Goal: Task Accomplishment & Management: Use online tool/utility

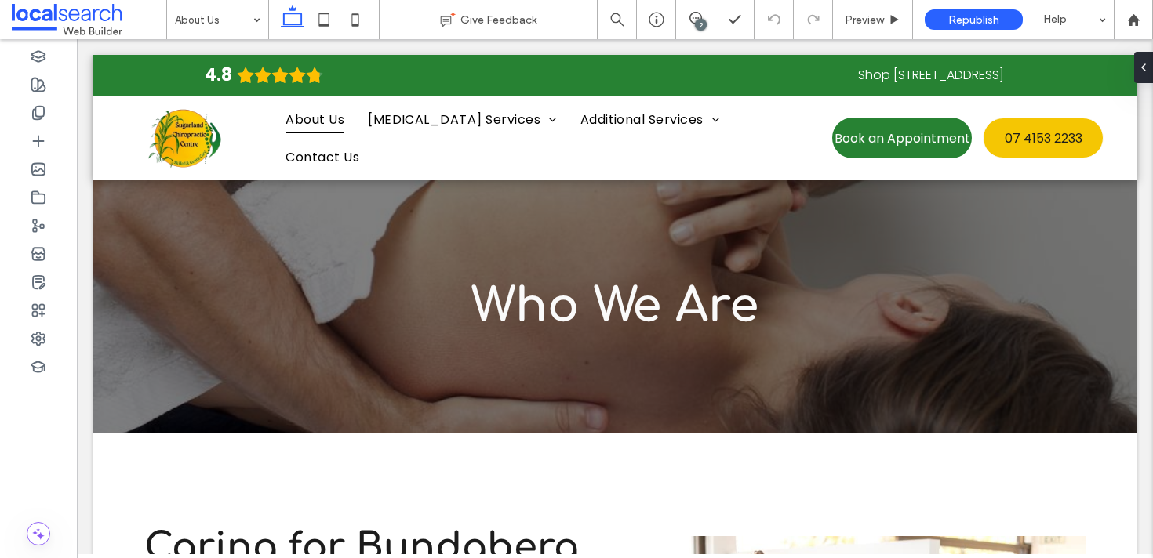
click at [701, 23] on div "2" at bounding box center [701, 25] width 12 height 12
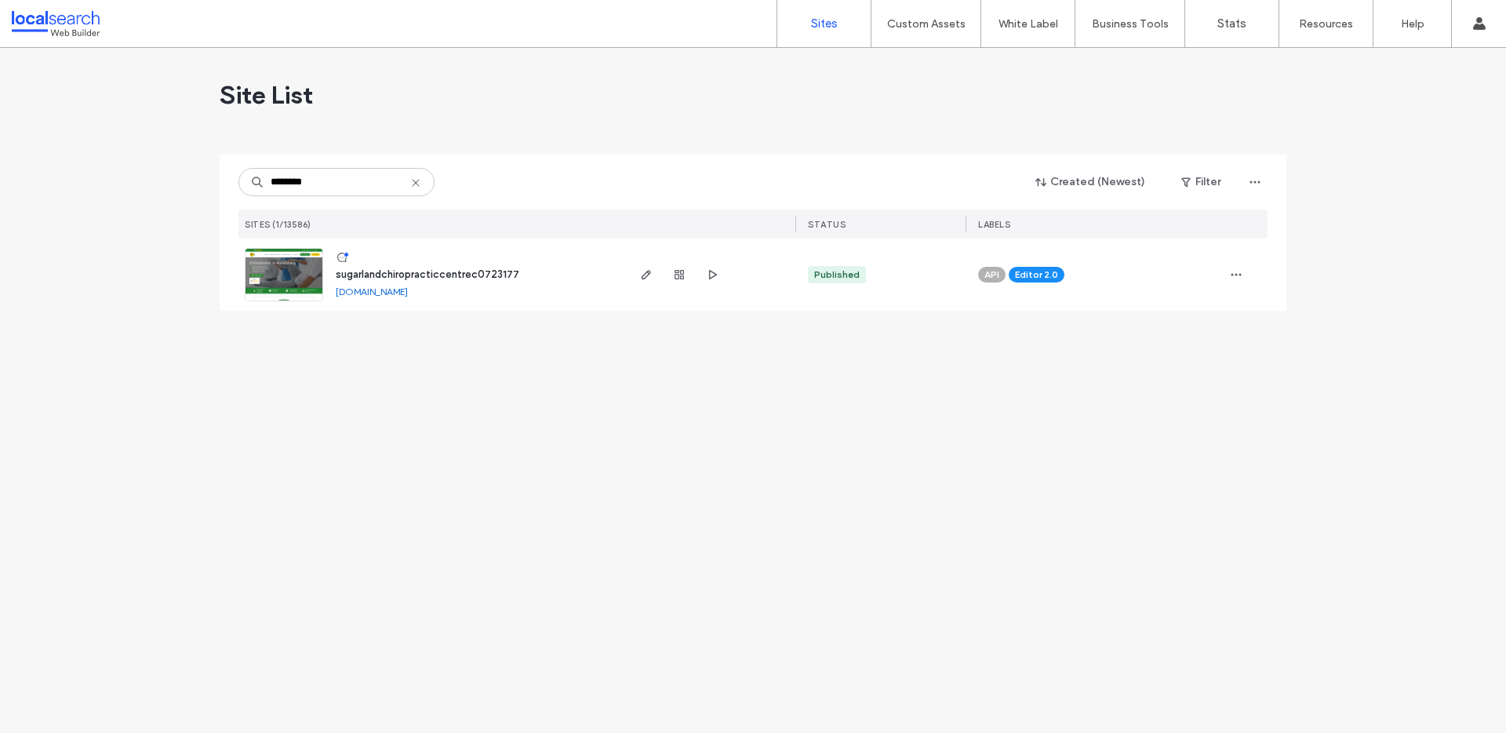
type input "********"
click at [276, 277] on img at bounding box center [284, 302] width 77 height 107
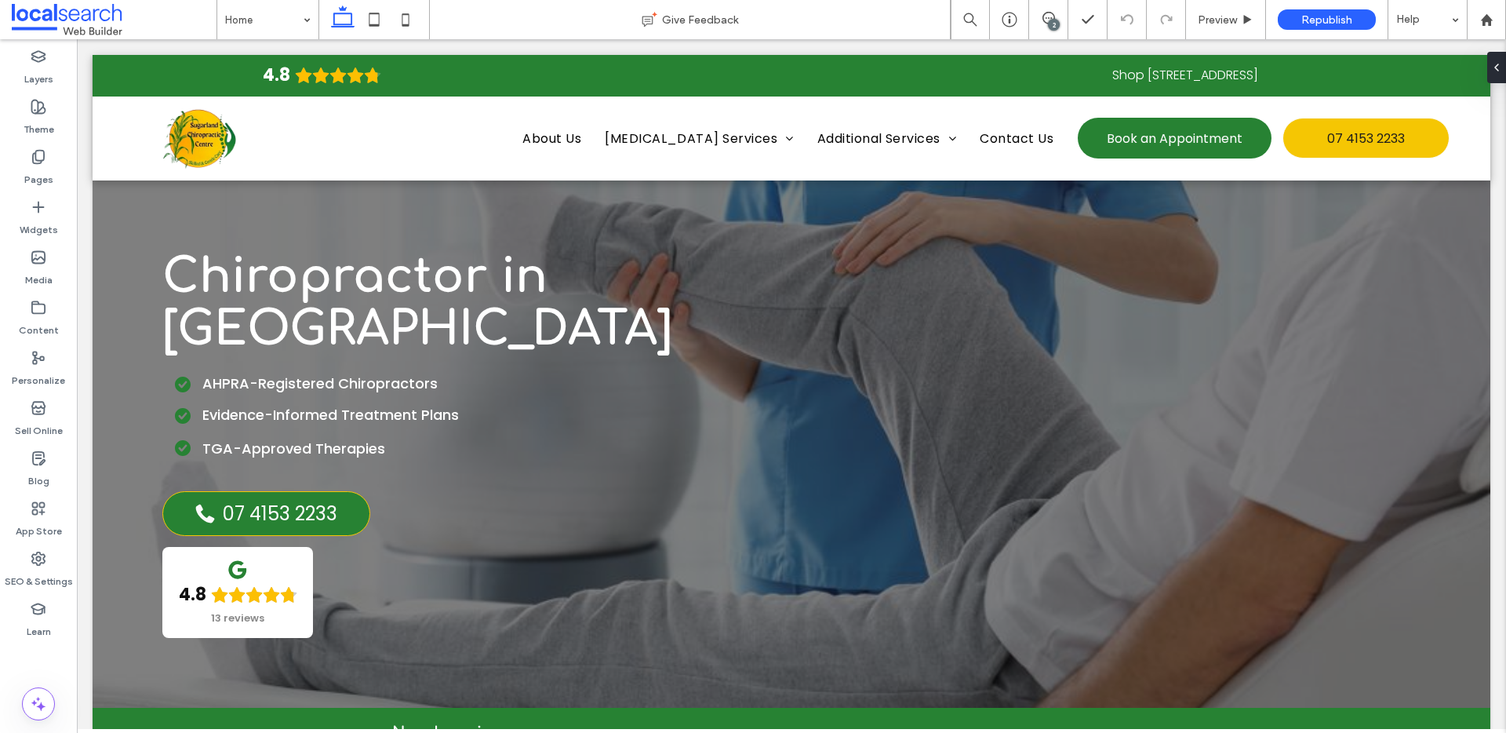
click at [1049, 21] on div "2" at bounding box center [1054, 25] width 12 height 12
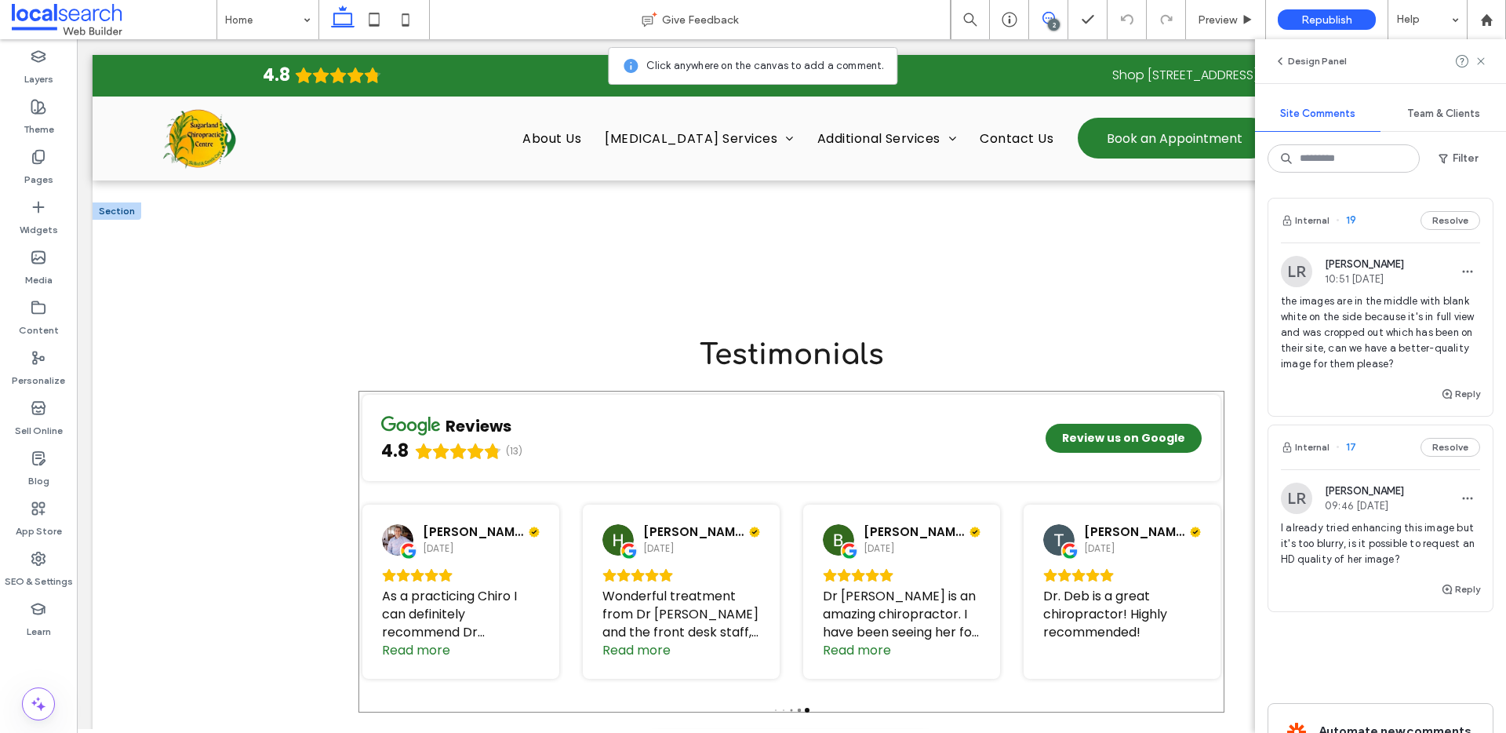
scroll to position [3001, 0]
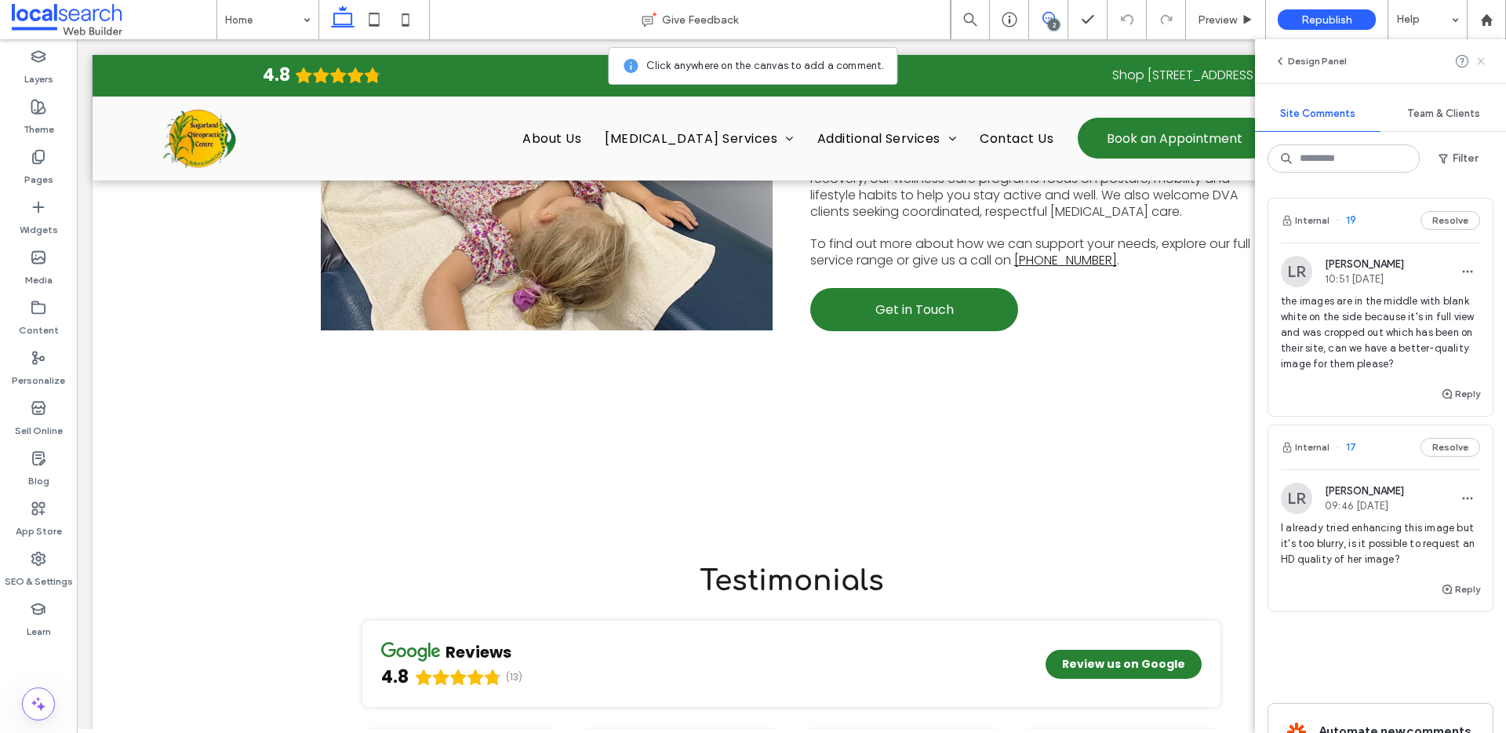
click at [1477, 63] on icon at bounding box center [1481, 61] width 13 height 13
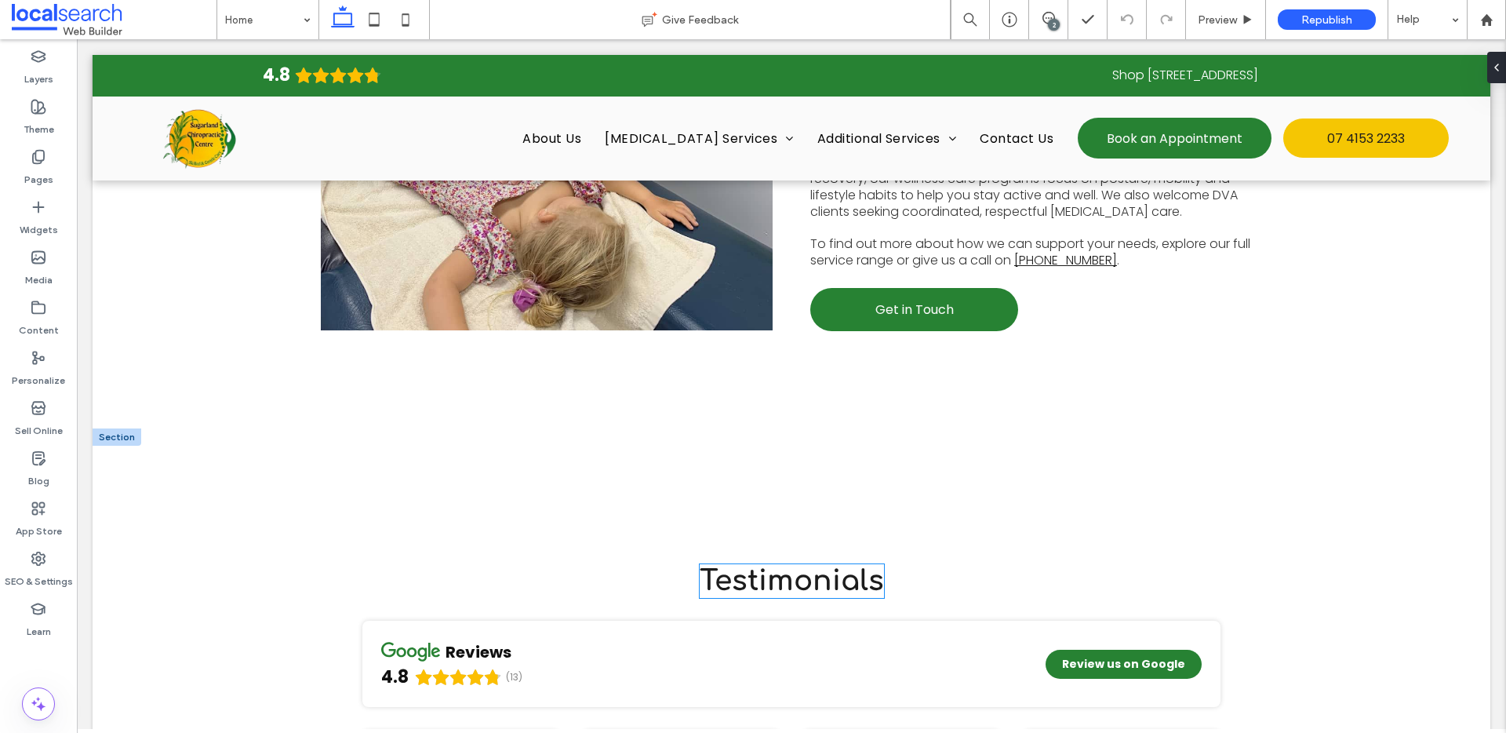
click at [795, 565] on span "Testimonials" at bounding box center [792, 580] width 184 height 31
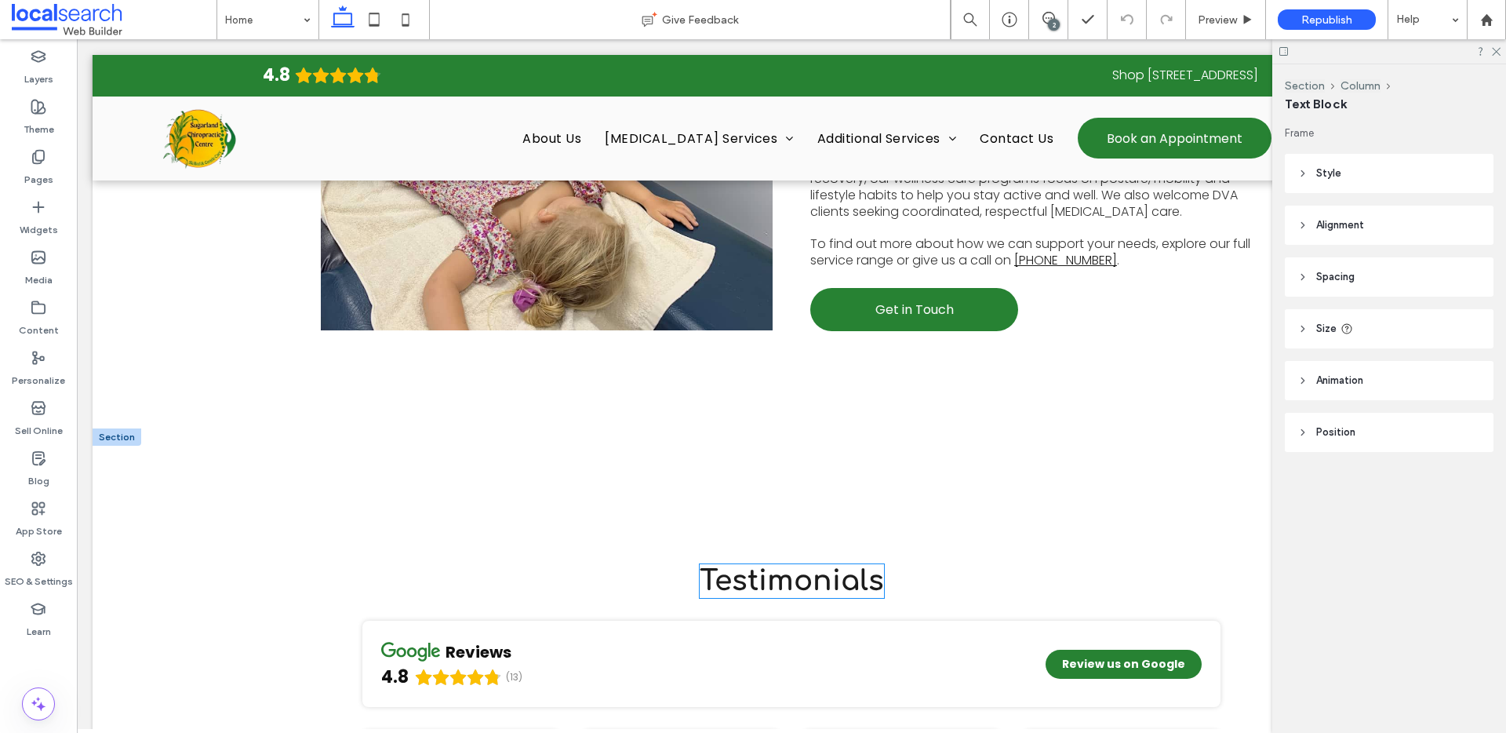
scroll to position [0, 0]
click at [795, 565] on span "Testimonials" at bounding box center [792, 580] width 184 height 31
click at [793, 565] on span "Testimonials" at bounding box center [792, 580] width 184 height 31
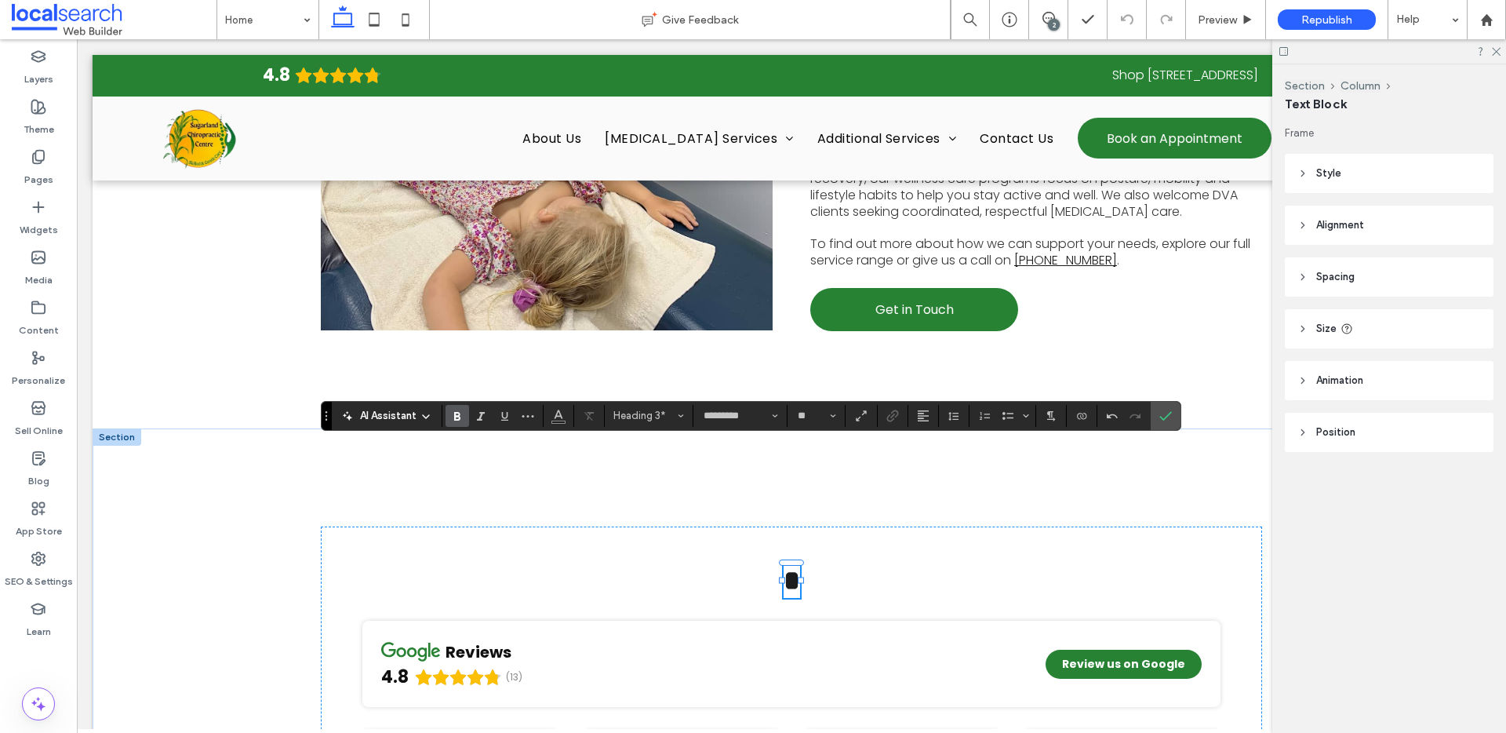
type input "**"
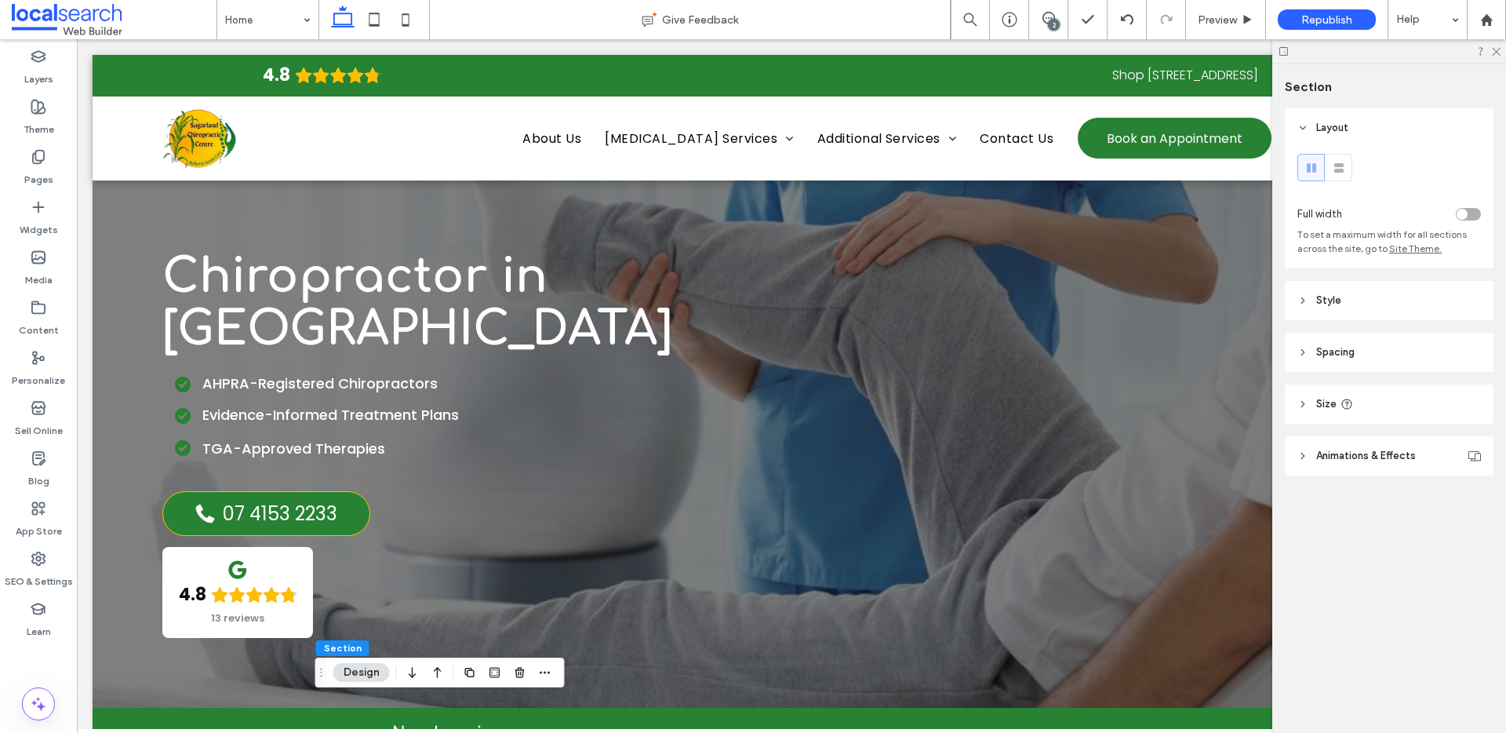
click at [1501, 53] on div at bounding box center [1389, 51] width 234 height 24
click at [1495, 52] on icon at bounding box center [1495, 50] width 10 height 10
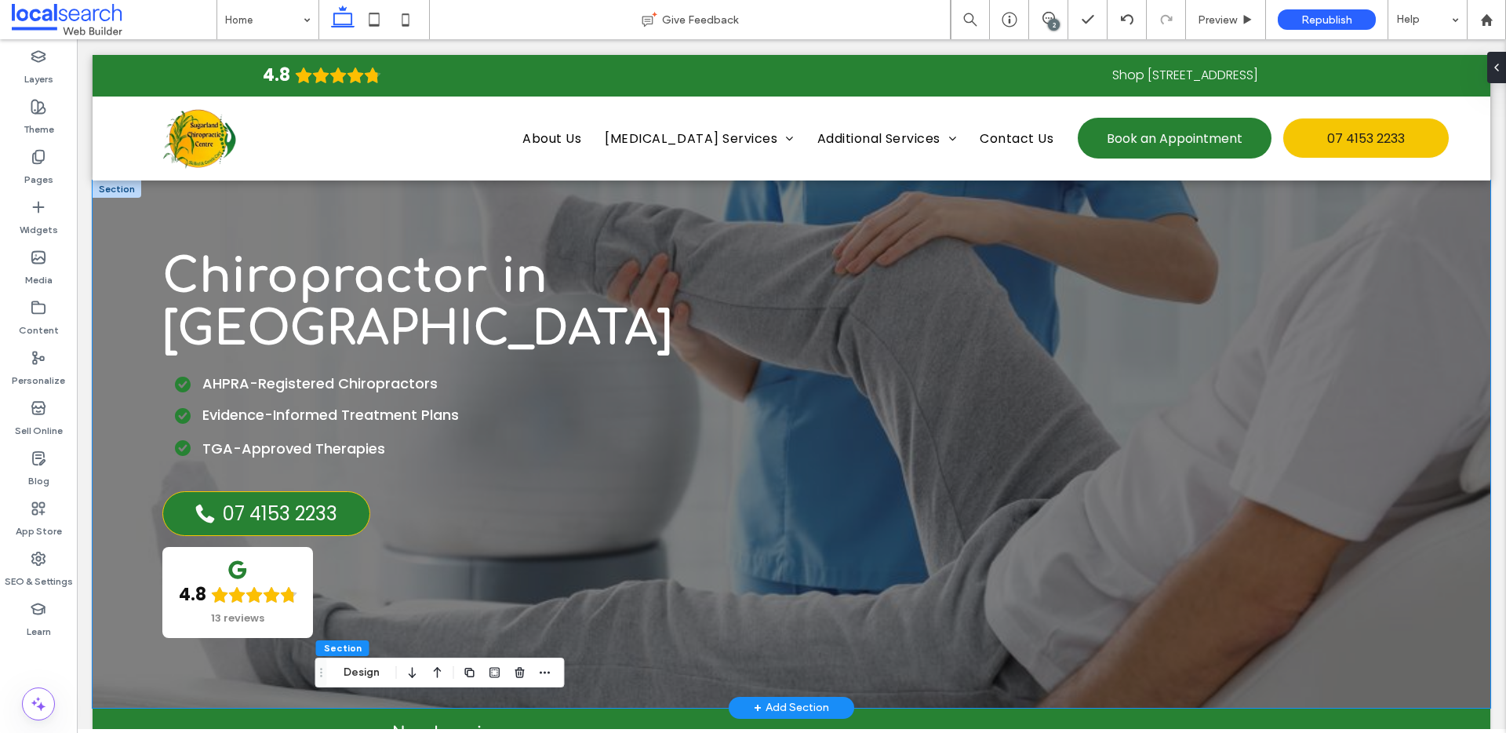
click at [235, 217] on div "Chiropractor in Bundaberg AHPRA-Registered Chiropractors Evidence-Informed Trea…" at bounding box center [792, 443] width 1398 height 527
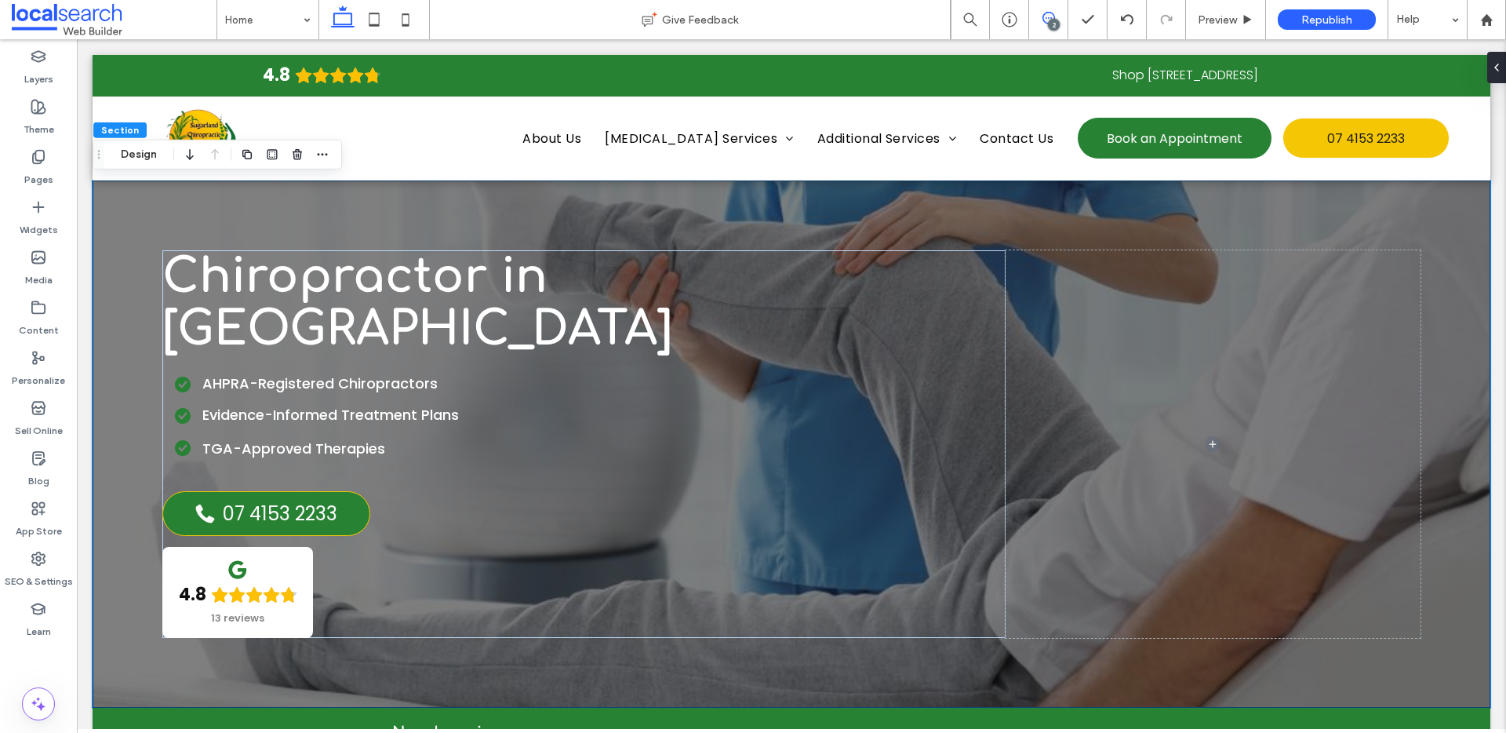
click at [1047, 19] on icon at bounding box center [1048, 18] width 13 height 13
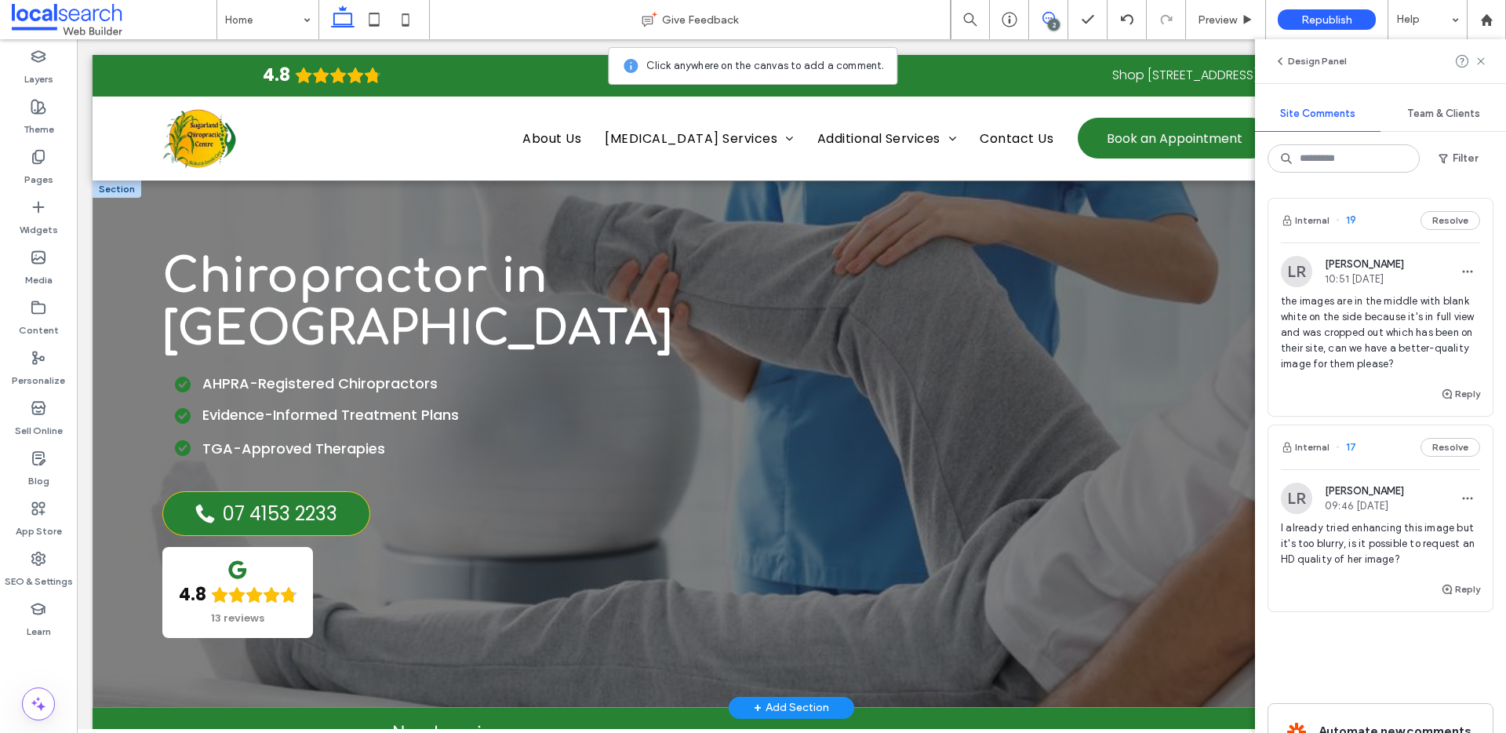
click at [278, 226] on div "Chiropractor in Bundaberg AHPRA-Registered Chiropractors Evidence-Informed Trea…" at bounding box center [792, 443] width 1398 height 527
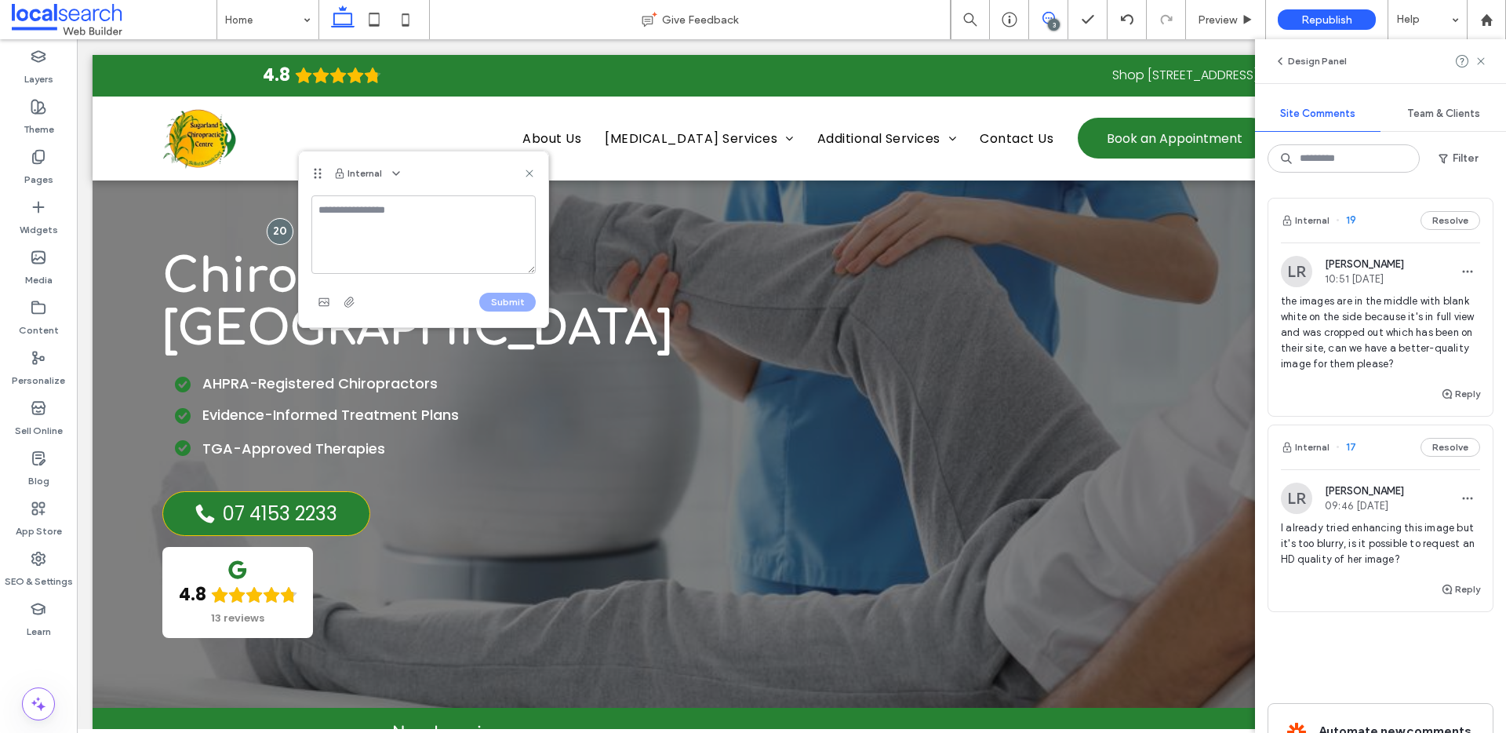
click at [363, 216] on textarea at bounding box center [423, 234] width 224 height 78
click at [456, 246] on textarea "**********" at bounding box center [423, 234] width 224 height 78
paste textarea "**********"
type textarea "**********"
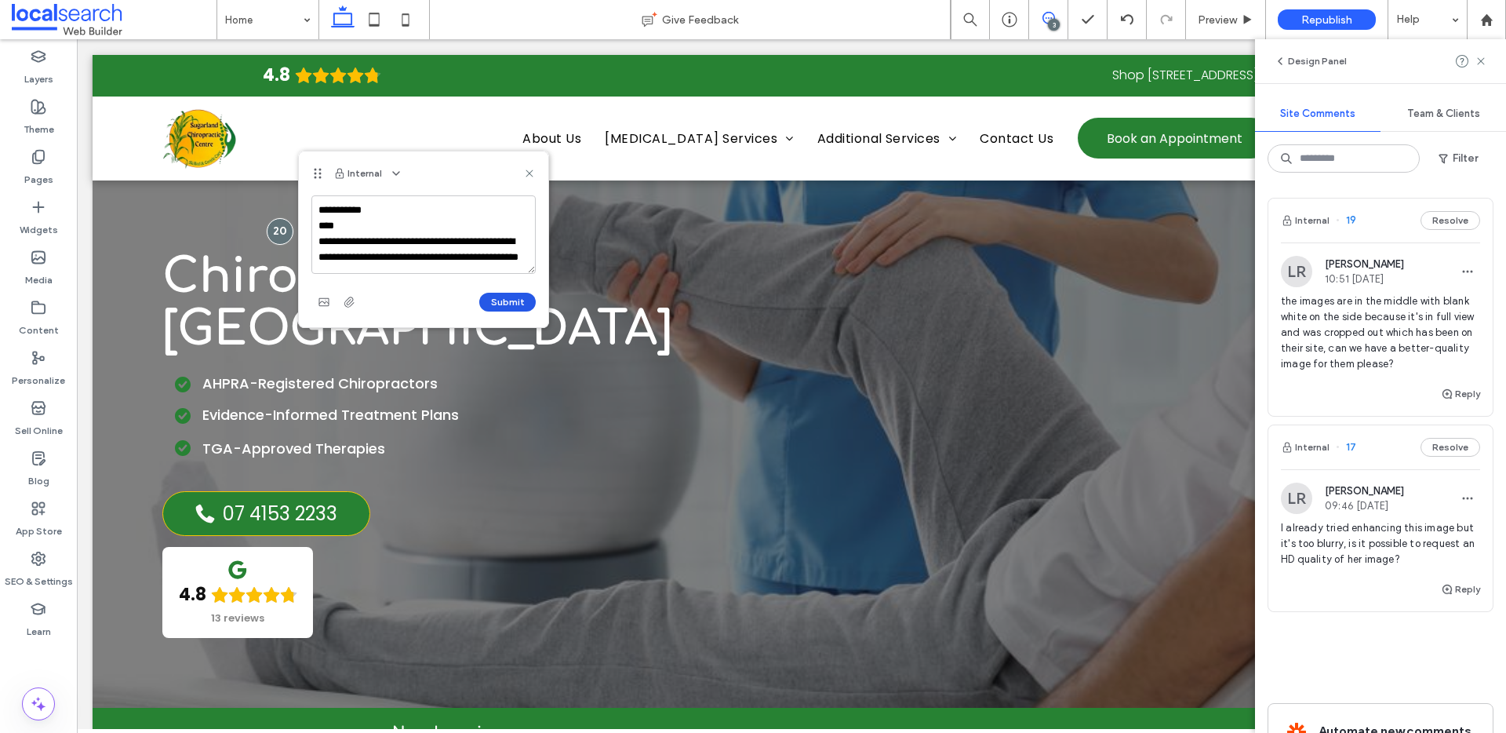
click at [516, 304] on button "Submit" at bounding box center [507, 302] width 56 height 19
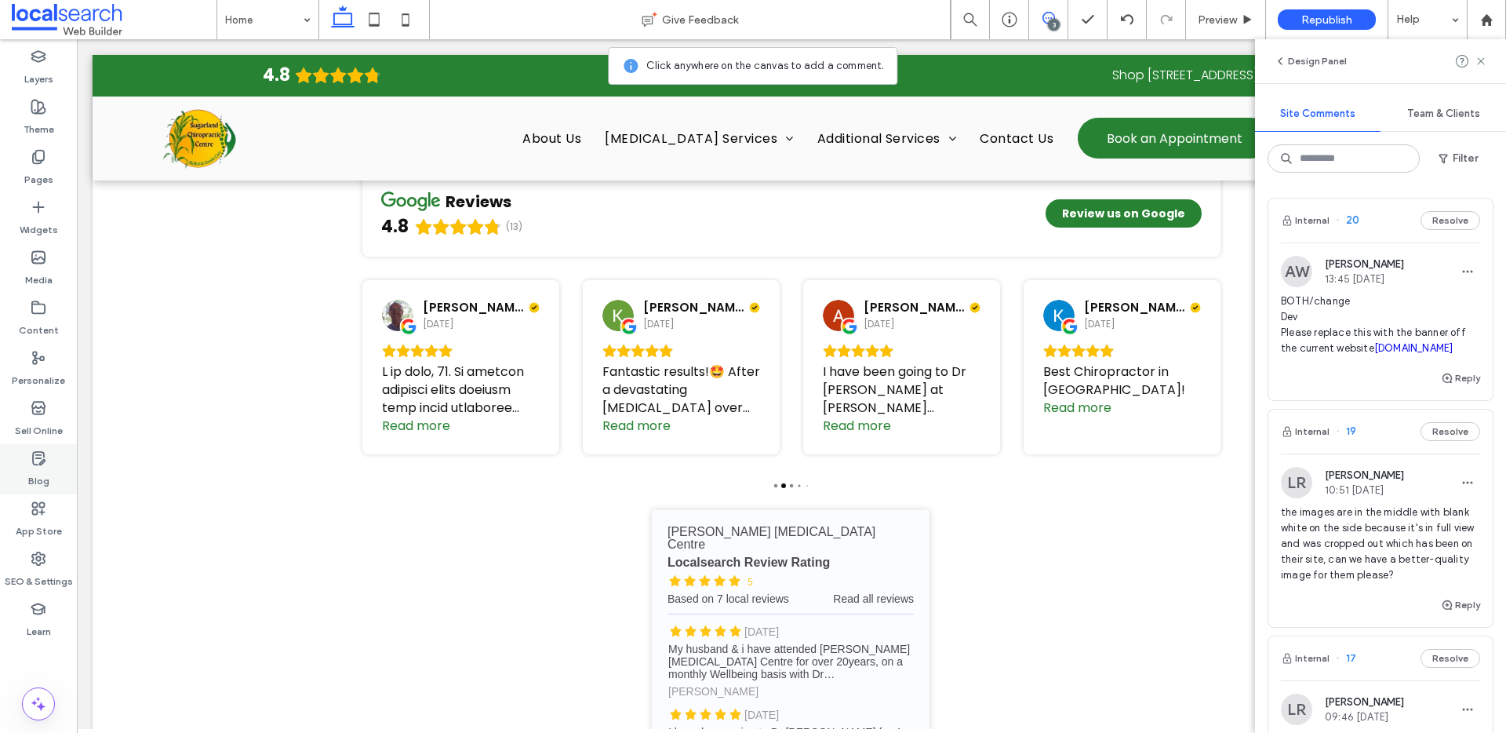
scroll to position [3465, 0]
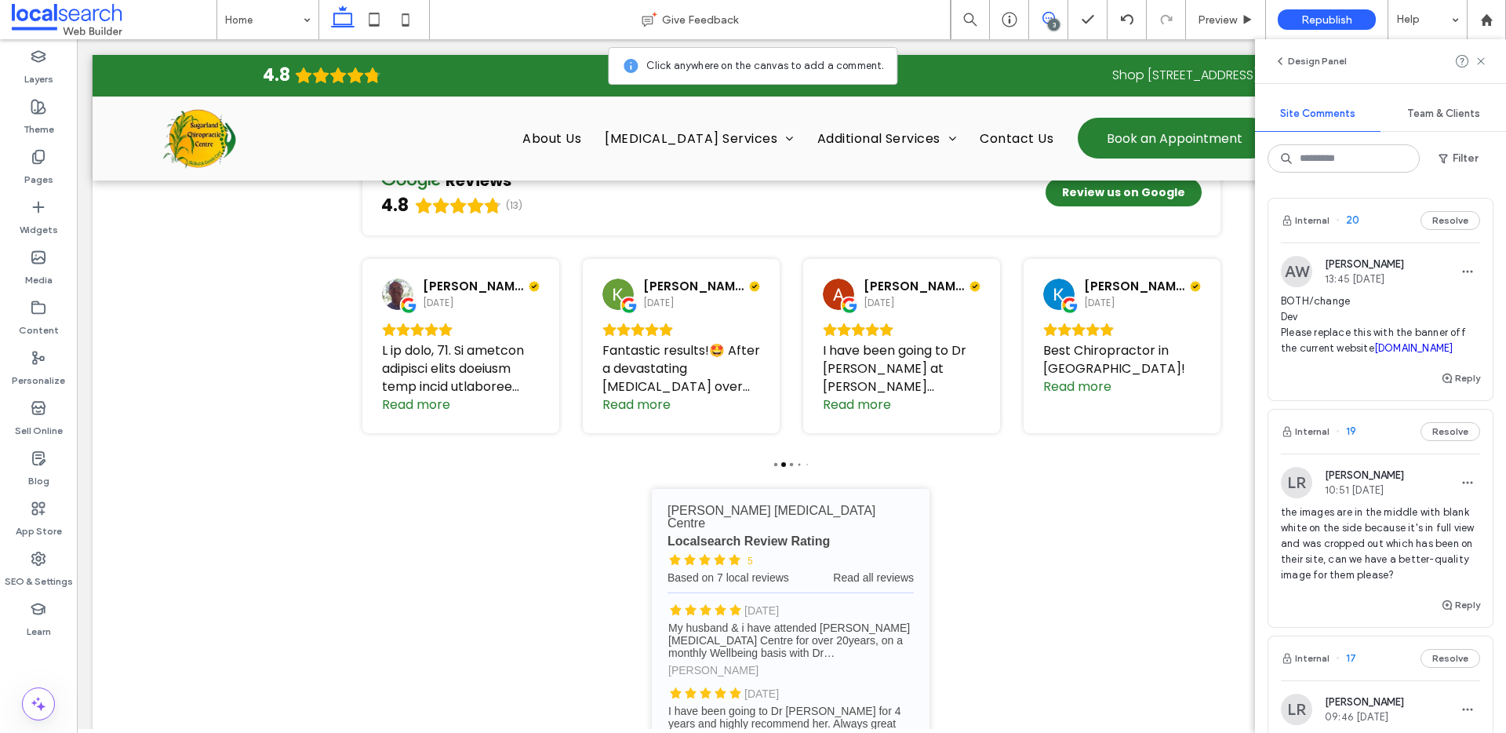
click at [1054, 13] on span at bounding box center [1048, 18] width 38 height 13
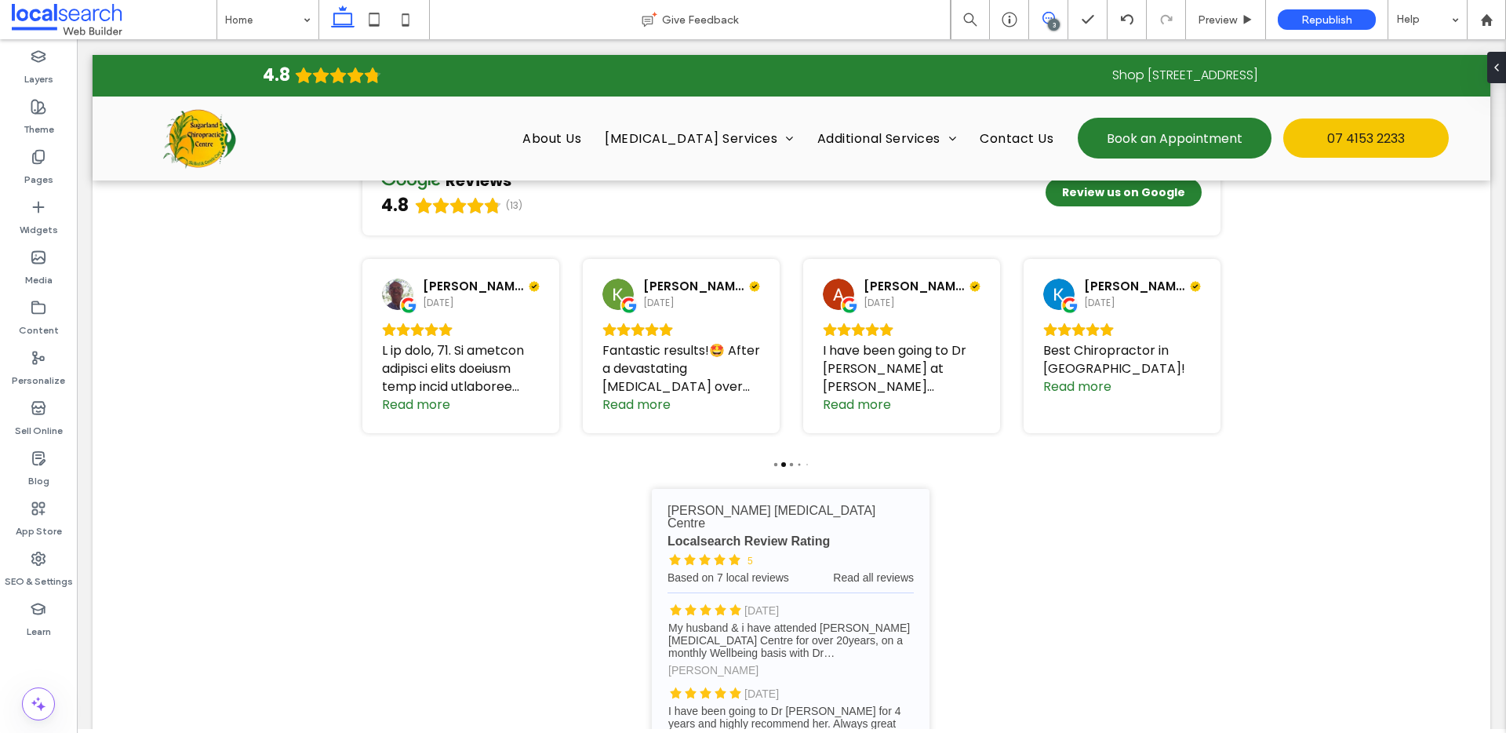
click at [1043, 15] on use at bounding box center [1048, 18] width 13 height 13
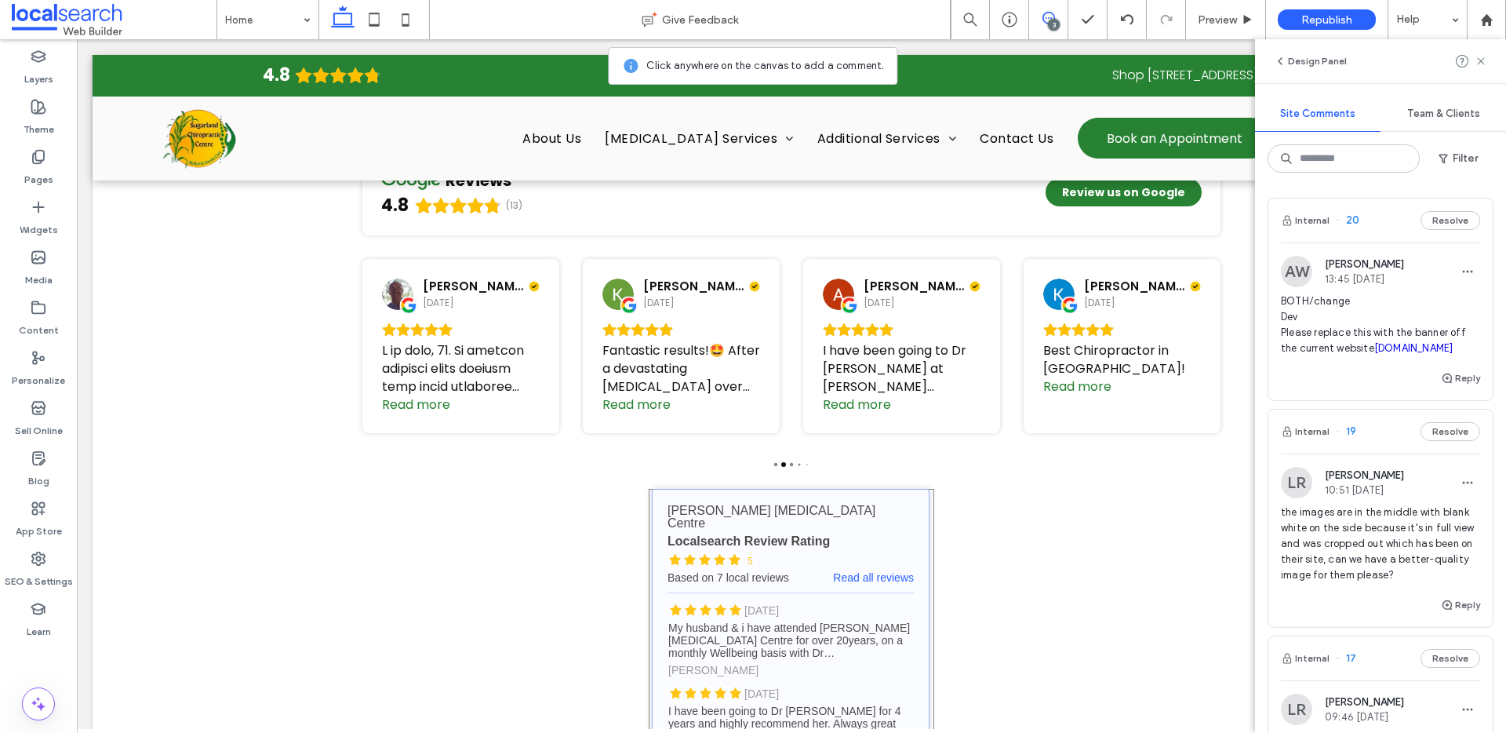
click at [653, 489] on link "Sugarland Chiropractic Centre - Localsearch reviews" at bounding box center [791, 648] width 278 height 318
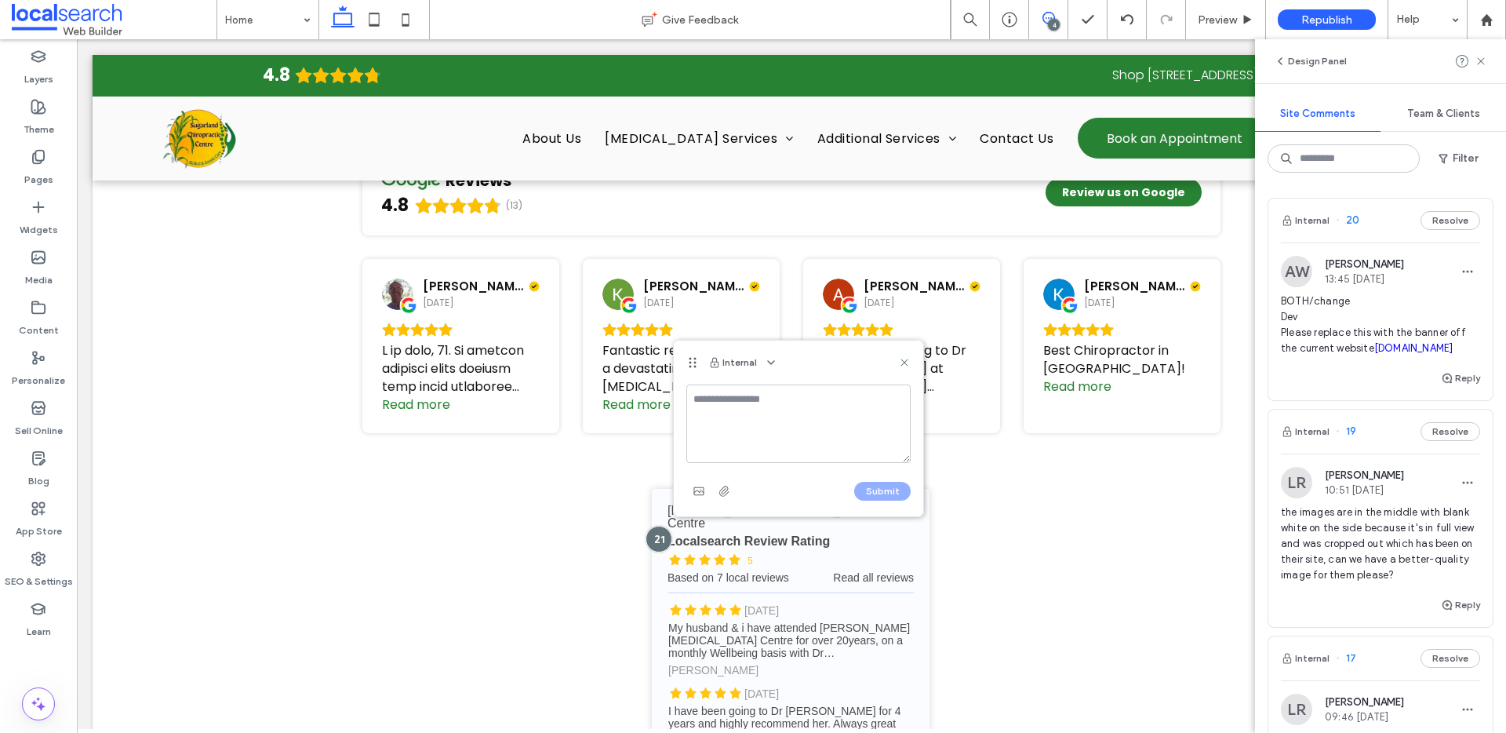
click at [737, 399] on textarea at bounding box center [798, 423] width 224 height 78
type textarea "*"
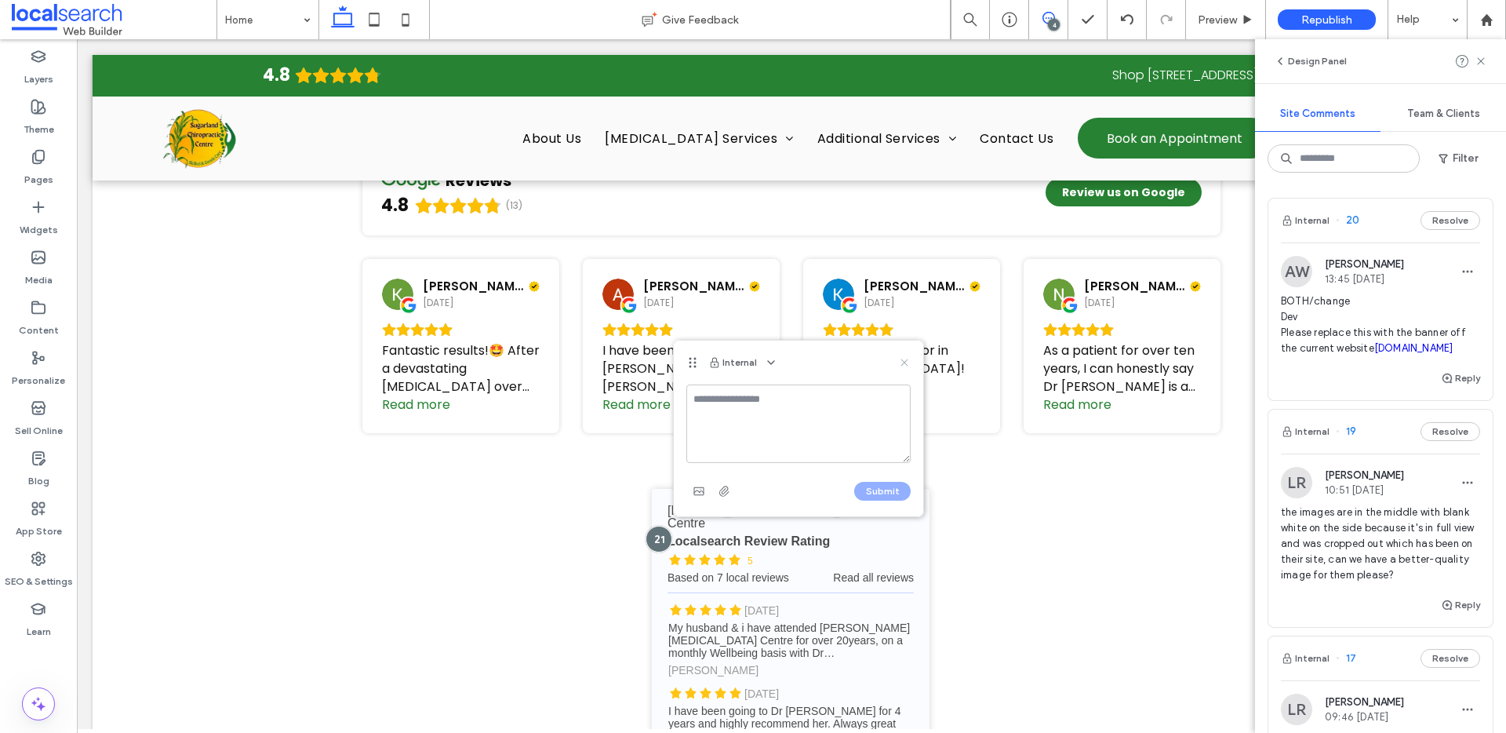
click at [900, 360] on icon at bounding box center [904, 362] width 13 height 13
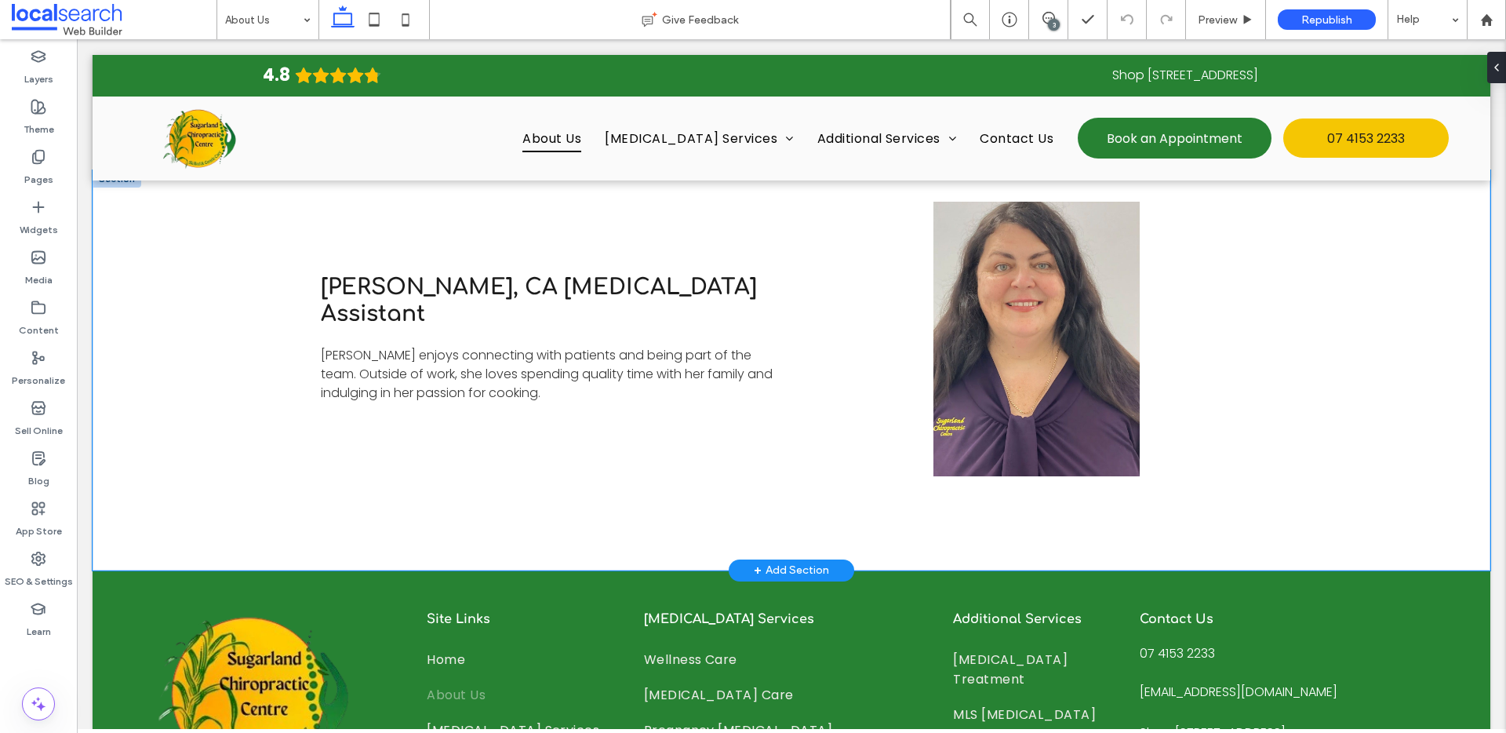
scroll to position [2616, 0]
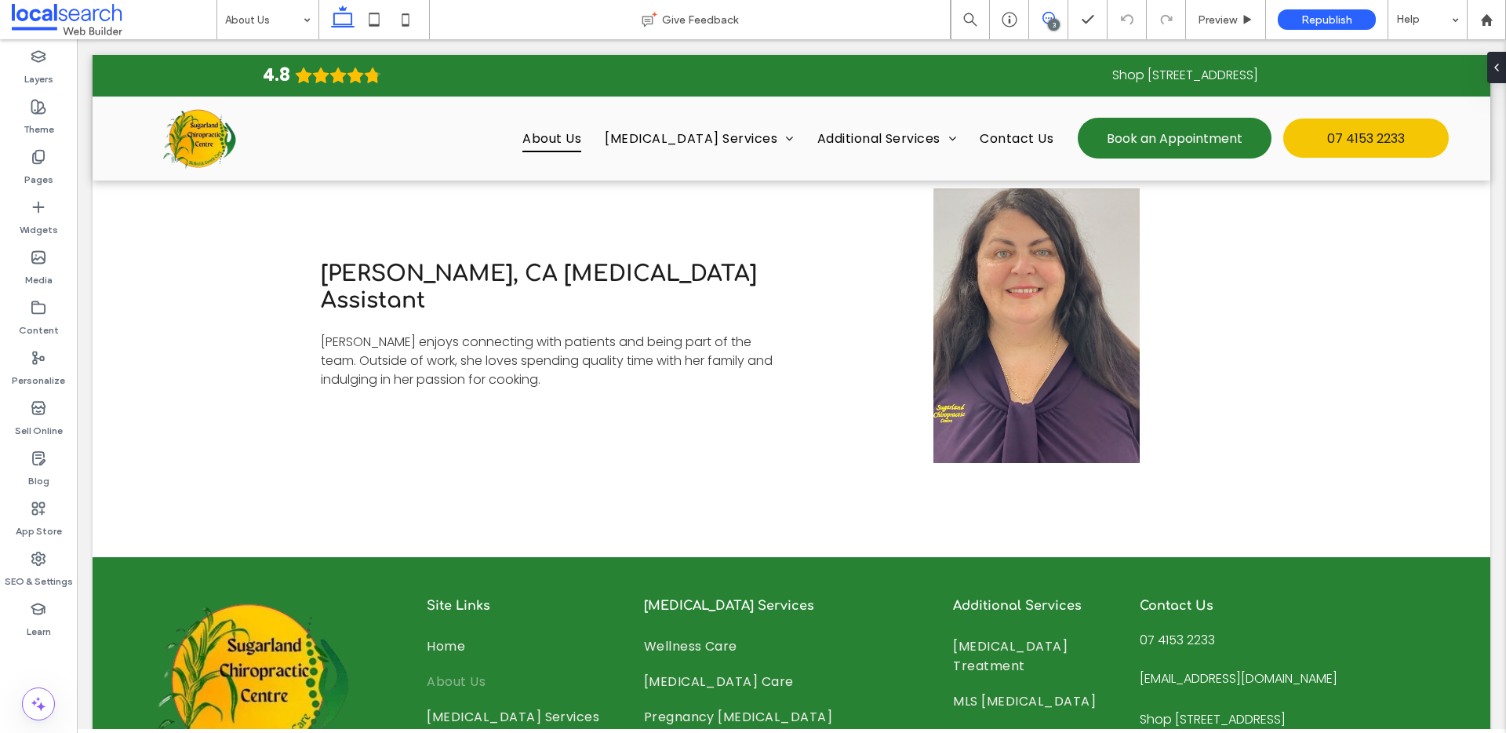
click at [1046, 19] on icon at bounding box center [1048, 18] width 13 height 13
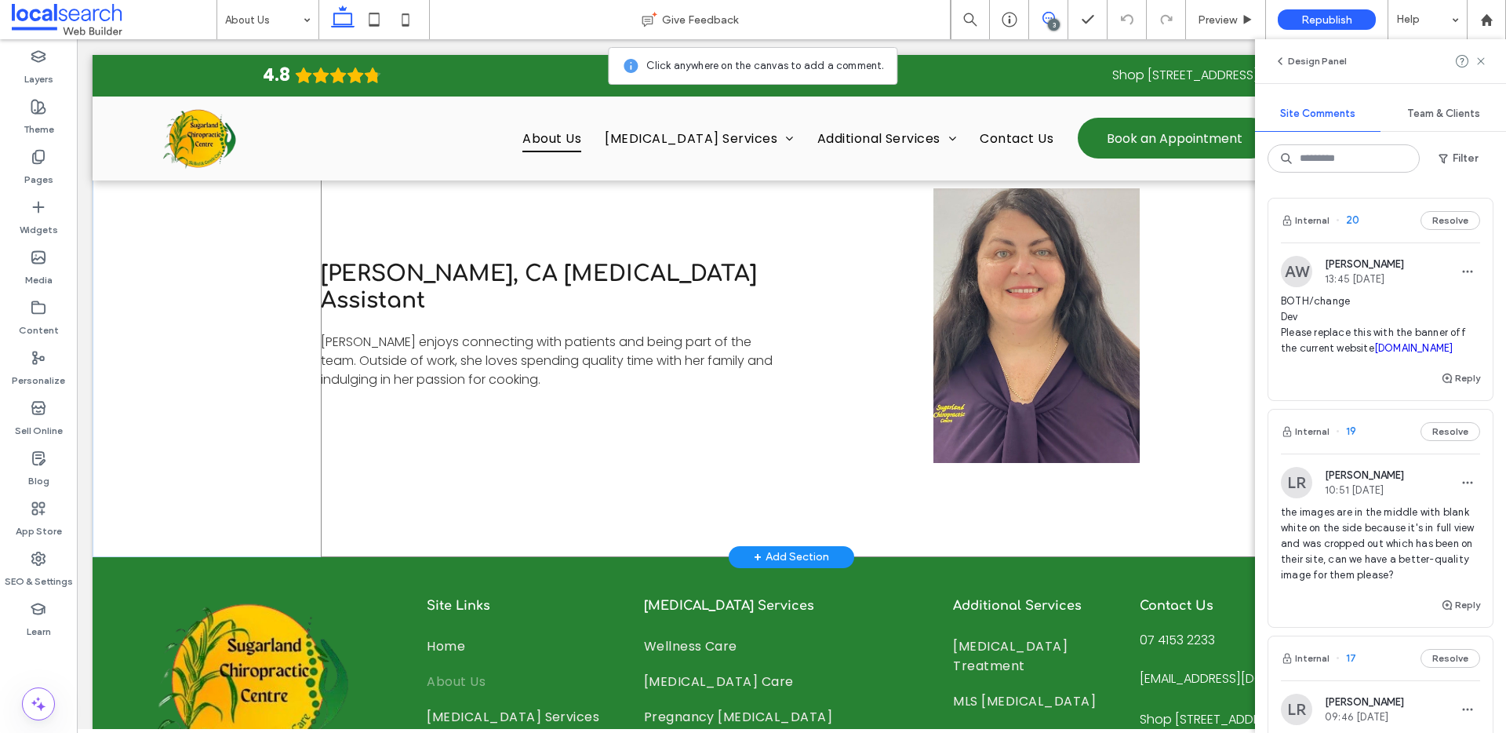
click at [574, 477] on div "Christine, CA Chiropractic Assistant Christine enjoys connecting with patients …" at bounding box center [791, 357] width 941 height 400
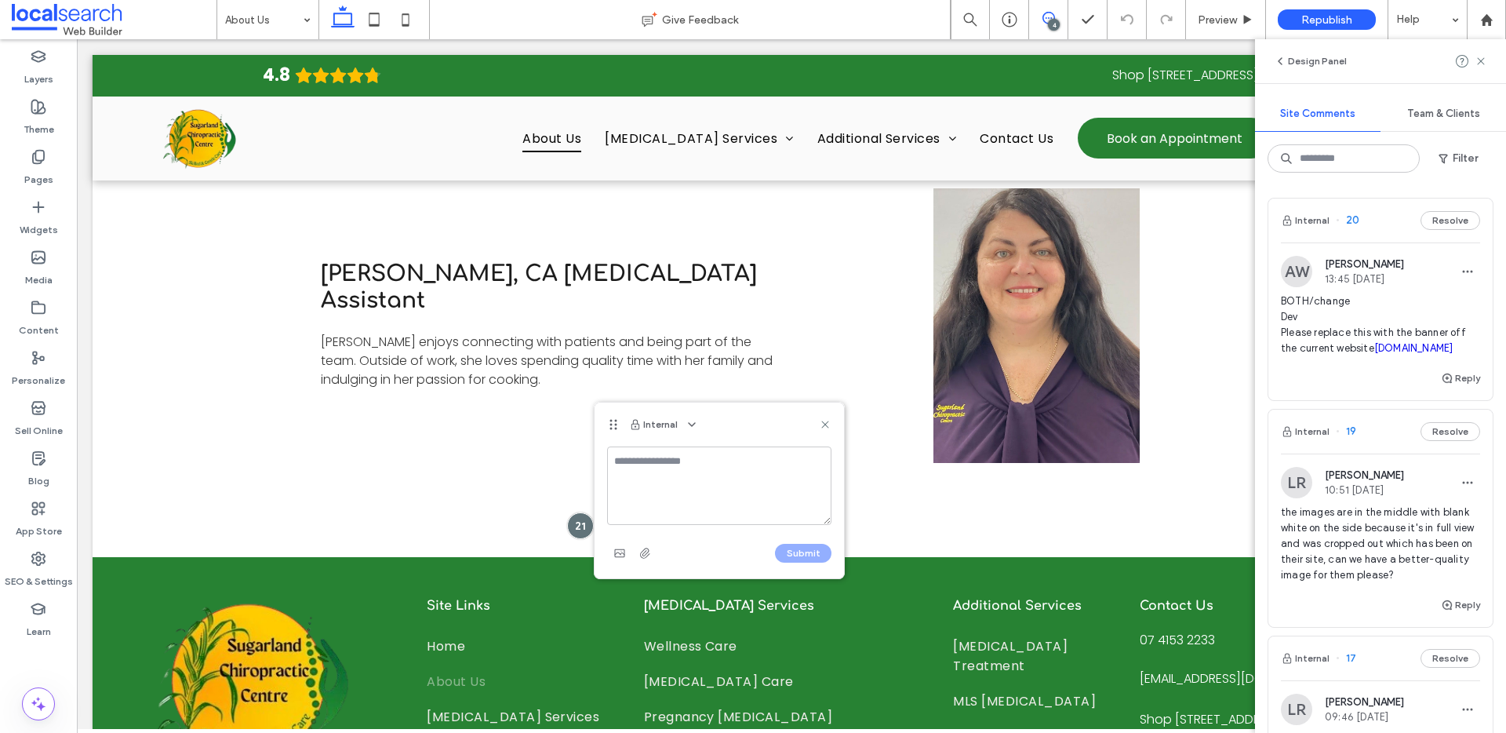
click at [708, 460] on textarea at bounding box center [719, 485] width 224 height 78
click at [737, 493] on textarea "**********" at bounding box center [719, 485] width 224 height 78
type textarea "**********"
click at [811, 552] on button "Submit" at bounding box center [803, 553] width 56 height 19
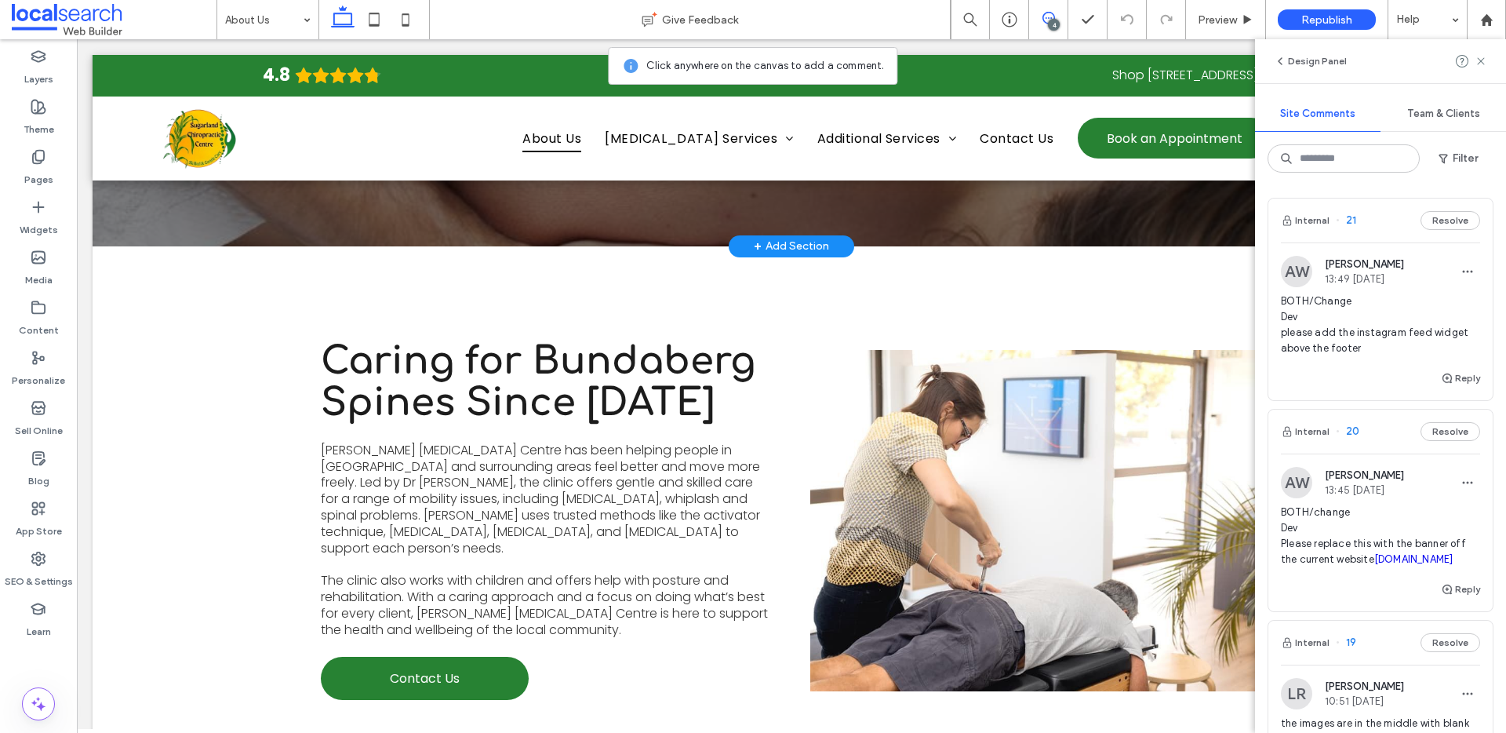
scroll to position [0, 0]
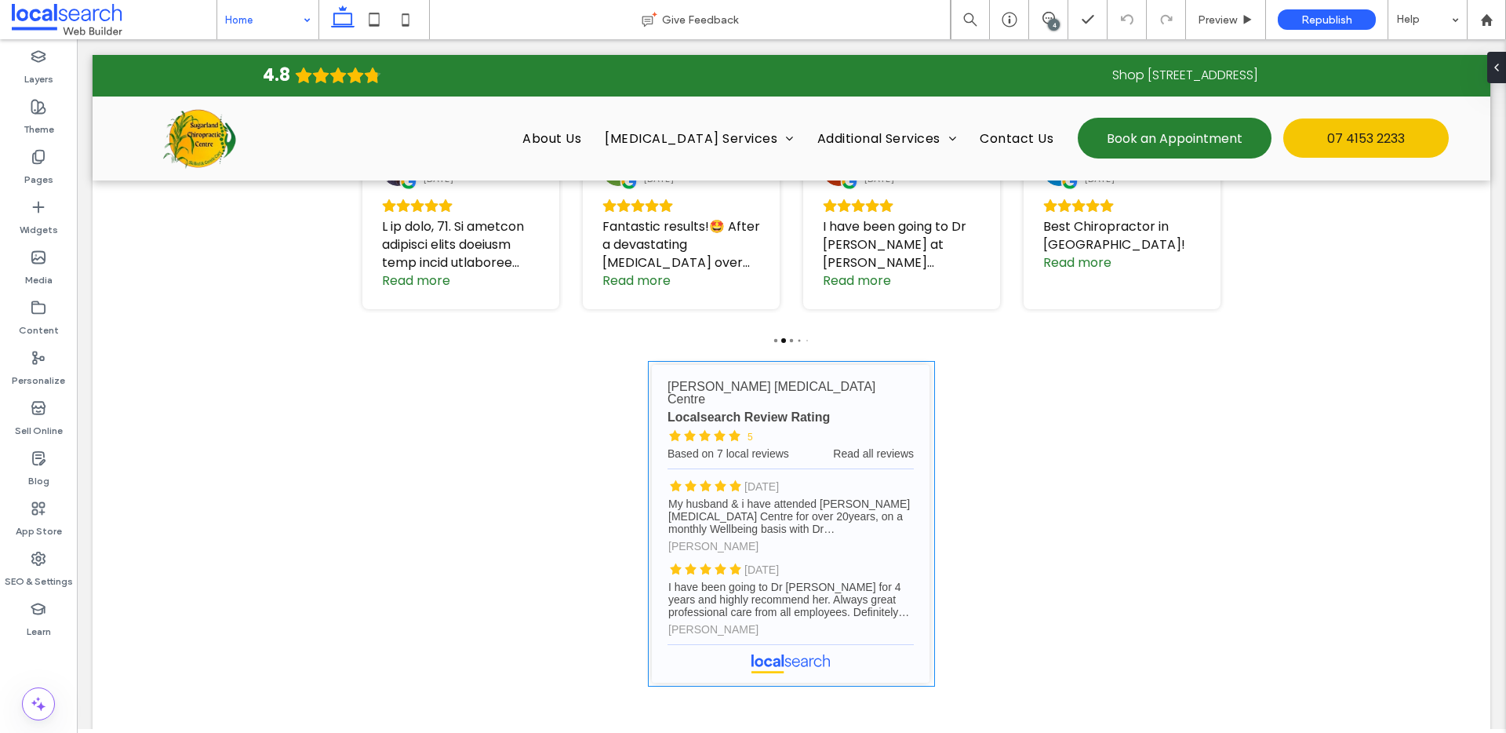
scroll to position [3574, 0]
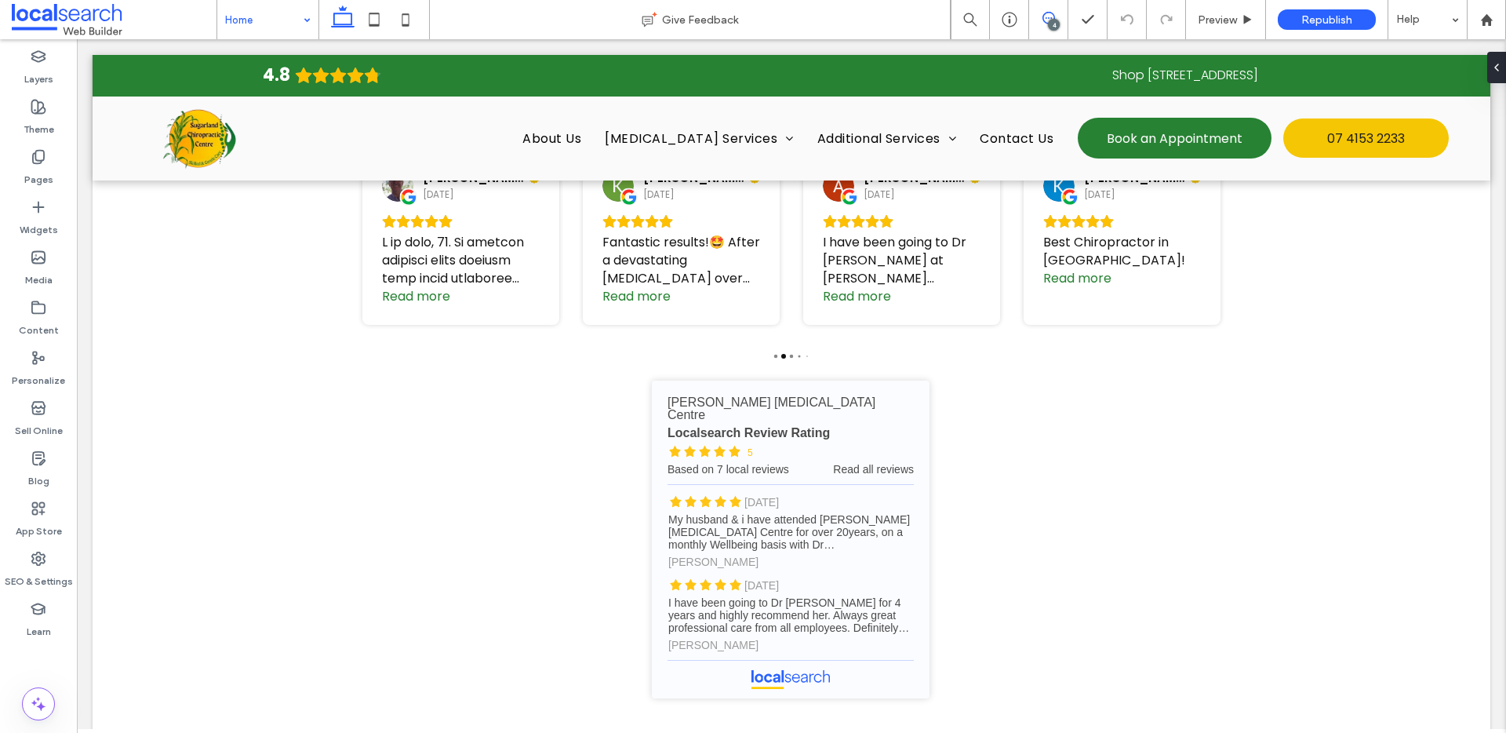
click at [1042, 18] on use at bounding box center [1048, 18] width 13 height 13
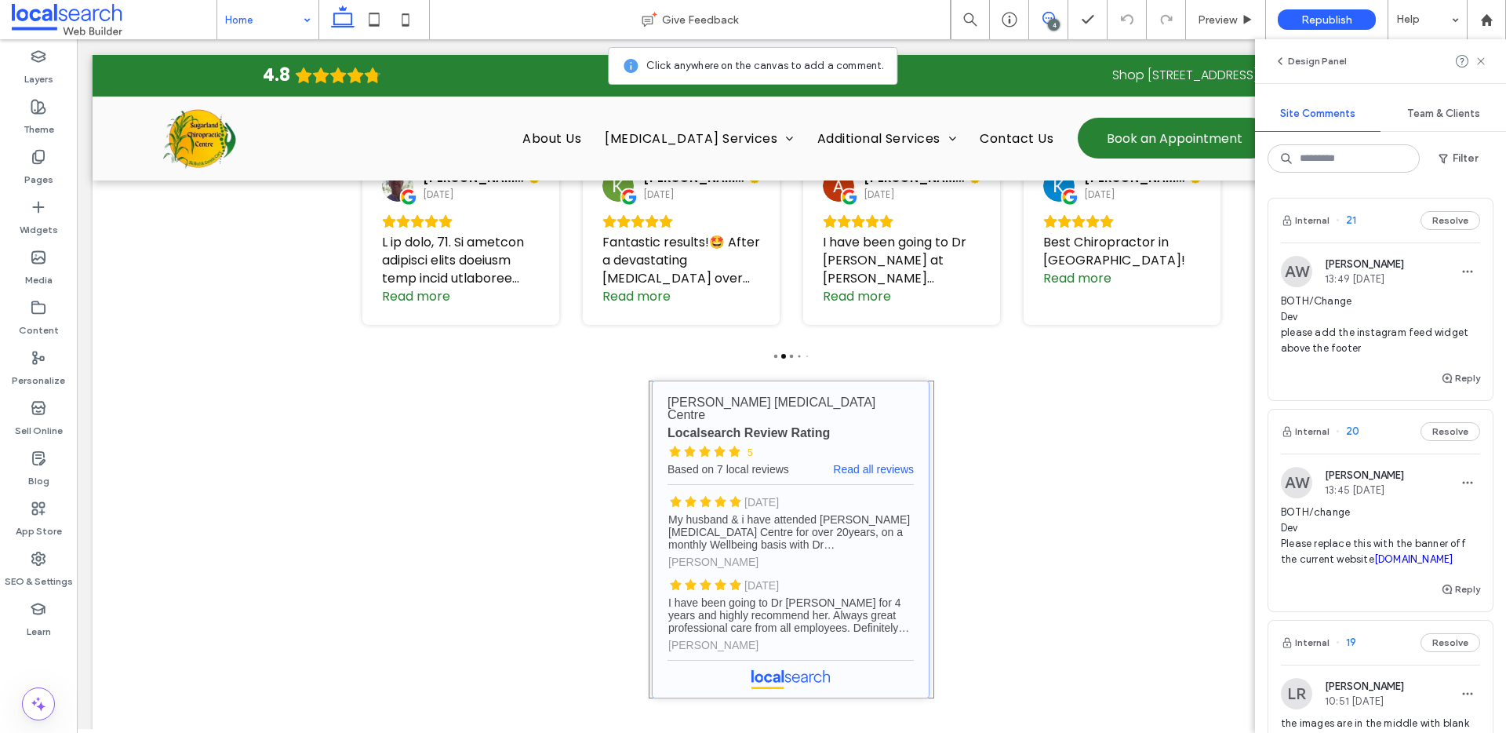
drag, startPoint x: 675, startPoint y: 305, endPoint x: 691, endPoint y: 311, distance: 17.4
click at [675, 380] on link "[PERSON_NAME][GEOGRAPHIC_DATA][MEDICAL_DATA] - Localsearch reviews" at bounding box center [791, 539] width 278 height 318
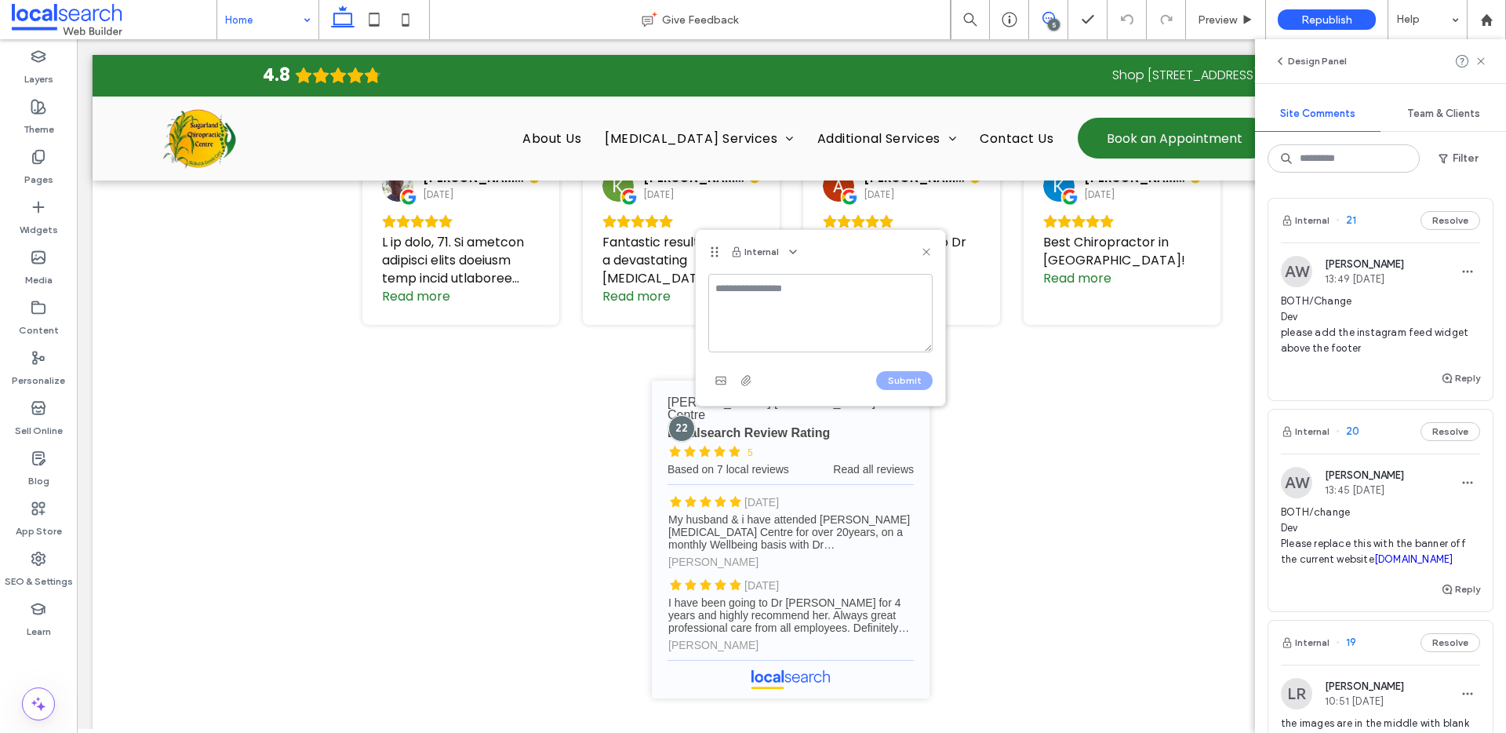
click at [771, 308] on textarea at bounding box center [820, 313] width 224 height 78
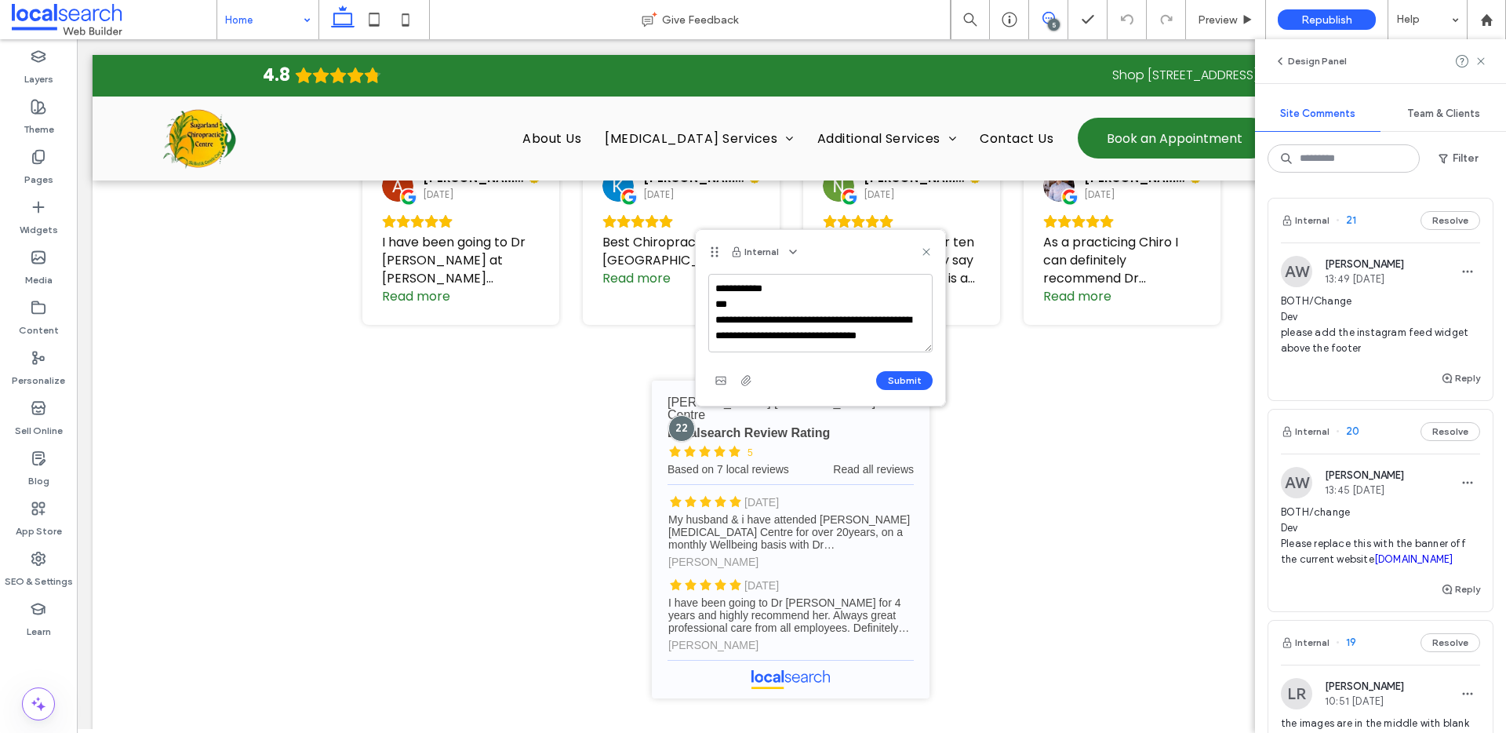
scroll to position [5, 0]
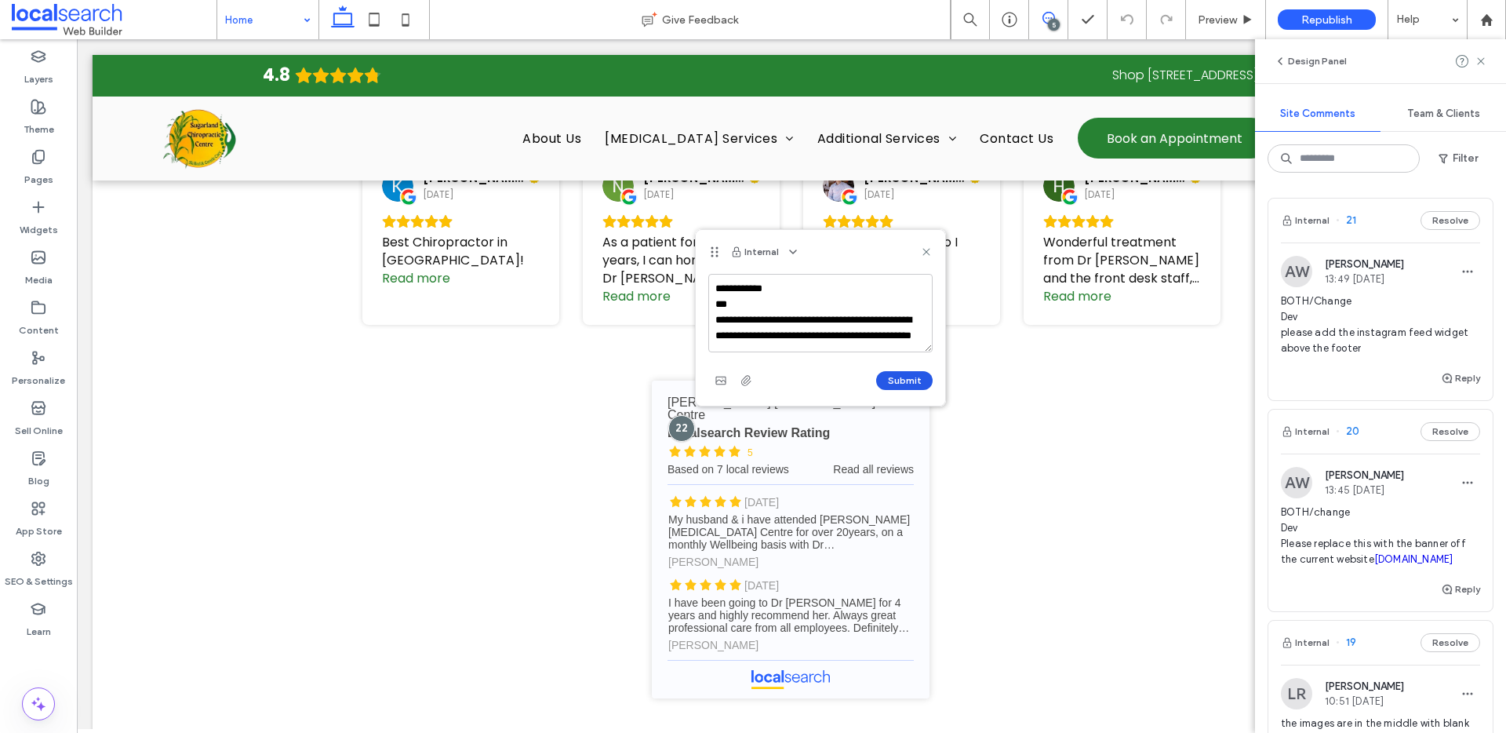
type textarea "**********"
click at [894, 380] on button "Submit" at bounding box center [904, 380] width 56 height 19
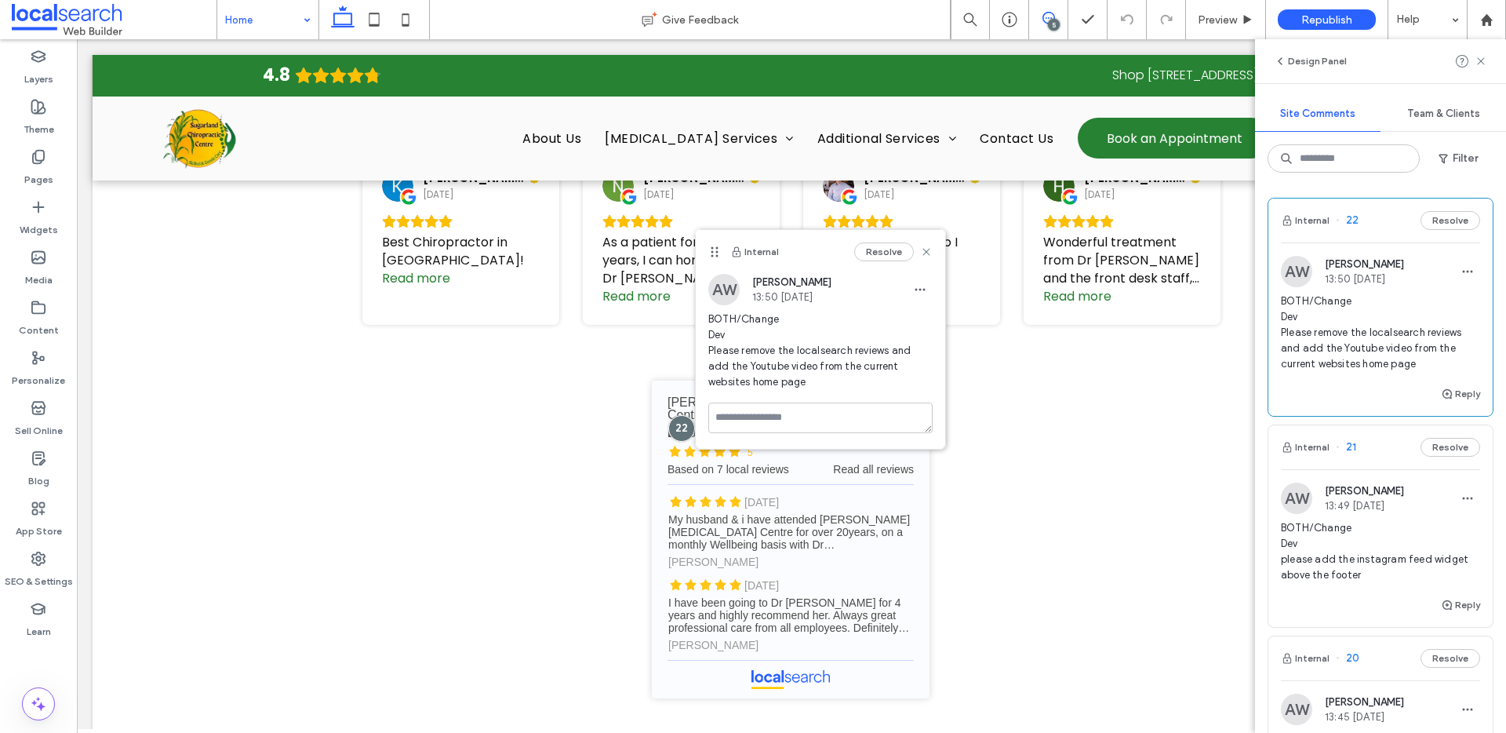
scroll to position [0, 0]
click at [917, 286] on icon "button" at bounding box center [920, 289] width 13 height 13
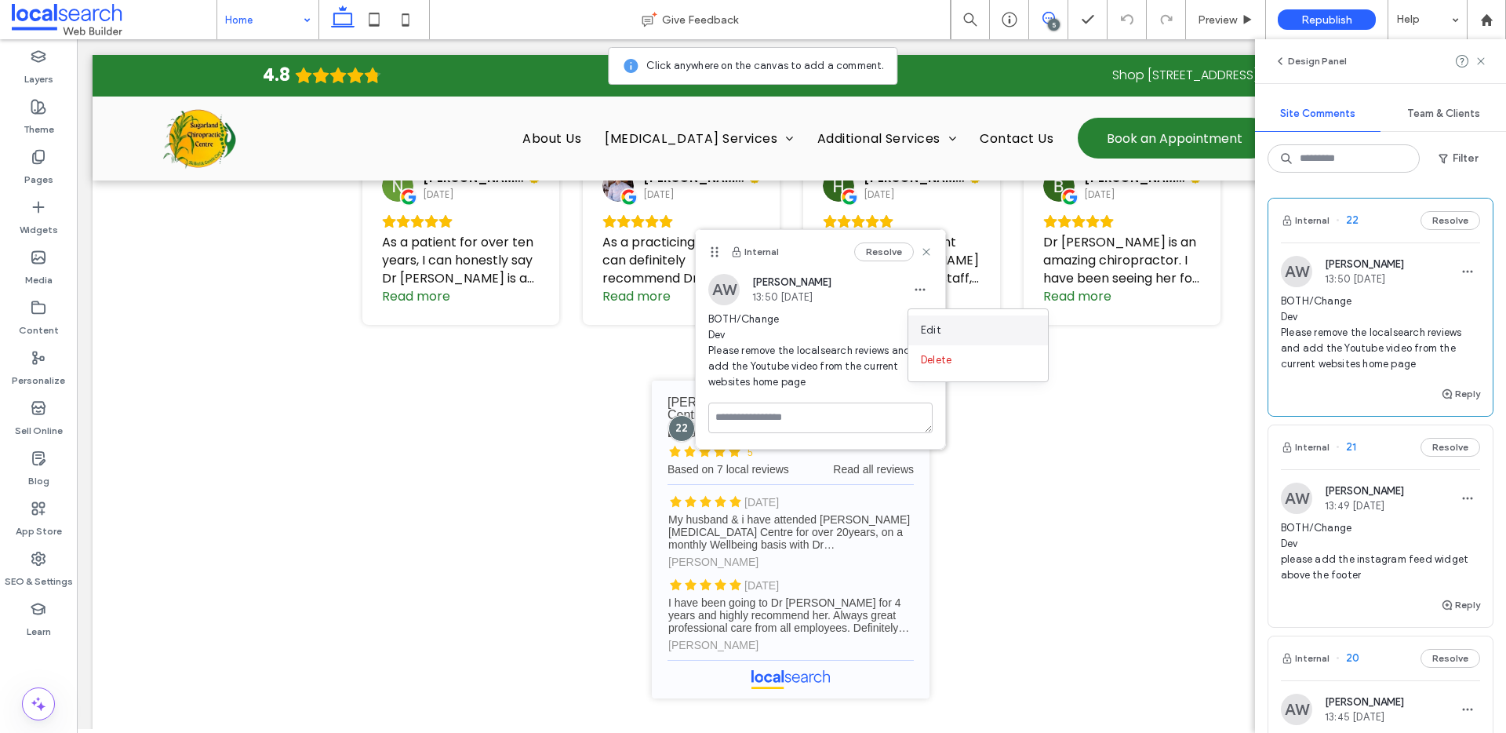
click at [989, 332] on div "Edit" at bounding box center [978, 330] width 140 height 30
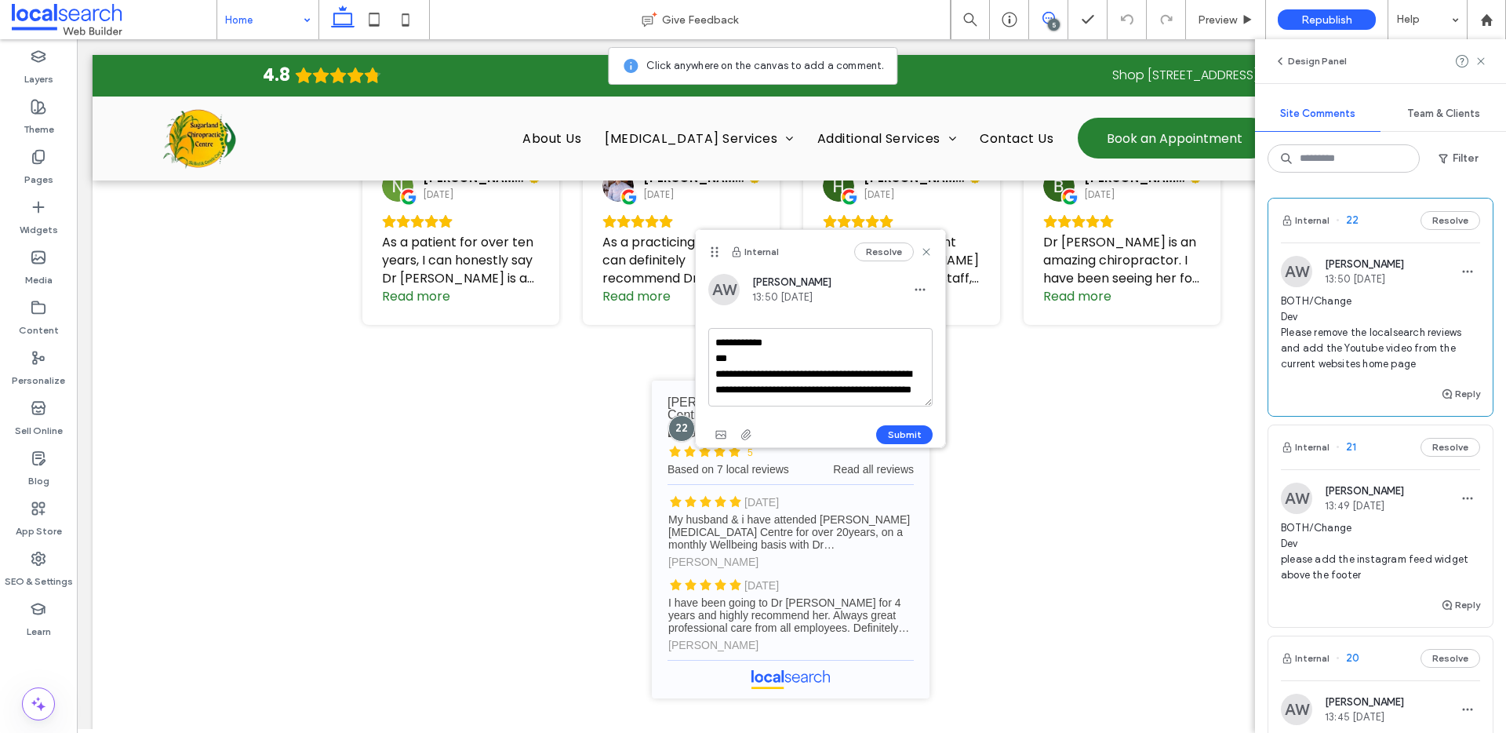
scroll to position [14, 0]
click at [873, 387] on textarea "**********" at bounding box center [820, 367] width 224 height 78
paste textarea "**********"
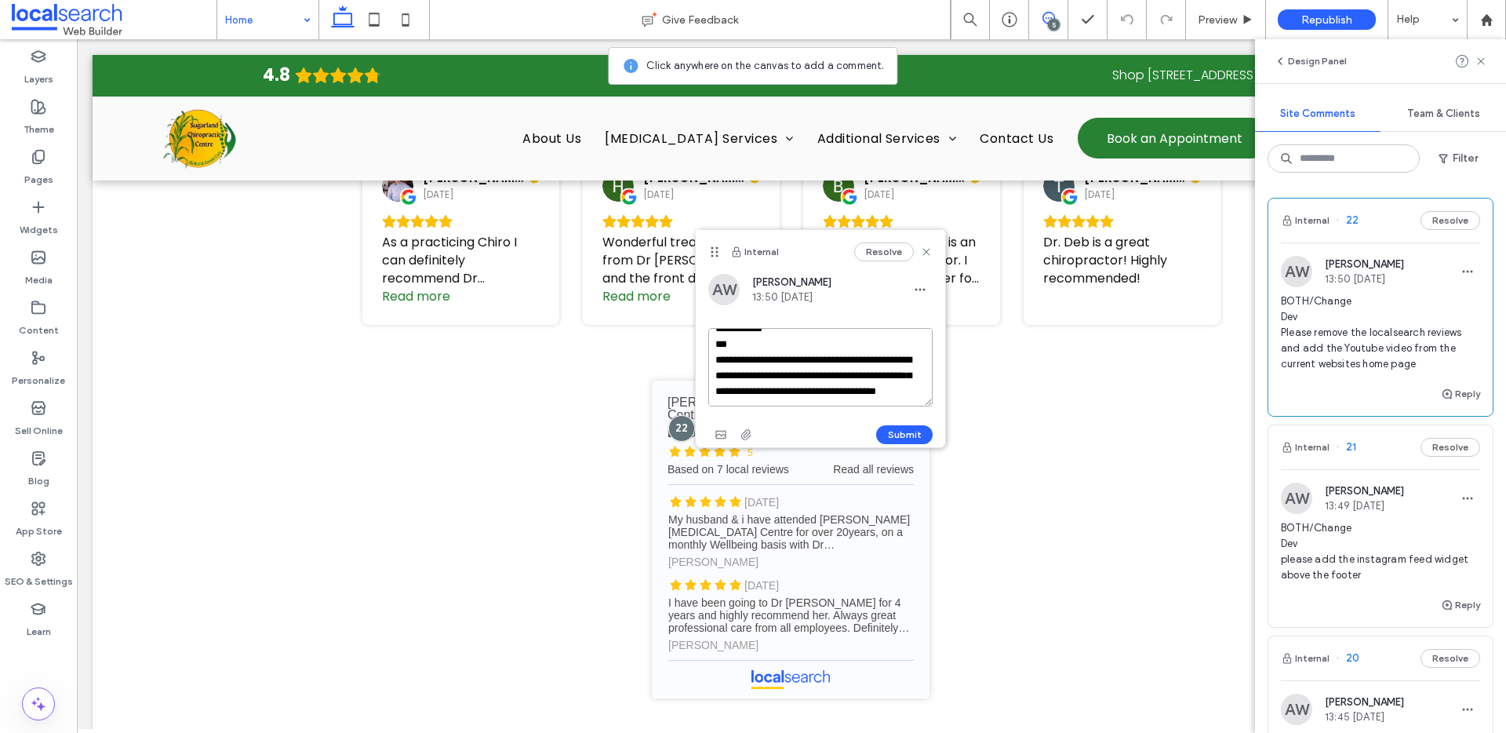
scroll to position [37, 0]
type textarea "**********"
click at [904, 435] on button "Submit" at bounding box center [904, 434] width 56 height 19
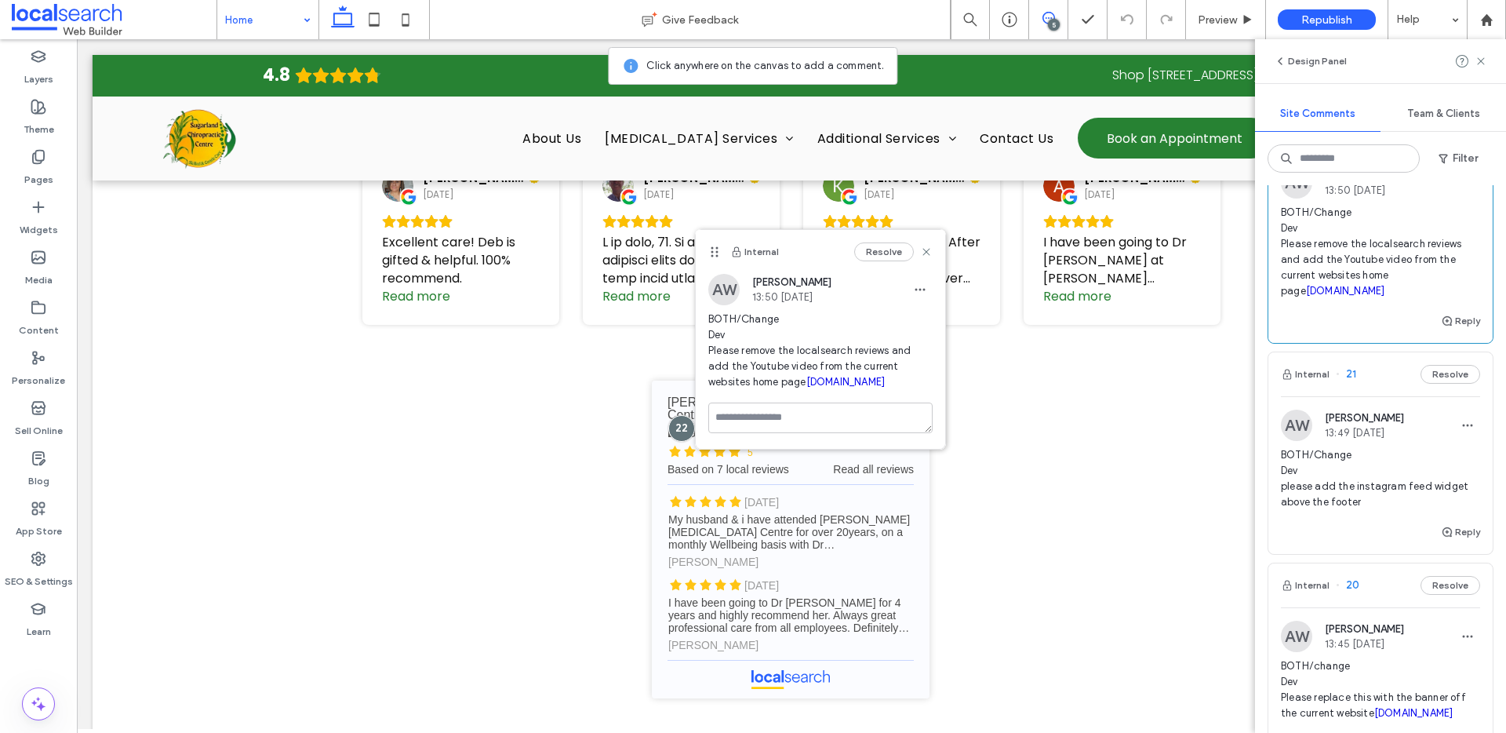
scroll to position [194, 0]
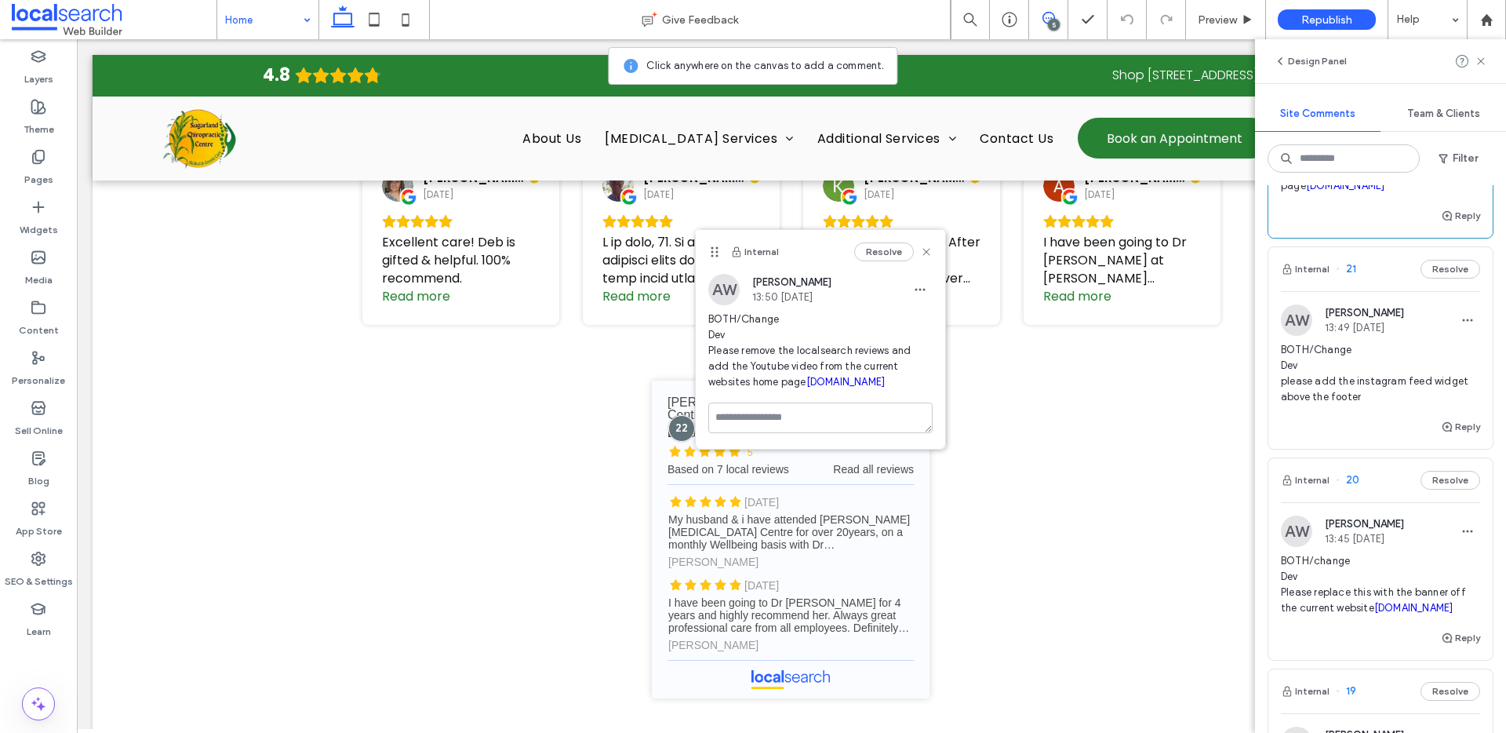
click at [1357, 264] on div "Internal 21 Resolve" at bounding box center [1380, 269] width 224 height 44
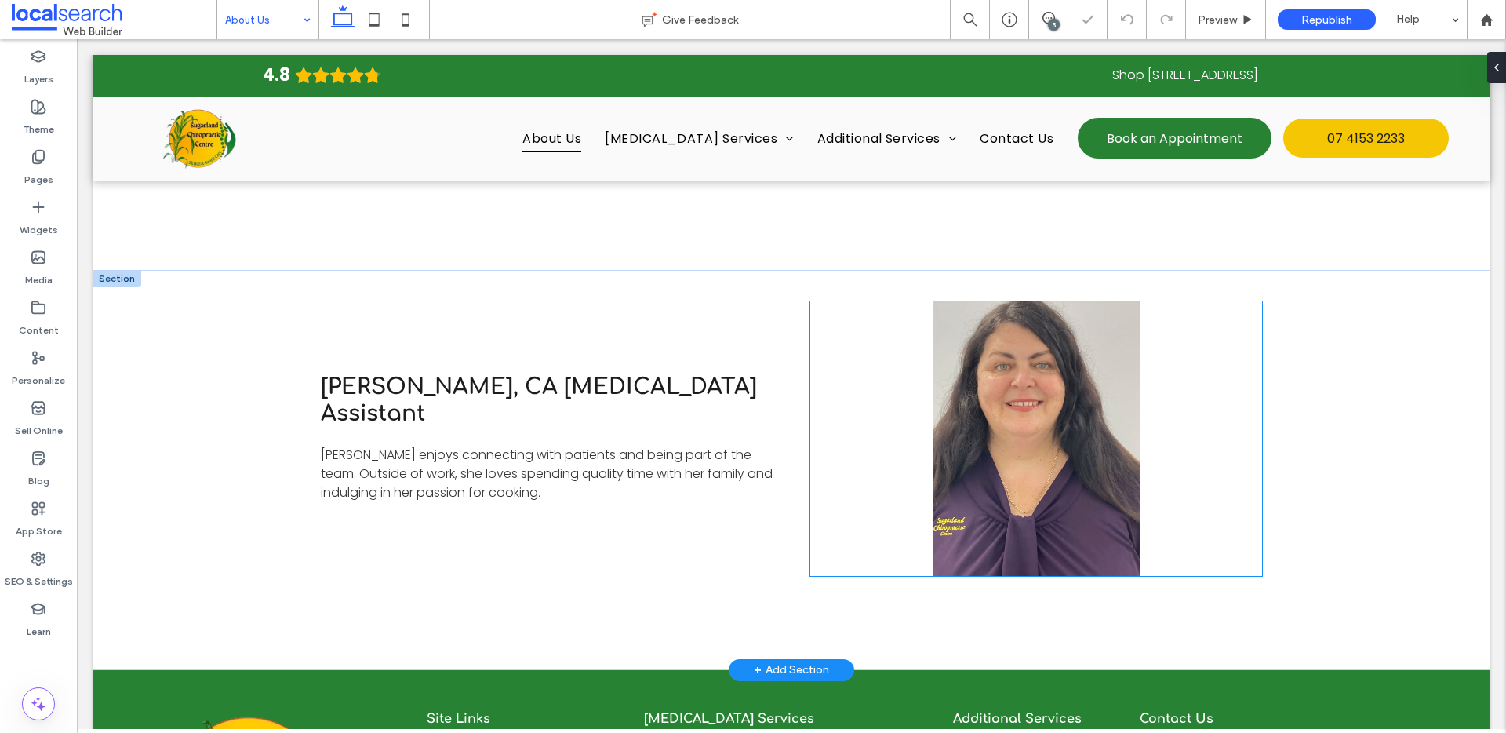
scroll to position [2504, 0]
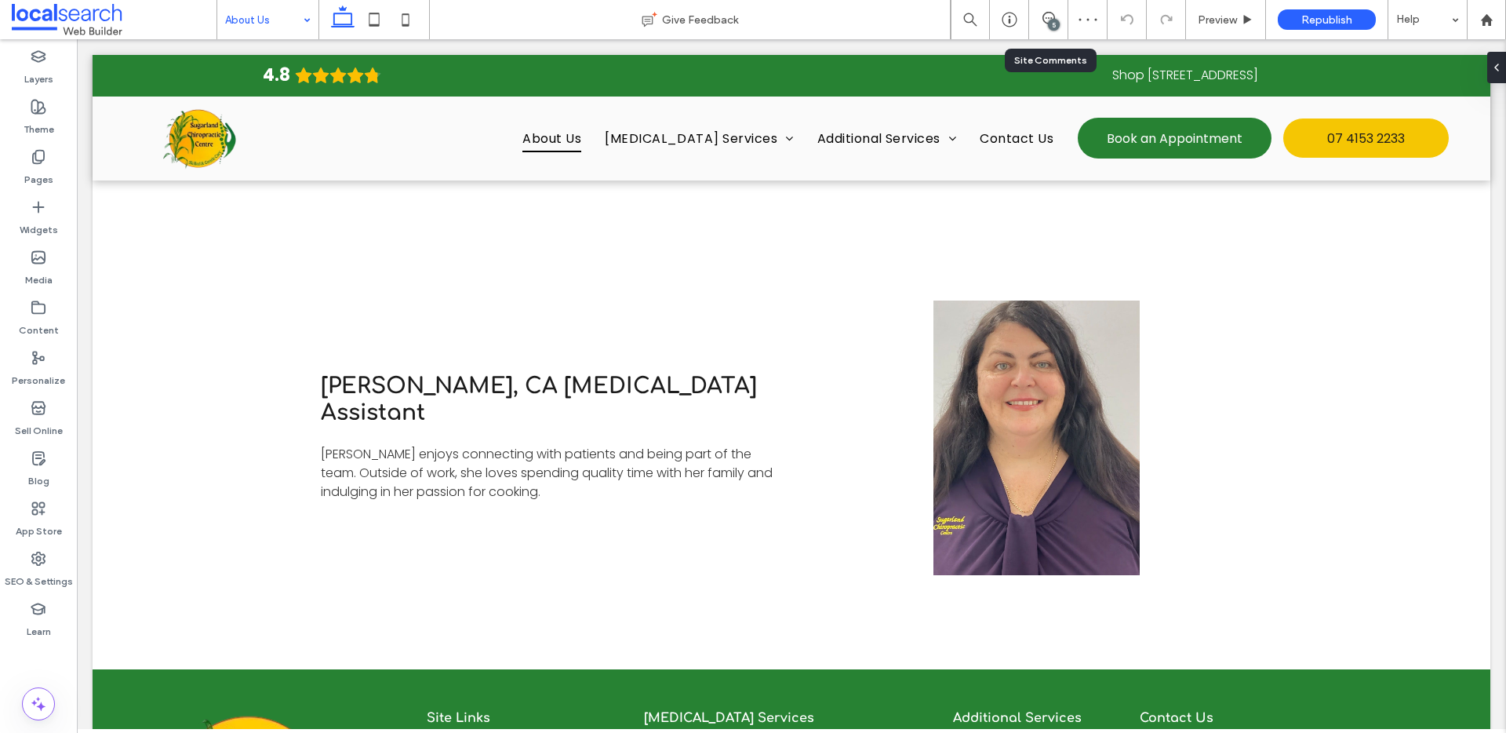
click at [1054, 5] on div "5" at bounding box center [1048, 19] width 39 height 39
click at [1059, 18] on span at bounding box center [1048, 18] width 38 height 13
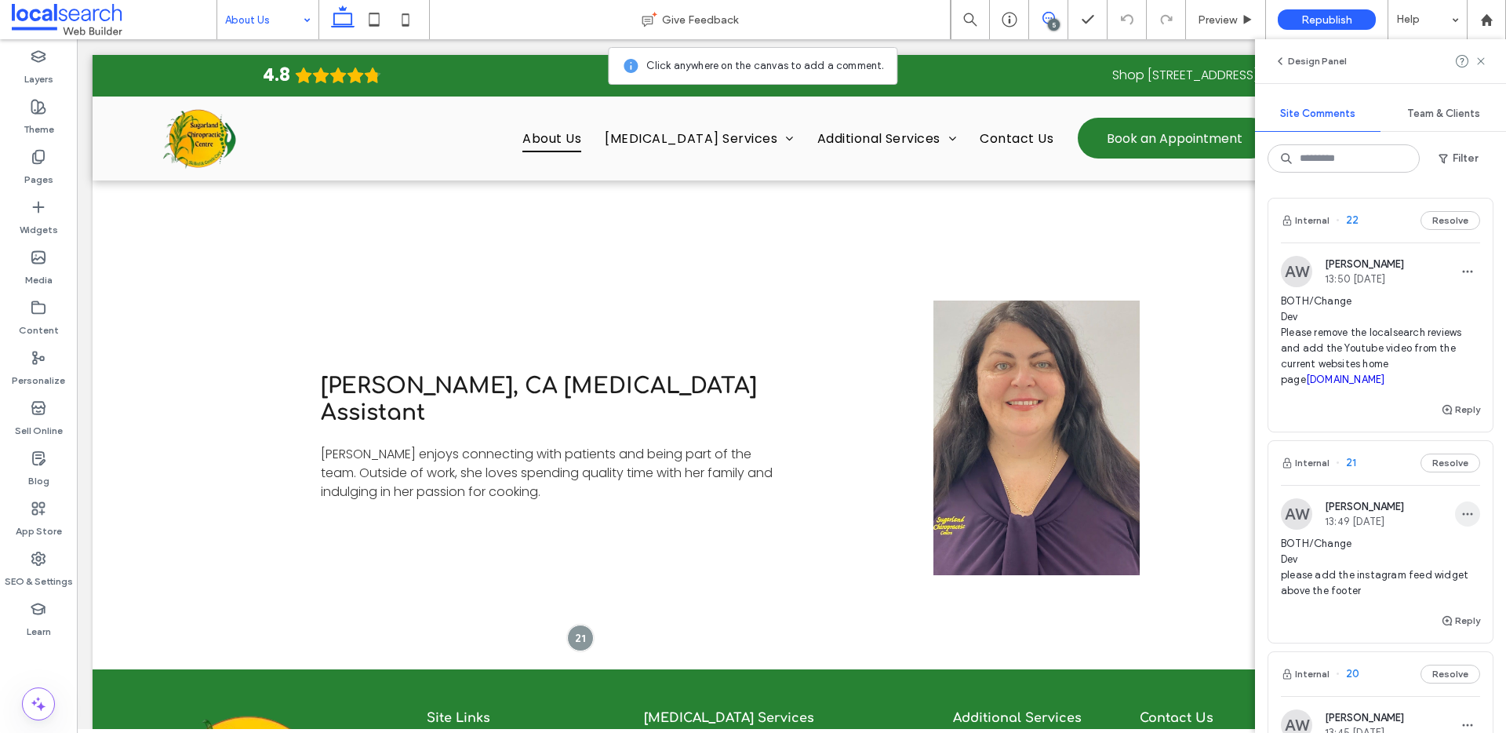
click at [1464, 501] on span "button" at bounding box center [1467, 513] width 25 height 25
click at [1415, 559] on div "Edit" at bounding box center [1398, 555] width 140 height 30
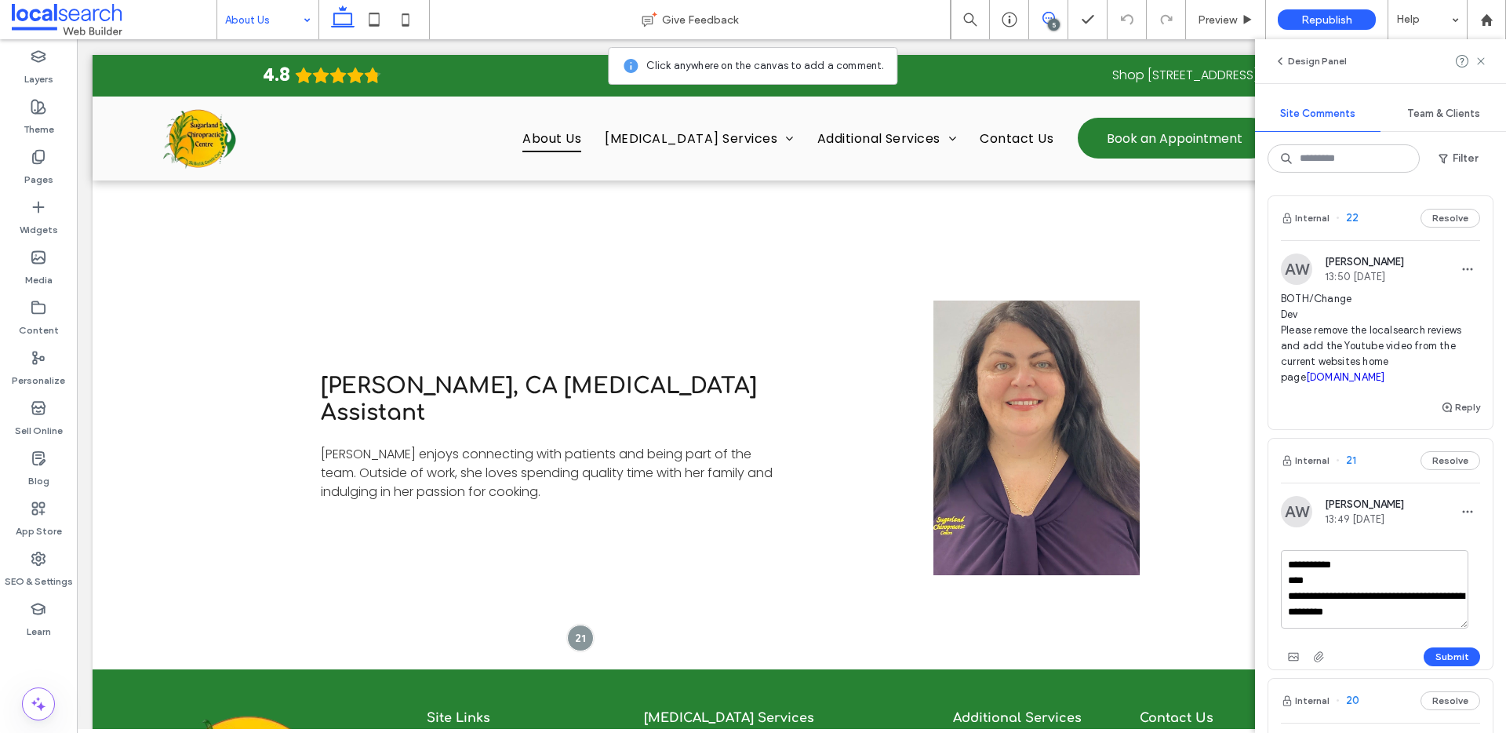
scroll to position [3, 0]
click at [1422, 619] on textarea "**********" at bounding box center [1374, 588] width 187 height 78
paste textarea "**********"
type textarea "**********"
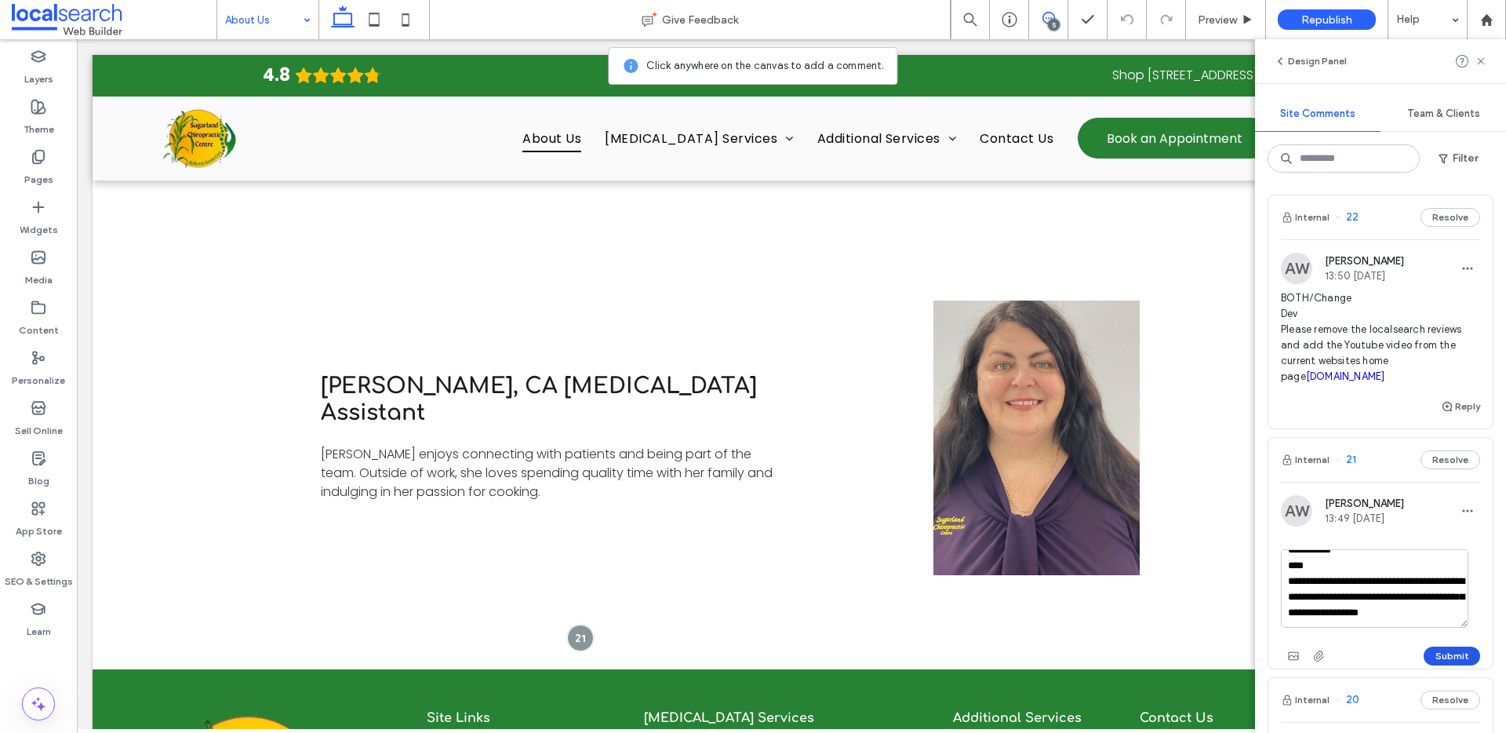
click at [1446, 650] on button "Submit" at bounding box center [1452, 655] width 56 height 19
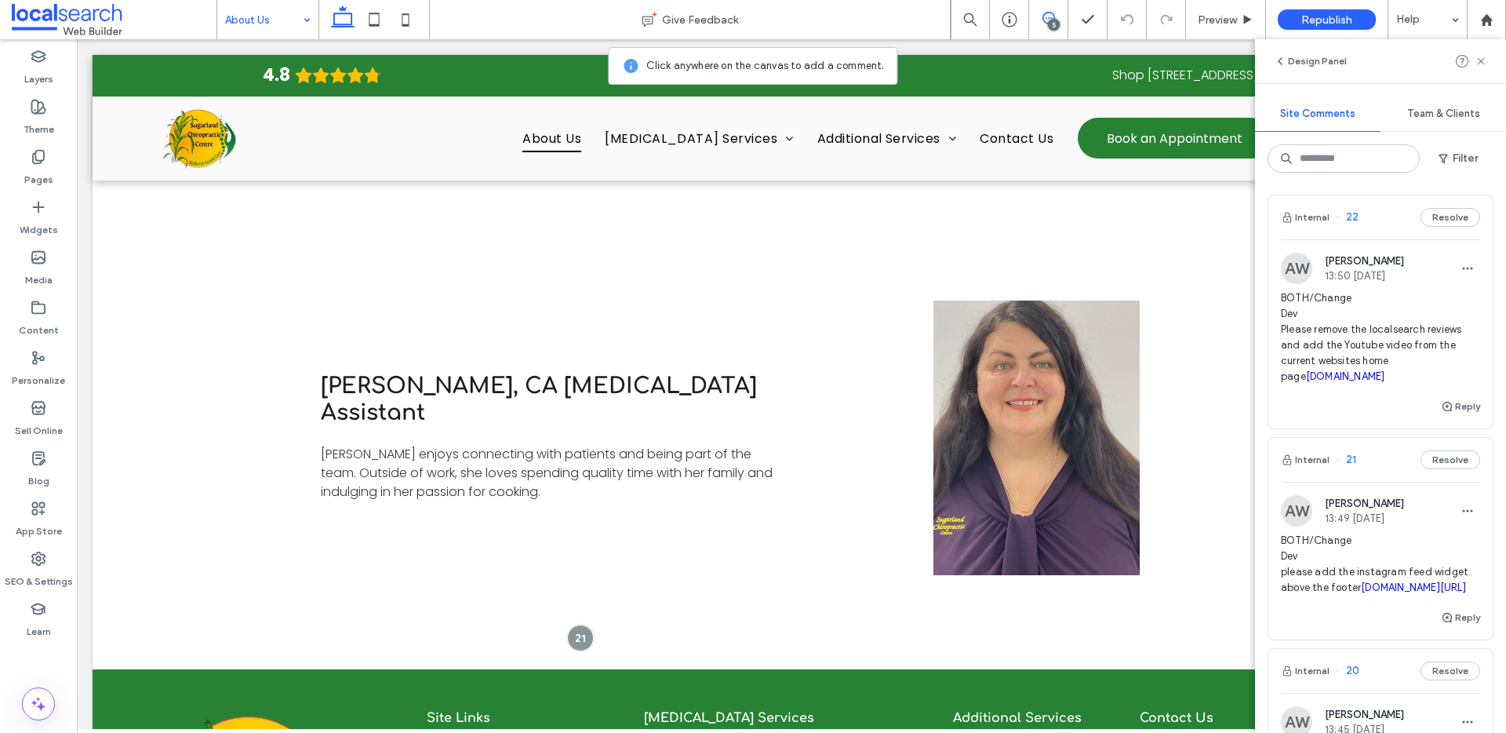
scroll to position [0, 0]
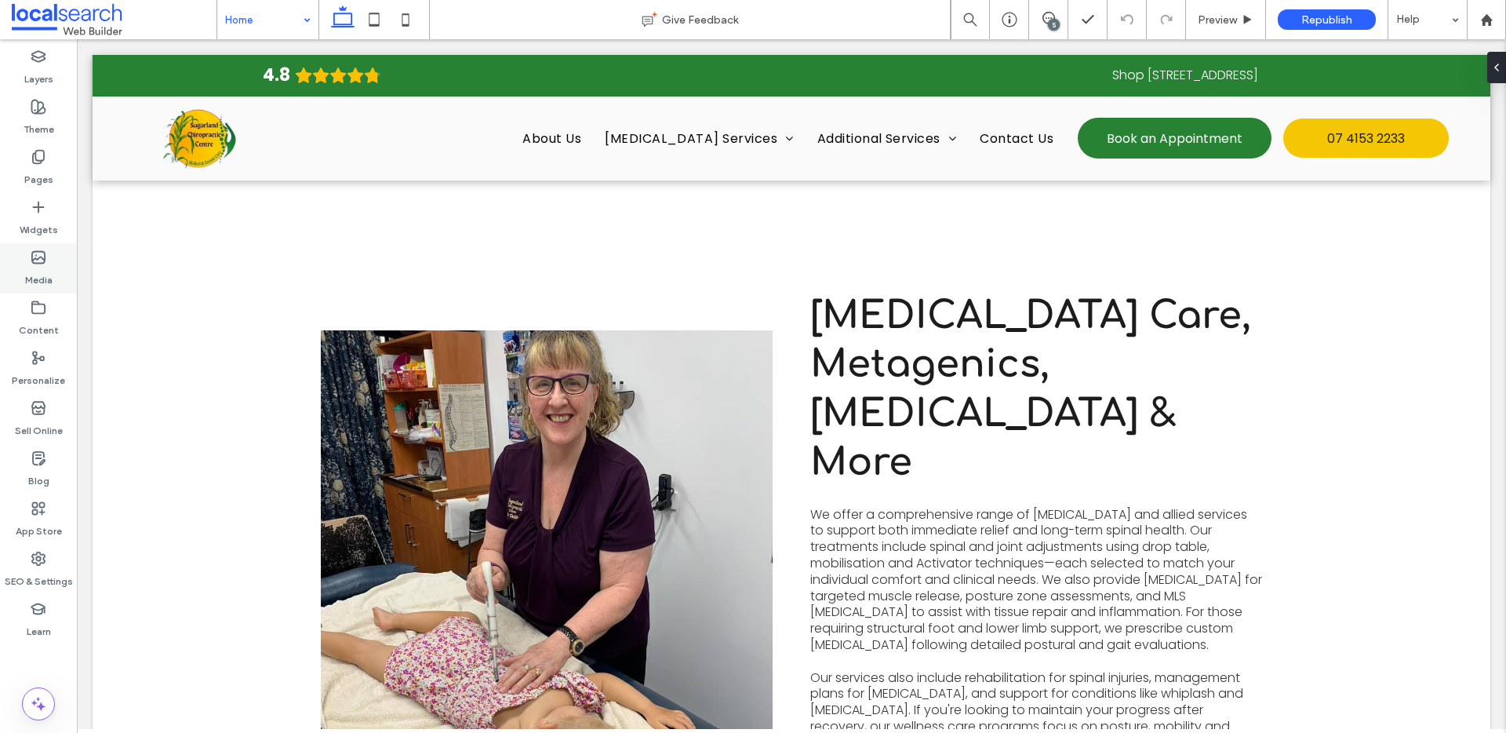
scroll to position [2027, 0]
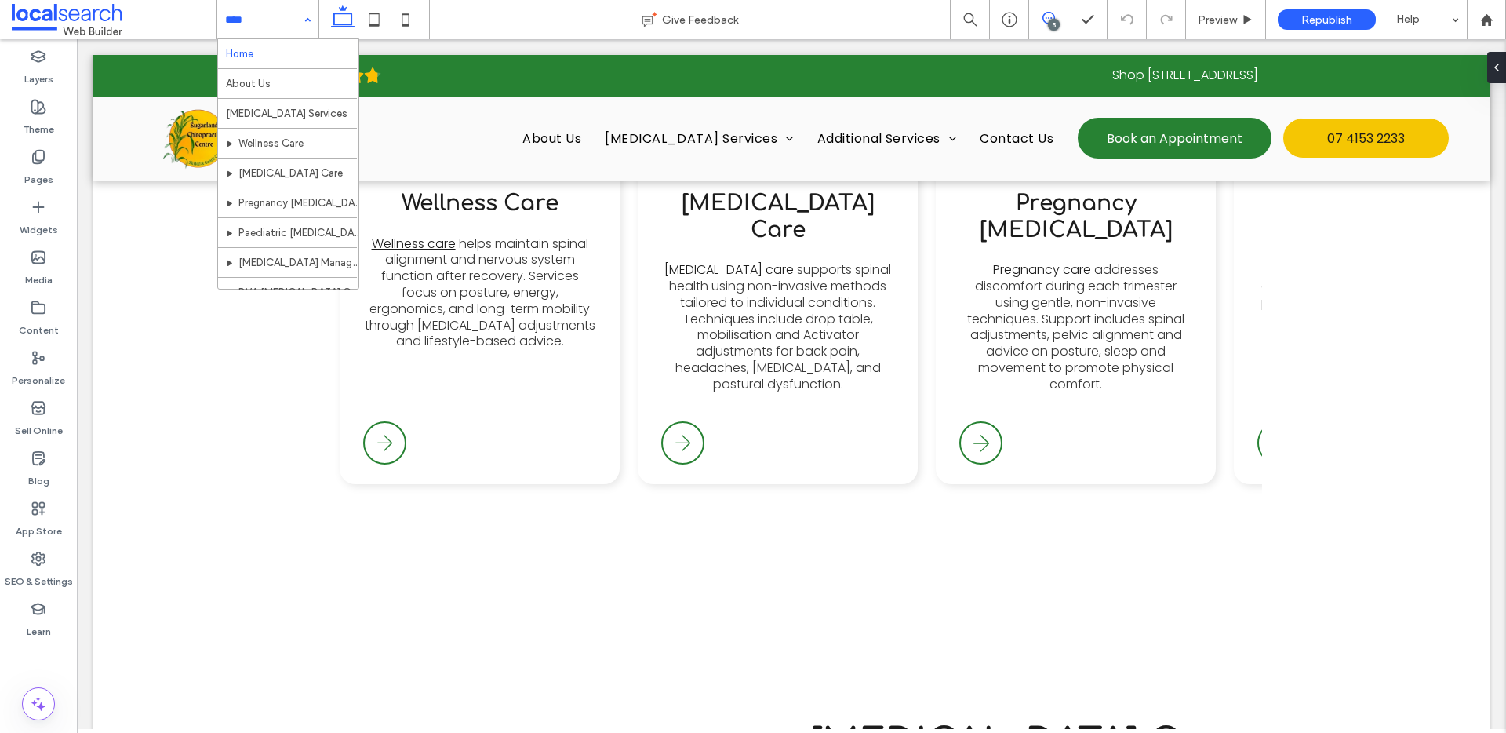
click at [1044, 24] on icon at bounding box center [1048, 18] width 13 height 13
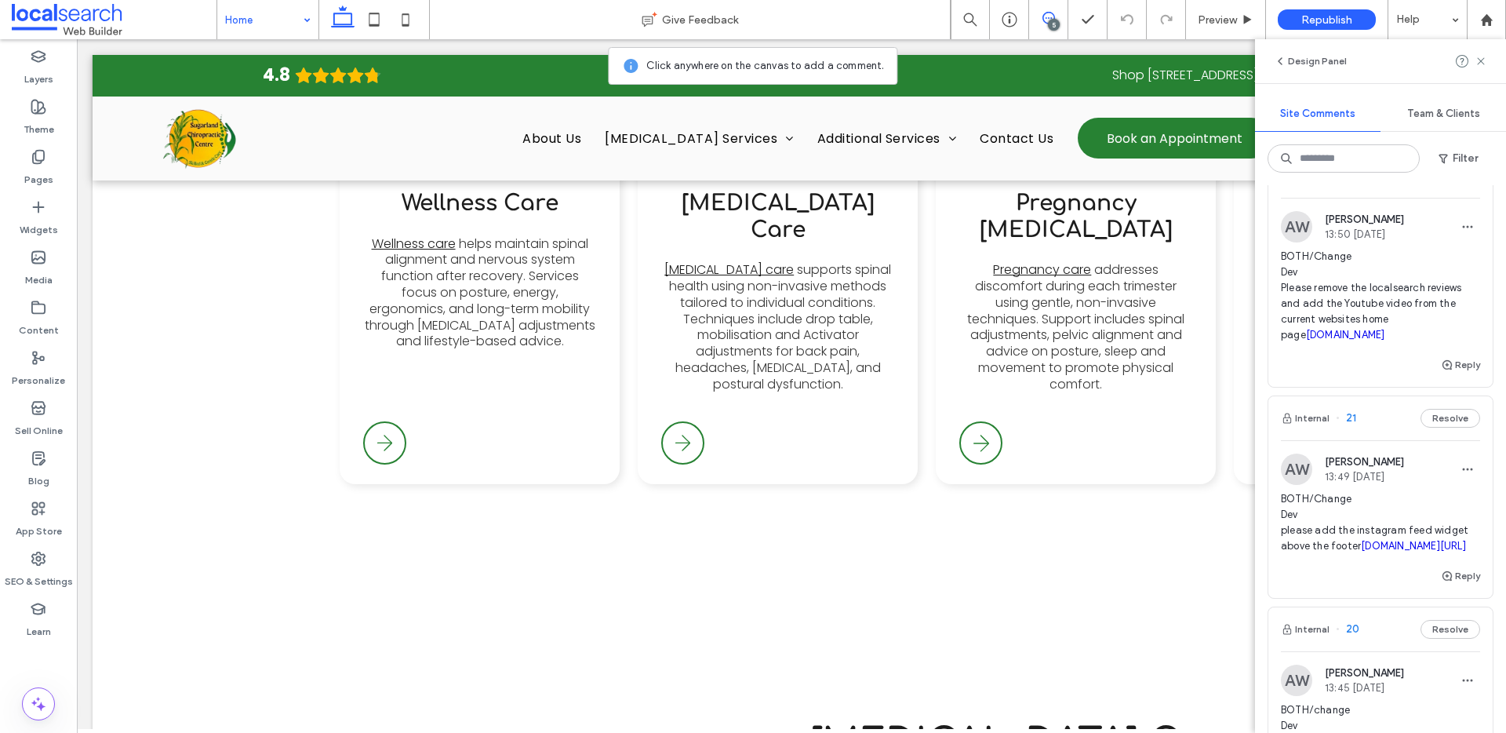
scroll to position [0, 0]
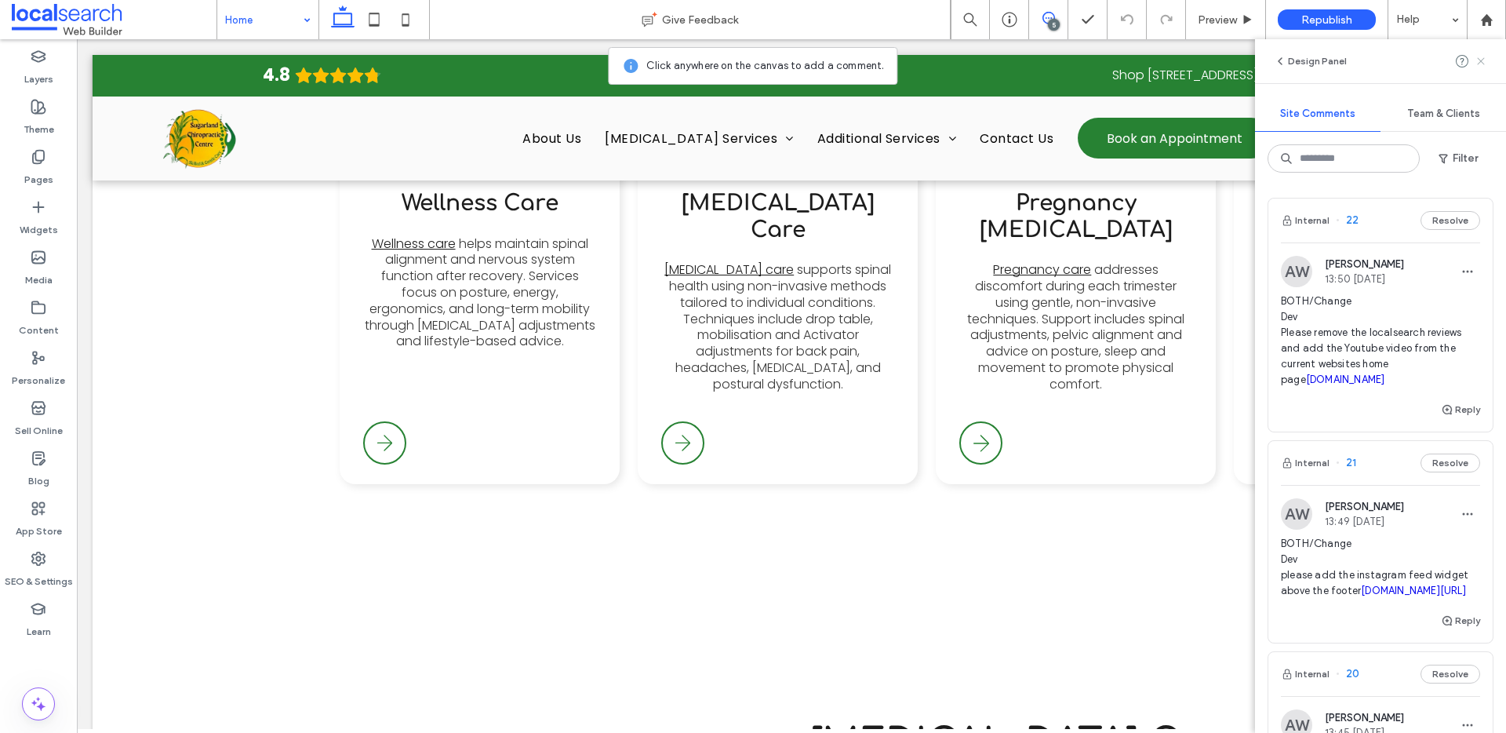
click at [1485, 61] on icon at bounding box center [1481, 61] width 13 height 13
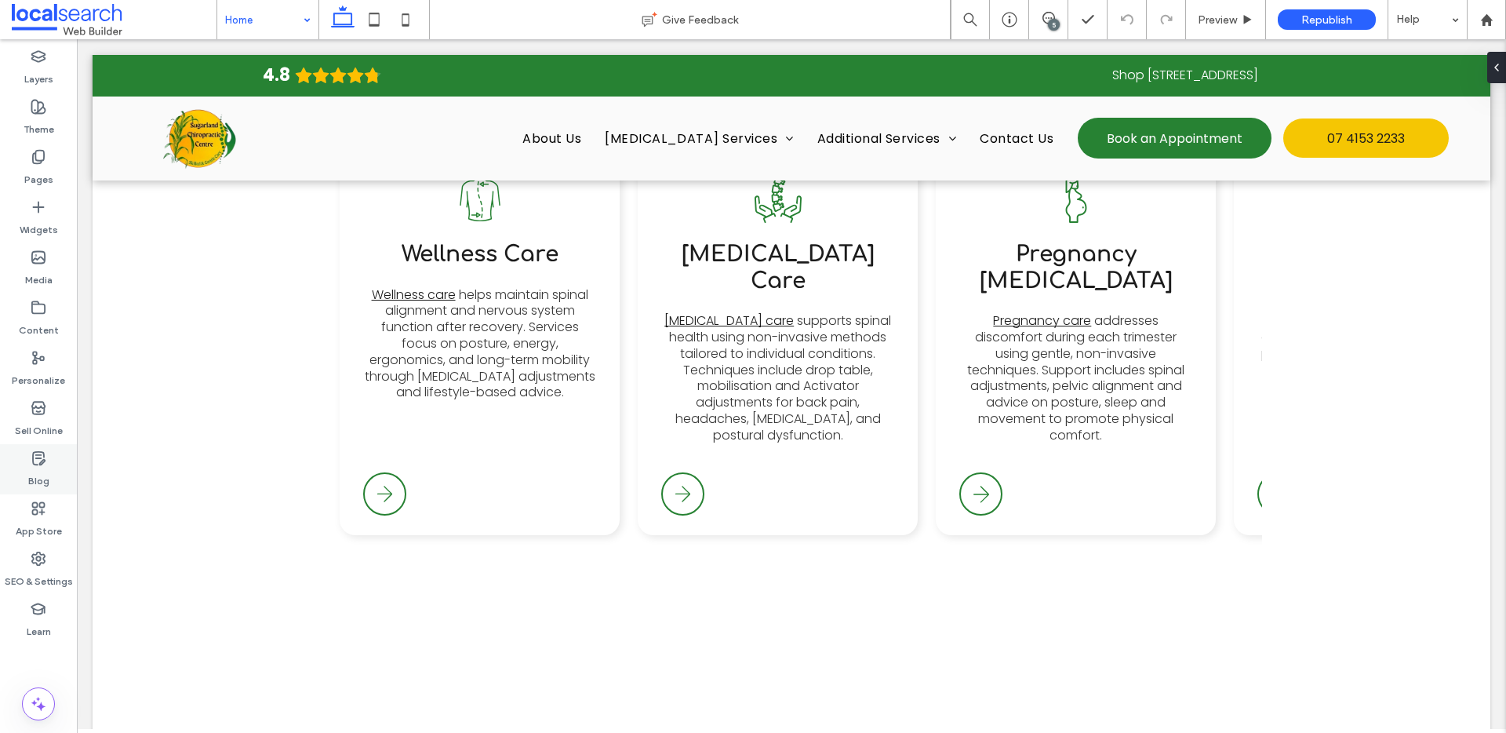
scroll to position [1812, 0]
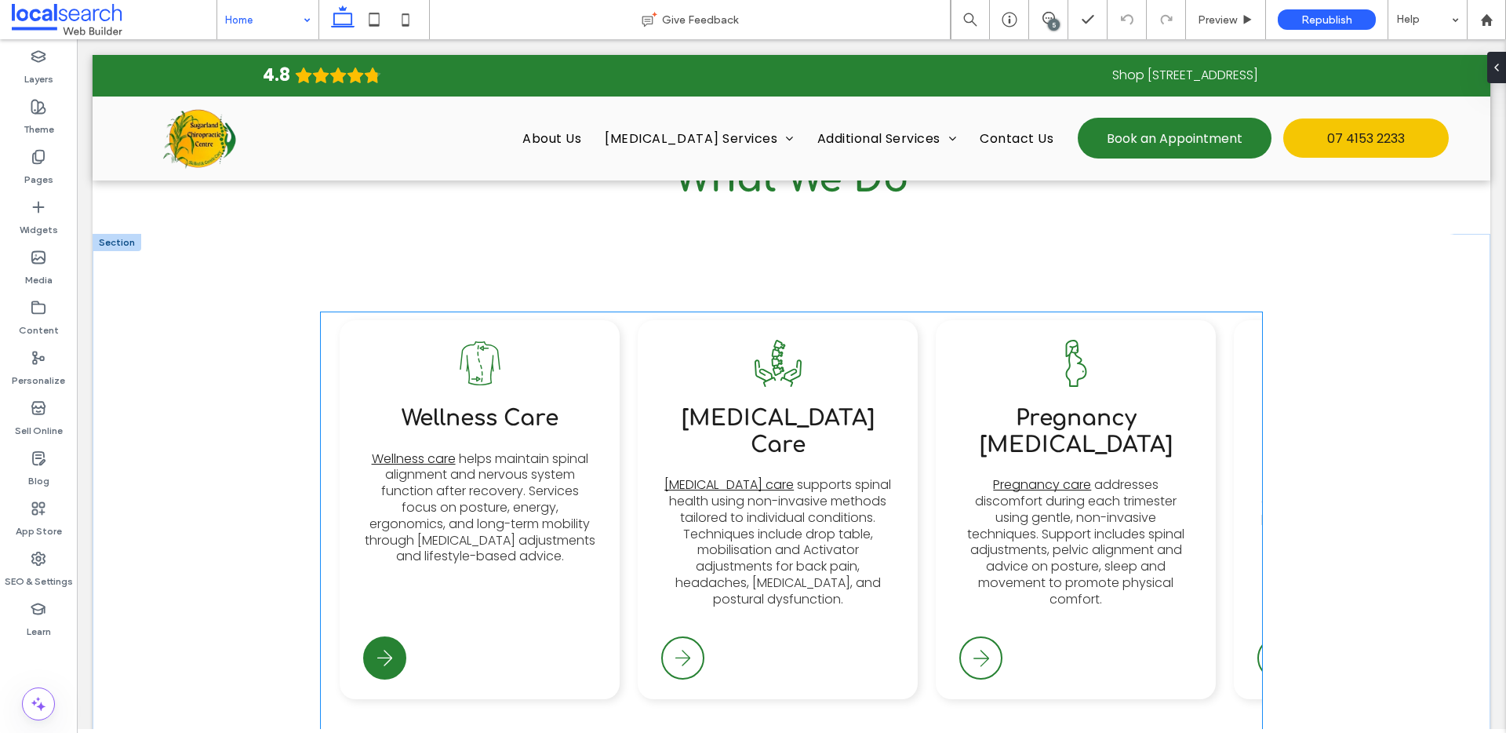
click at [396, 636] on div "Arrow Icon" at bounding box center [384, 657] width 43 height 43
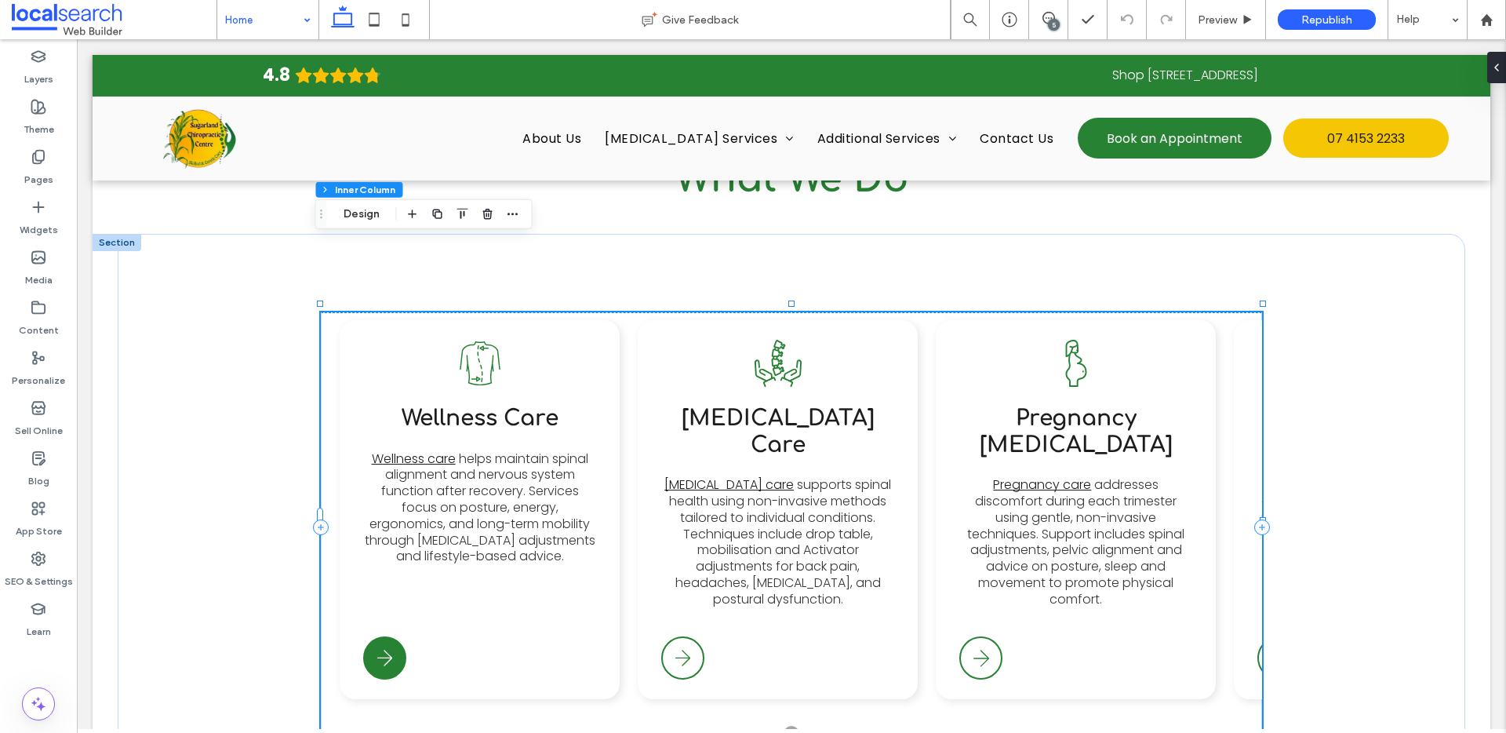
click at [396, 636] on div "Arrow Icon" at bounding box center [384, 657] width 43 height 43
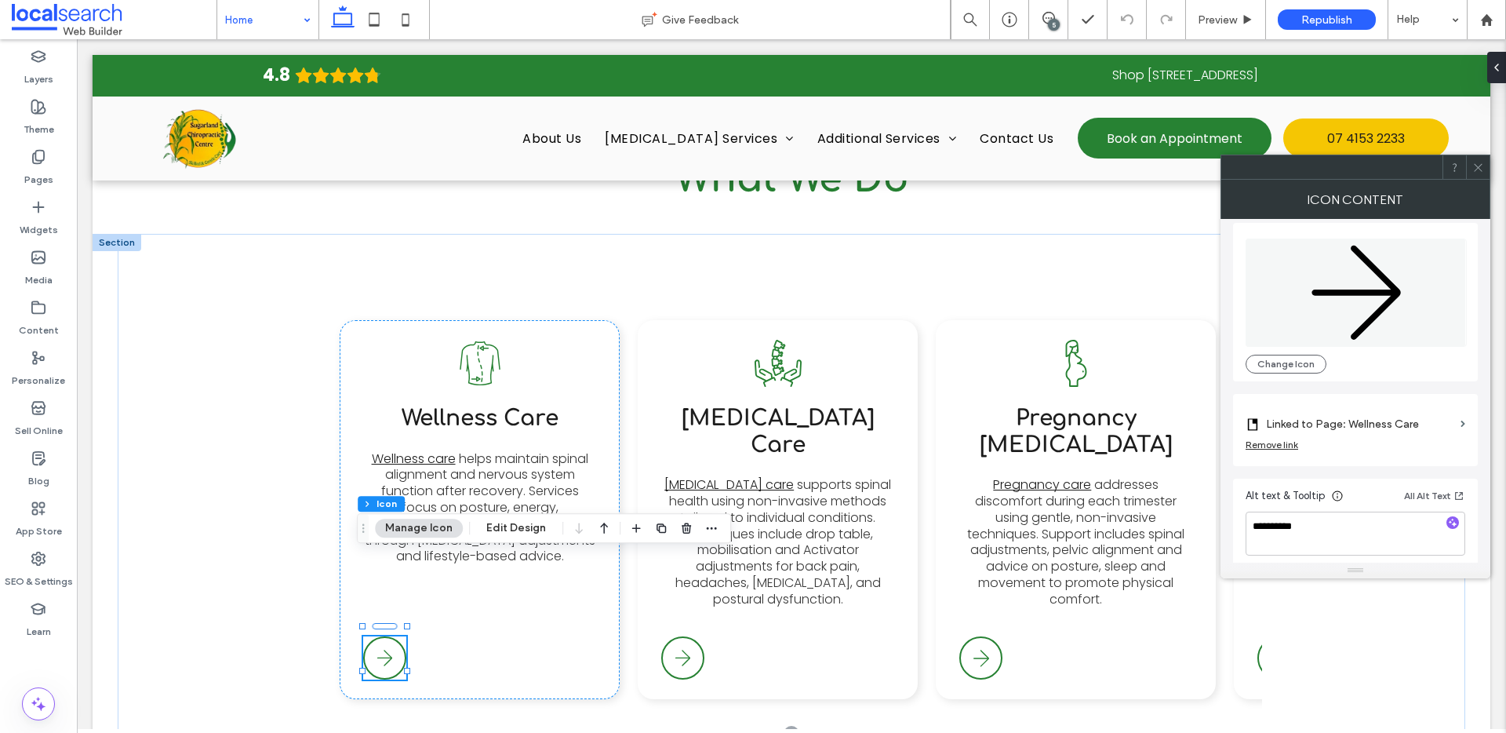
scroll to position [16, 0]
click at [443, 532] on button "Manage Icon" at bounding box center [419, 527] width 88 height 19
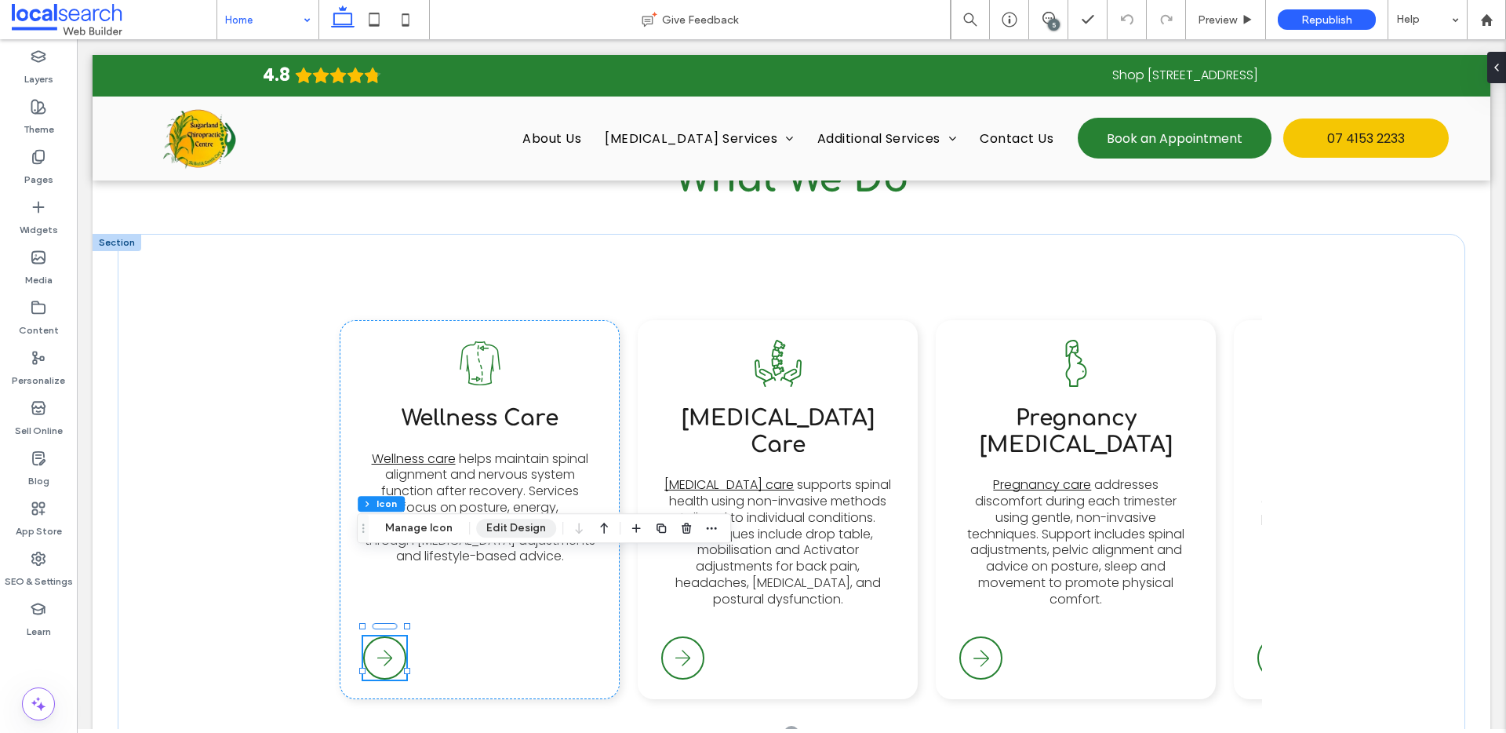
click at [514, 533] on button "Edit Design" at bounding box center [516, 527] width 80 height 19
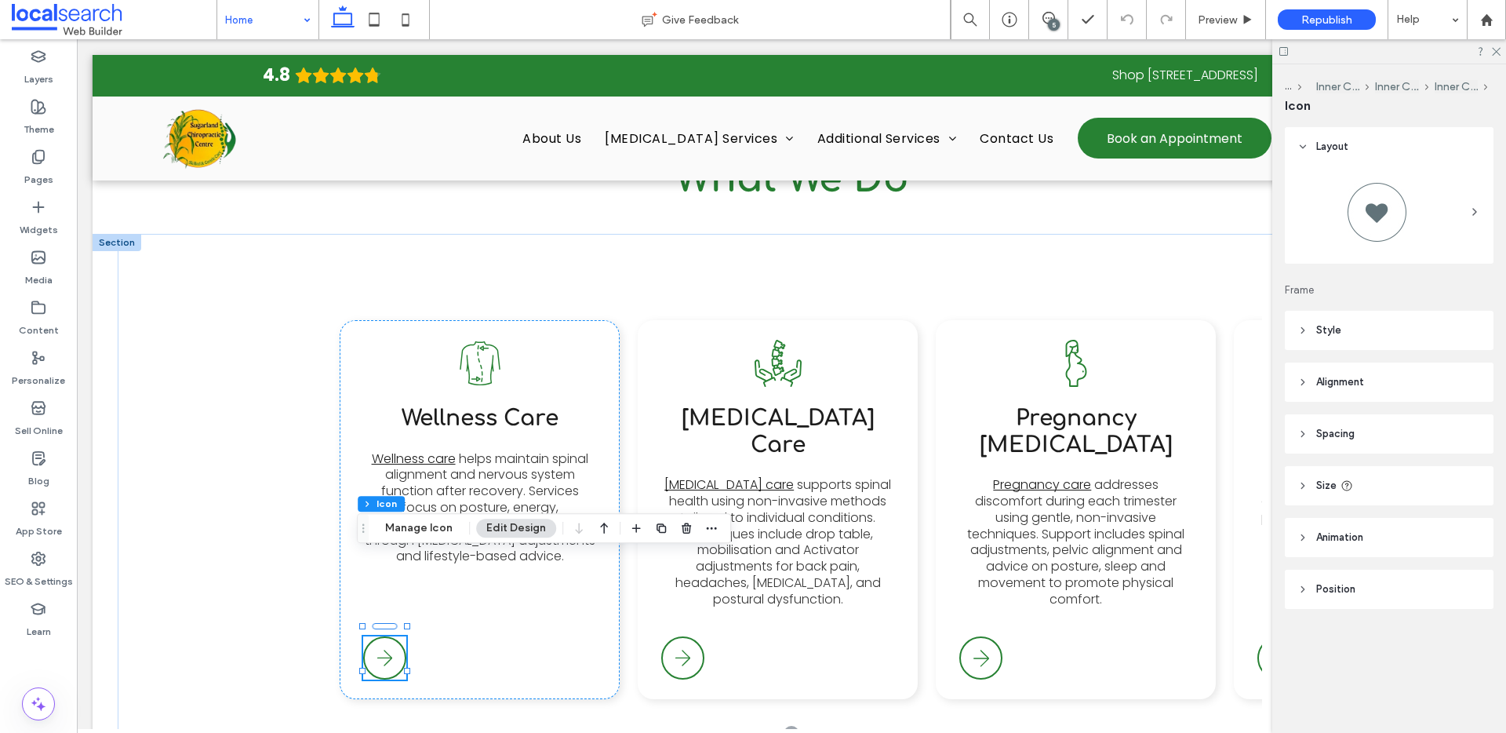
click at [1308, 539] on icon at bounding box center [1302, 537] width 11 height 11
click at [1317, 644] on header "Position" at bounding box center [1389, 654] width 209 height 39
click at [1316, 489] on span "Size" at bounding box center [1326, 486] width 20 height 16
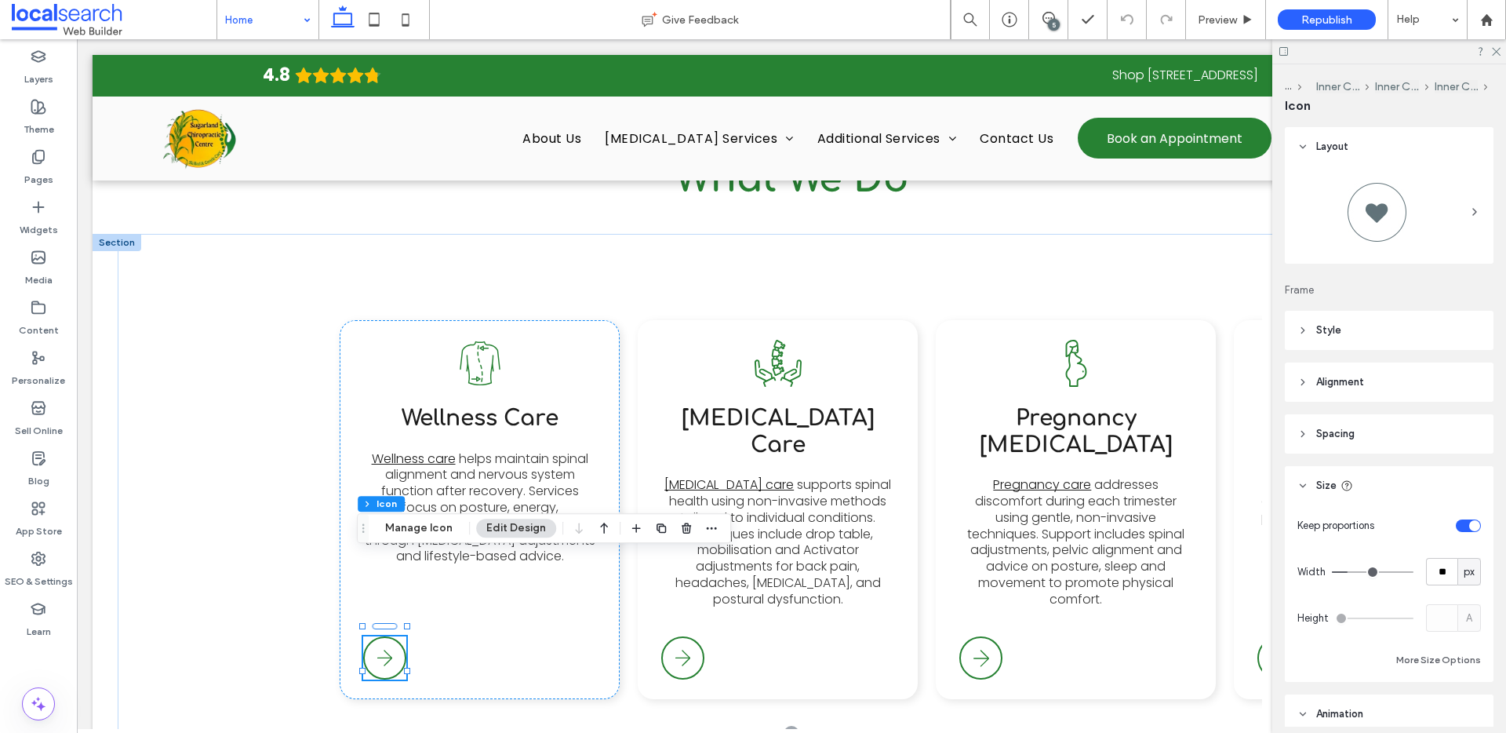
click at [1311, 436] on header "Spacing" at bounding box center [1389, 433] width 209 height 39
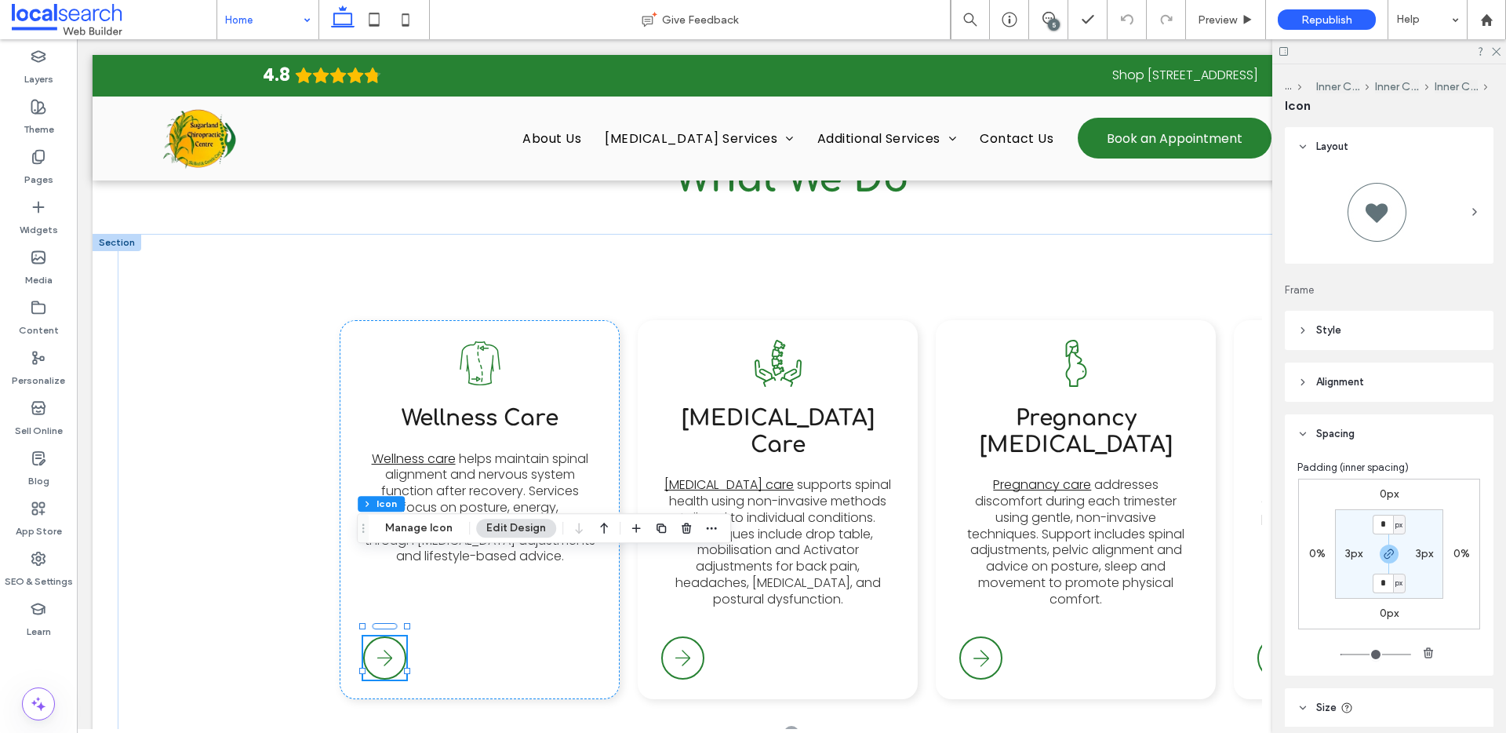
click at [1316, 380] on span "Alignment" at bounding box center [1340, 382] width 48 height 16
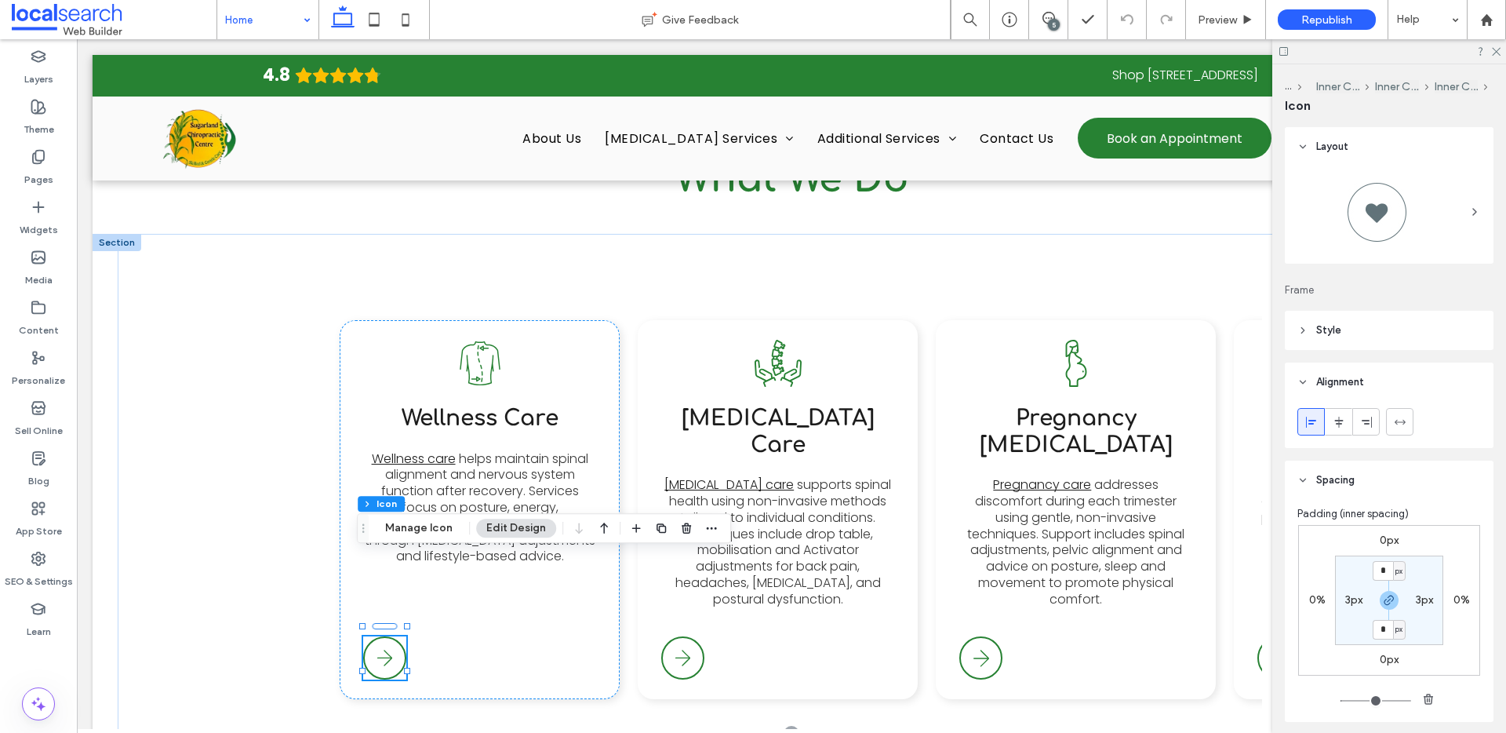
click at [1315, 309] on div "Layout Frame Style For the color of an SVG icon to be changeable, it must be bl…" at bounding box center [1394, 426] width 219 height 599
click at [1316, 314] on header "Style" at bounding box center [1389, 330] width 209 height 39
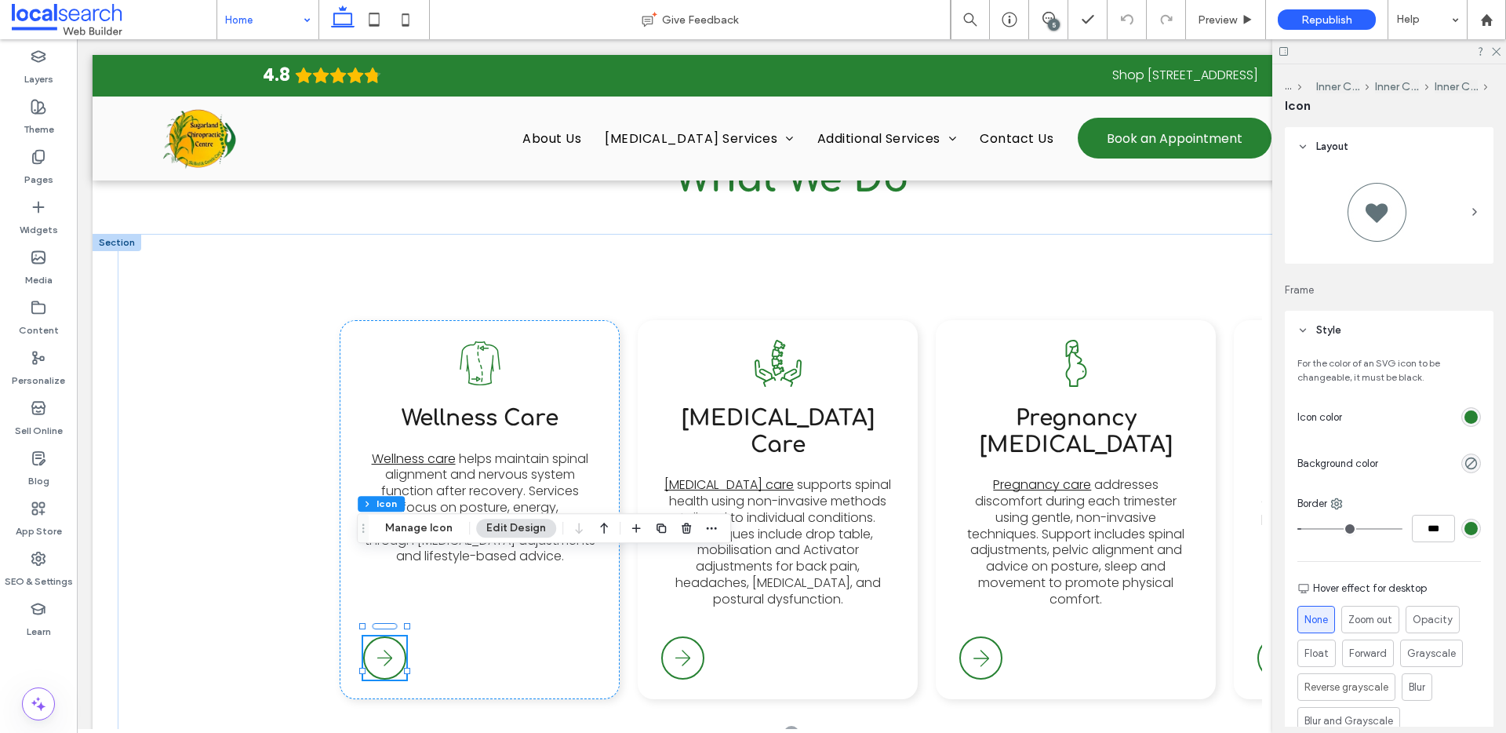
click at [1464, 418] on div "rgb(39, 130, 51)" at bounding box center [1470, 416] width 13 height 13
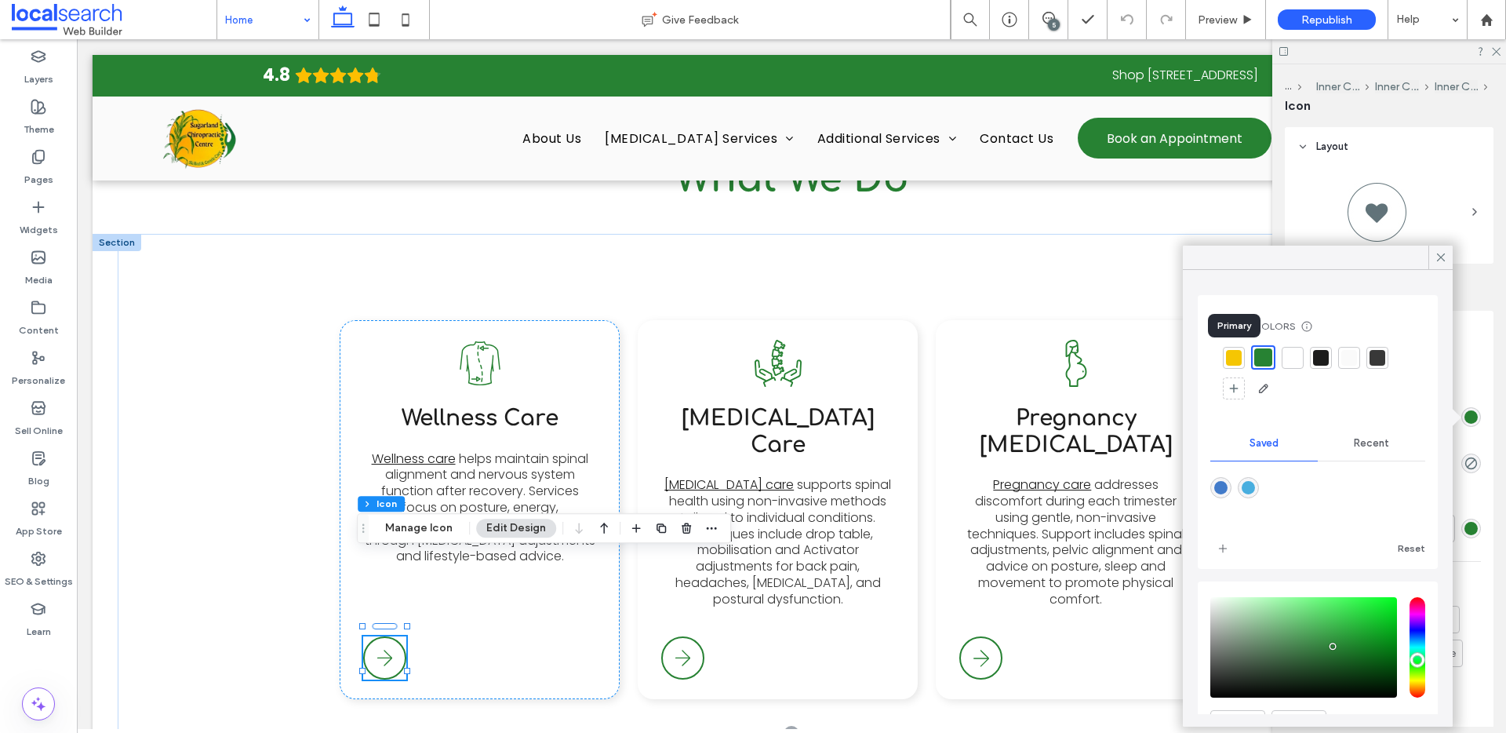
click at [1236, 357] on div at bounding box center [1234, 358] width 16 height 16
click at [1263, 356] on div at bounding box center [1265, 358] width 16 height 16
click at [1453, 253] on div at bounding box center [1389, 214] width 209 height 97
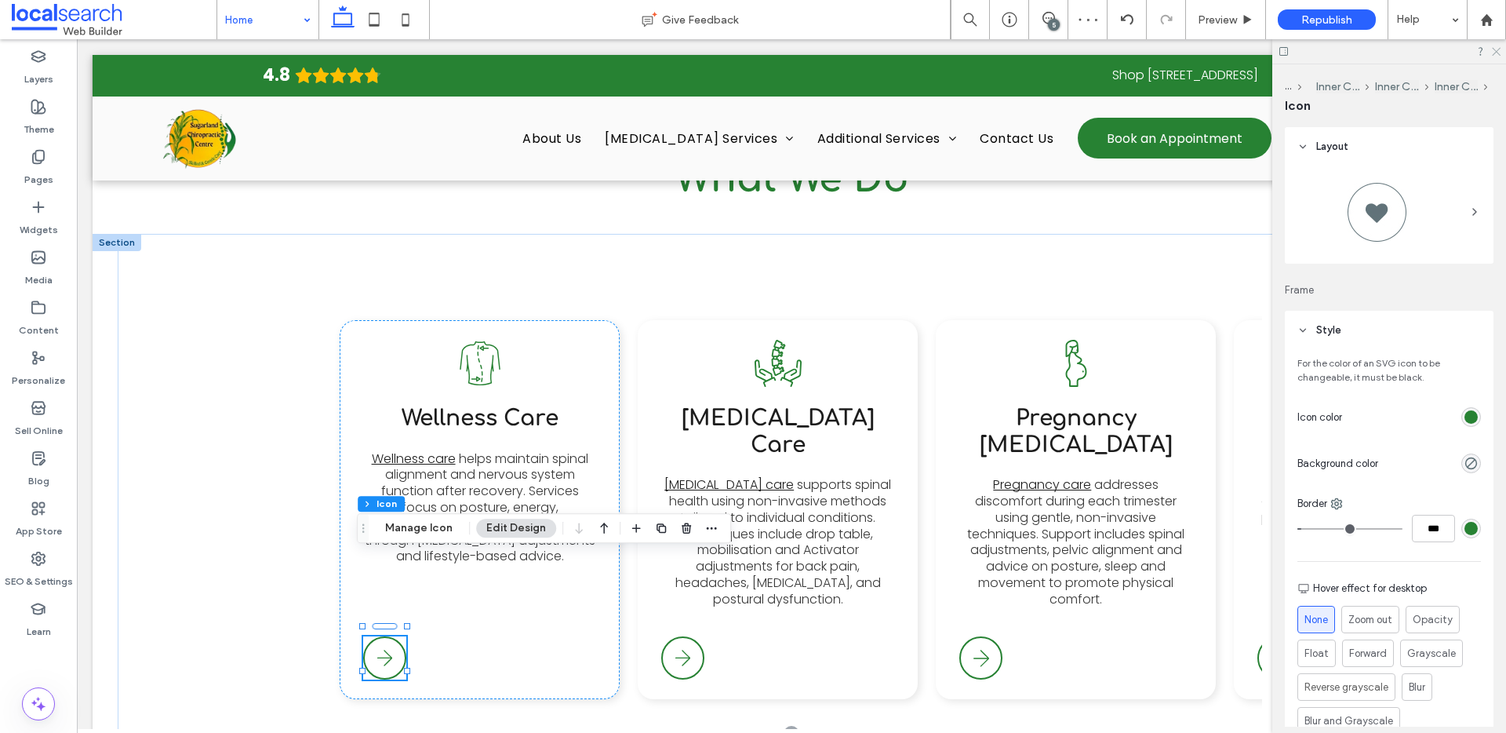
click at [1494, 55] on icon at bounding box center [1495, 50] width 10 height 10
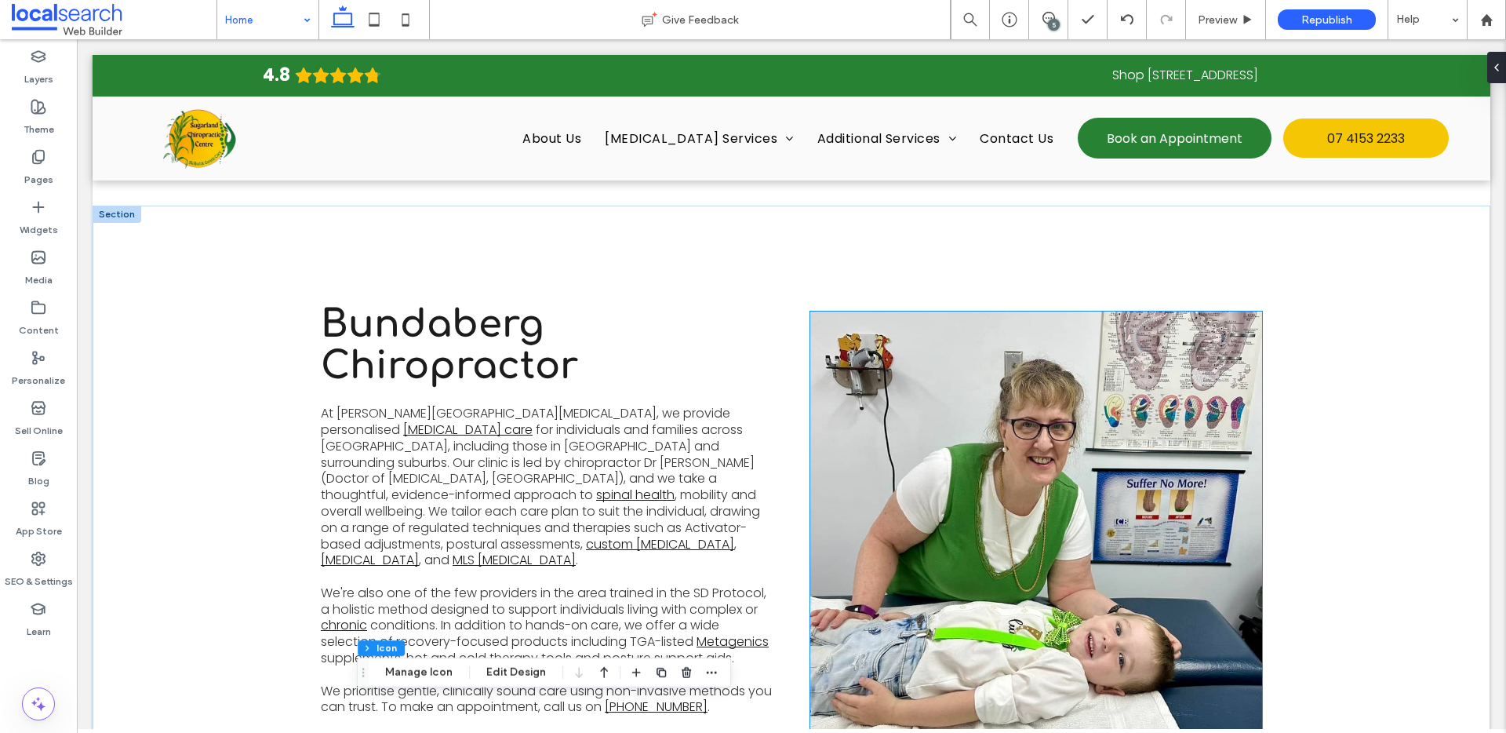
scroll to position [806, 0]
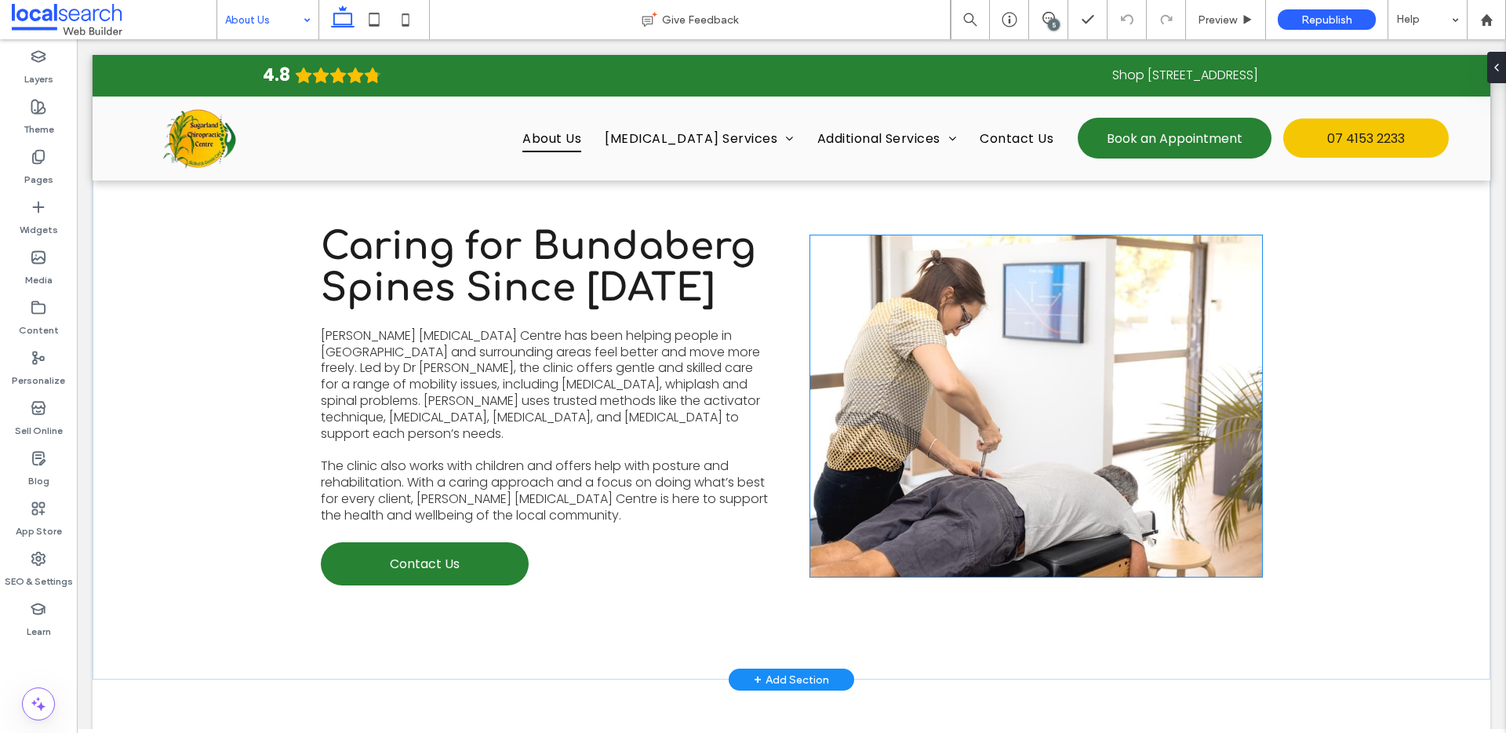
scroll to position [302, 0]
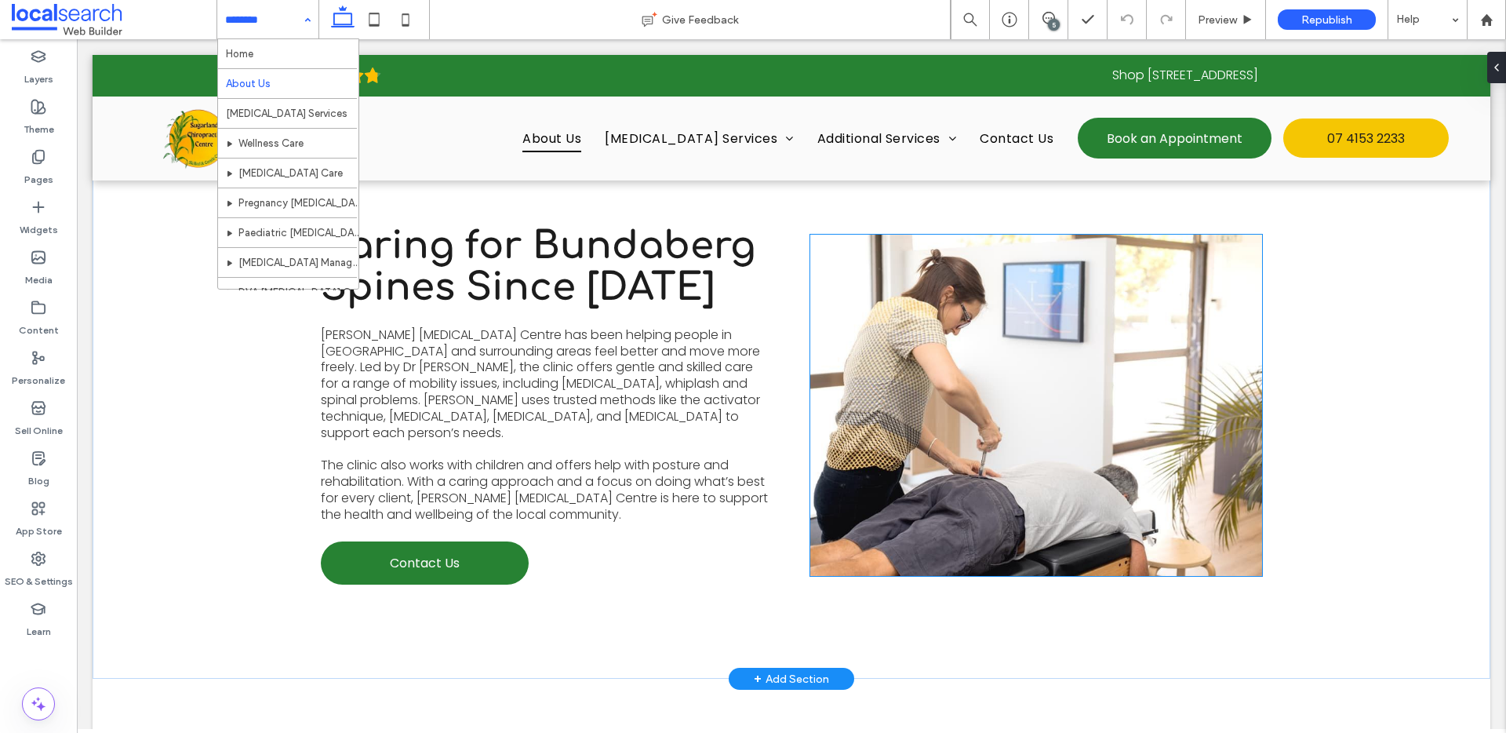
click at [1018, 397] on link at bounding box center [1036, 405] width 452 height 341
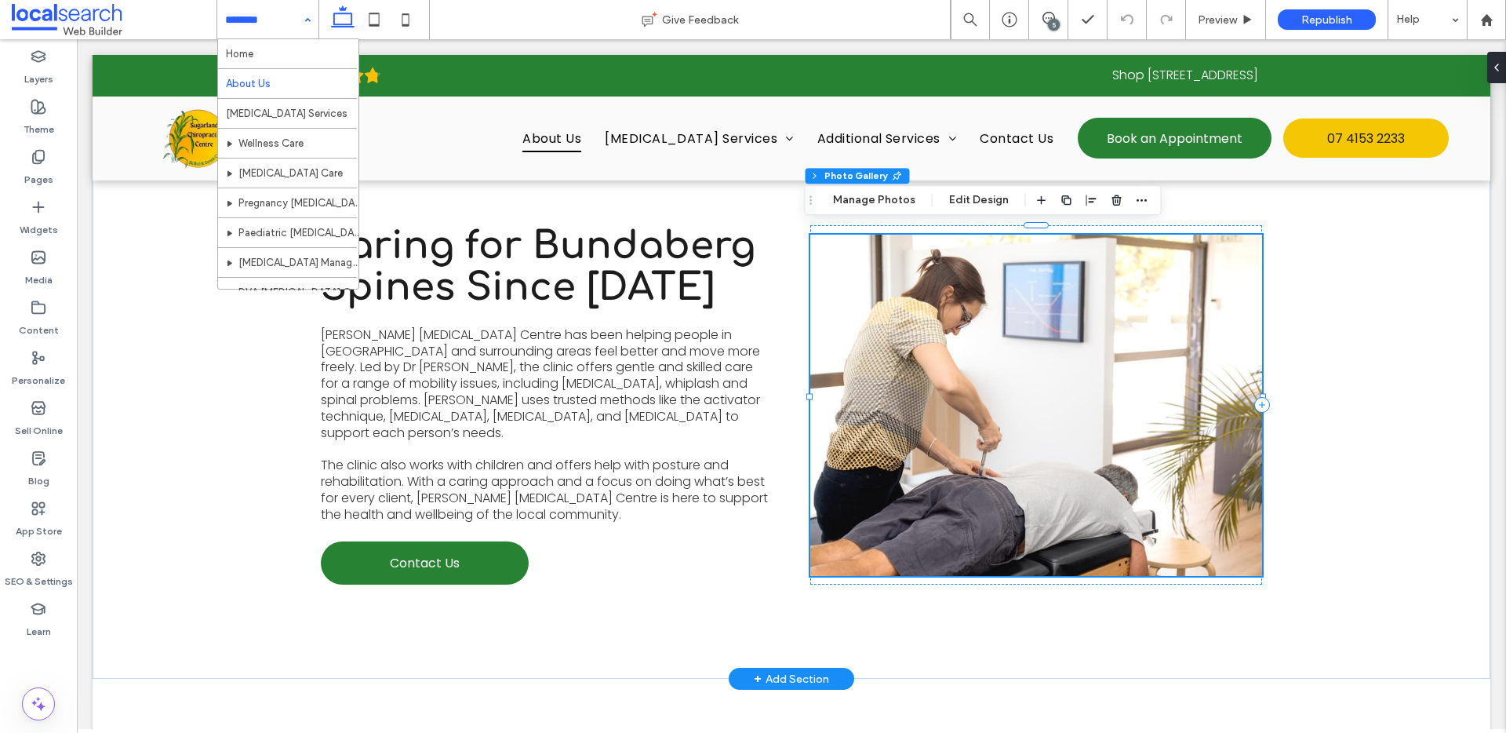
click at [1018, 397] on link at bounding box center [1036, 405] width 452 height 341
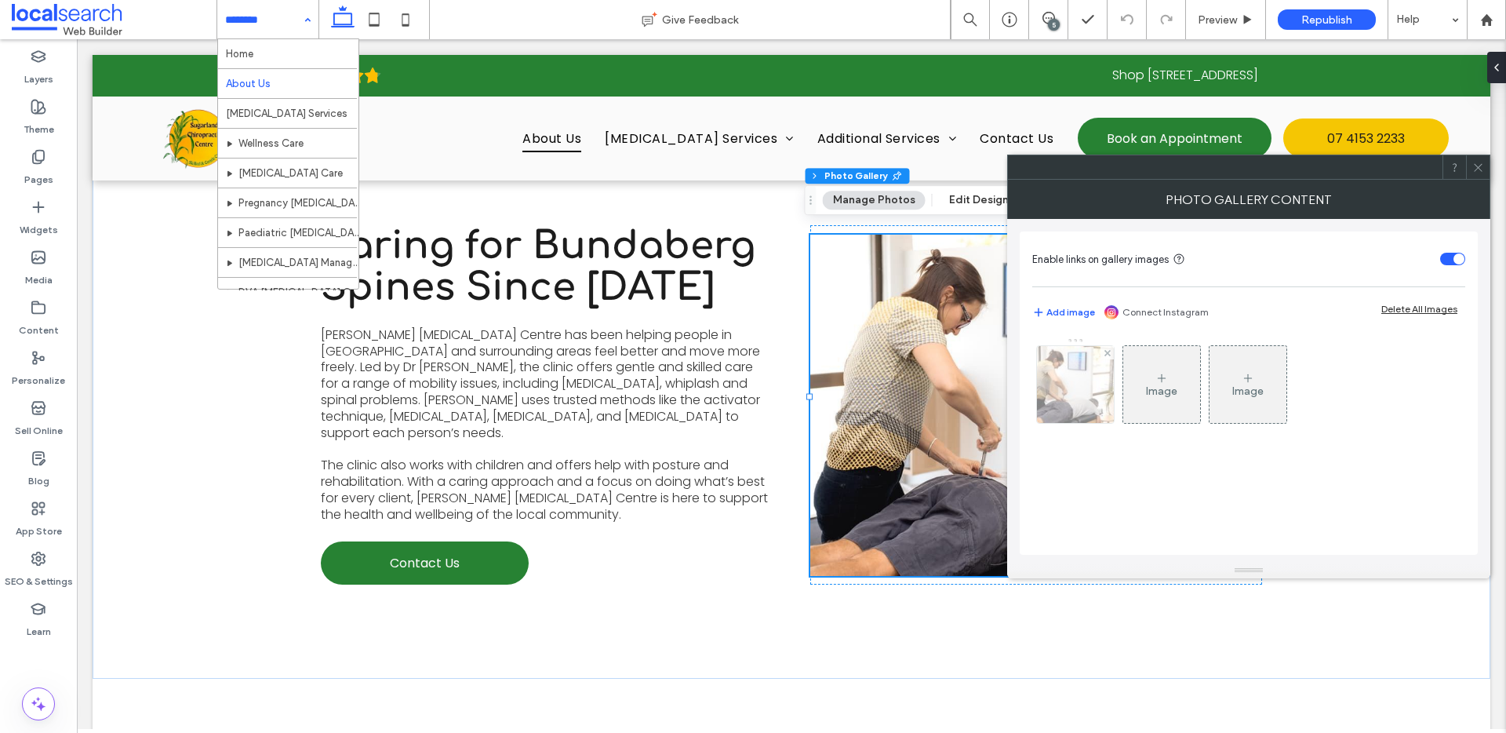
click at [1078, 388] on div at bounding box center [1075, 384] width 77 height 77
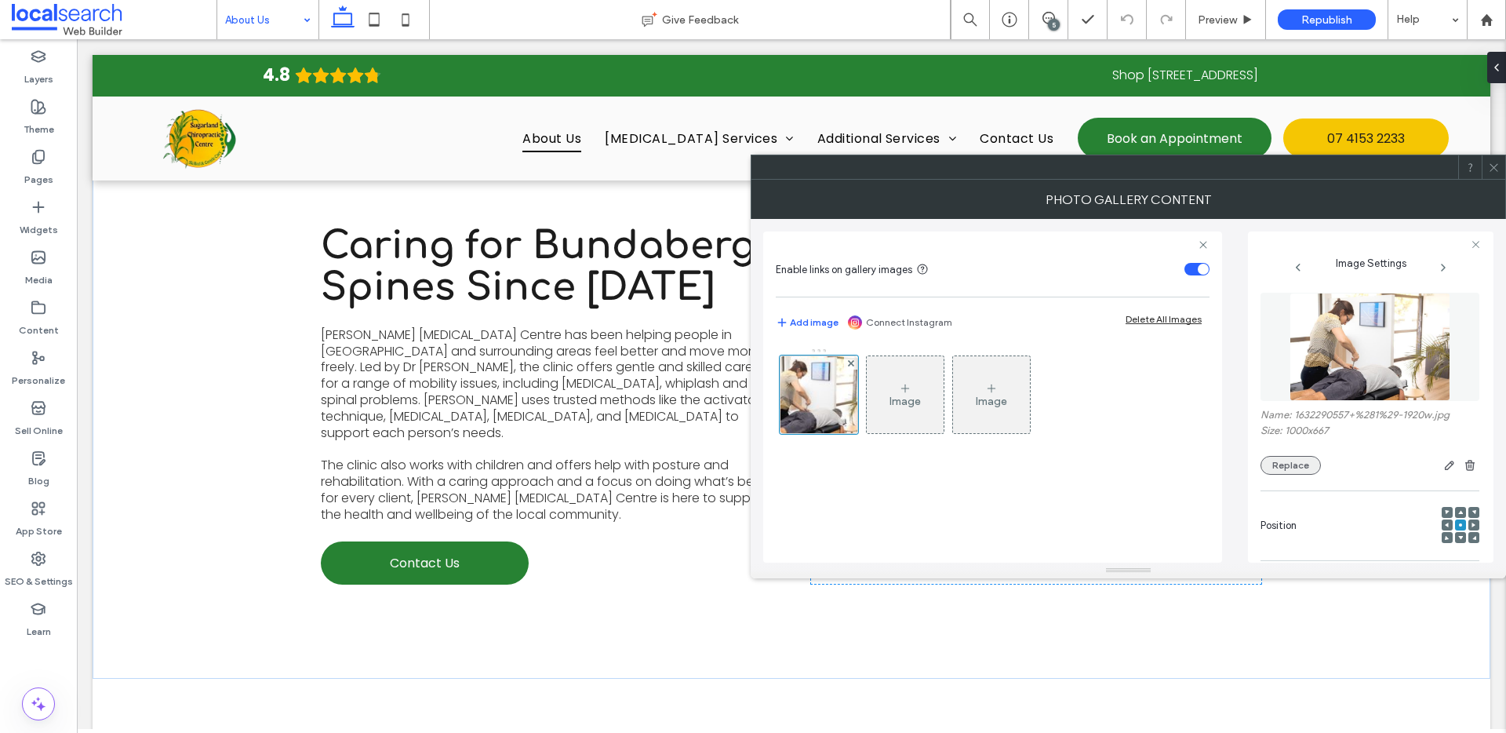
click at [1292, 467] on button "Replace" at bounding box center [1290, 465] width 60 height 19
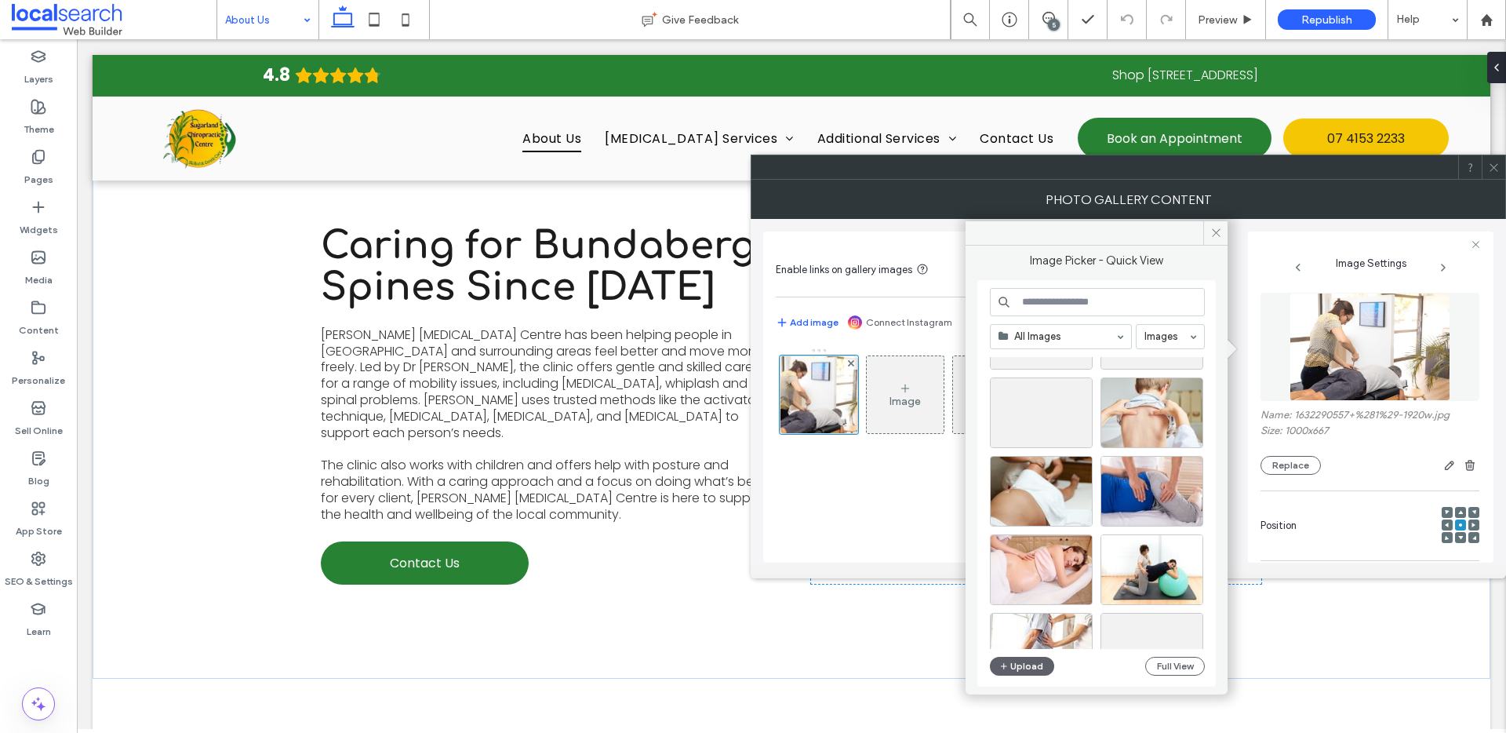
scroll to position [2123, 0]
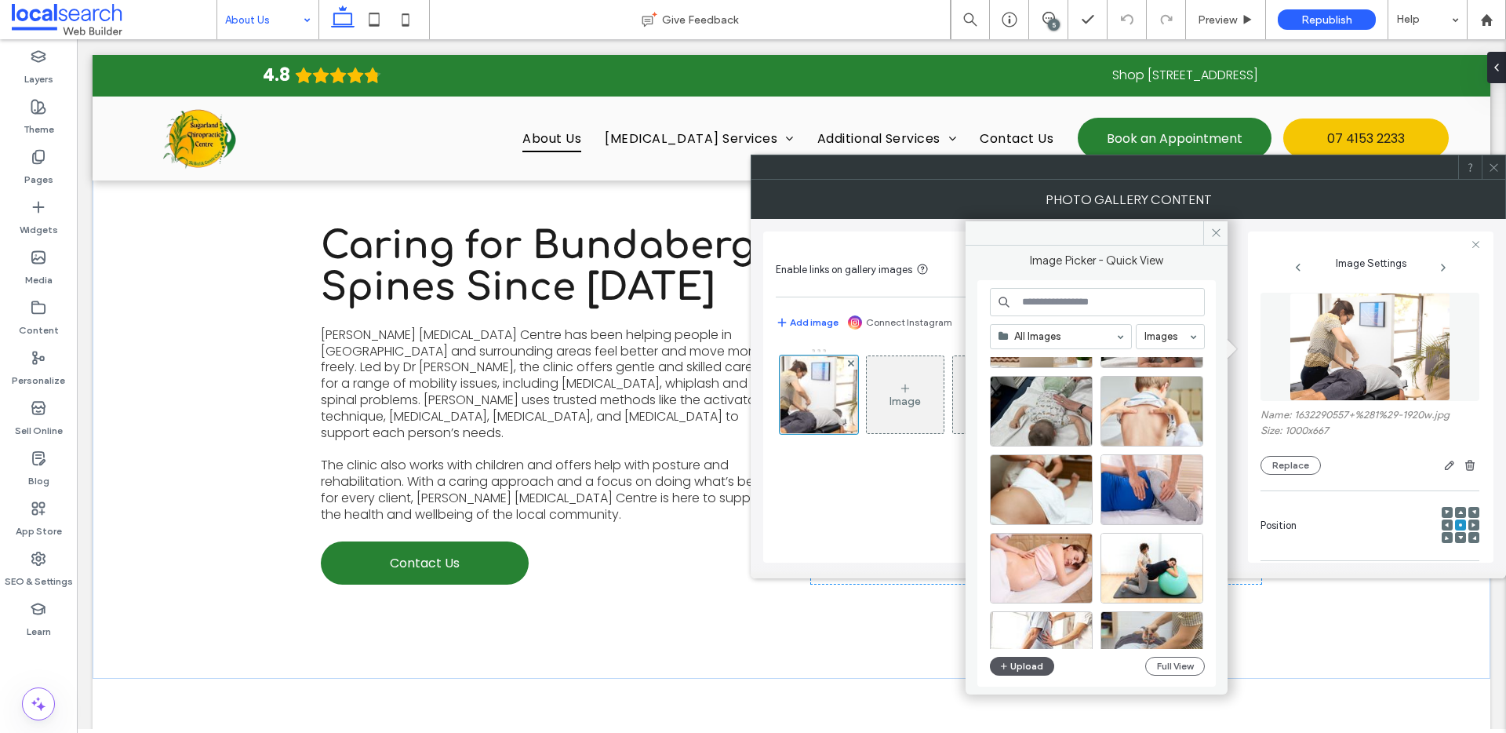
click at [1030, 668] on button "Upload" at bounding box center [1022, 666] width 64 height 19
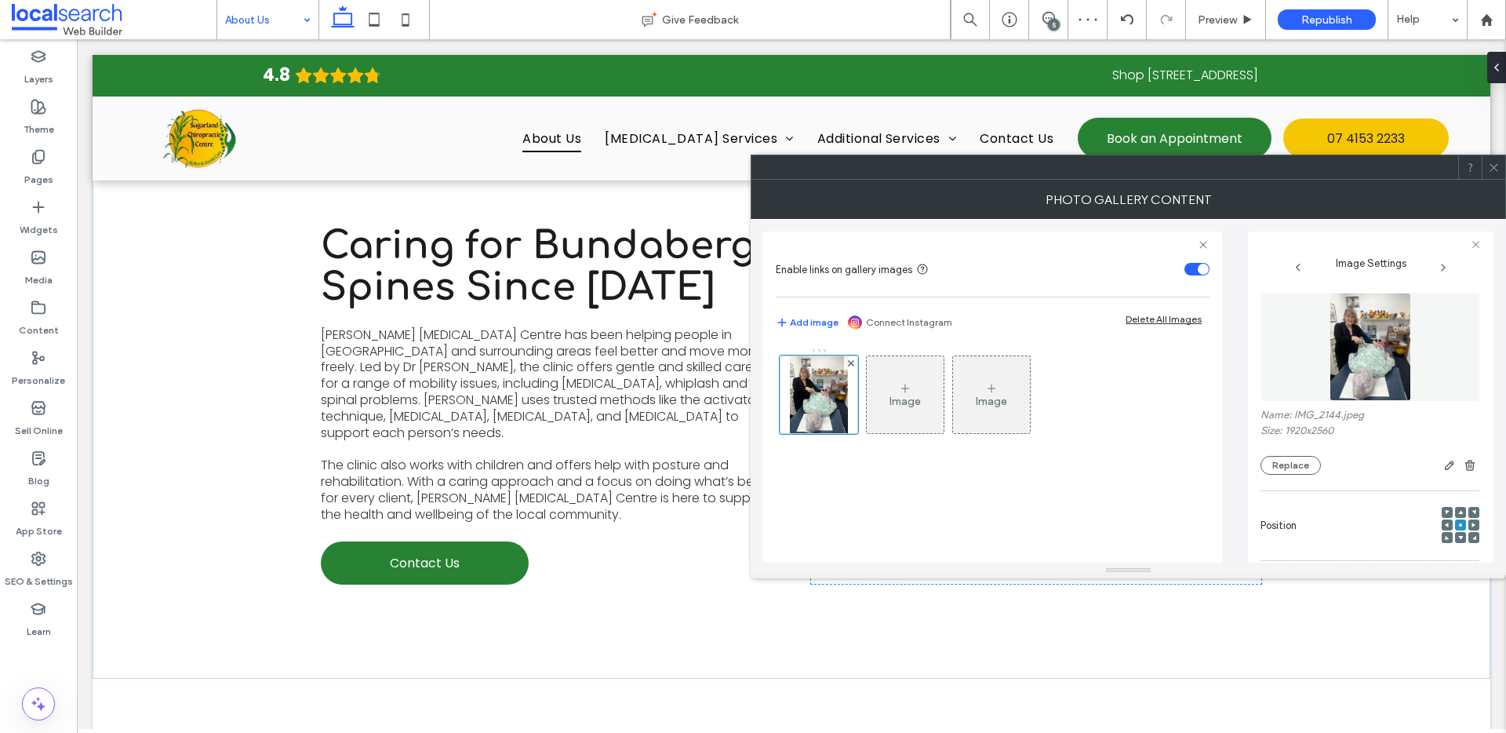
click at [1499, 165] on icon at bounding box center [1494, 168] width 12 height 12
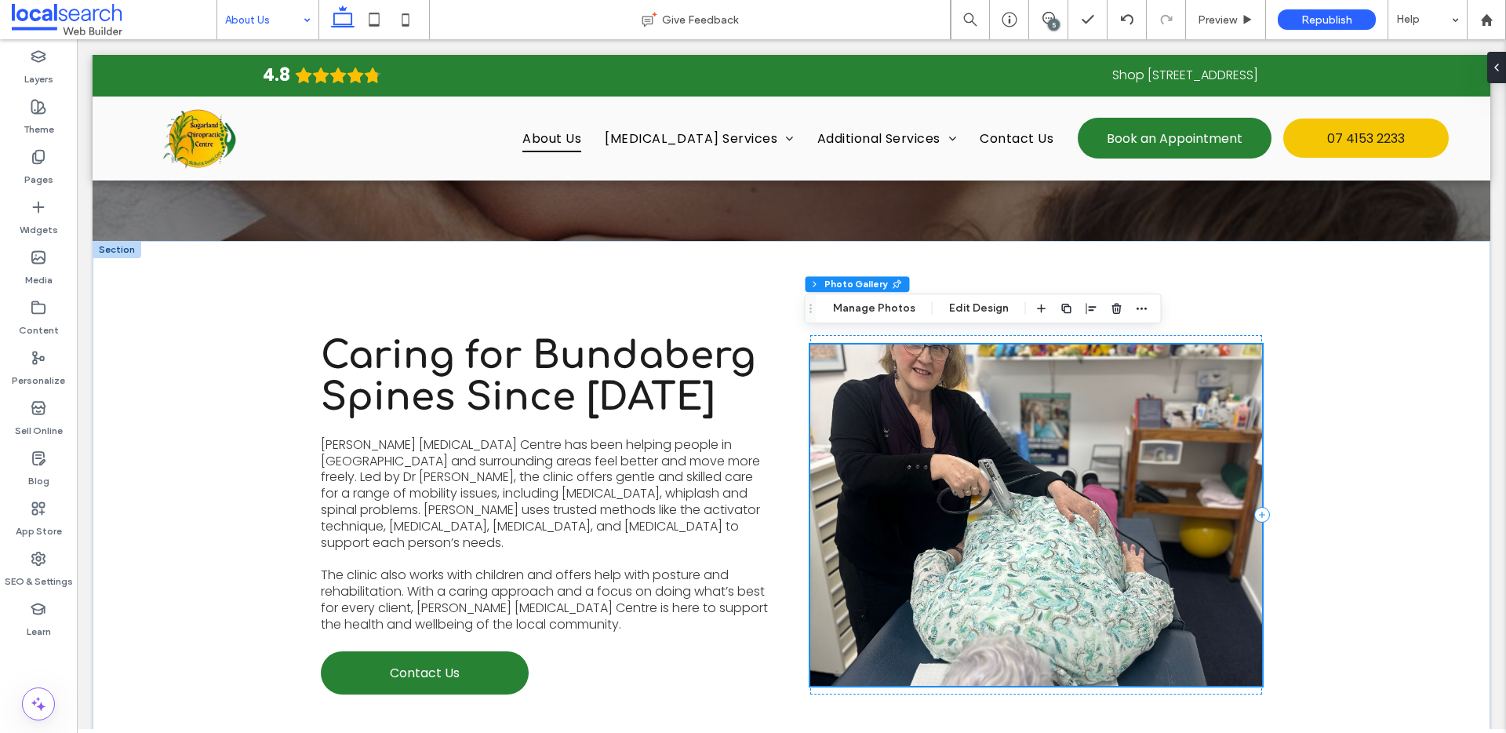
scroll to position [195, 0]
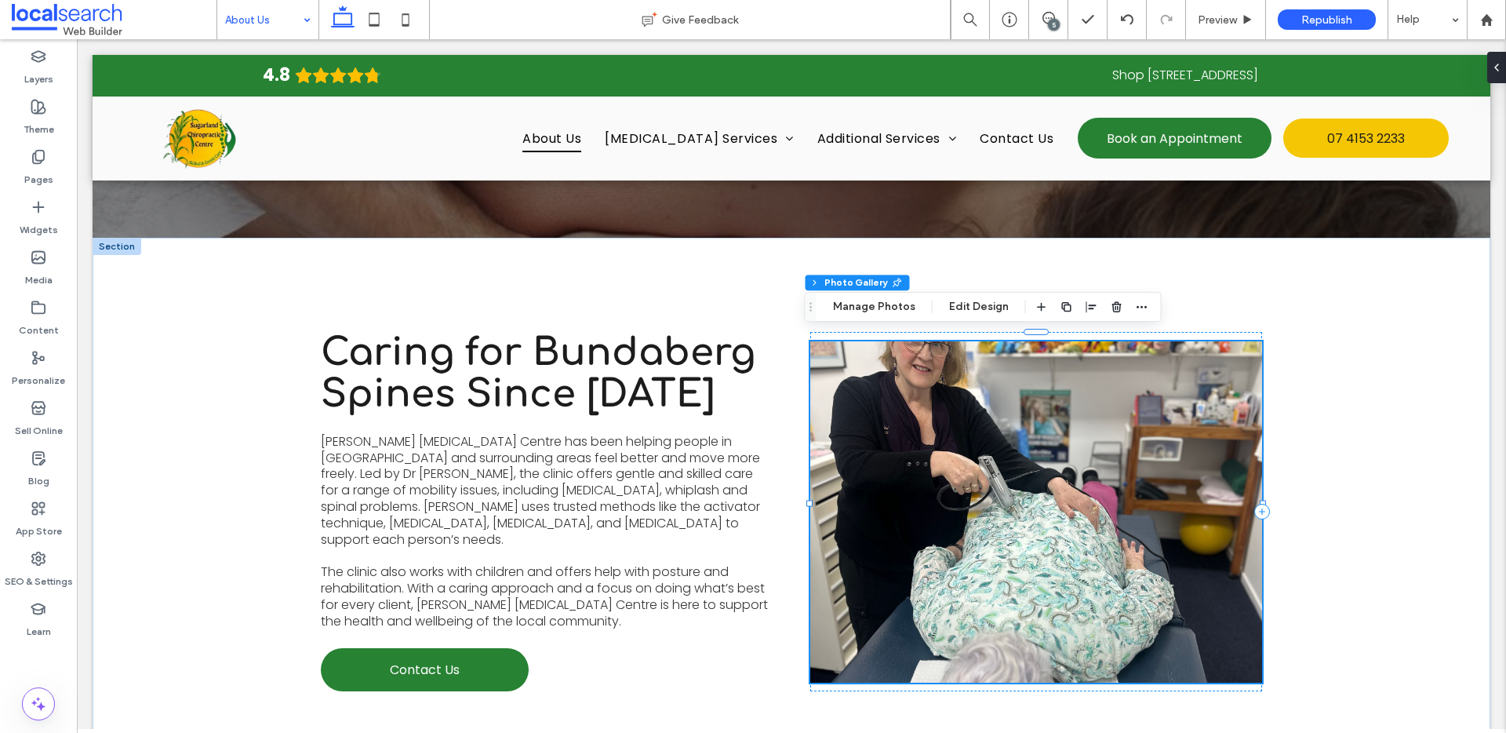
click at [1041, 367] on link at bounding box center [1036, 511] width 452 height 341
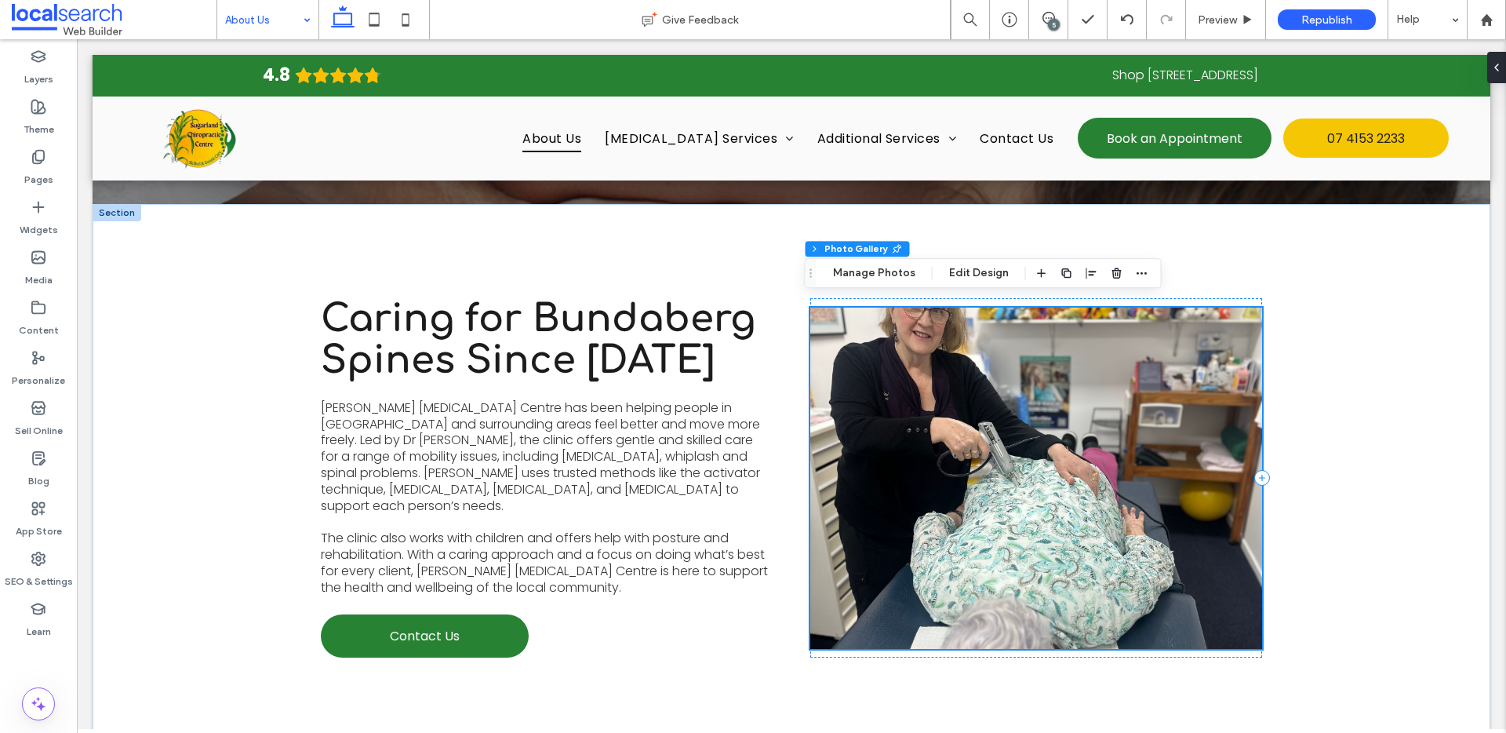
scroll to position [232, 0]
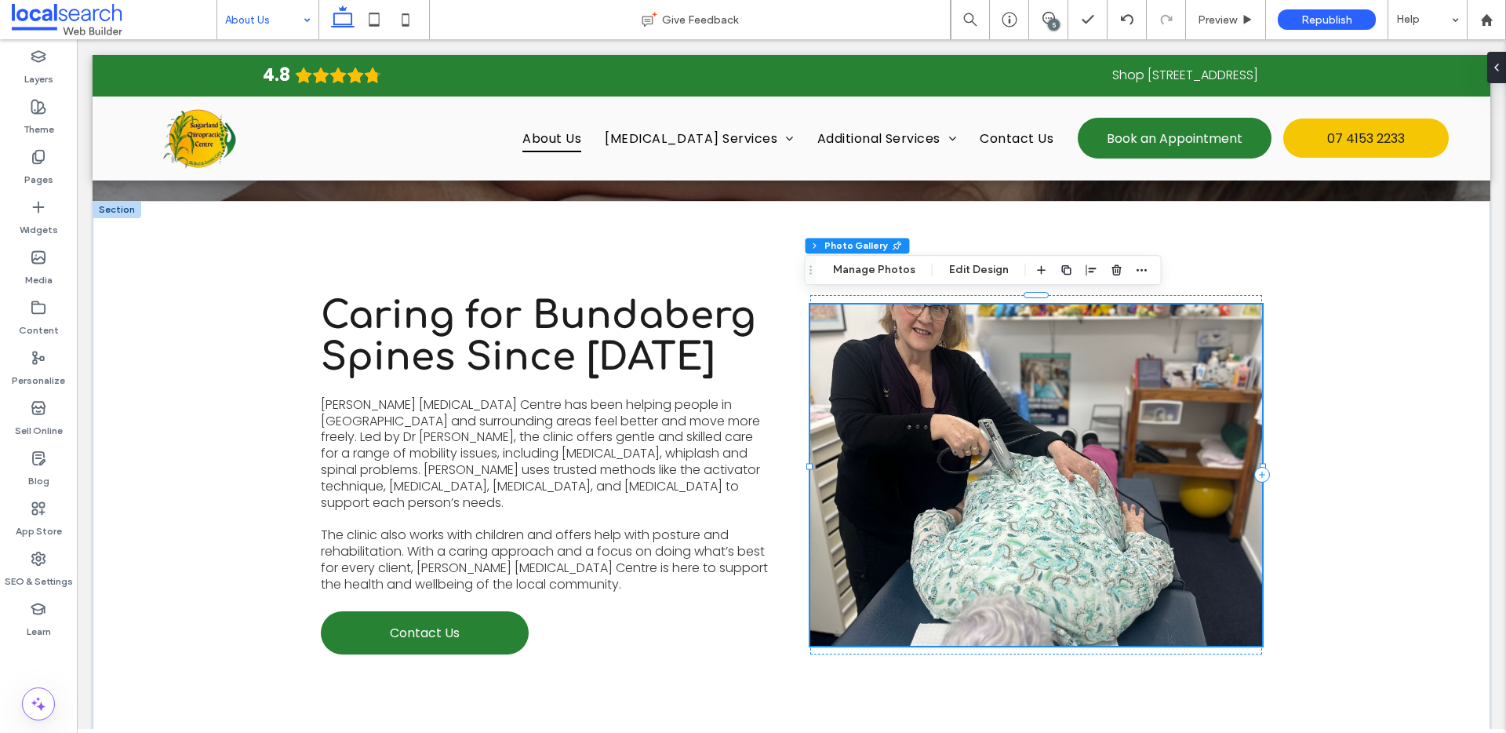
drag, startPoint x: 1039, startPoint y: 625, endPoint x: 1031, endPoint y: 659, distance: 34.6
click at [1039, 625] on link at bounding box center [1036, 474] width 452 height 341
click at [1034, 638] on div "Caring for Bundaberg Spines Since 2002 Sugarland Chiropractic Centre has been h…" at bounding box center [791, 475] width 941 height 548
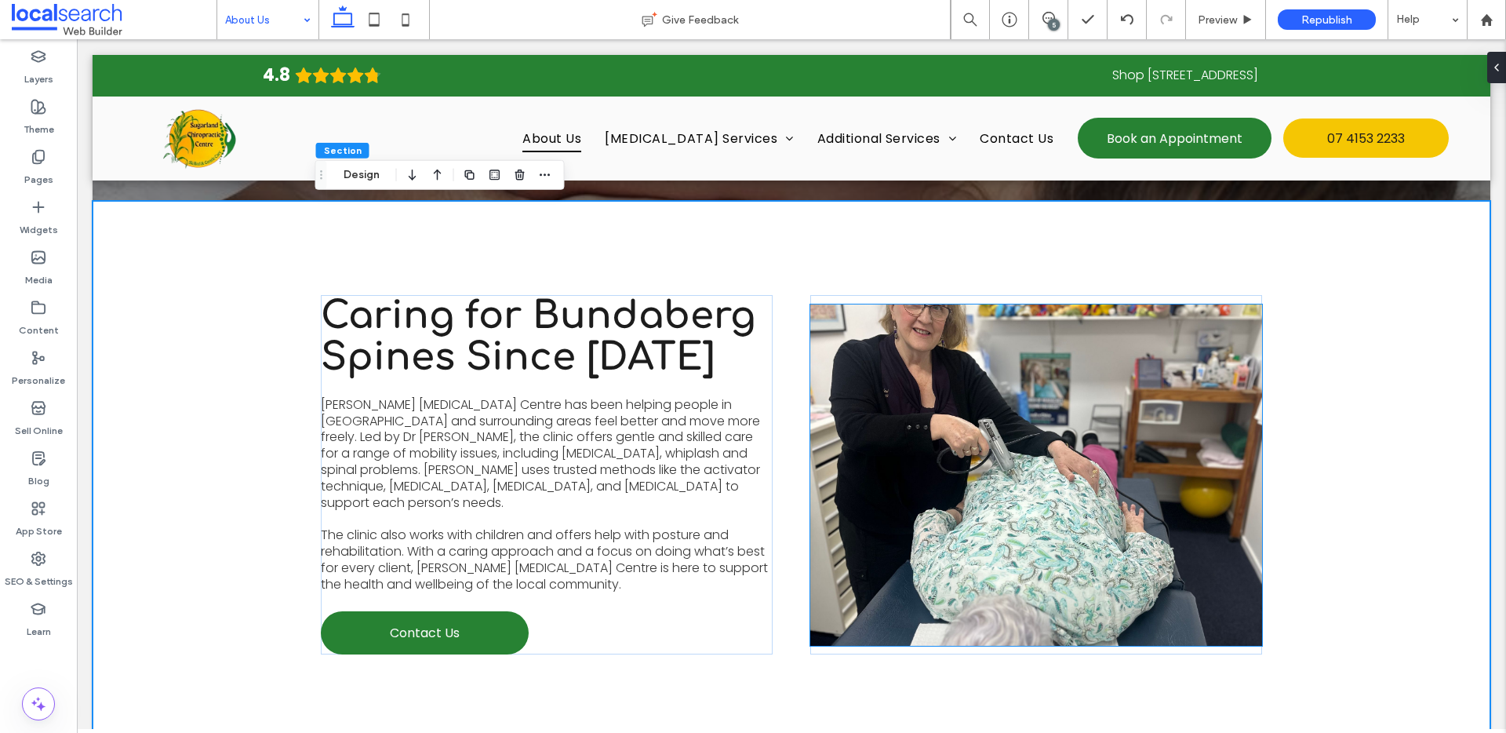
click at [1042, 548] on link at bounding box center [1036, 474] width 452 height 341
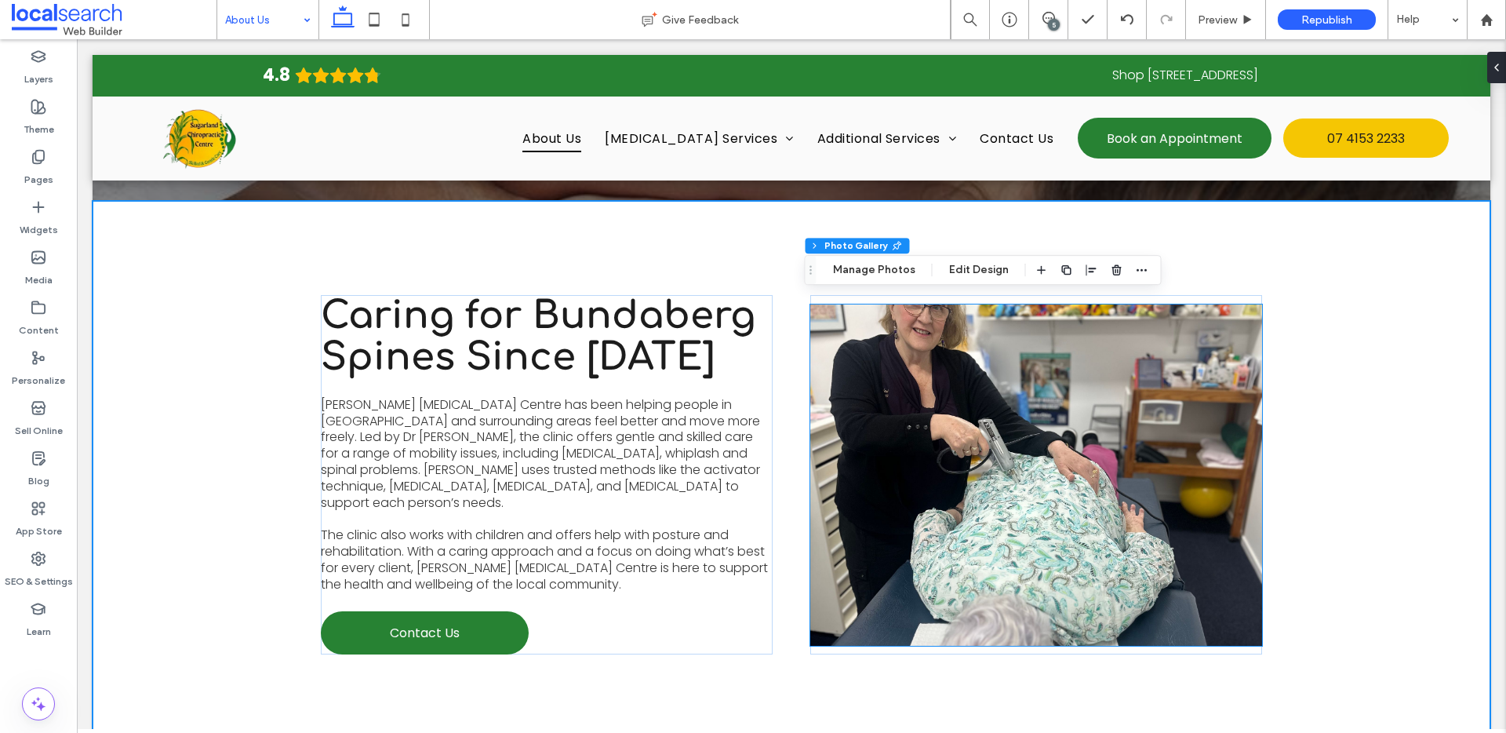
click at [1042, 549] on link at bounding box center [1036, 474] width 452 height 341
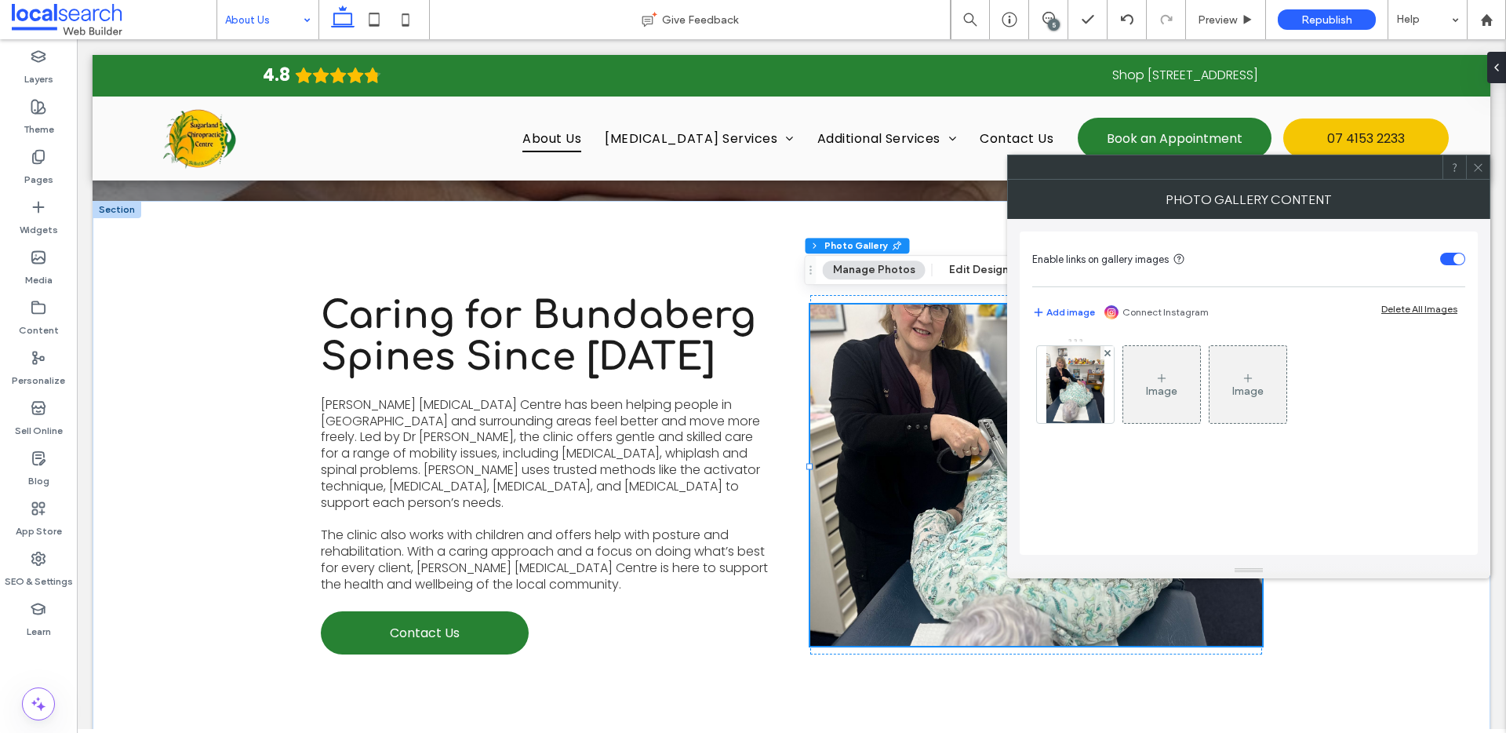
click at [1476, 176] on span at bounding box center [1478, 167] width 12 height 24
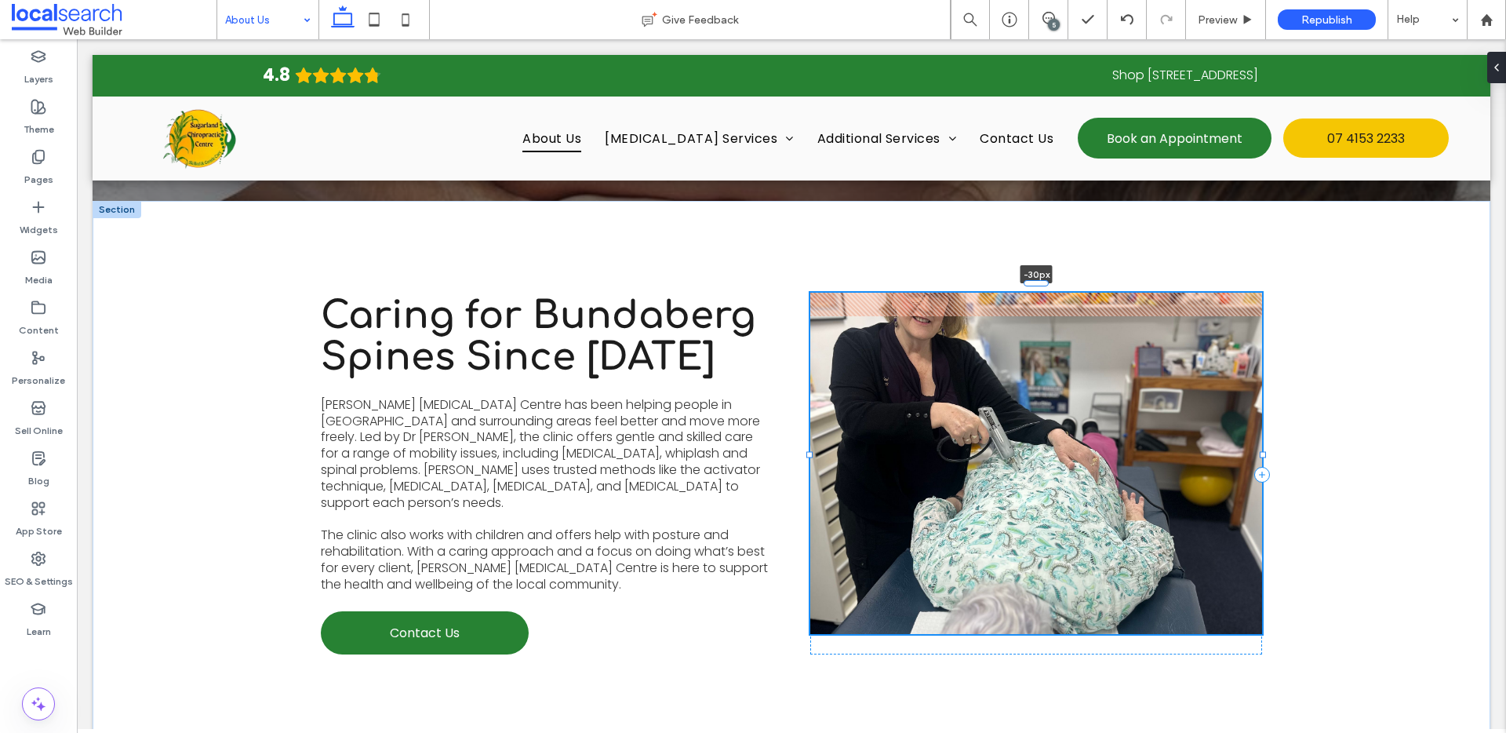
drag, startPoint x: 1035, startPoint y: 296, endPoint x: 1035, endPoint y: 273, distance: 23.5
click at [1035, 273] on div "Caring for Bundaberg Spines Since 2002 Sugarland Chiropractic Centre has been h…" at bounding box center [791, 475] width 941 height 548
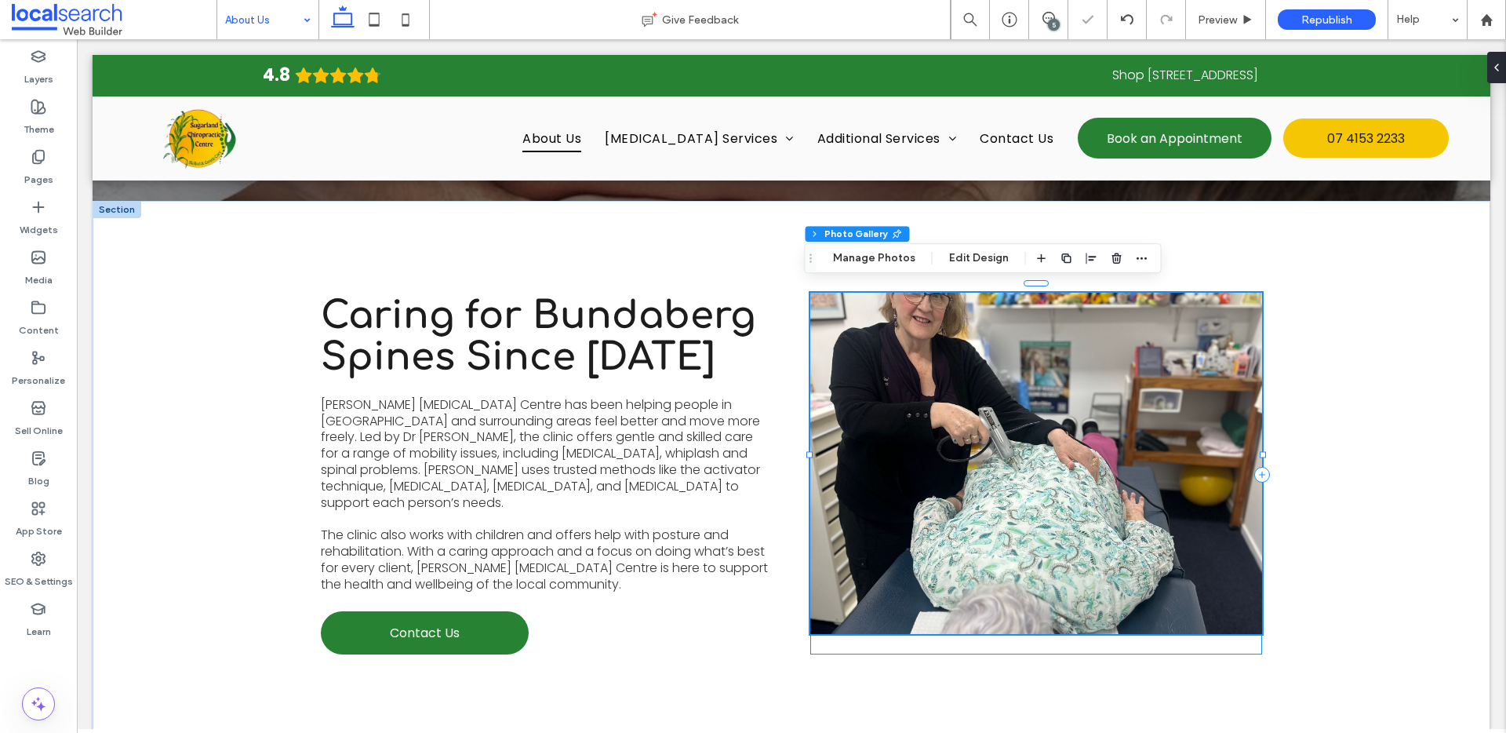
click at [1021, 625] on div "View more -30px" at bounding box center [1036, 475] width 452 height 360
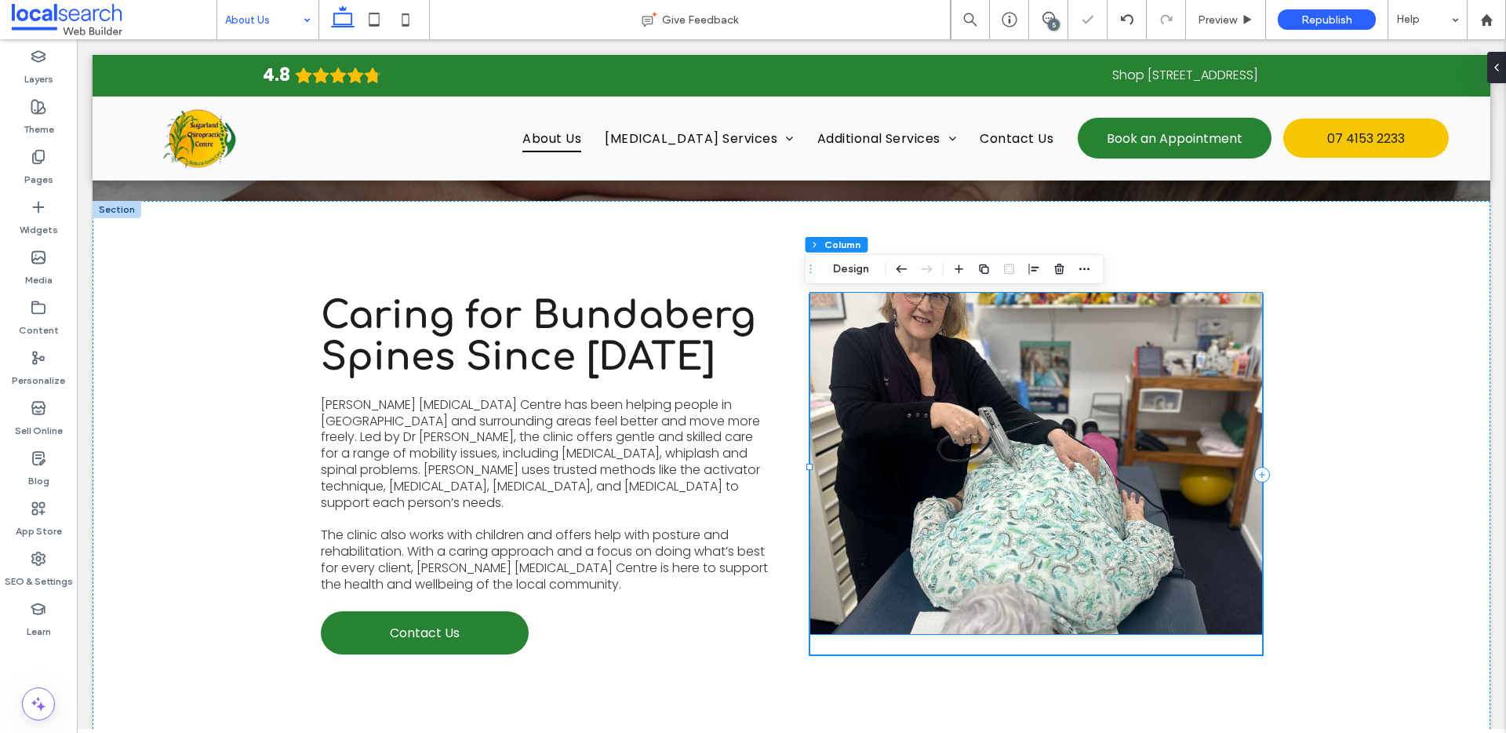
click at [1030, 622] on link at bounding box center [1036, 463] width 452 height 341
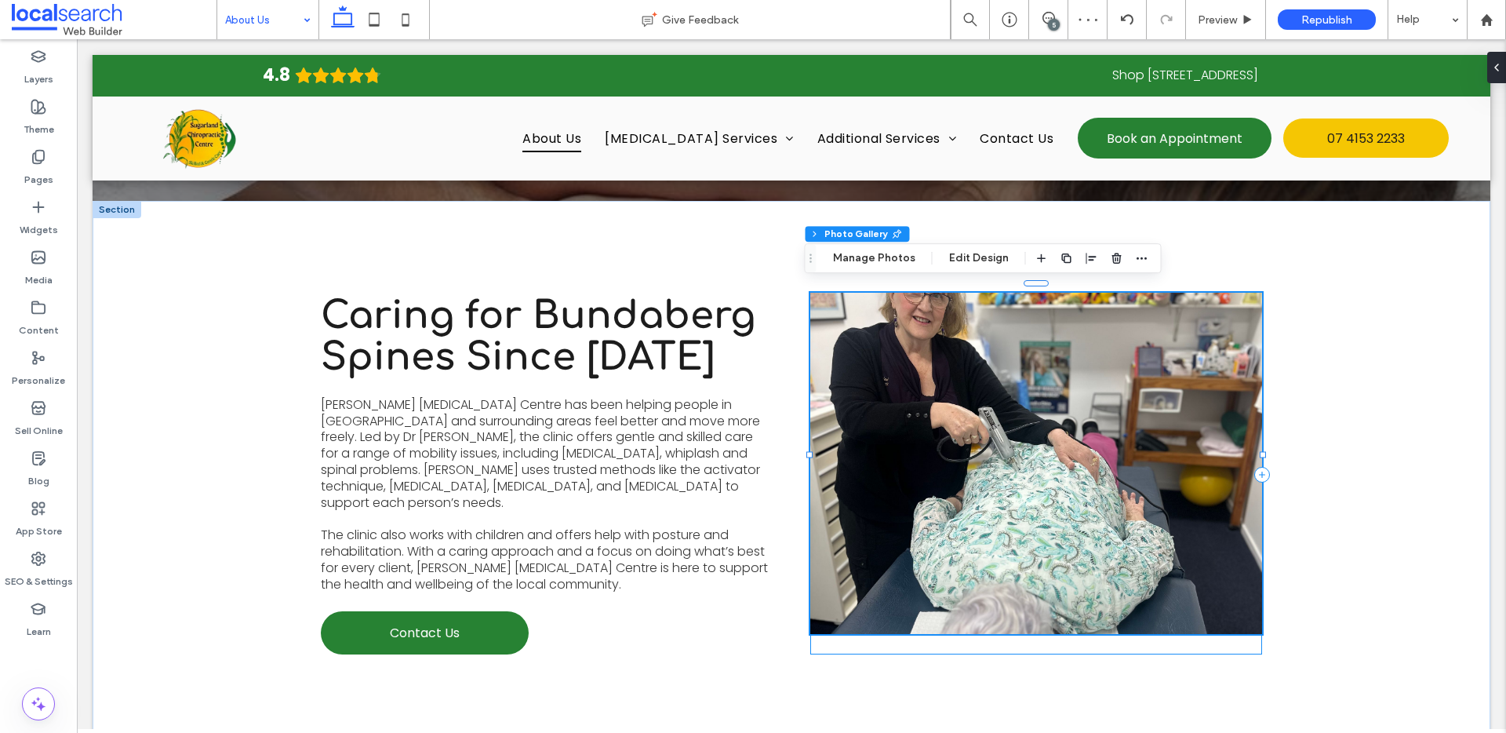
click at [1031, 627] on div "View more" at bounding box center [1036, 475] width 452 height 360
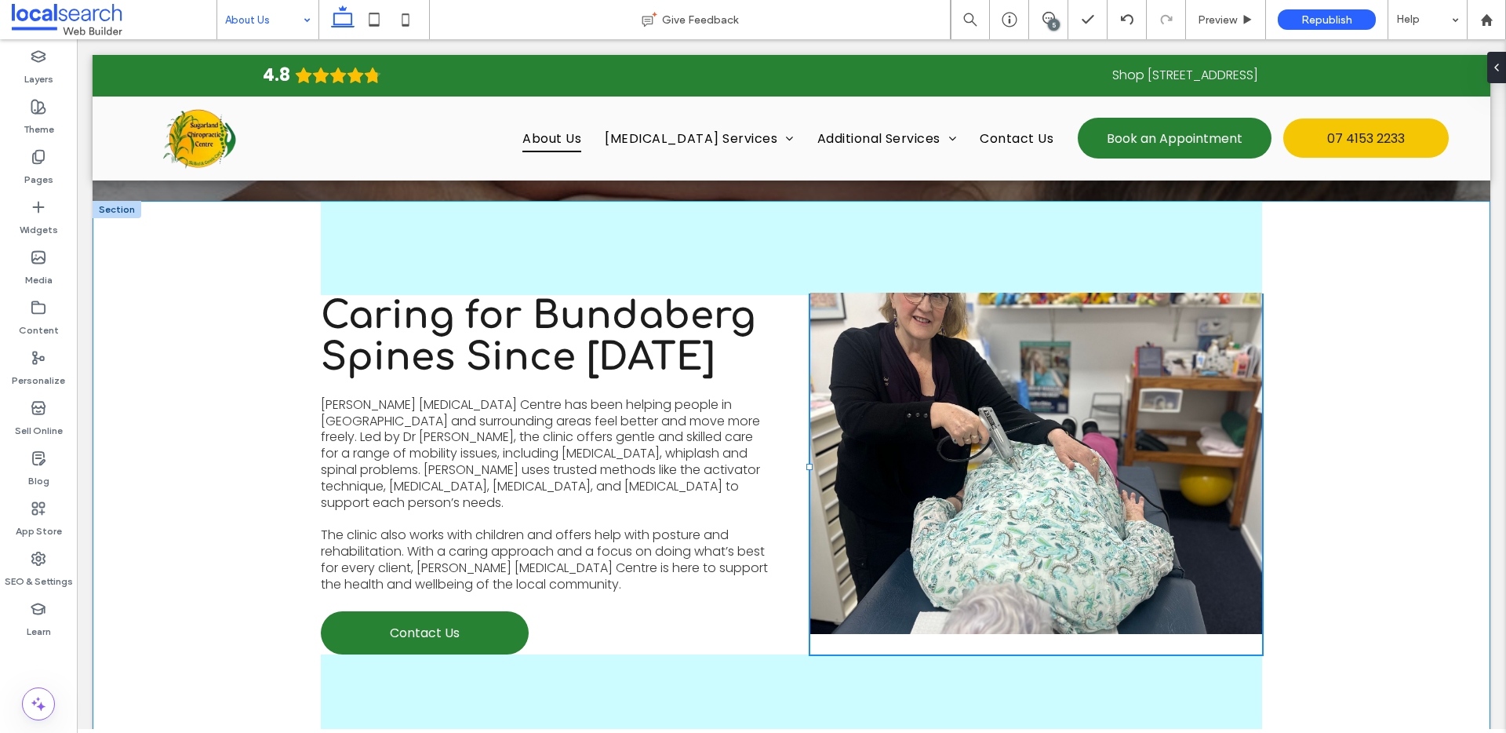
click at [806, 466] on div at bounding box center [809, 467] width 6 height 6
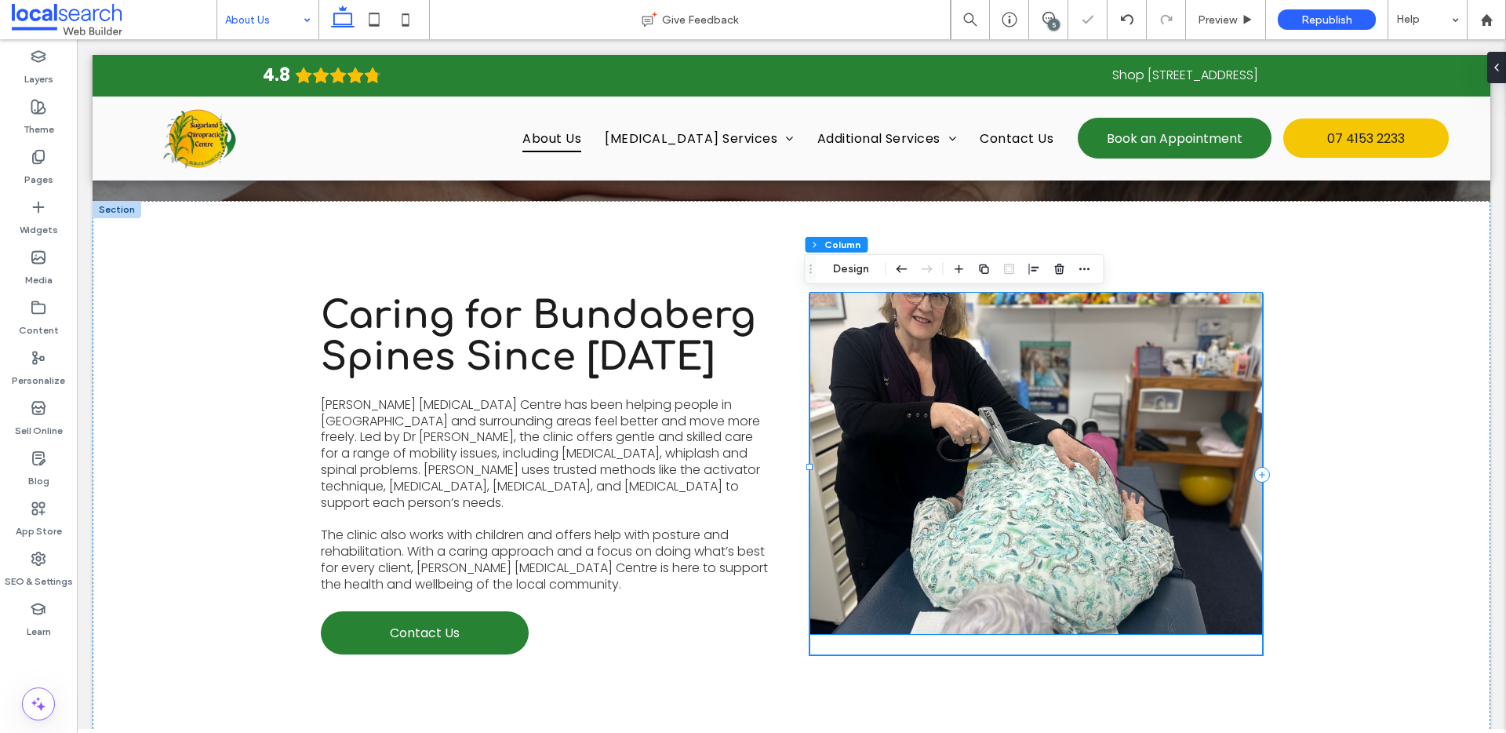
click at [962, 480] on link at bounding box center [1036, 463] width 452 height 341
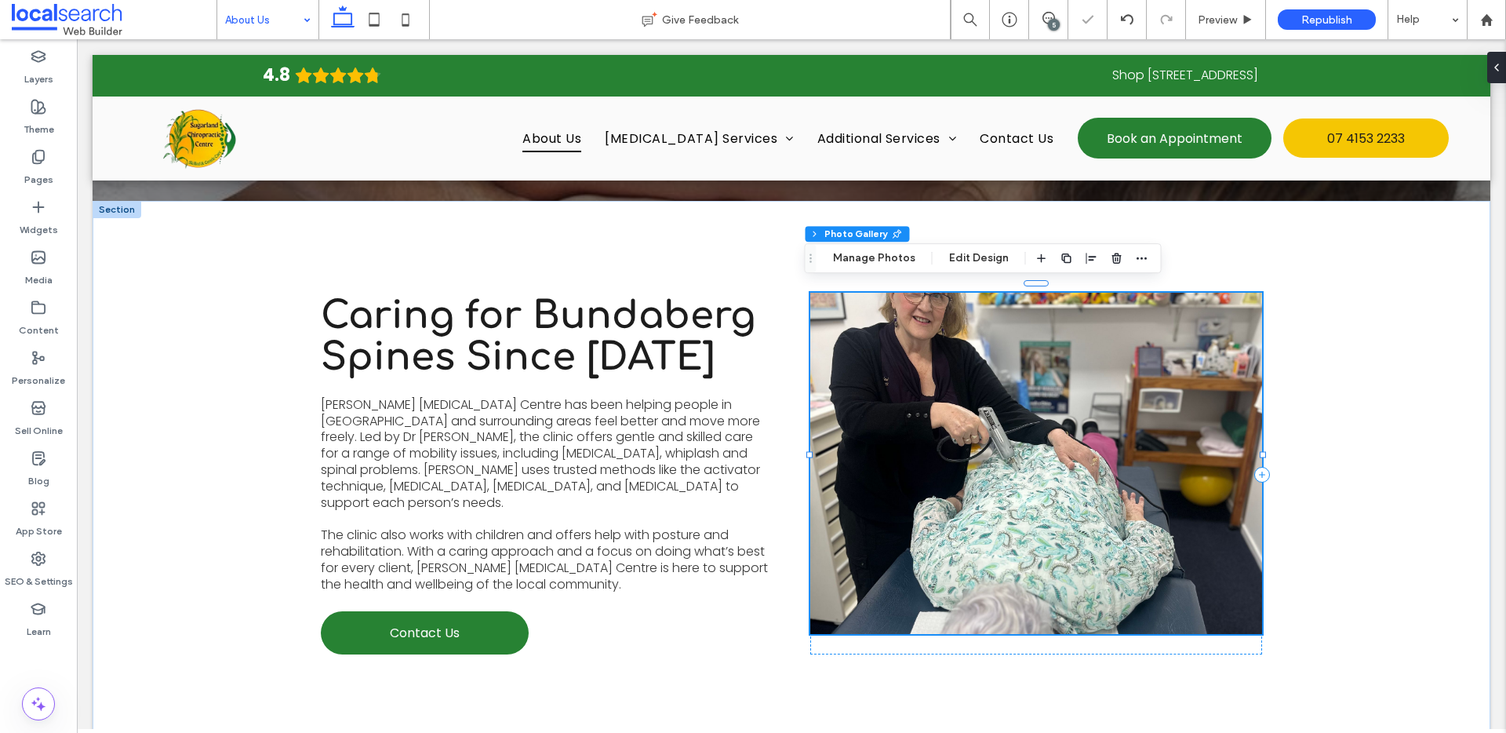
click at [963, 479] on link at bounding box center [1036, 463] width 452 height 341
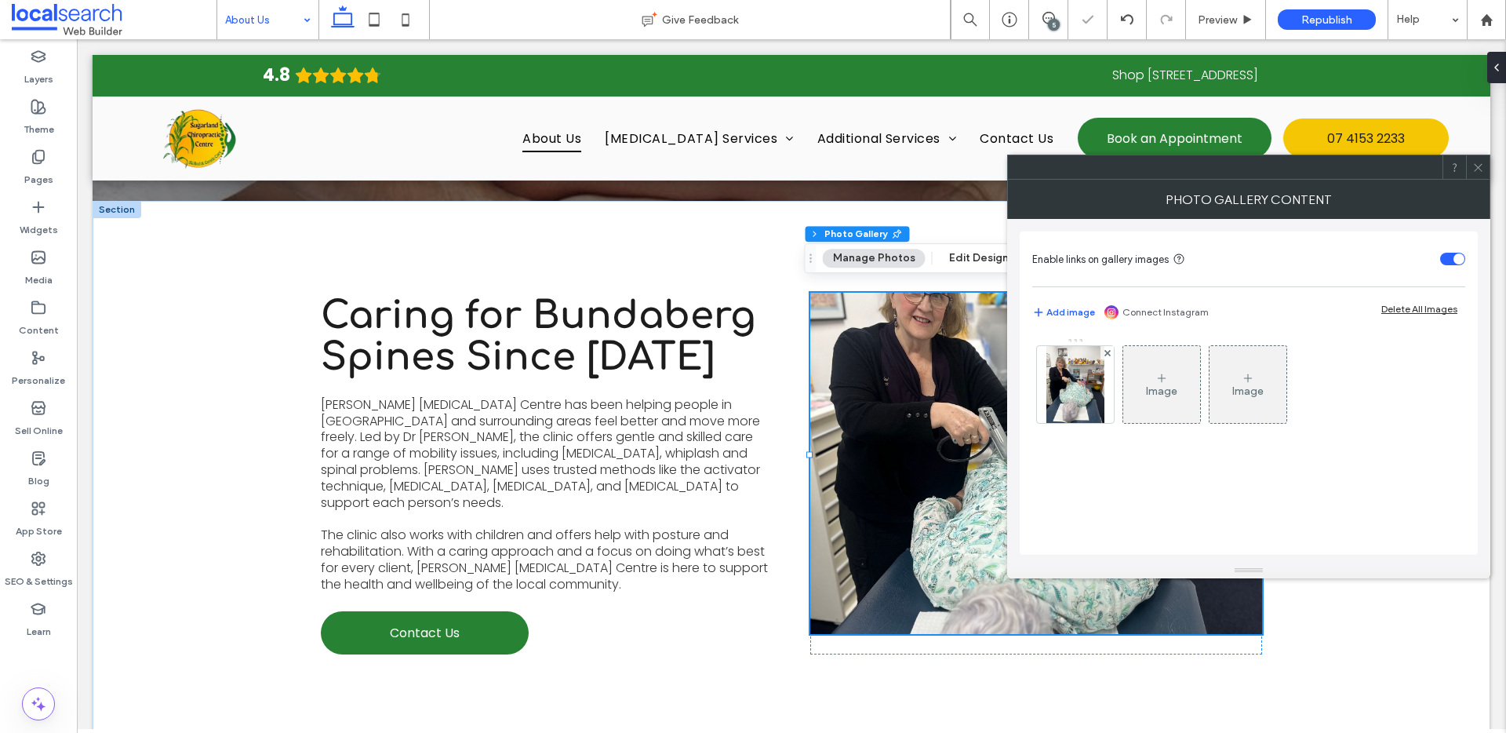
click at [947, 503] on link at bounding box center [1036, 463] width 452 height 341
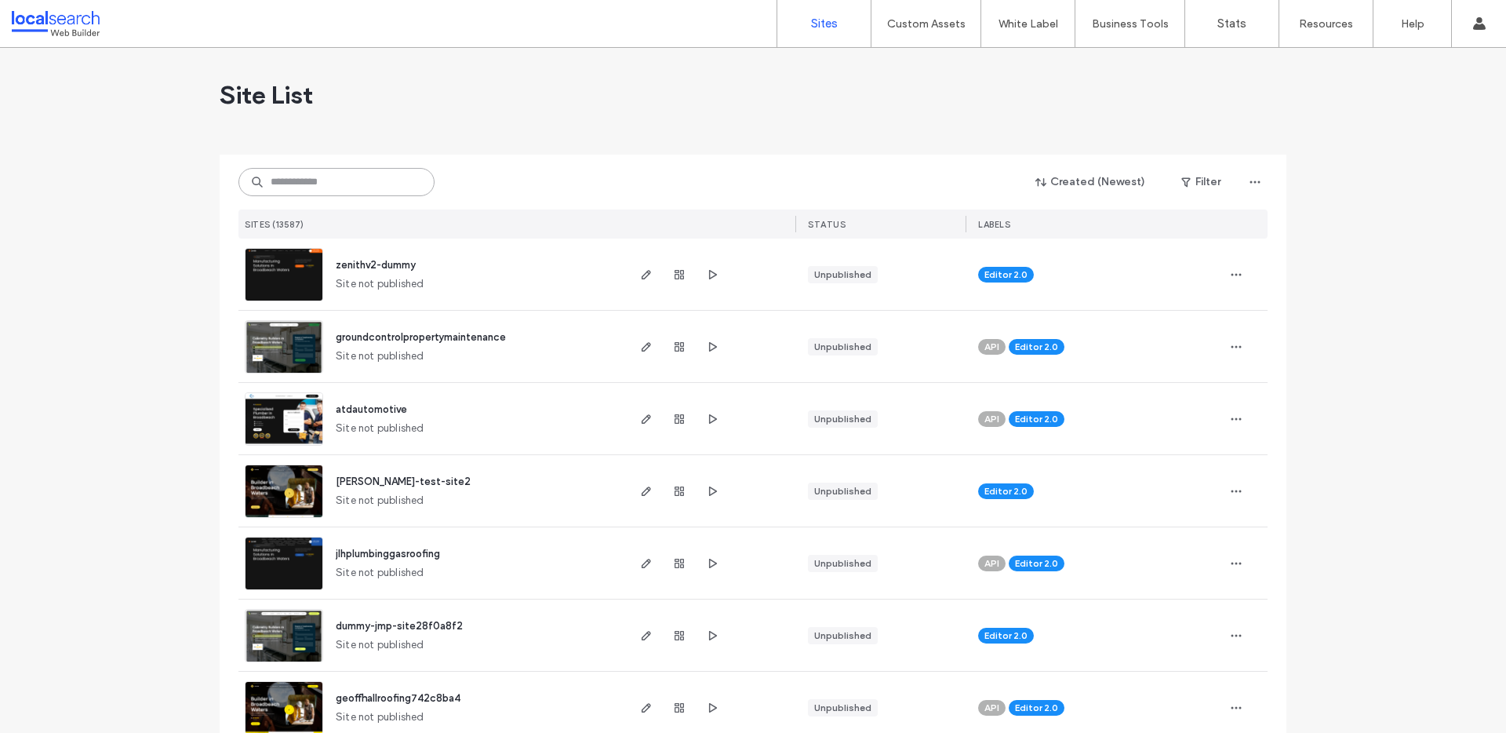
click at [333, 187] on input at bounding box center [336, 182] width 196 height 28
click at [338, 173] on input at bounding box center [336, 182] width 196 height 28
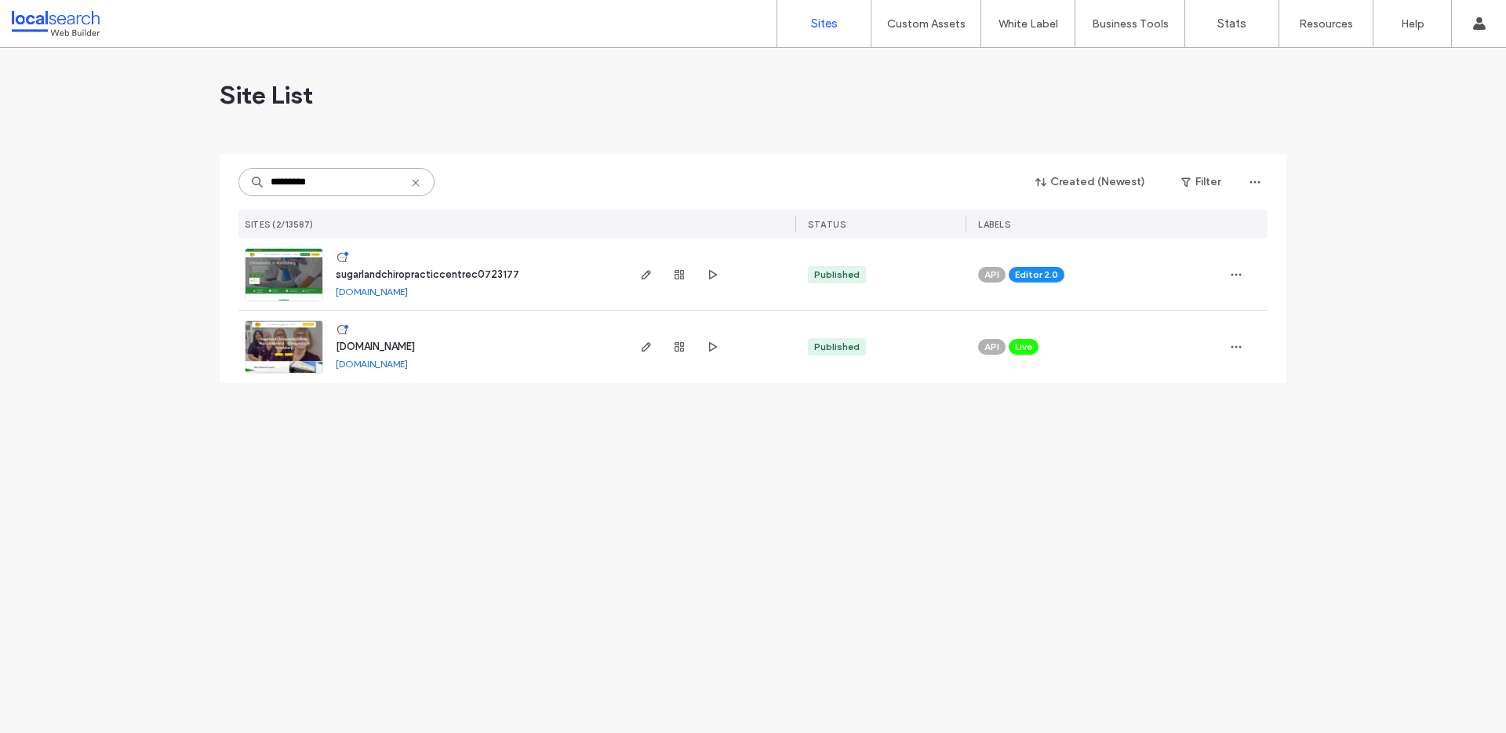
type input "*********"
click at [312, 357] on img at bounding box center [284, 374] width 77 height 107
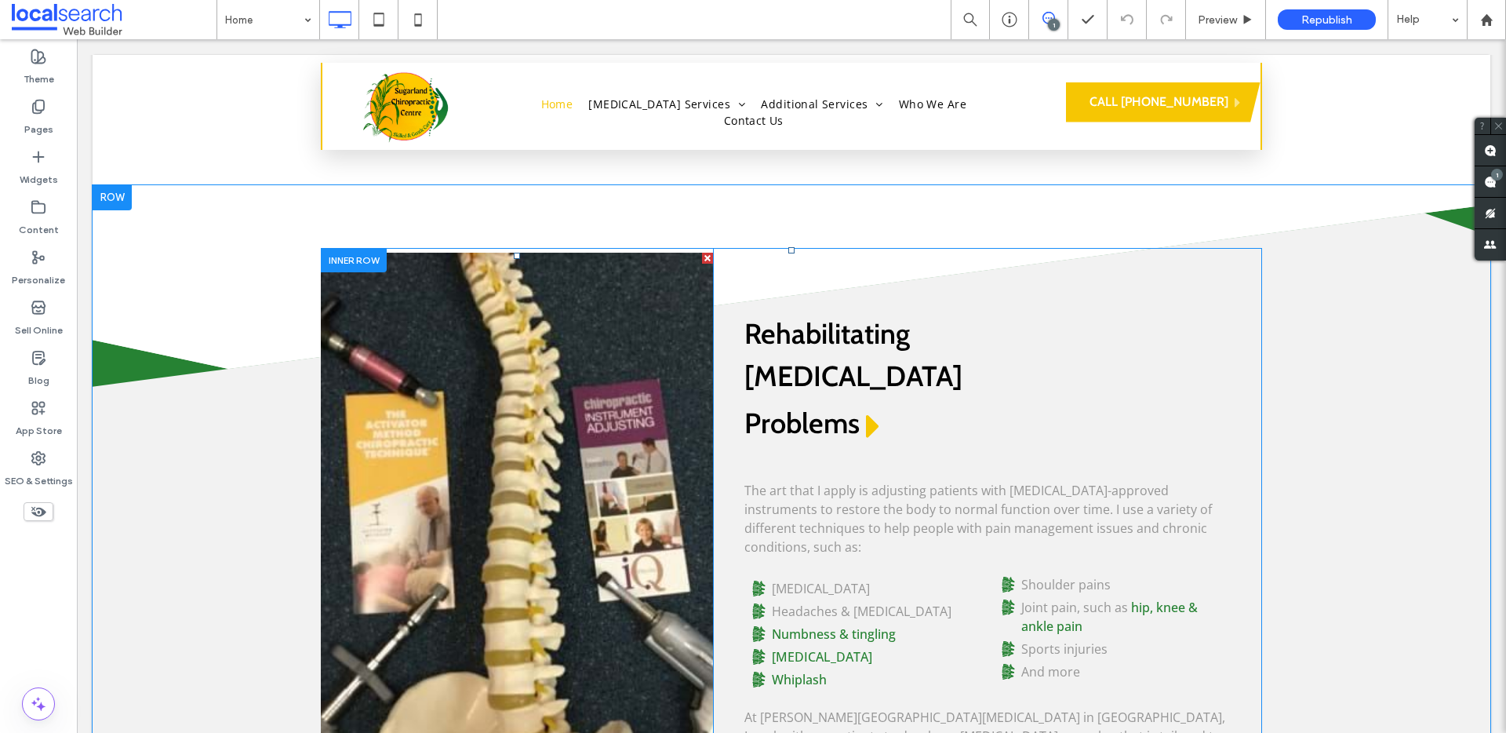
scroll to position [1442, 0]
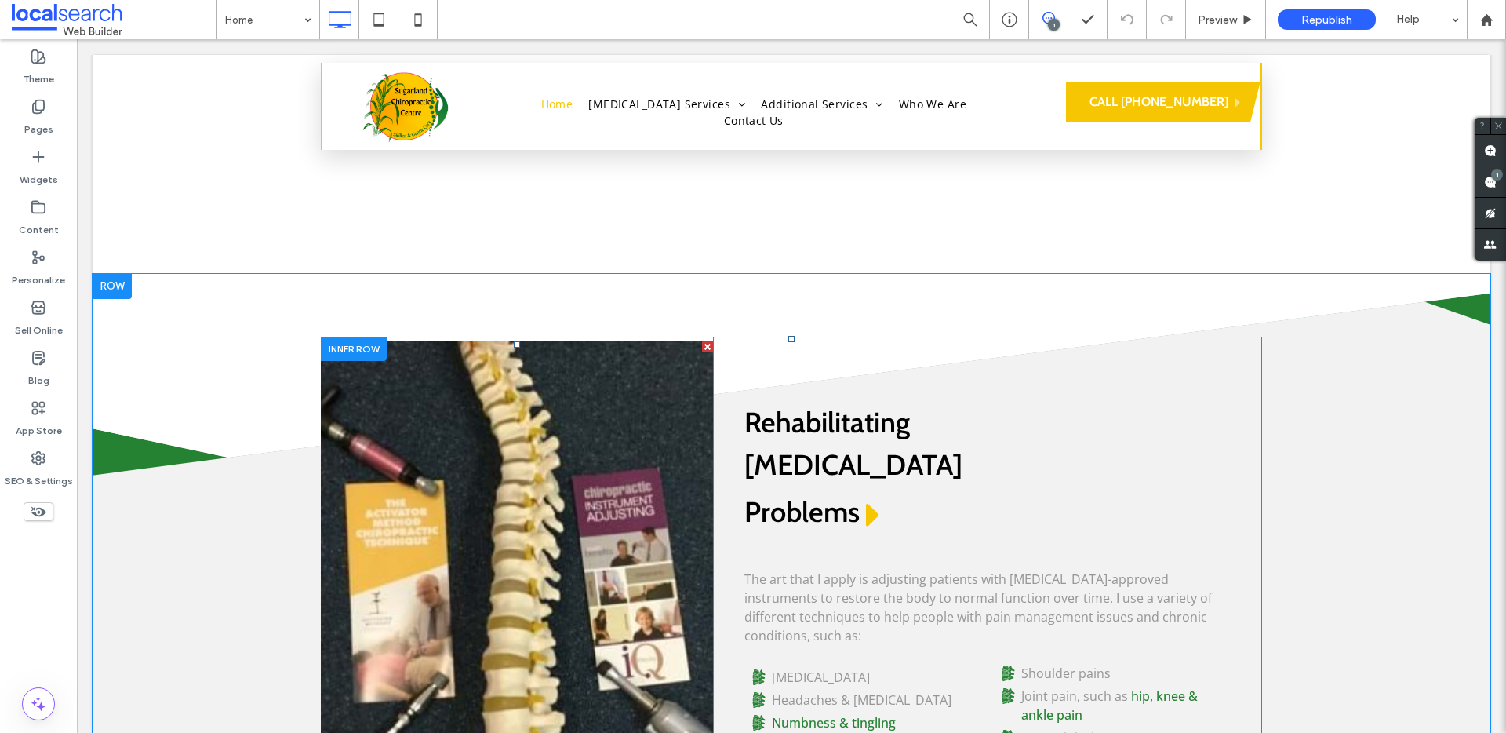
click at [530, 397] on link at bounding box center [517, 626] width 392 height 570
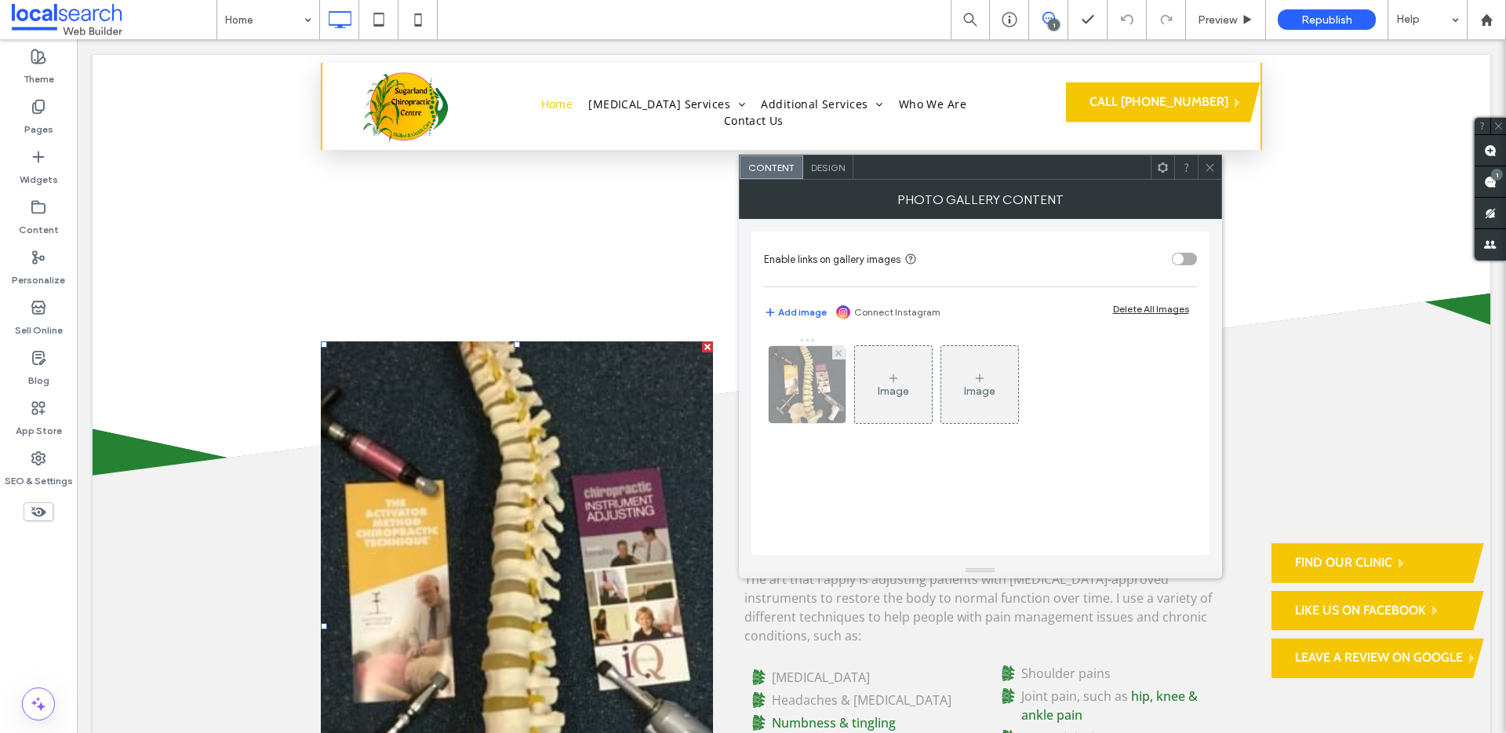
click at [833, 400] on img at bounding box center [807, 384] width 77 height 77
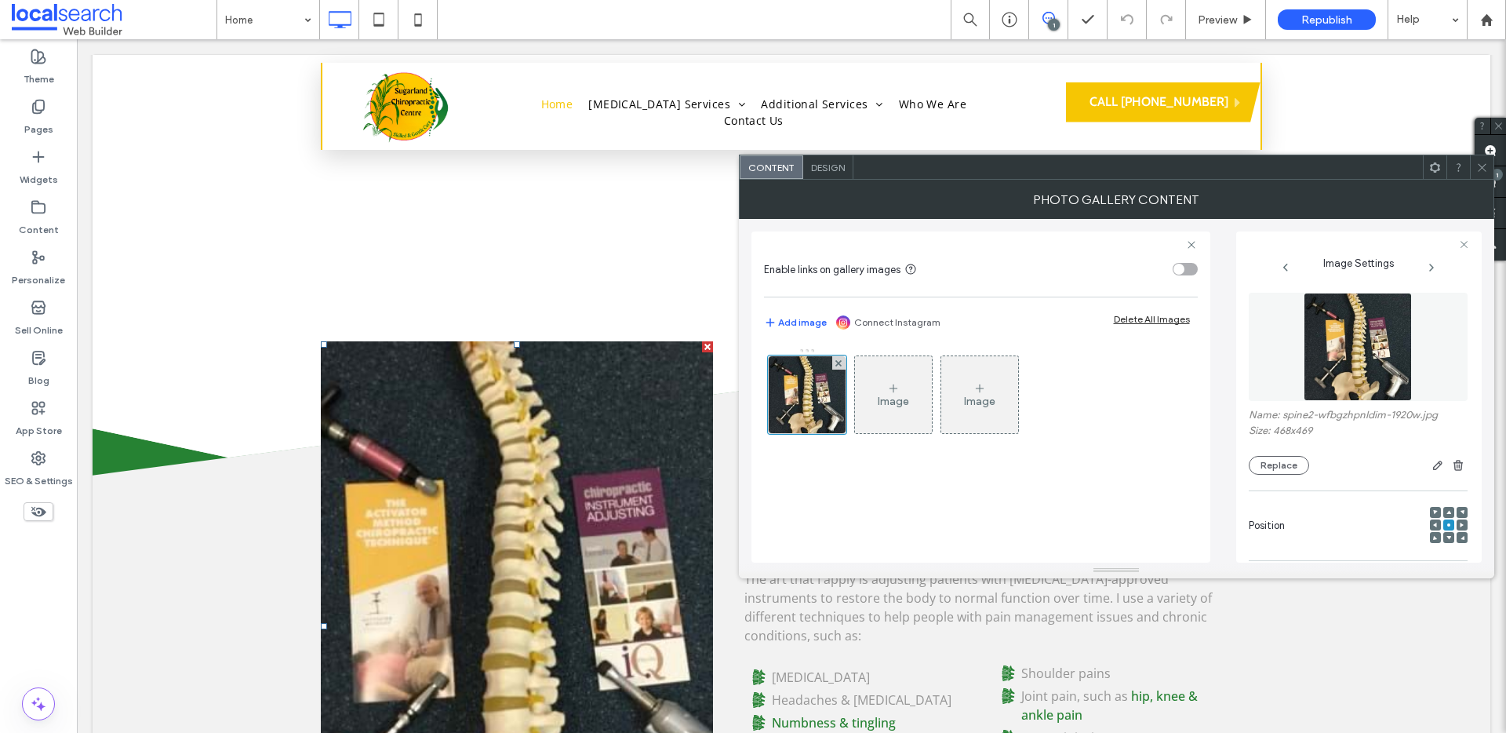
scroll to position [1445, 0]
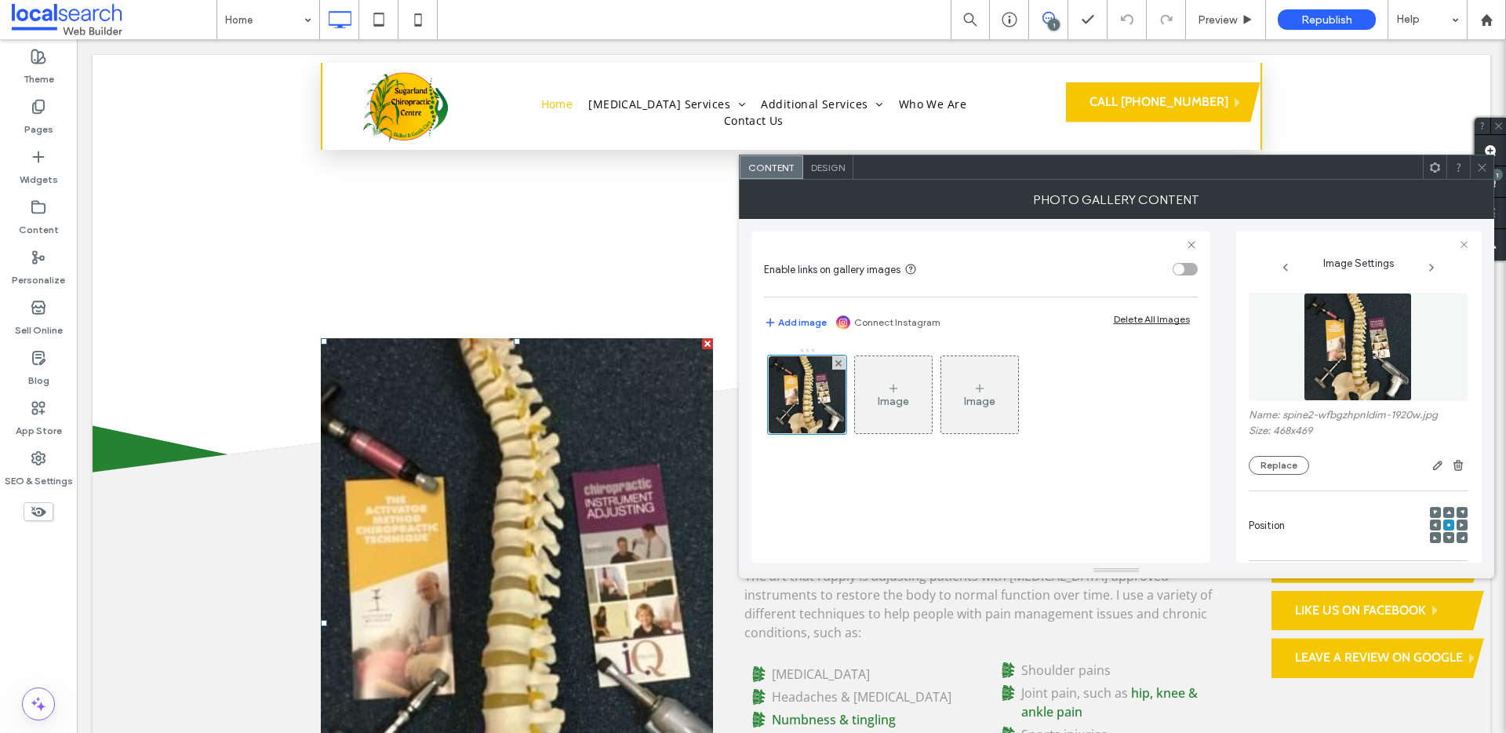
click at [1480, 168] on use at bounding box center [1482, 167] width 8 height 8
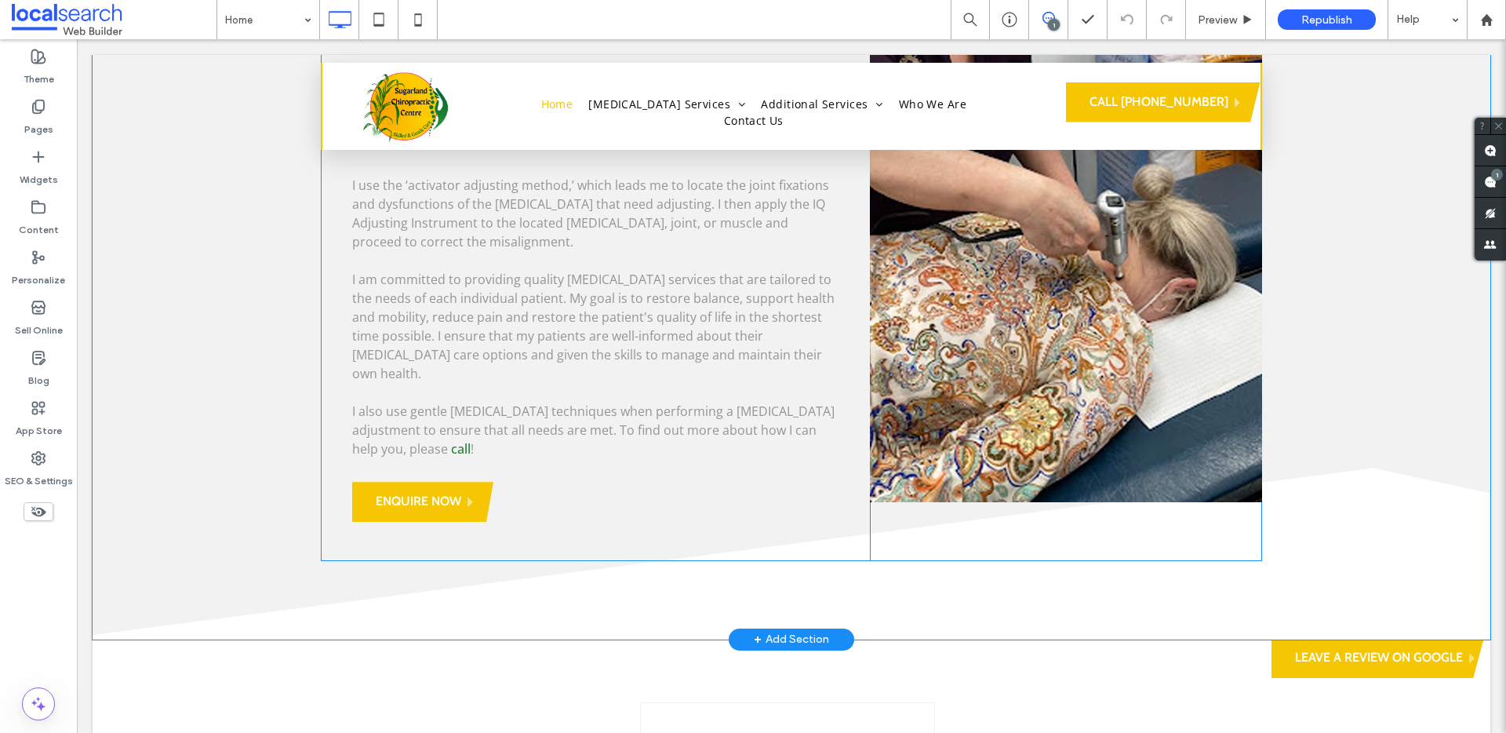
scroll to position [2605, 0]
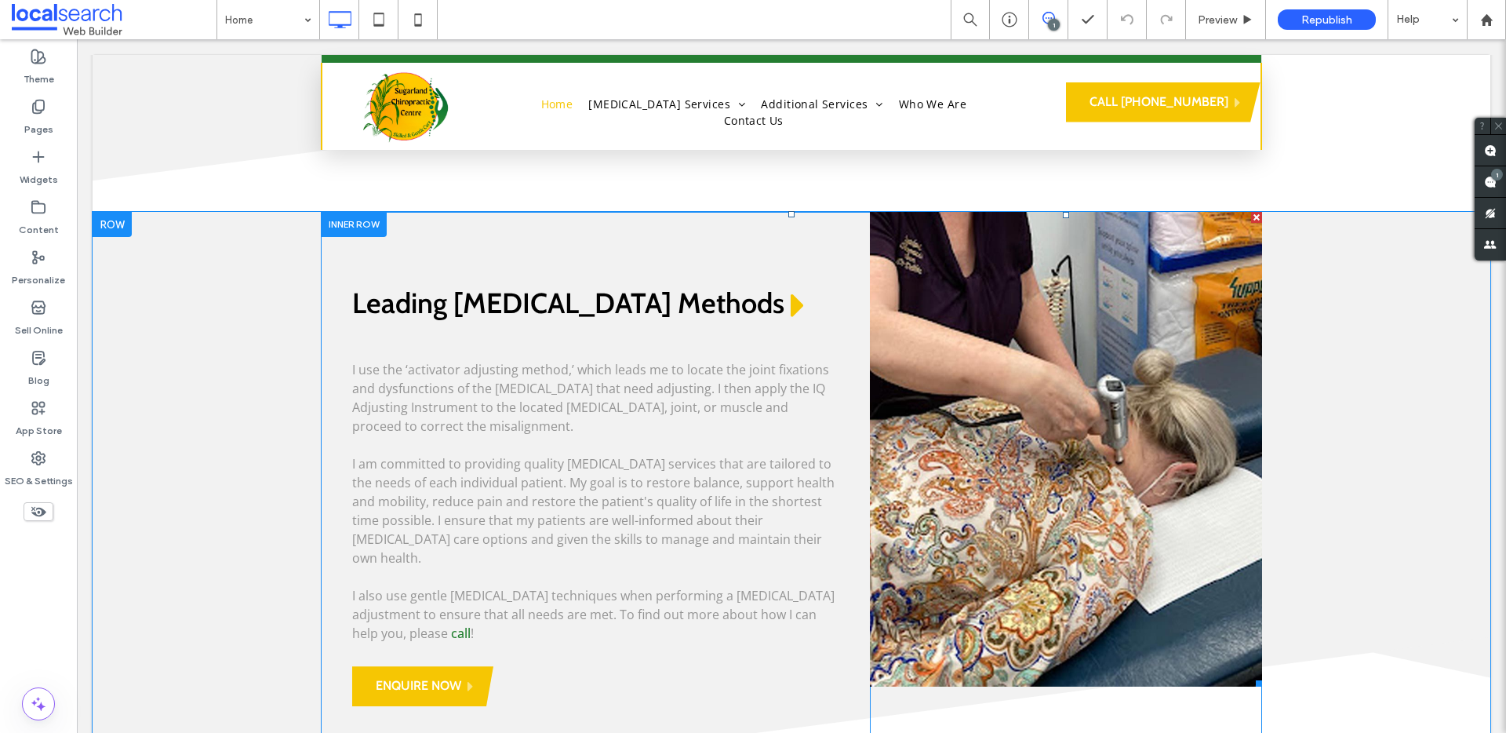
click at [1048, 391] on link at bounding box center [1066, 449] width 392 height 475
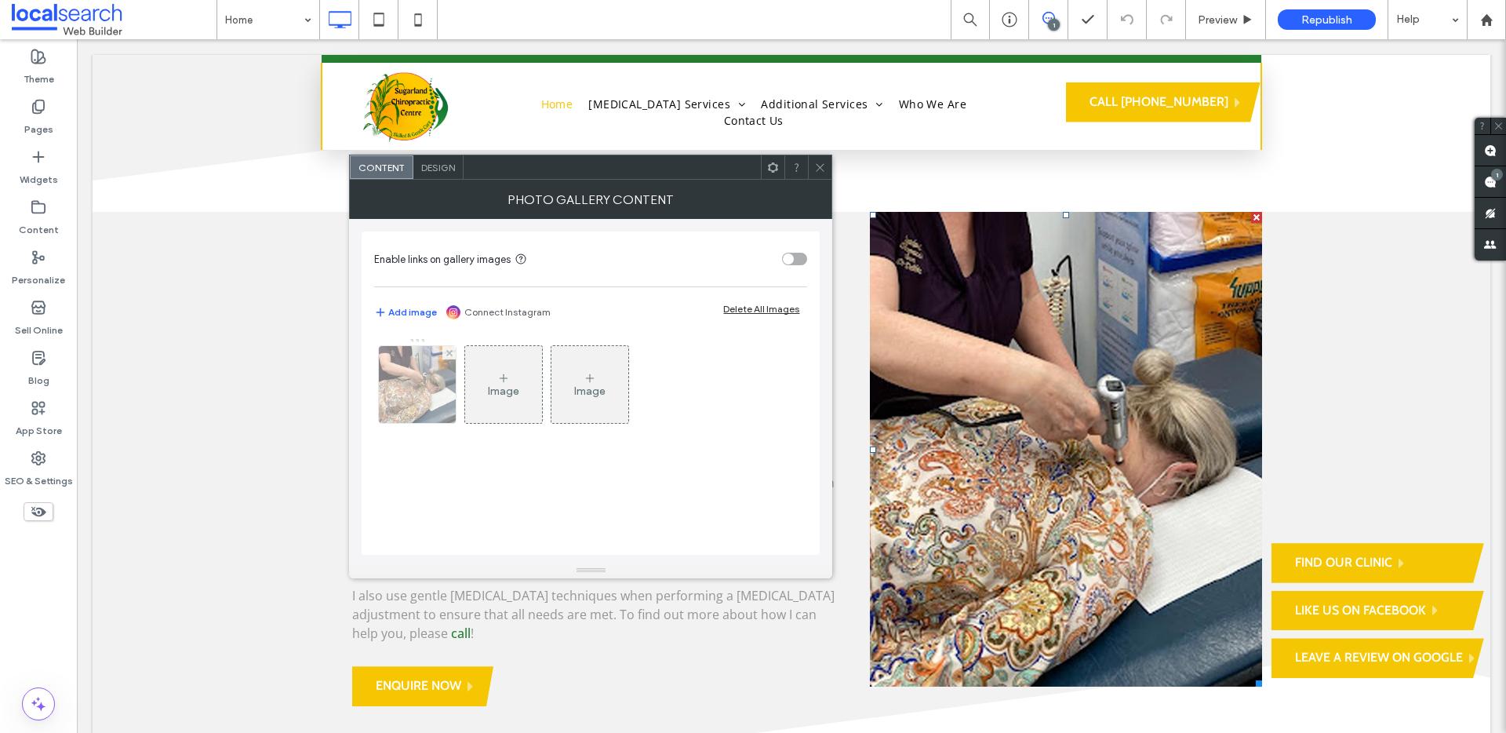
click at [438, 393] on div at bounding box center [417, 384] width 77 height 77
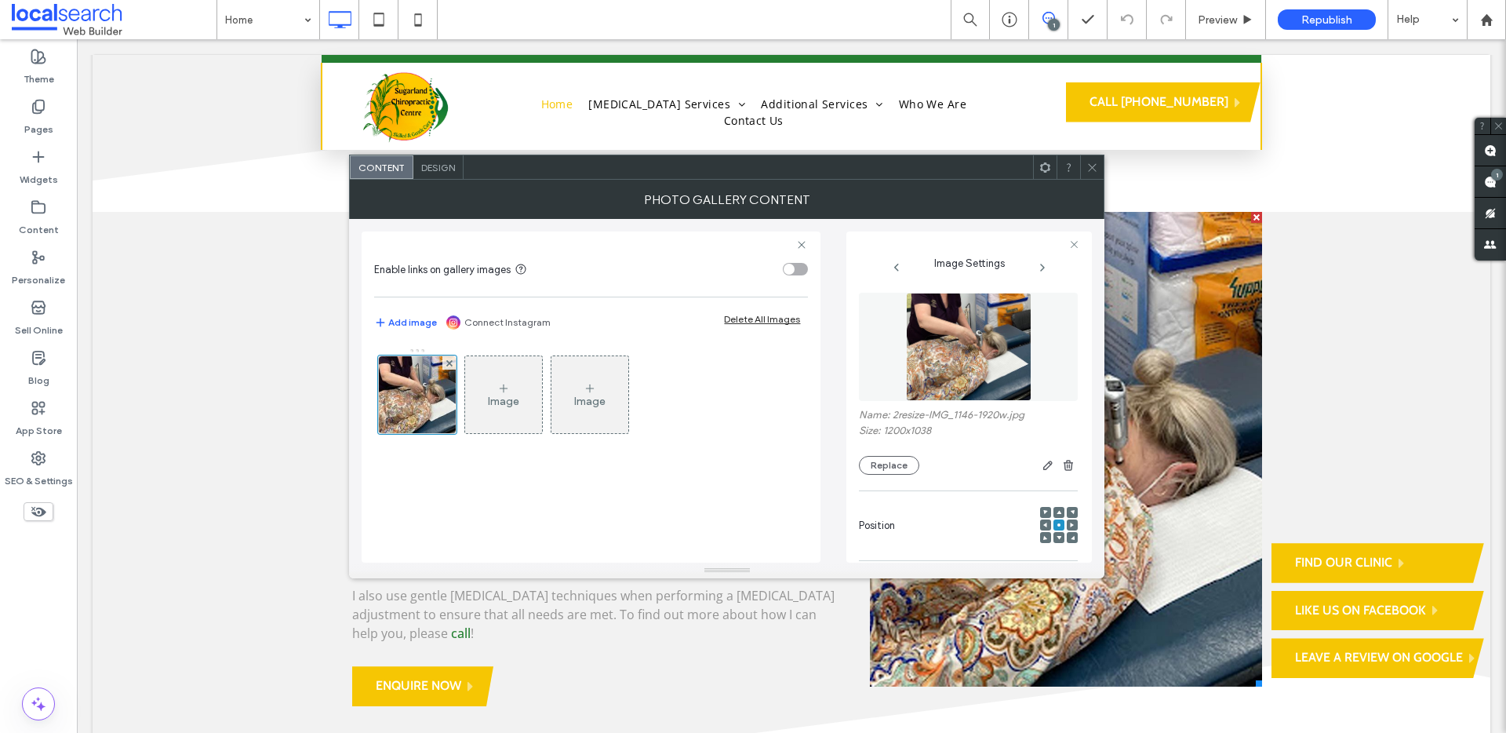
click at [1091, 171] on icon at bounding box center [1092, 168] width 12 height 12
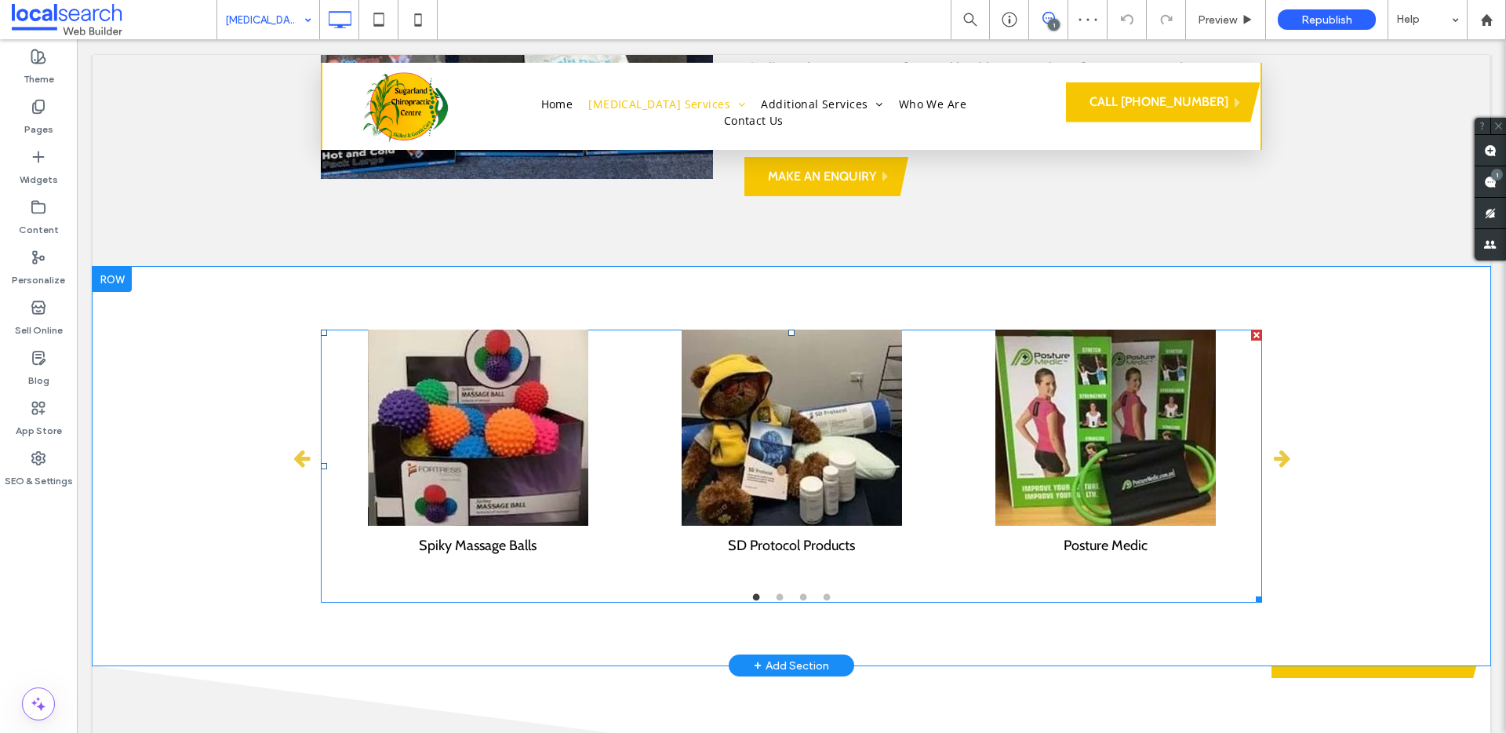
scroll to position [4526, 0]
click at [304, 439] on button "button" at bounding box center [301, 458] width 39 height 39
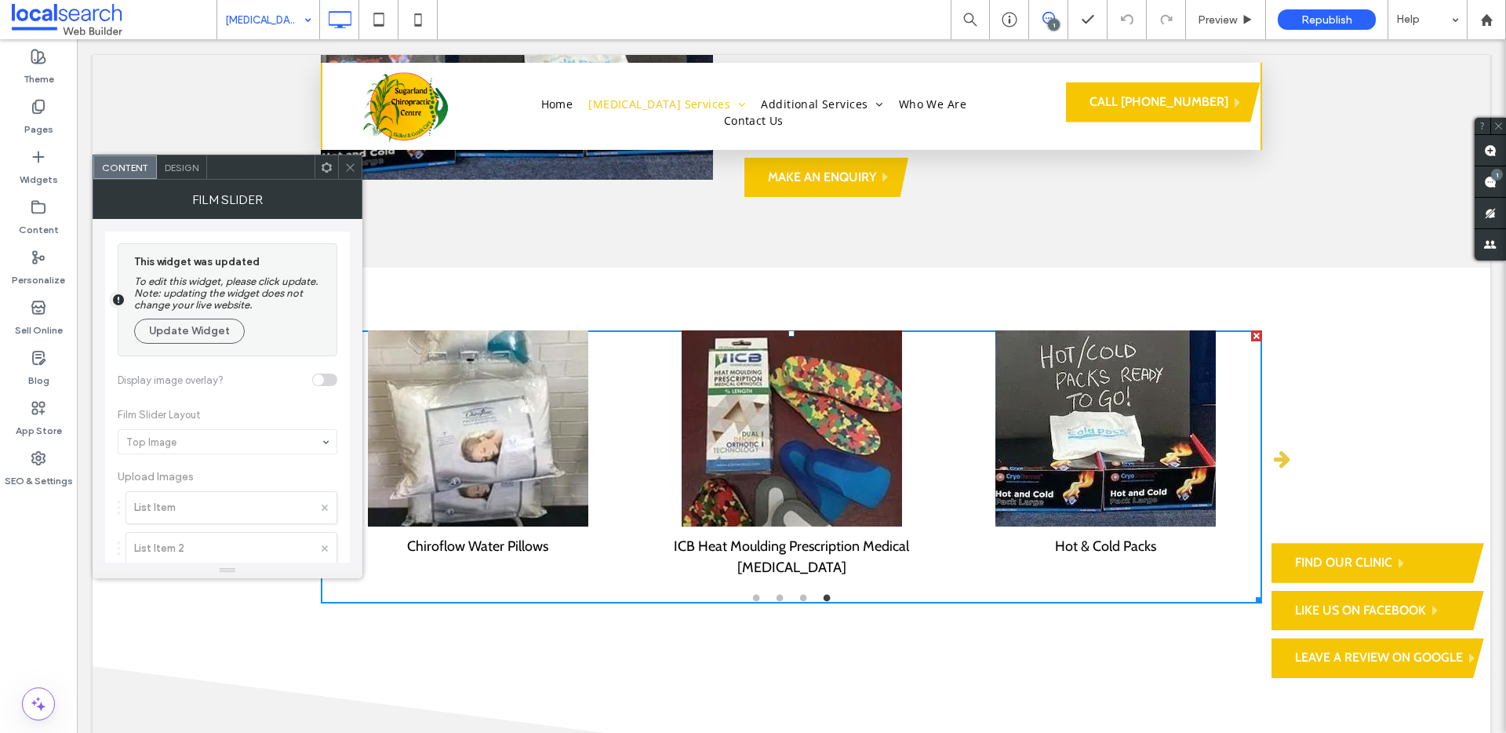
click at [357, 176] on div at bounding box center [350, 167] width 24 height 24
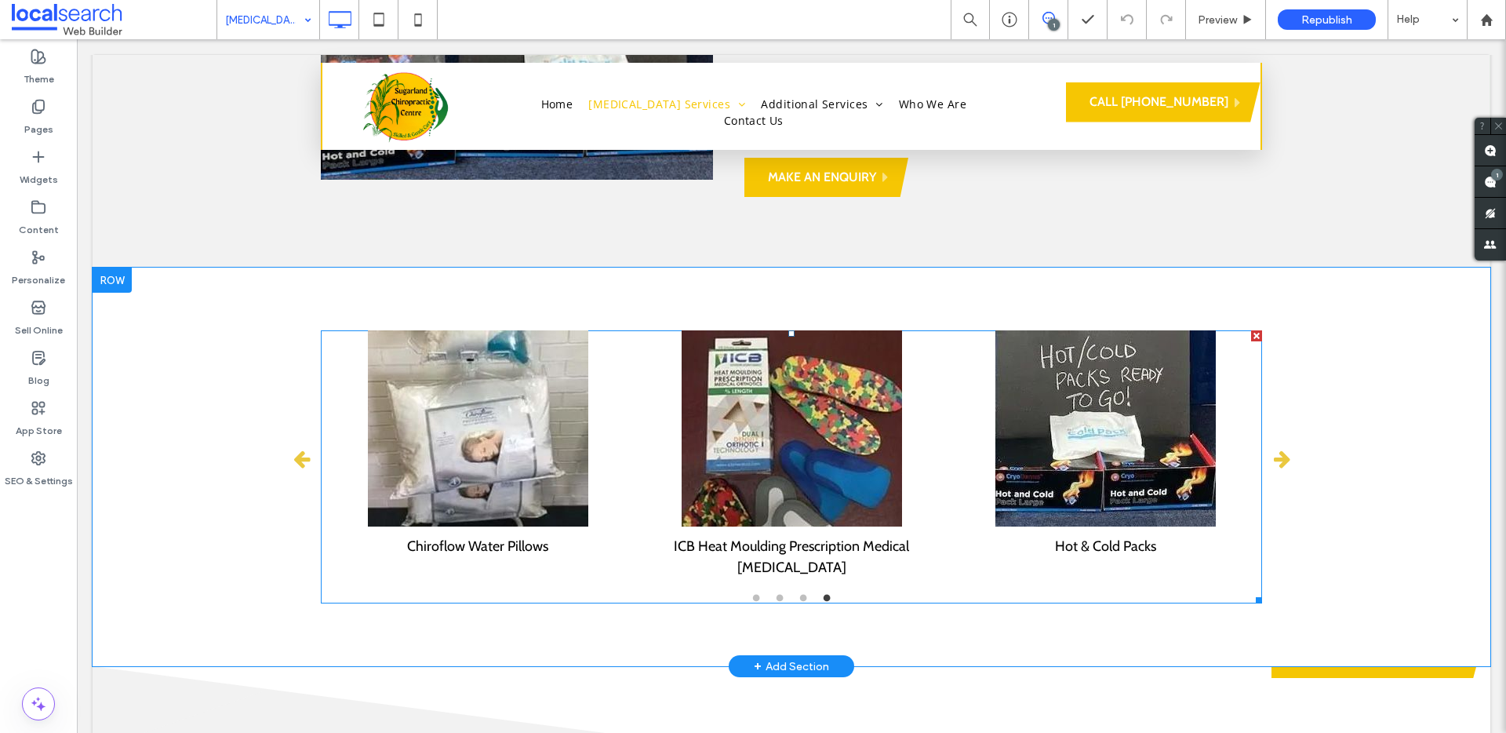
click at [296, 449] on icon "button" at bounding box center [301, 459] width 16 height 20
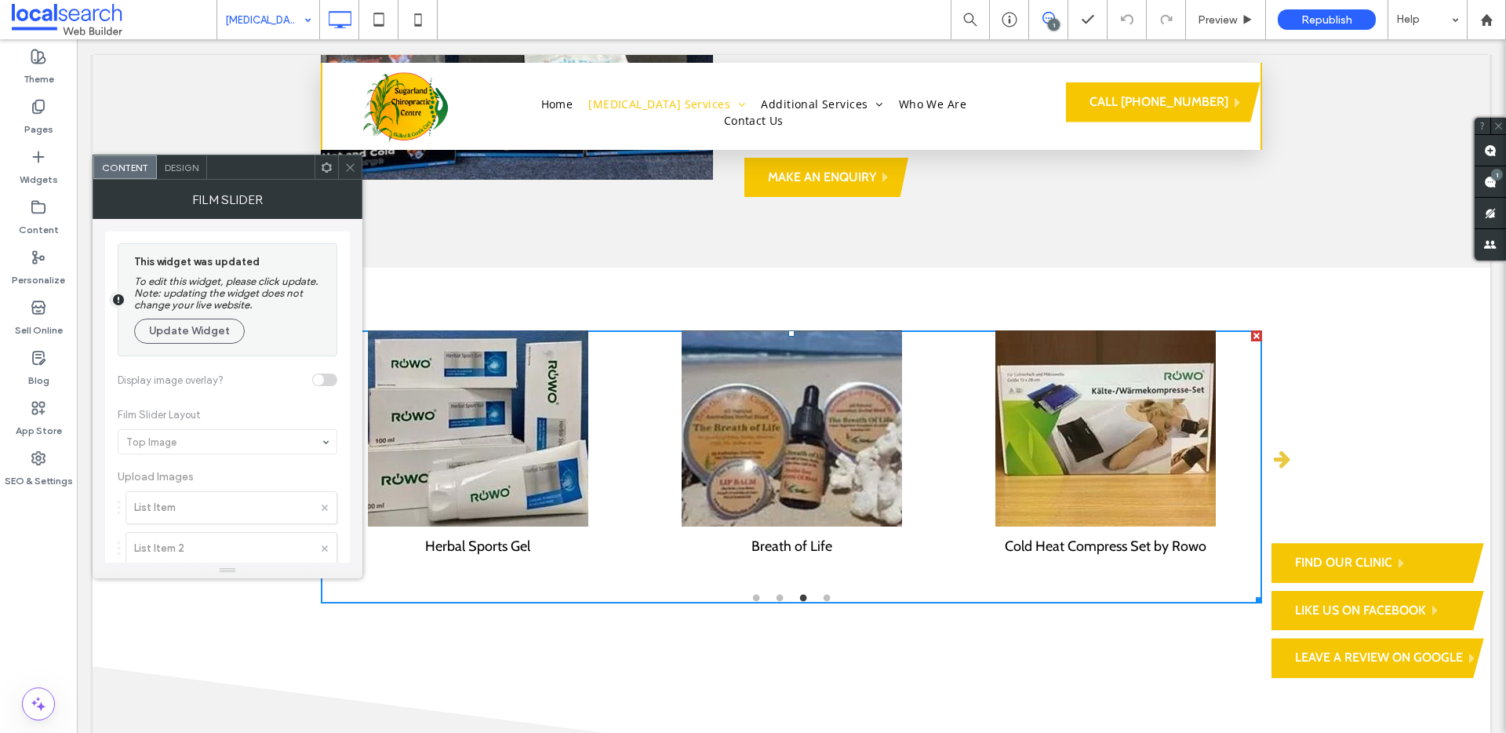
drag, startPoint x: 351, startPoint y: 180, endPoint x: 357, endPoint y: 188, distance: 9.6
click at [352, 180] on div "Film Slider" at bounding box center [228, 199] width 270 height 39
click at [357, 169] on div at bounding box center [351, 167] width 24 height 24
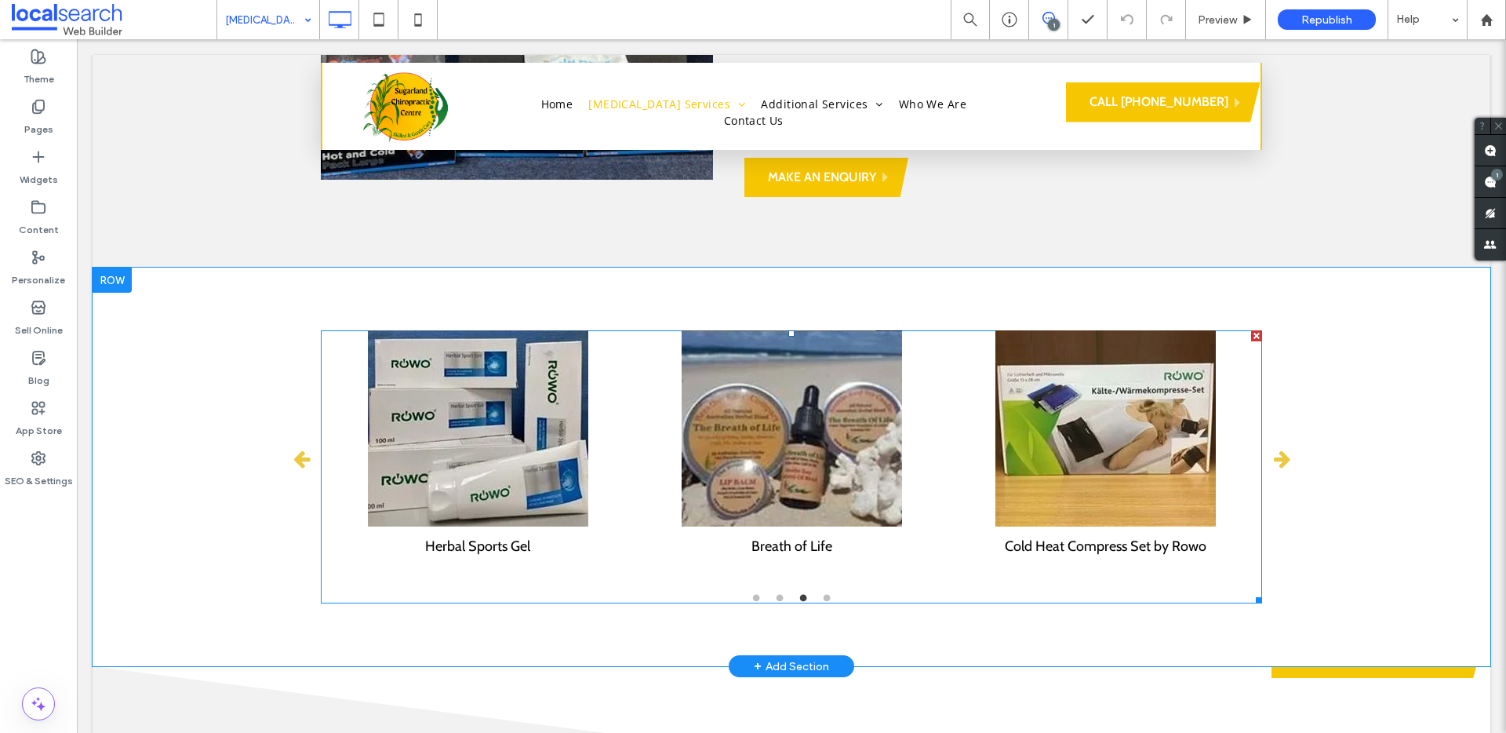
click at [304, 439] on button "button" at bounding box center [301, 458] width 39 height 39
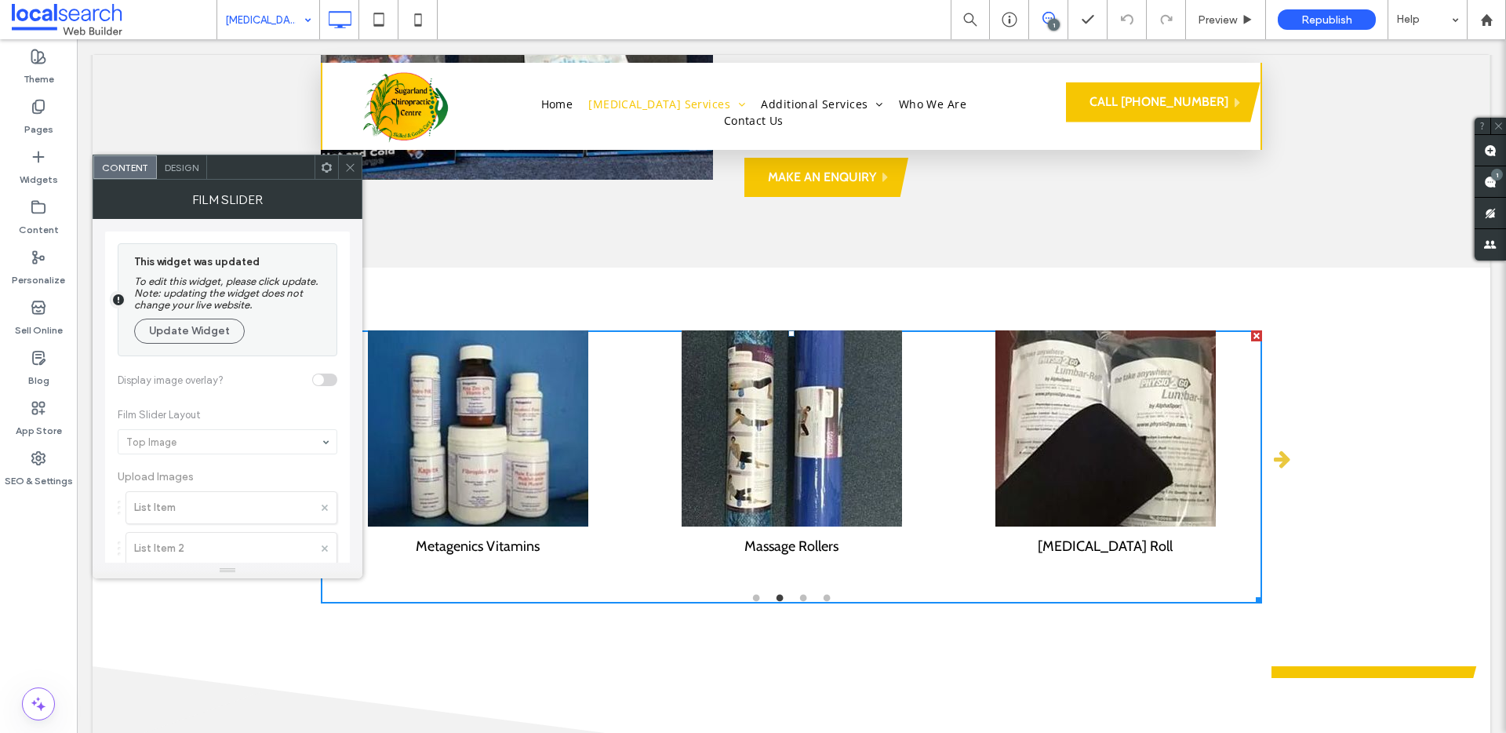
click at [545, 379] on img at bounding box center [478, 428] width 220 height 196
click at [527, 373] on img at bounding box center [478, 428] width 220 height 196
click at [518, 373] on img at bounding box center [478, 428] width 220 height 196
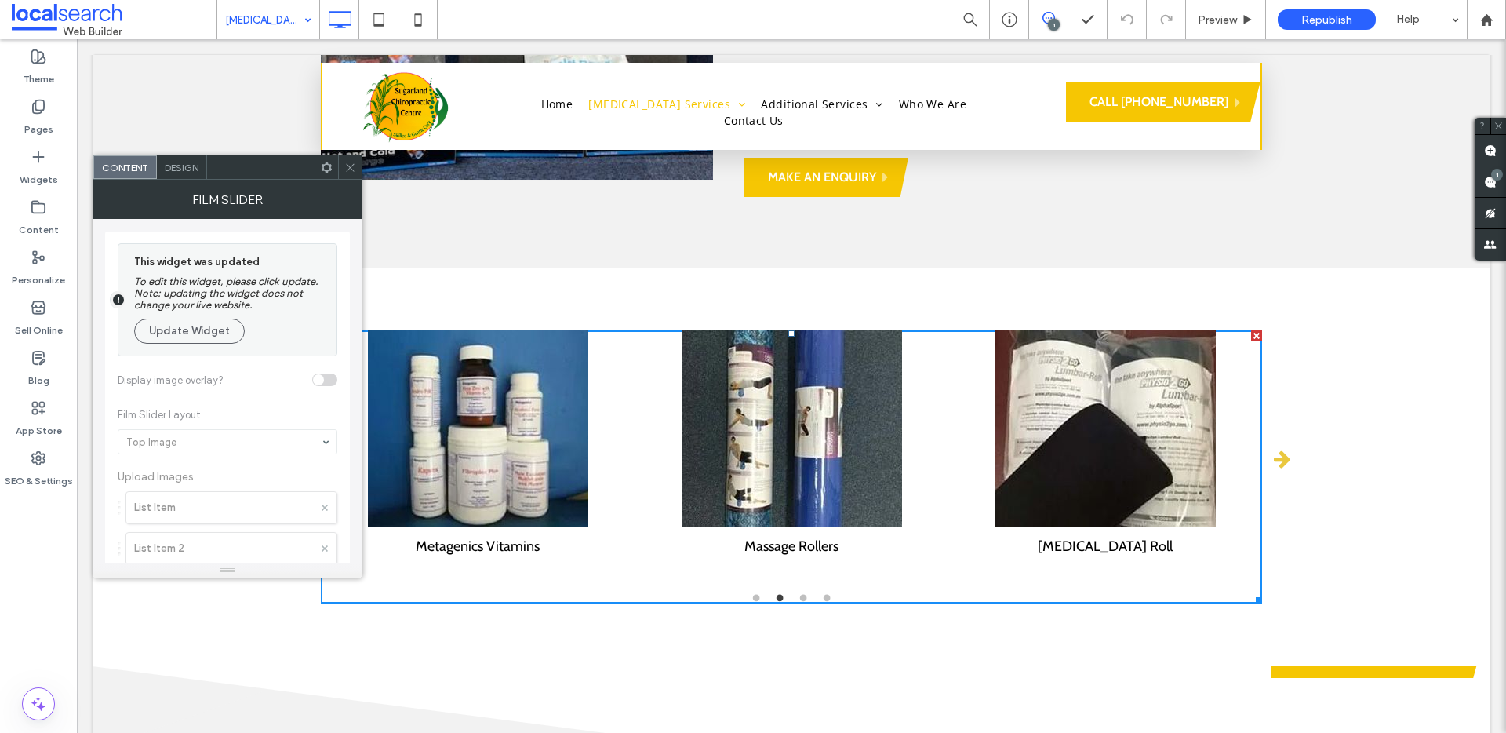
click at [517, 373] on img at bounding box center [478, 428] width 220 height 196
click at [507, 373] on img at bounding box center [478, 428] width 220 height 196
click at [462, 365] on img at bounding box center [478, 428] width 220 height 196
click at [462, 364] on img at bounding box center [478, 428] width 220 height 196
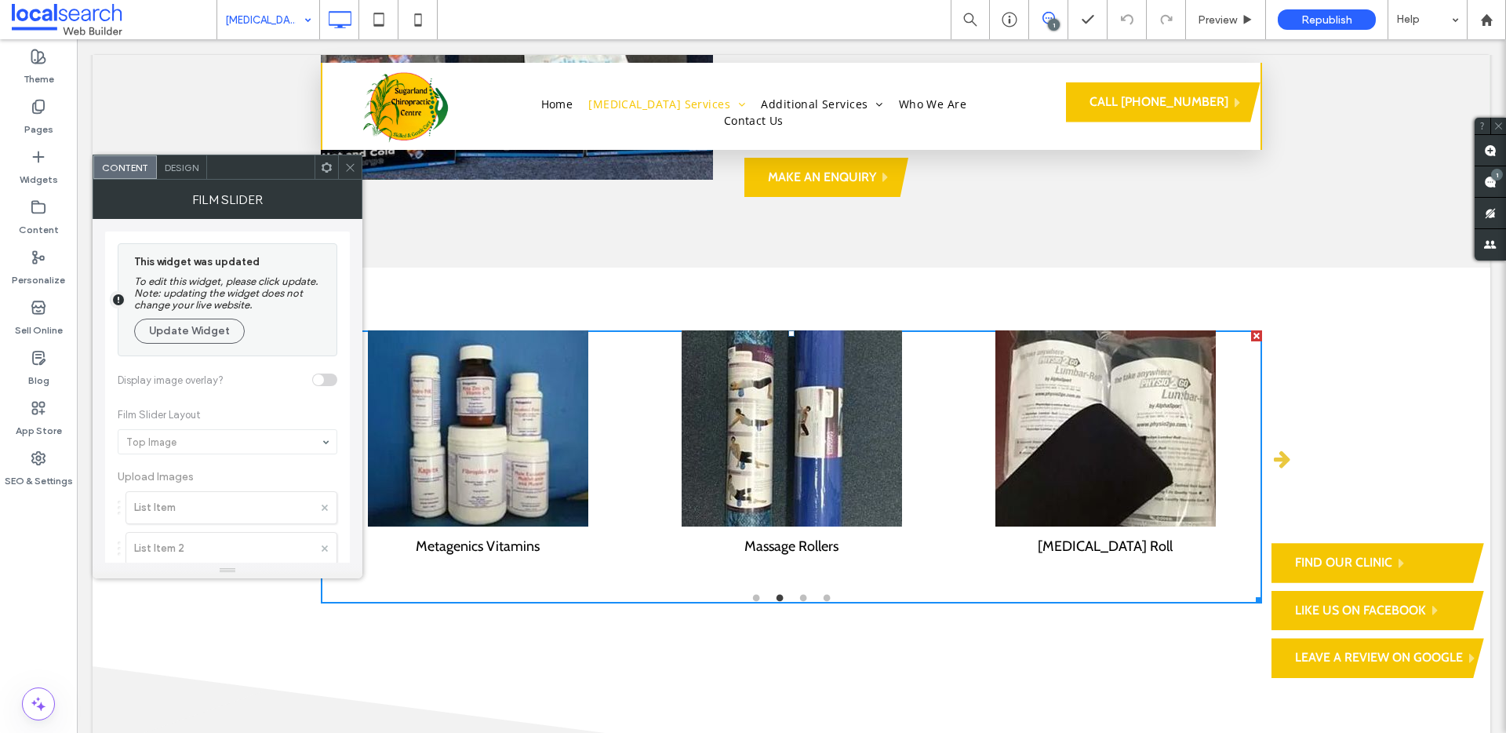
drag, startPoint x: 189, startPoint y: 172, endPoint x: 103, endPoint y: 107, distance: 108.1
click at [189, 172] on span "Design" at bounding box center [182, 168] width 34 height 12
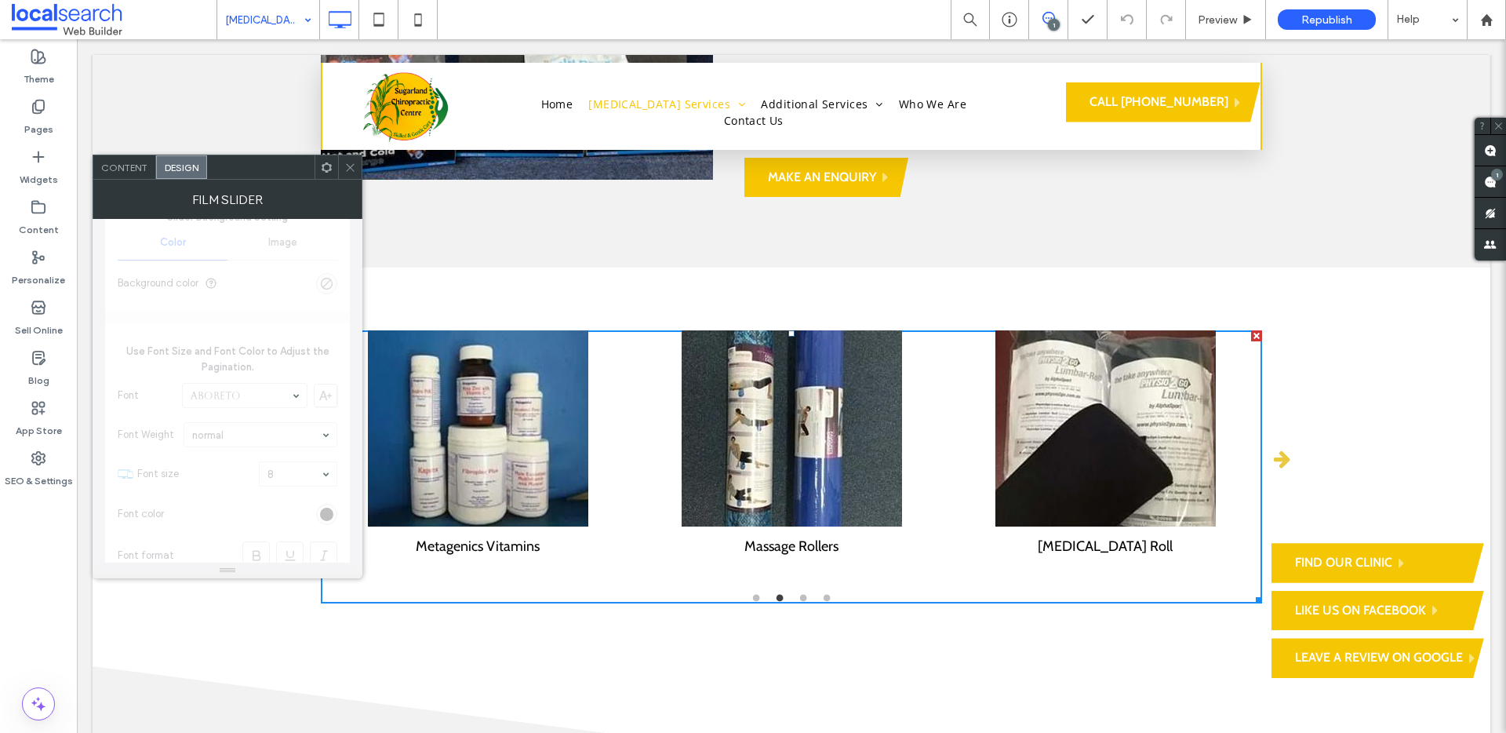
scroll to position [85, 0]
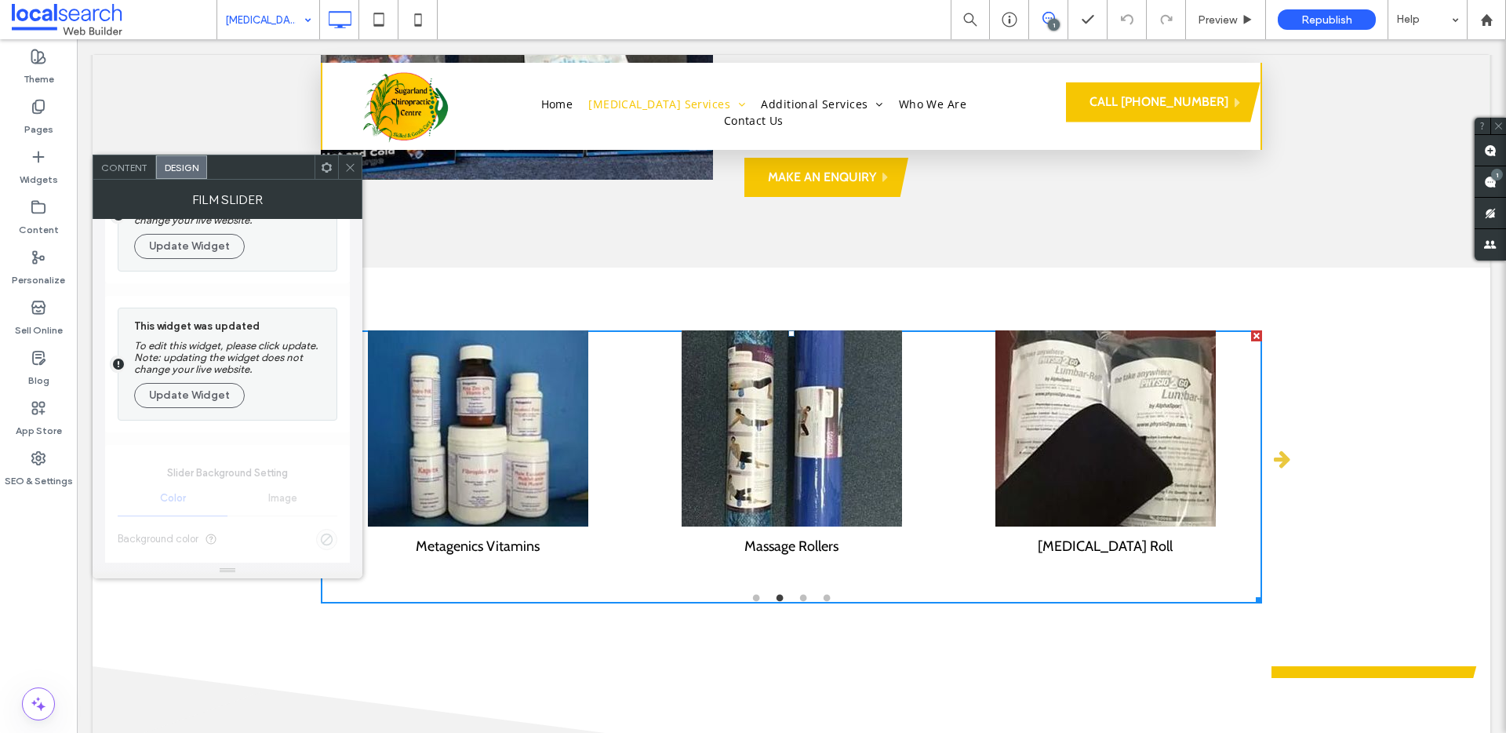
click at [642, 330] on div at bounding box center [791, 428] width 298 height 196
click at [943, 375] on div "Chiroflow Water Pillows ICB Heat Moulding Prescription Medical Orthotics Hot & …" at bounding box center [1262, 458] width 5648 height 257
click at [853, 390] on img at bounding box center [792, 428] width 220 height 196
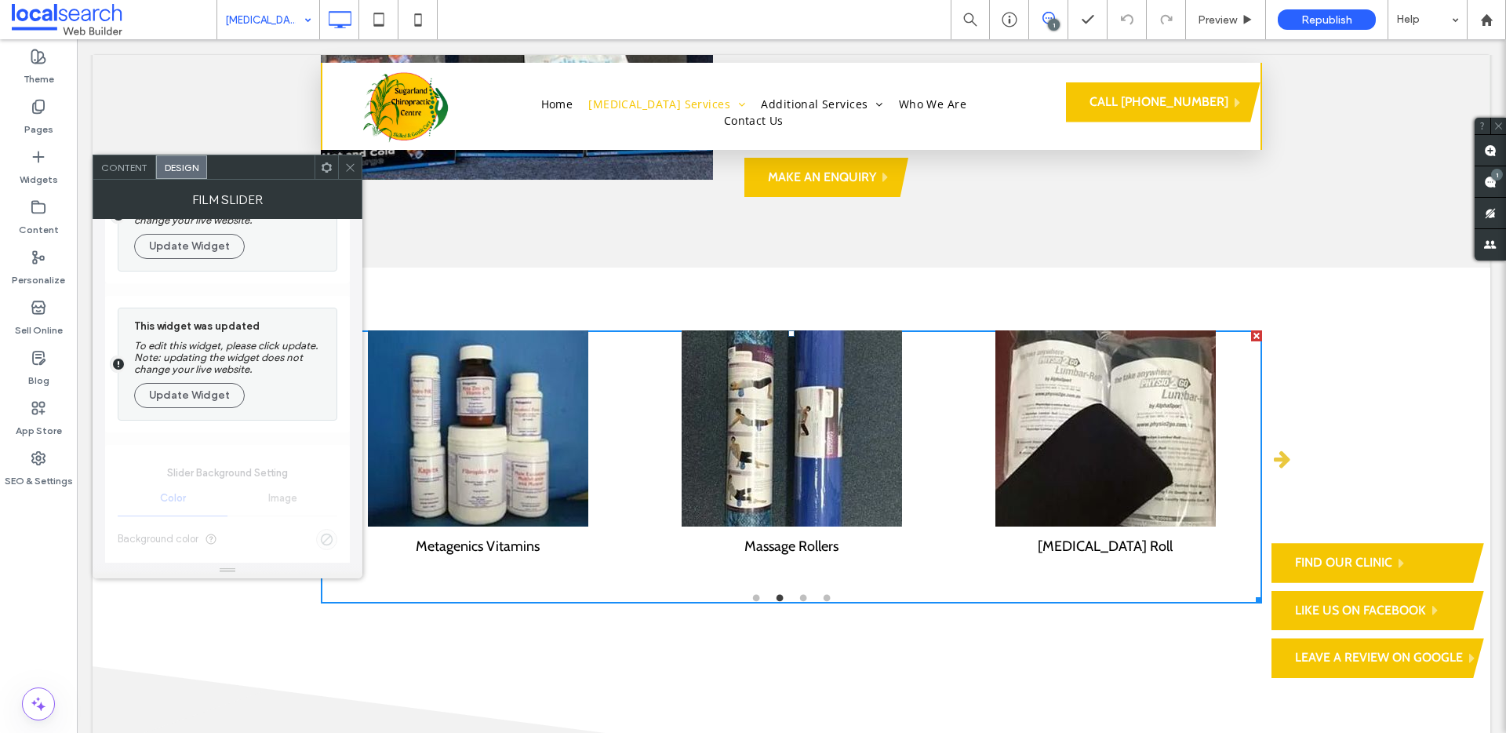
click at [348, 166] on icon at bounding box center [350, 168] width 12 height 12
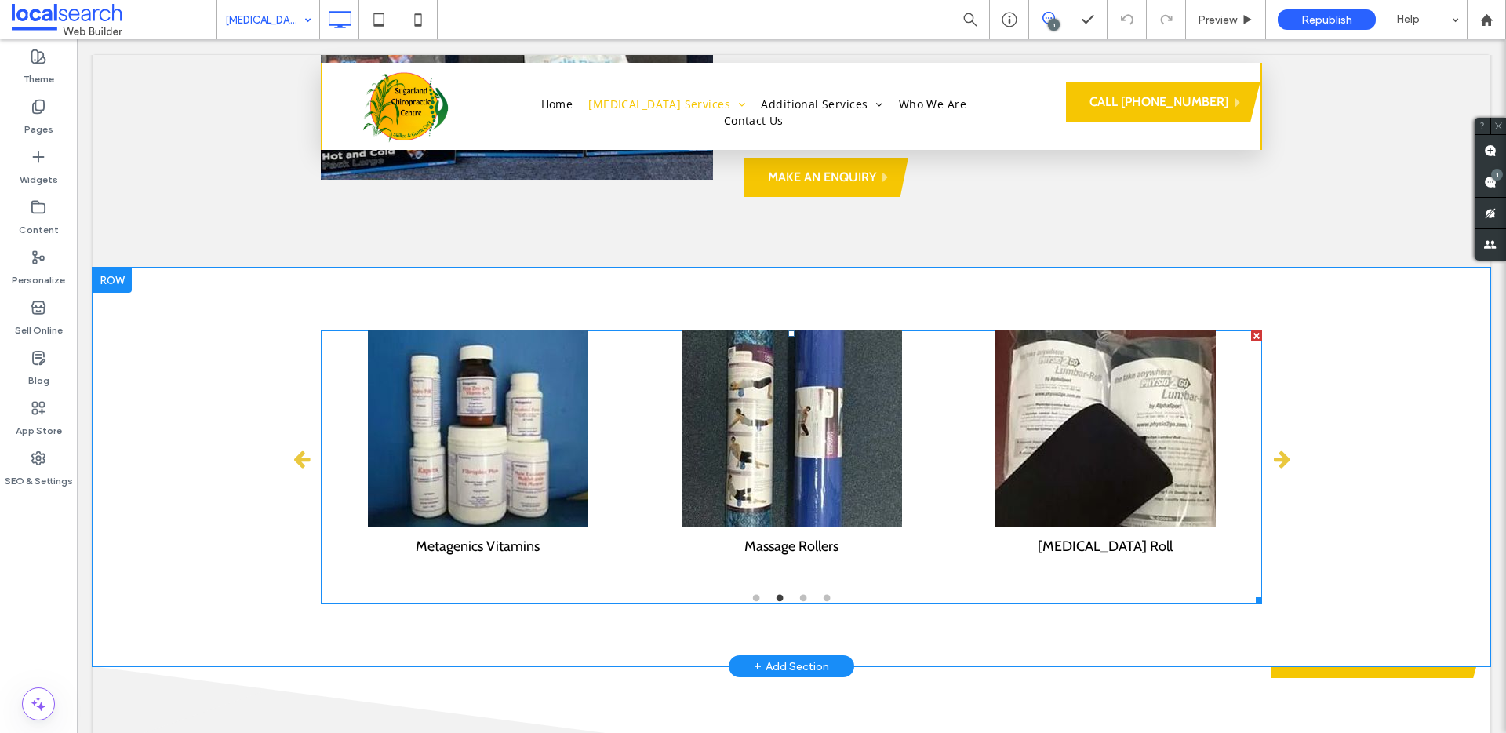
click at [449, 373] on span at bounding box center [791, 466] width 941 height 273
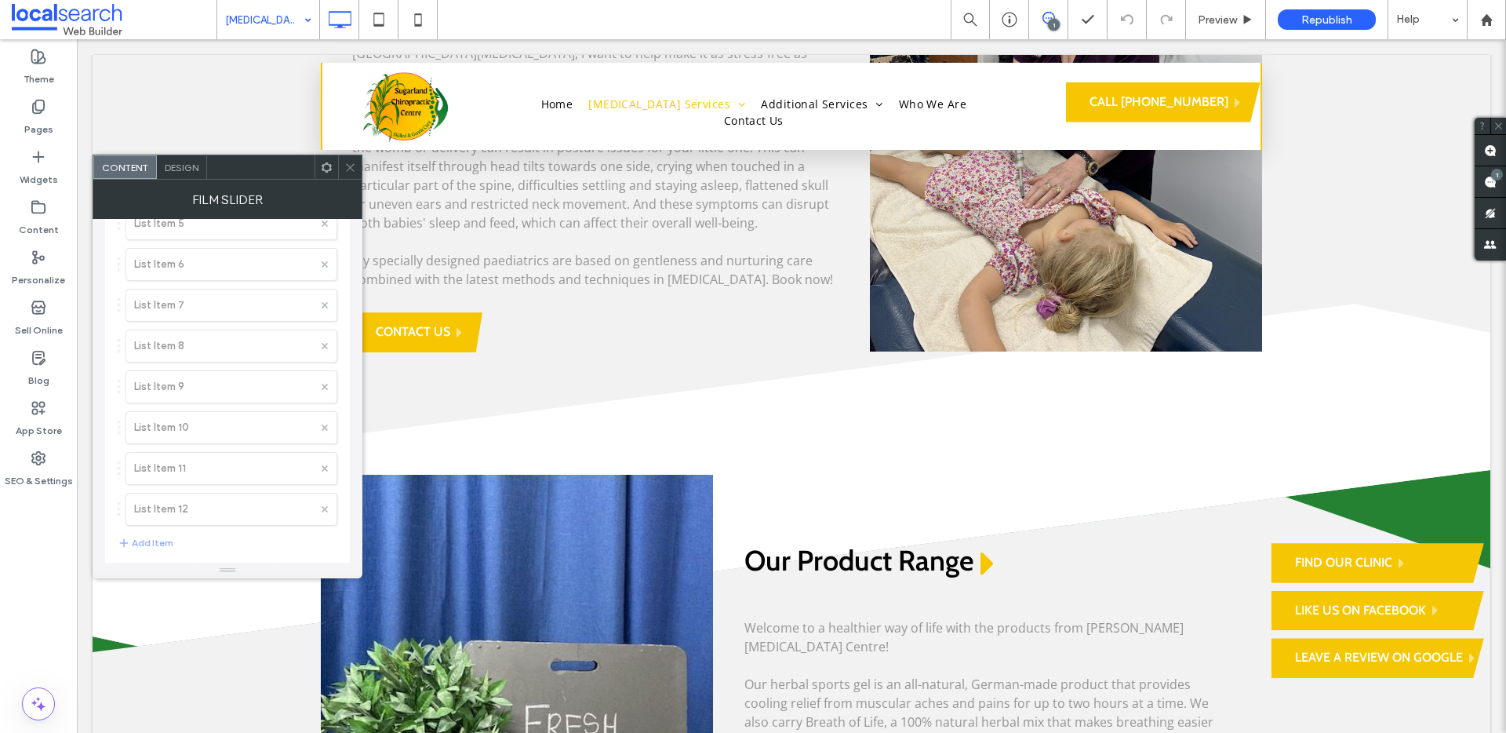
scroll to position [0, 0]
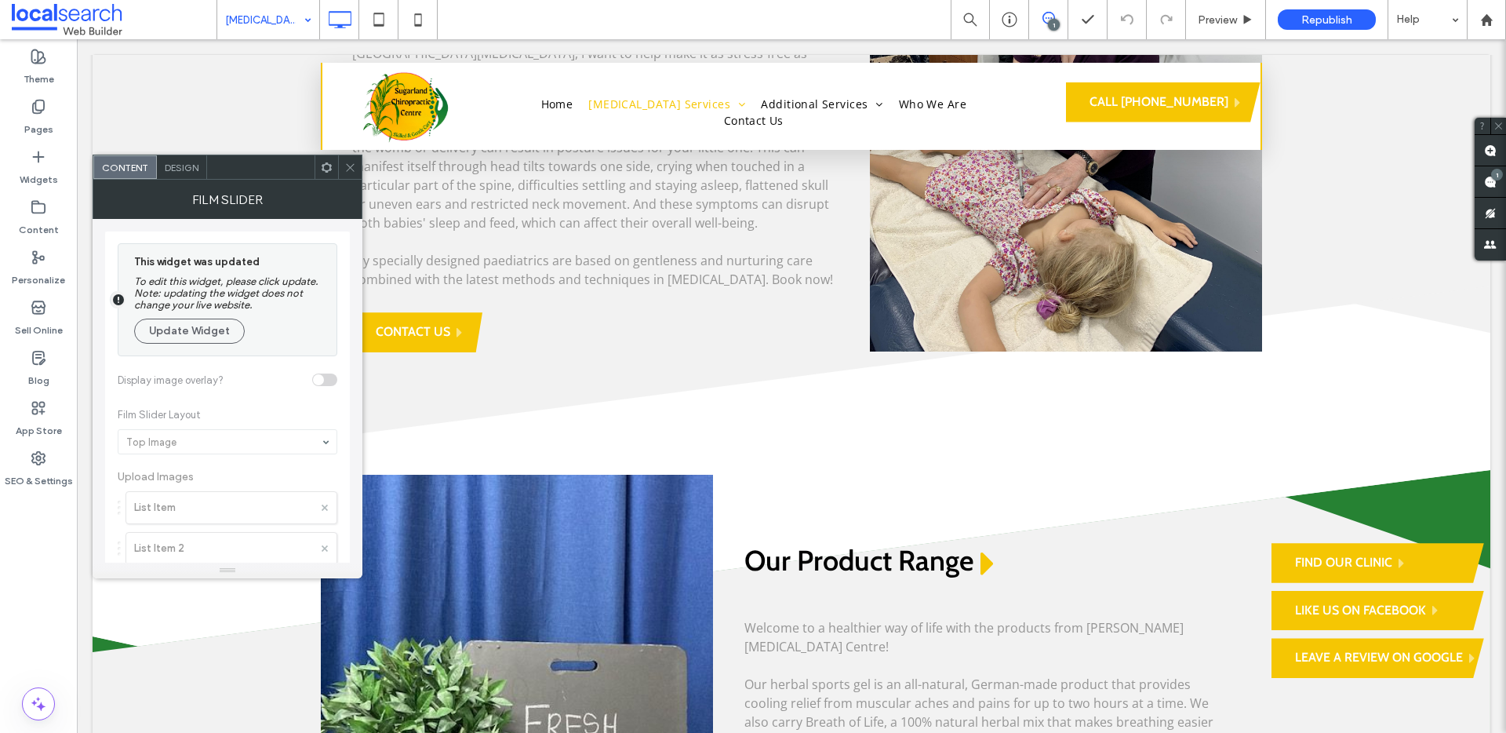
drag, startPoint x: 355, startPoint y: 177, endPoint x: 277, endPoint y: 136, distance: 87.7
click at [355, 177] on span at bounding box center [350, 167] width 12 height 24
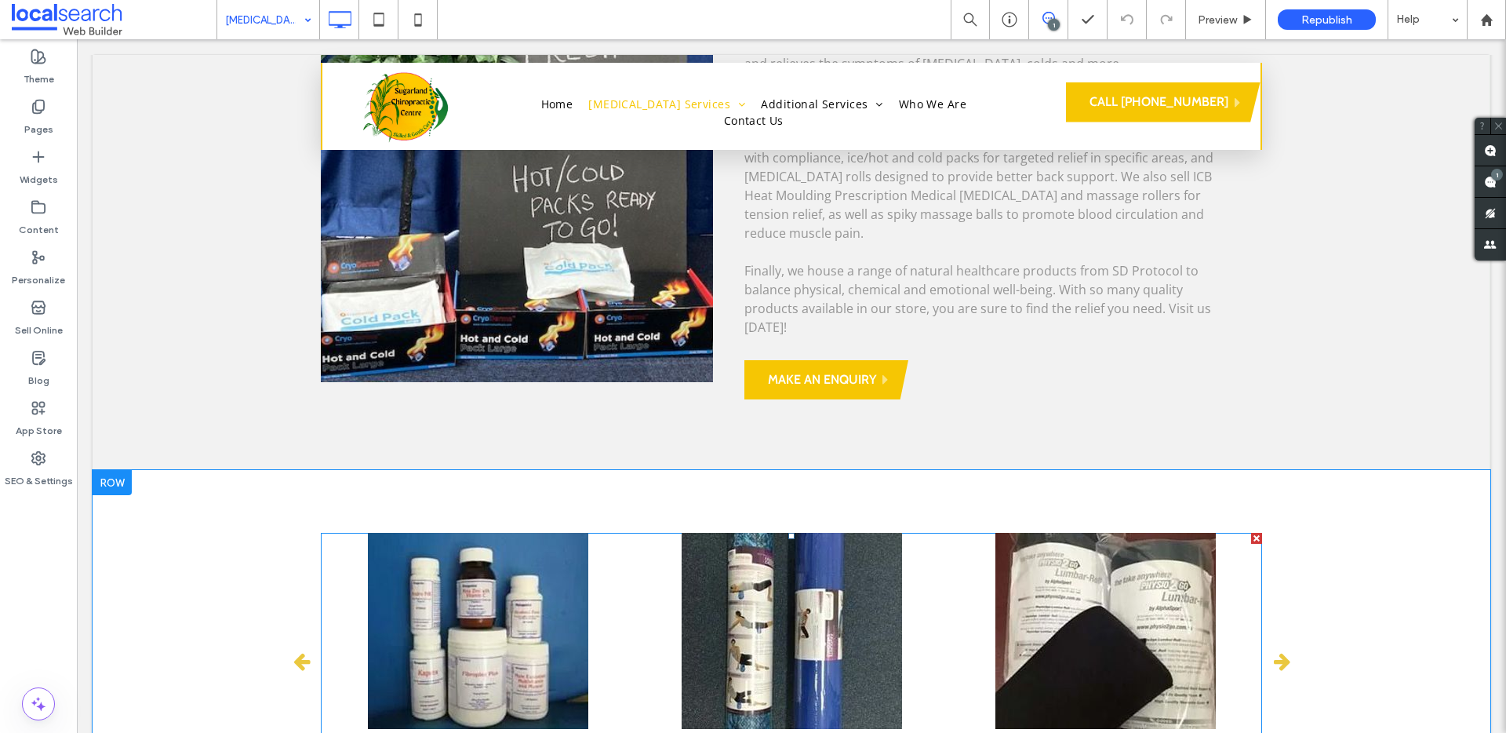
scroll to position [4193, 0]
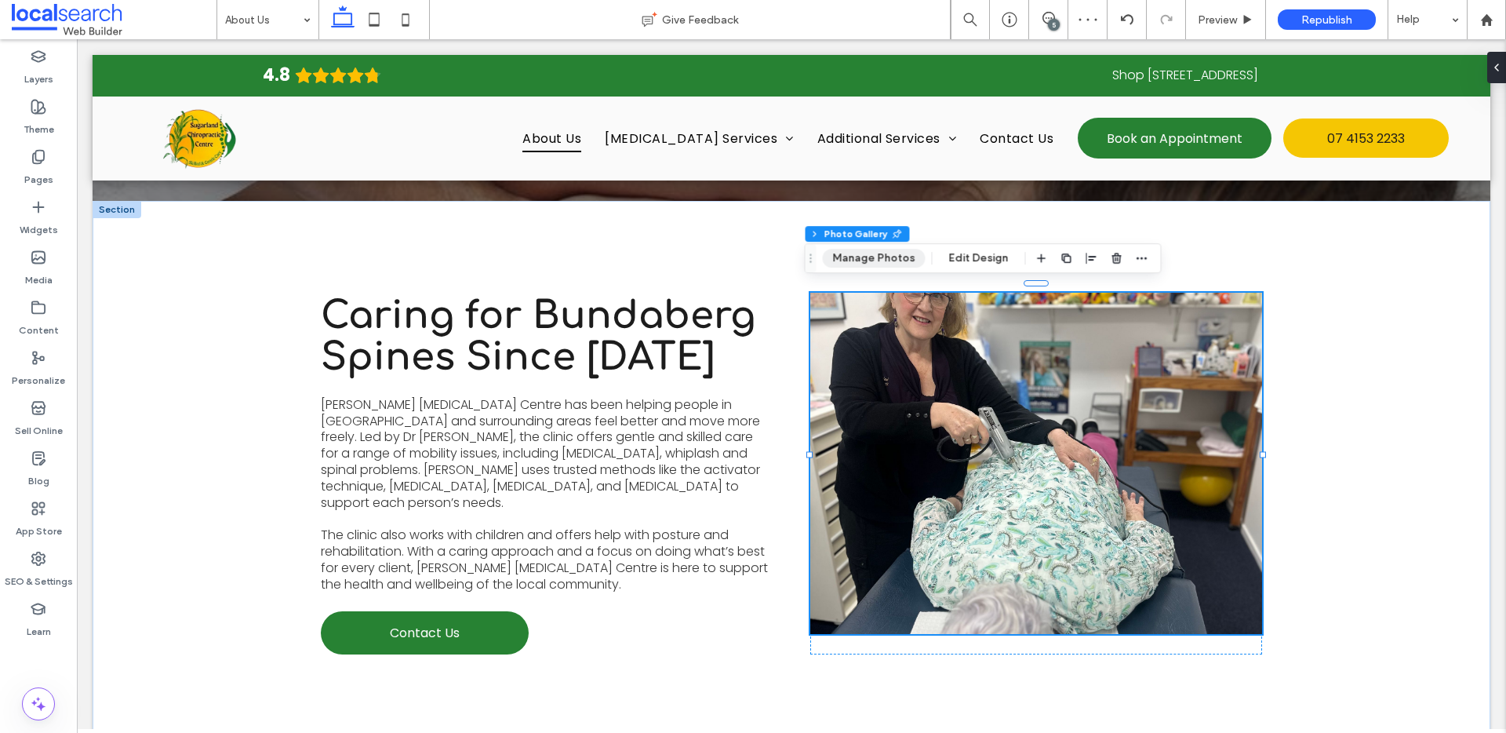
click at [911, 261] on button "Manage Photos" at bounding box center [874, 258] width 103 height 19
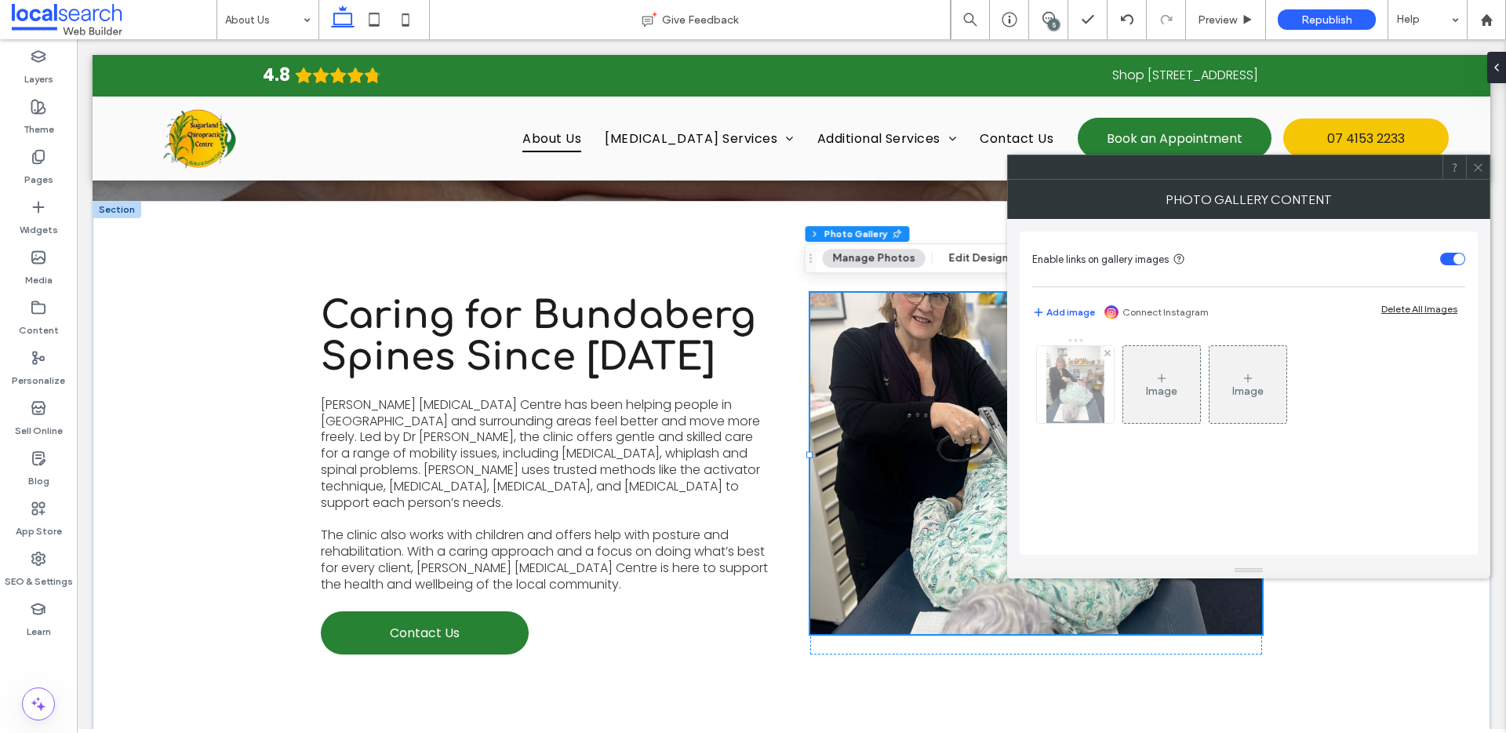
click at [1093, 406] on img at bounding box center [1075, 384] width 58 height 77
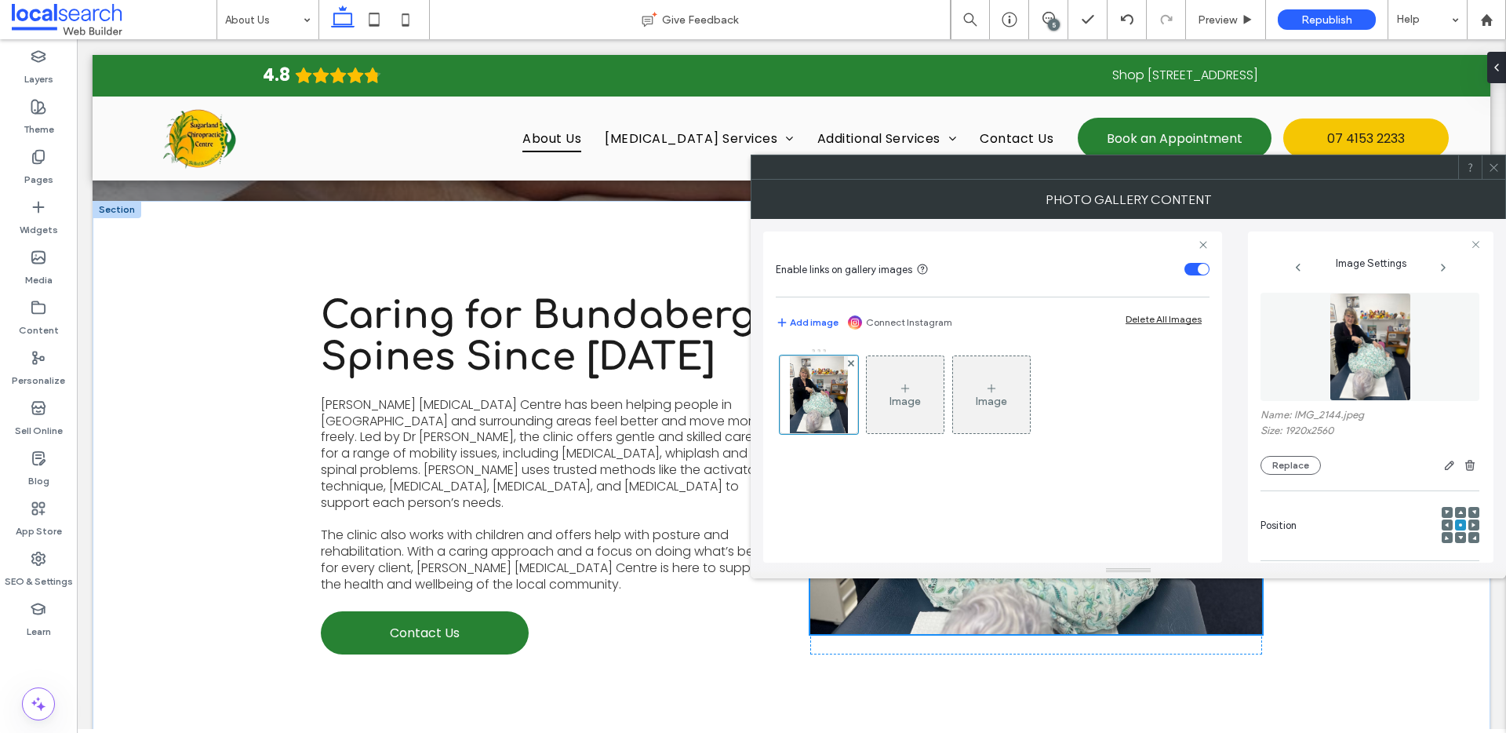
click at [1500, 170] on div at bounding box center [1494, 167] width 24 height 24
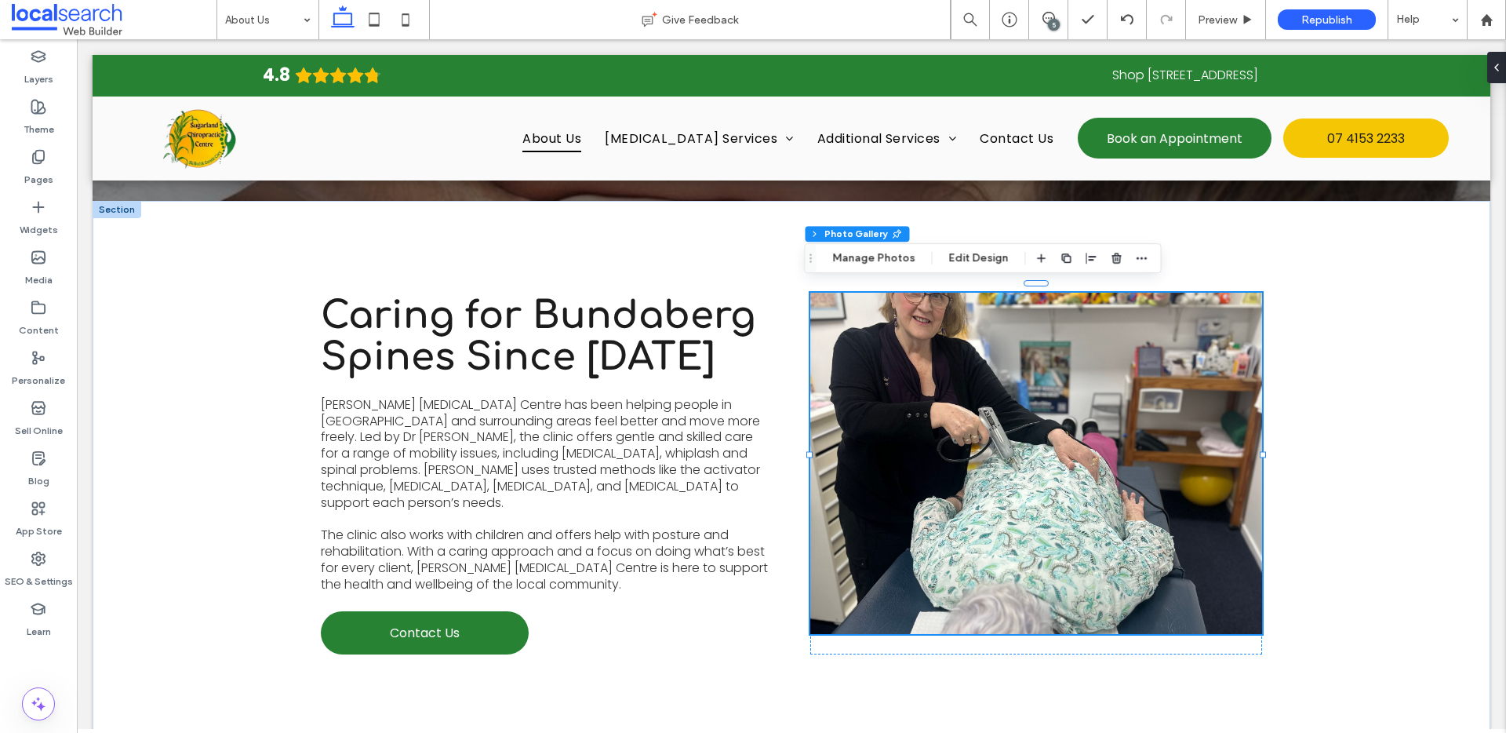
click at [959, 246] on div "Section Column Photo Gallery Manage Photos Edit Design" at bounding box center [983, 258] width 357 height 30
click at [960, 254] on button "Edit Design" at bounding box center [979, 258] width 80 height 19
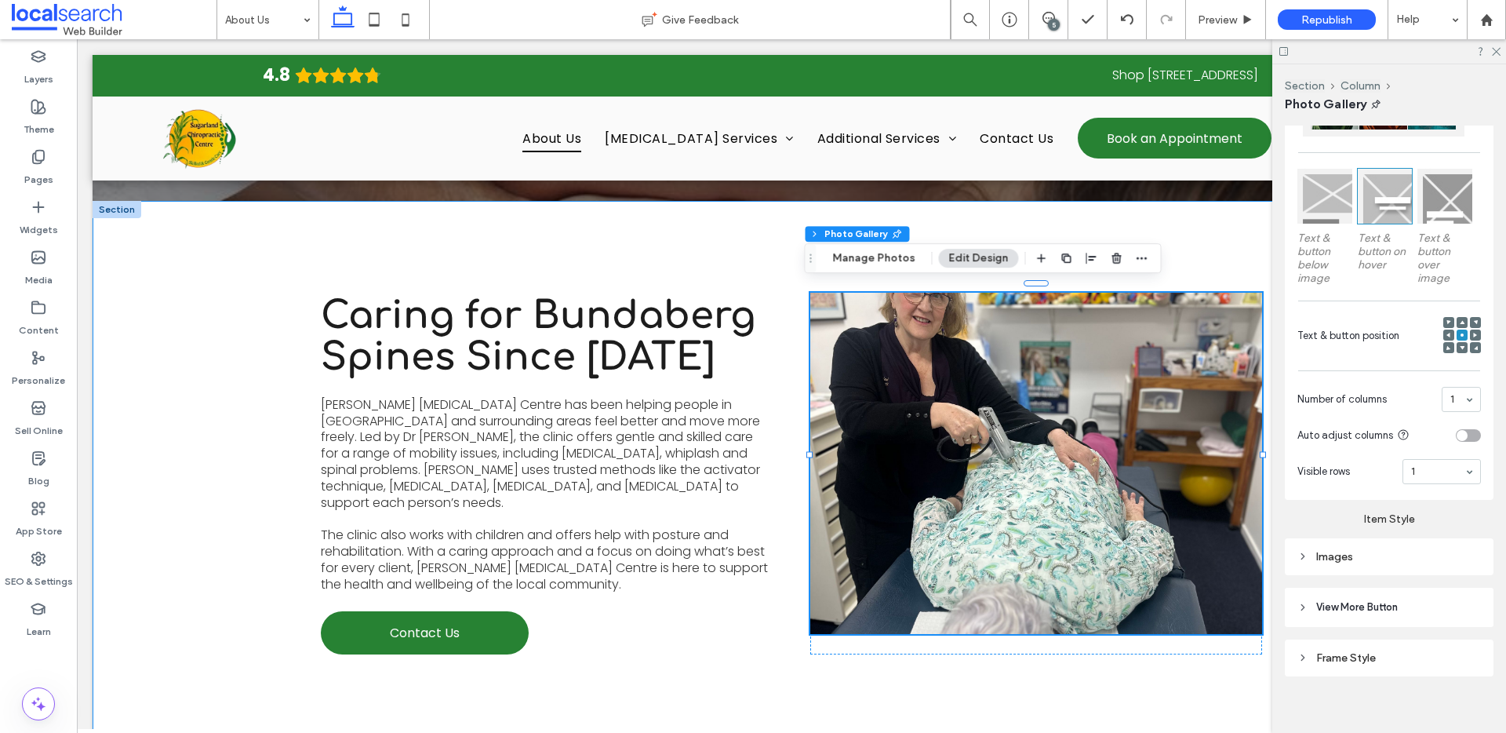
scroll to position [453, 0]
click at [1351, 554] on div "Images" at bounding box center [1389, 553] width 184 height 13
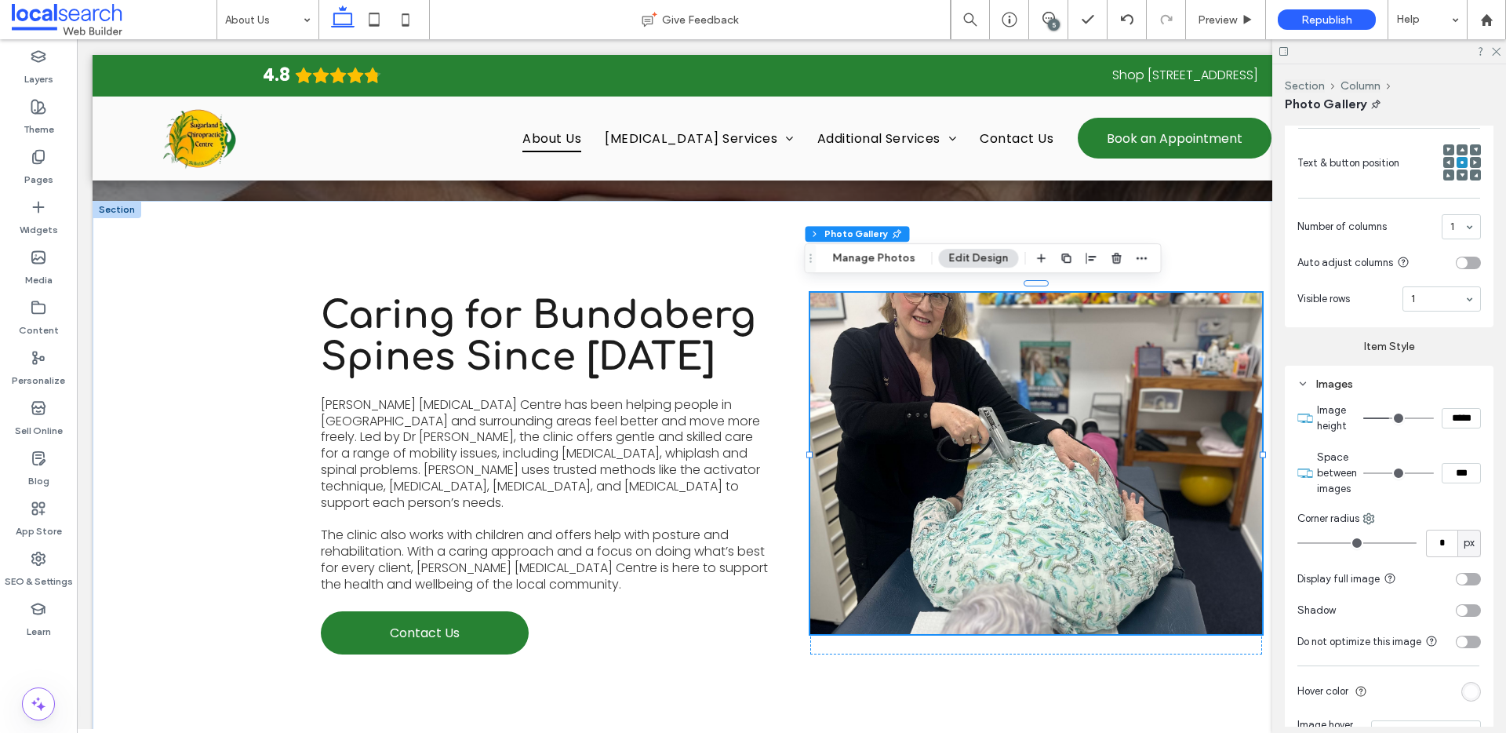
scroll to position [623, 0]
click at [1461, 574] on div "toggle" at bounding box center [1468, 578] width 25 height 13
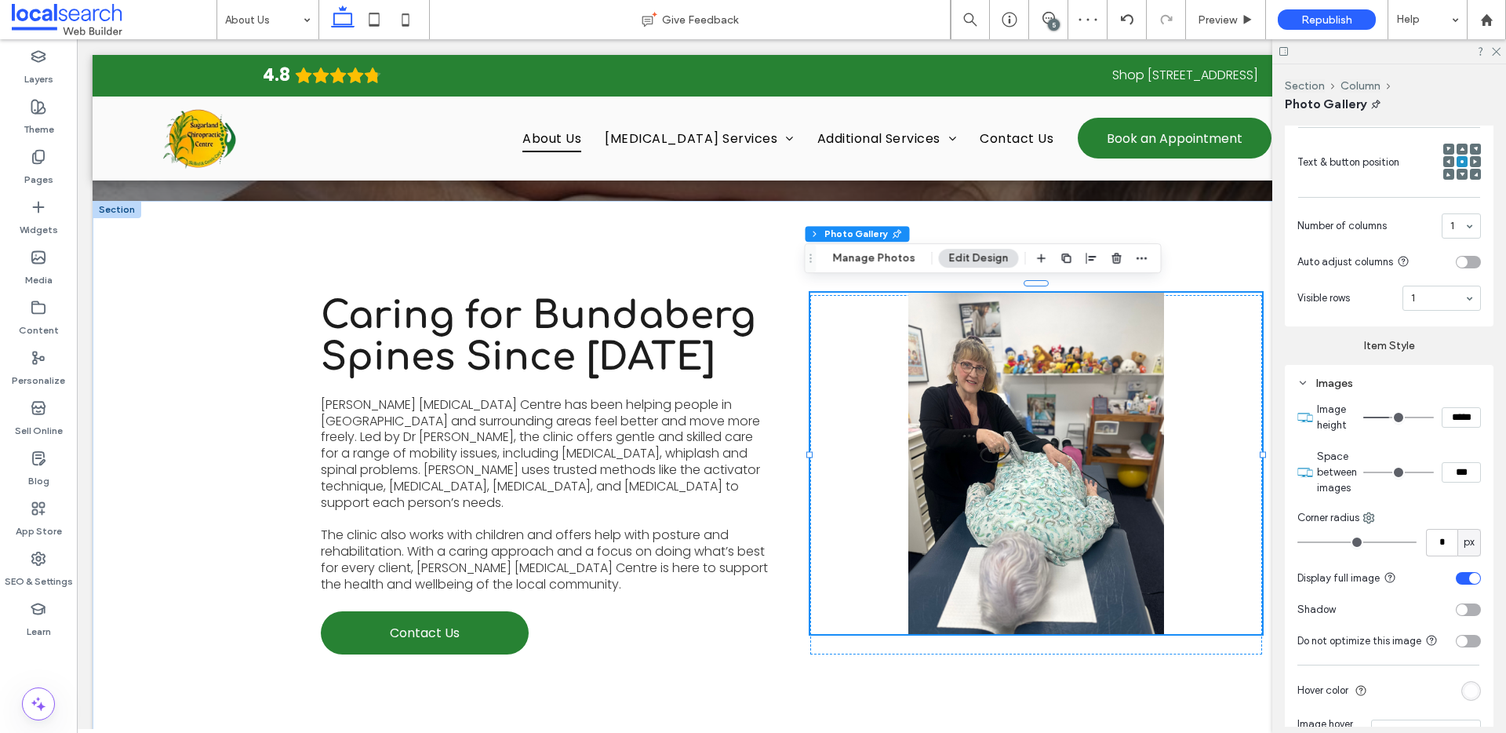
click at [1457, 645] on div "toggle" at bounding box center [1462, 640] width 11 height 11
click at [1457, 642] on div "toggle" at bounding box center [1468, 641] width 25 height 13
click at [1453, 568] on section "Display full image" at bounding box center [1389, 577] width 184 height 31
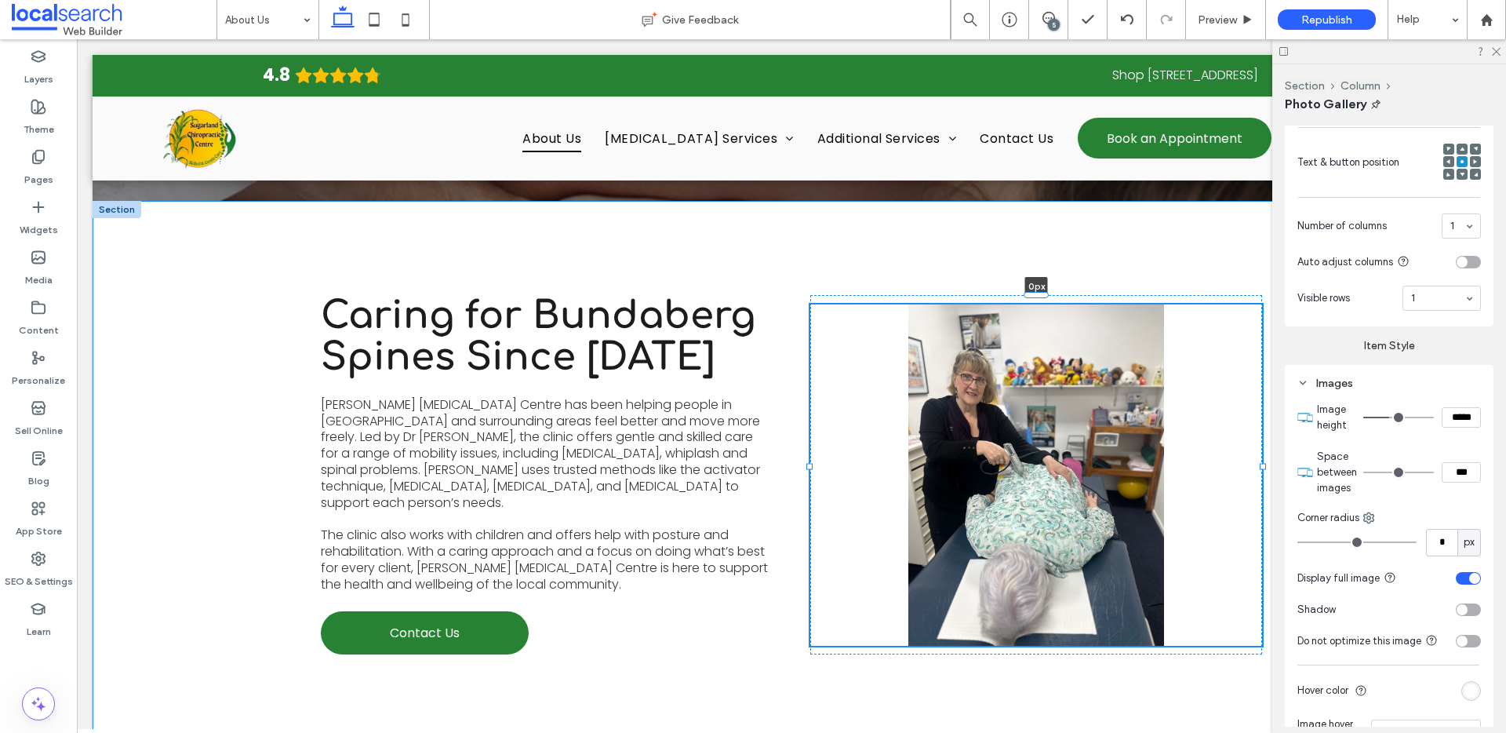
drag, startPoint x: 1035, startPoint y: 281, endPoint x: 1033, endPoint y: 304, distance: 23.6
click at [1033, 304] on div "Caring for Bundaberg Spines Since 2002 Sugarland Chiropractic Centre has been h…" at bounding box center [791, 475] width 941 height 548
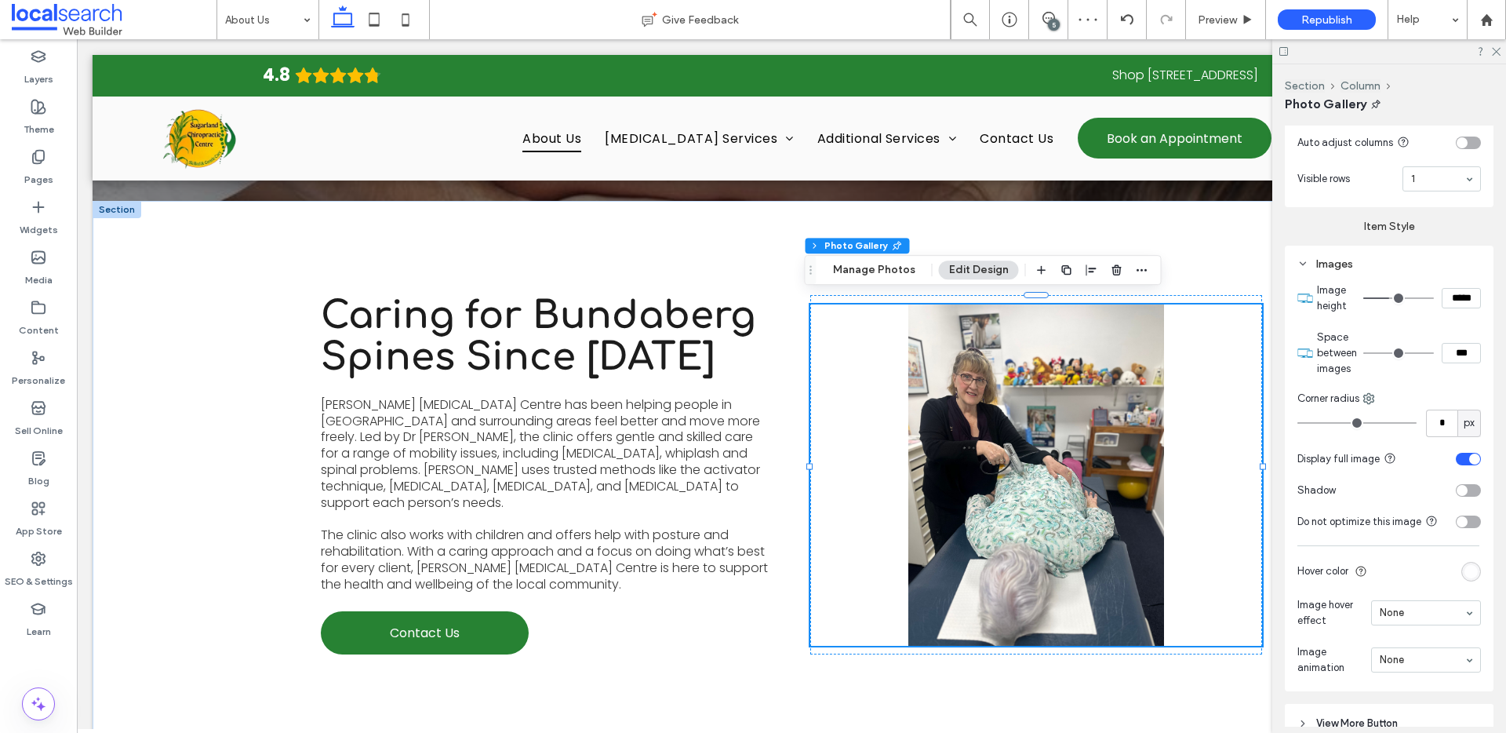
scroll to position [743, 0]
click at [1444, 293] on input "*****" at bounding box center [1461, 297] width 39 height 20
type input "*****"
type input "***"
click at [1417, 260] on div "Images" at bounding box center [1389, 262] width 184 height 13
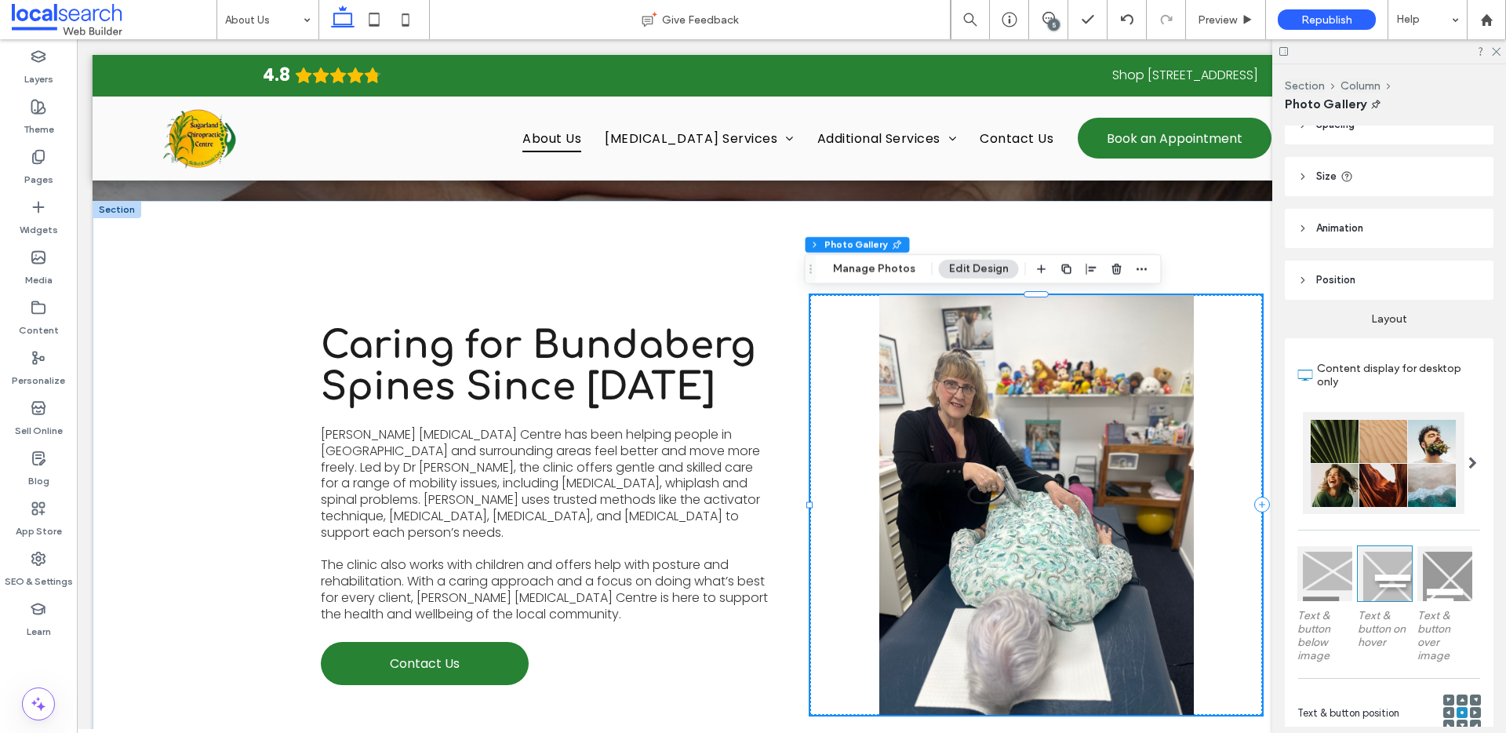
scroll to position [0, 0]
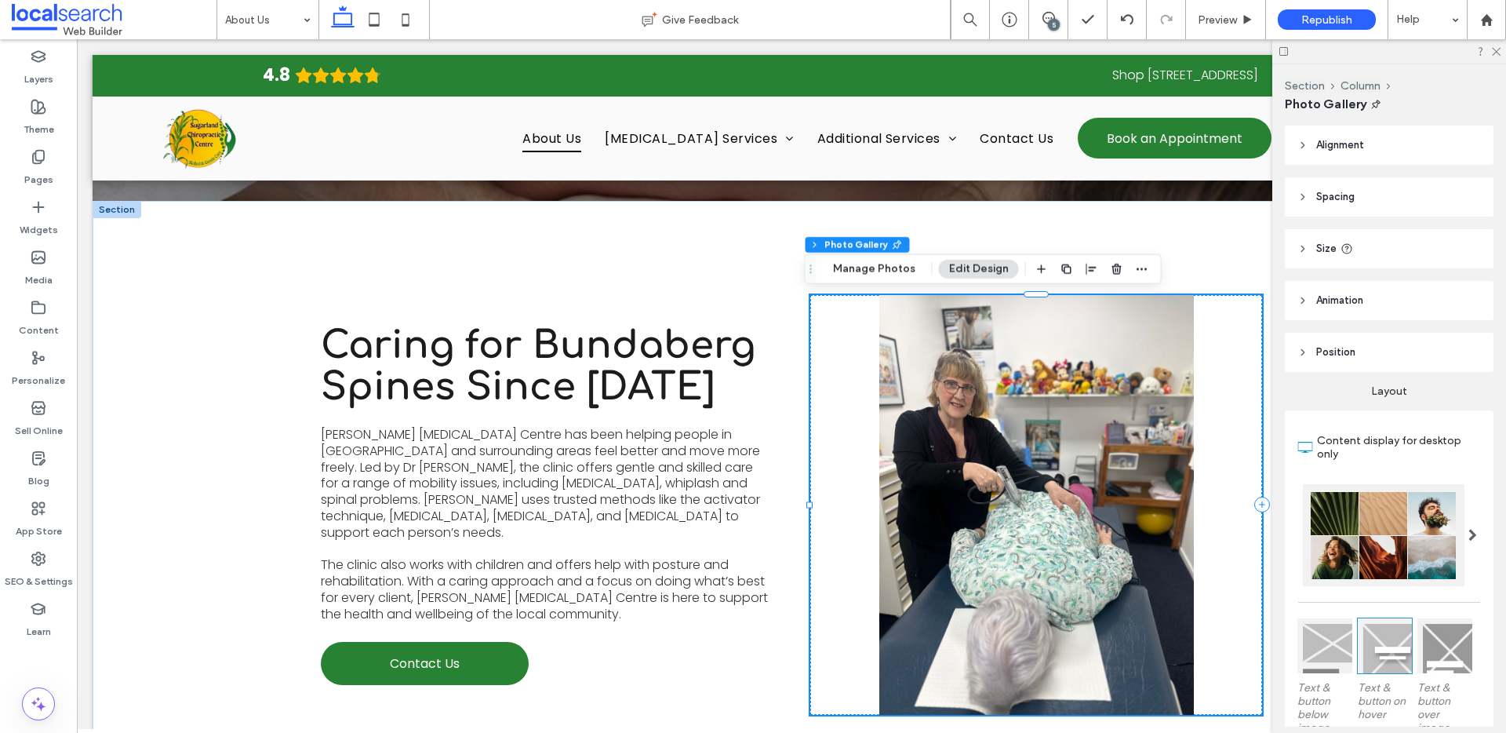
click at [1044, 366] on link at bounding box center [1036, 505] width 452 height 420
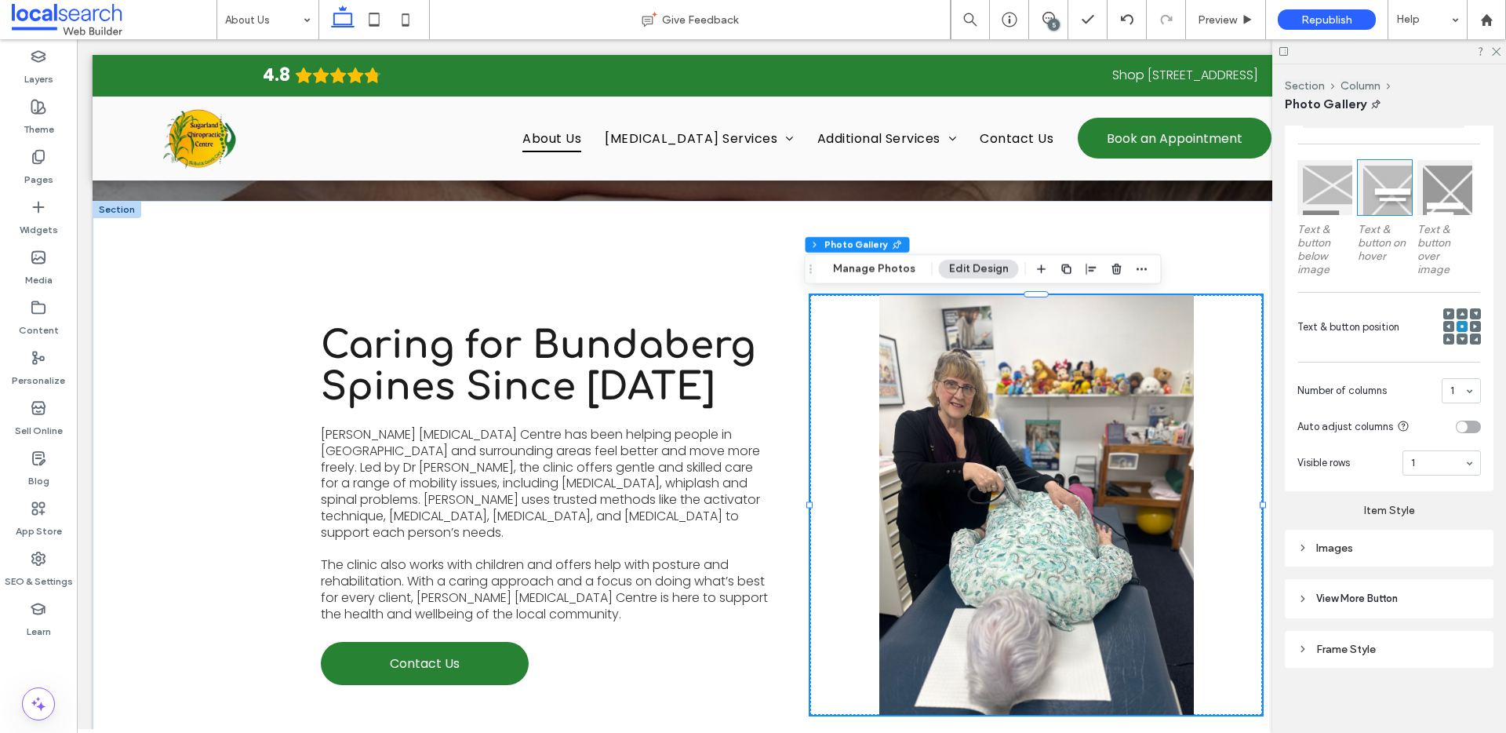
scroll to position [459, 0]
click at [899, 268] on button "Manage Photos" at bounding box center [874, 269] width 103 height 19
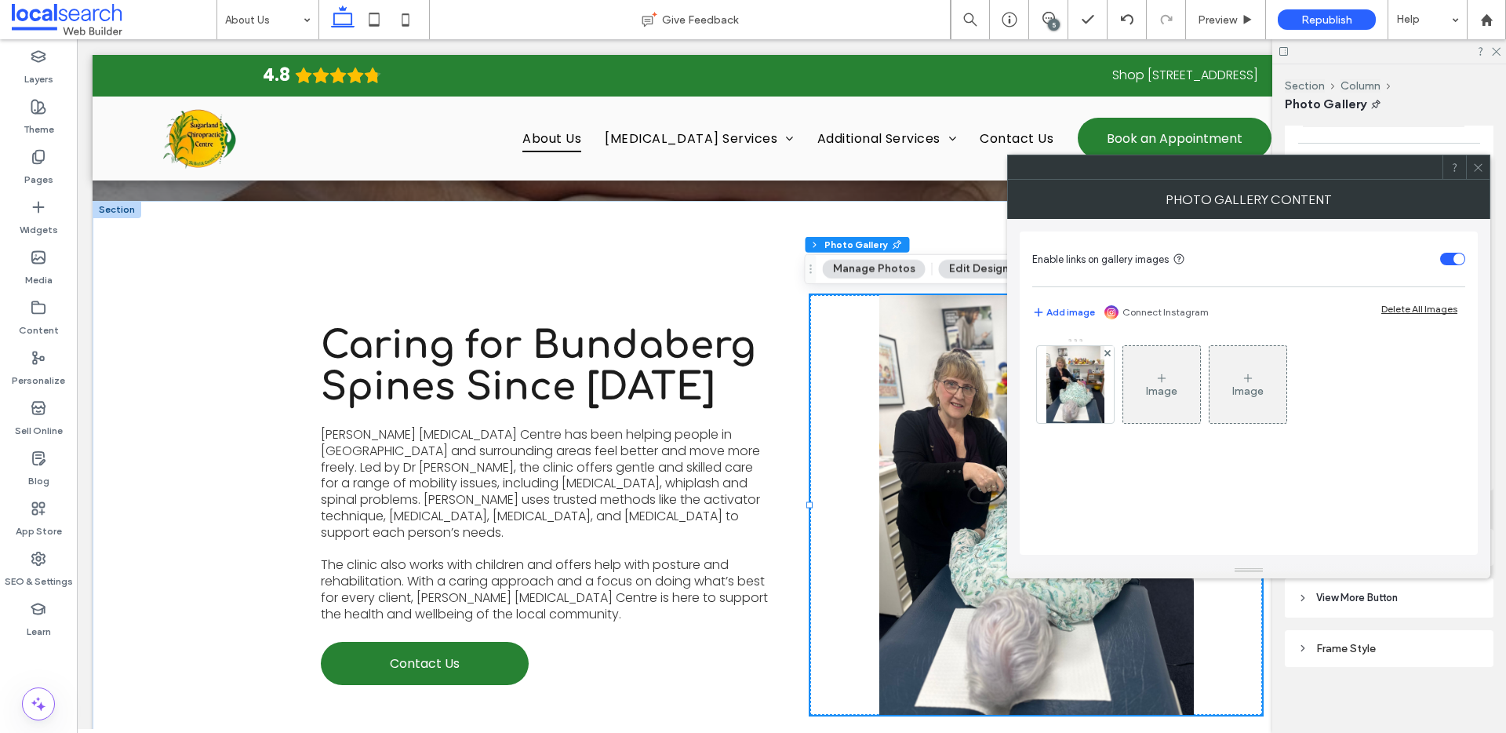
click at [1479, 173] on span at bounding box center [1478, 167] width 12 height 24
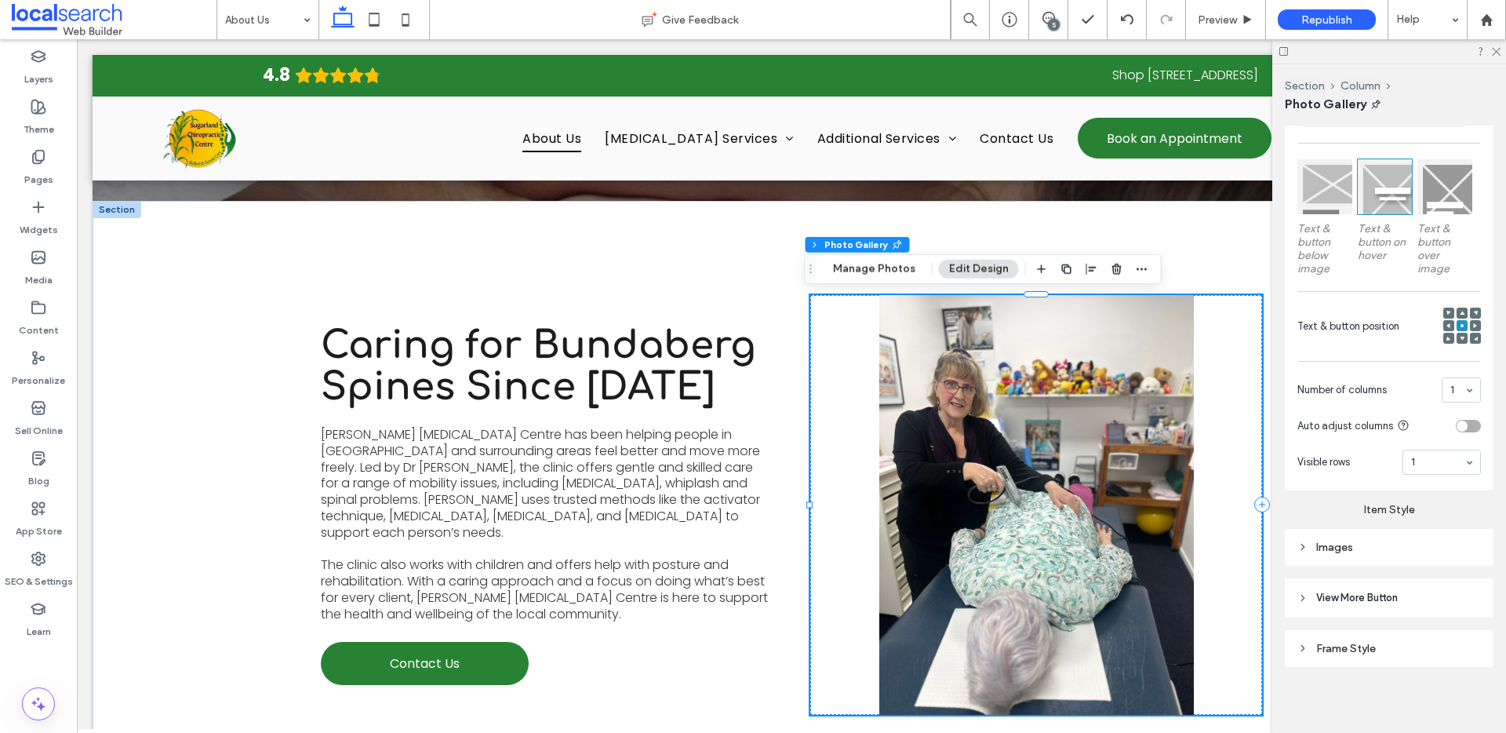
click at [1368, 645] on div "Frame Style" at bounding box center [1389, 648] width 184 height 13
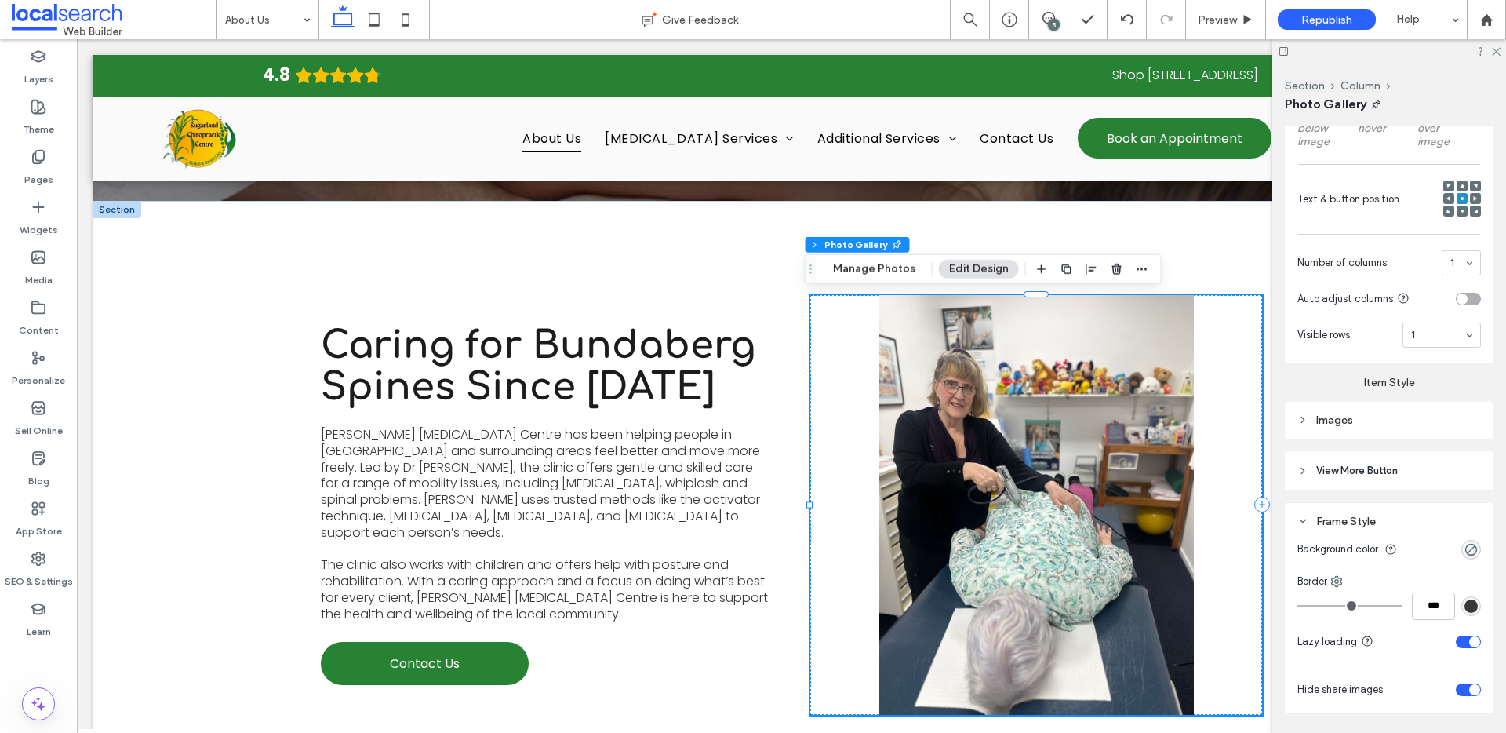
scroll to position [606, 0]
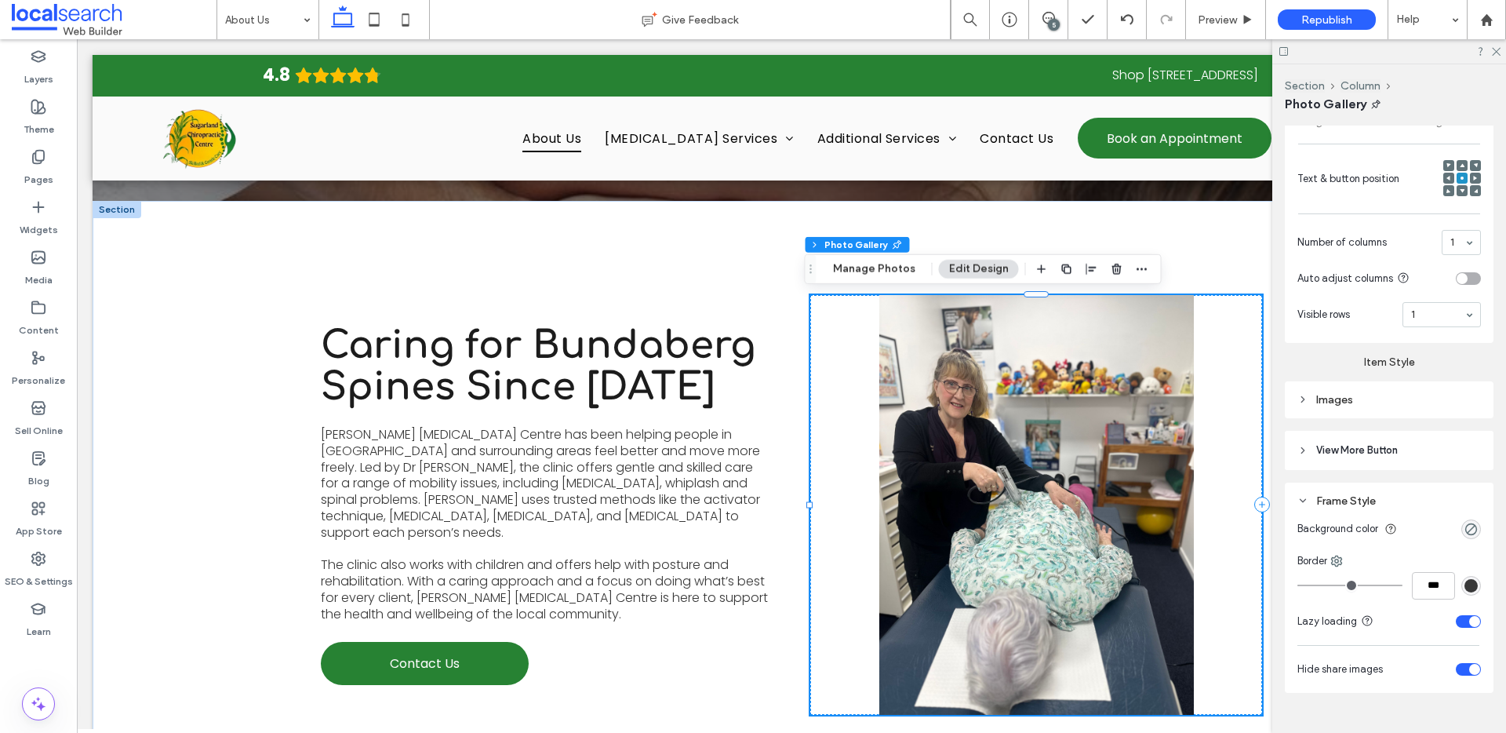
click at [1340, 453] on span "View More Button" at bounding box center [1357, 450] width 82 height 16
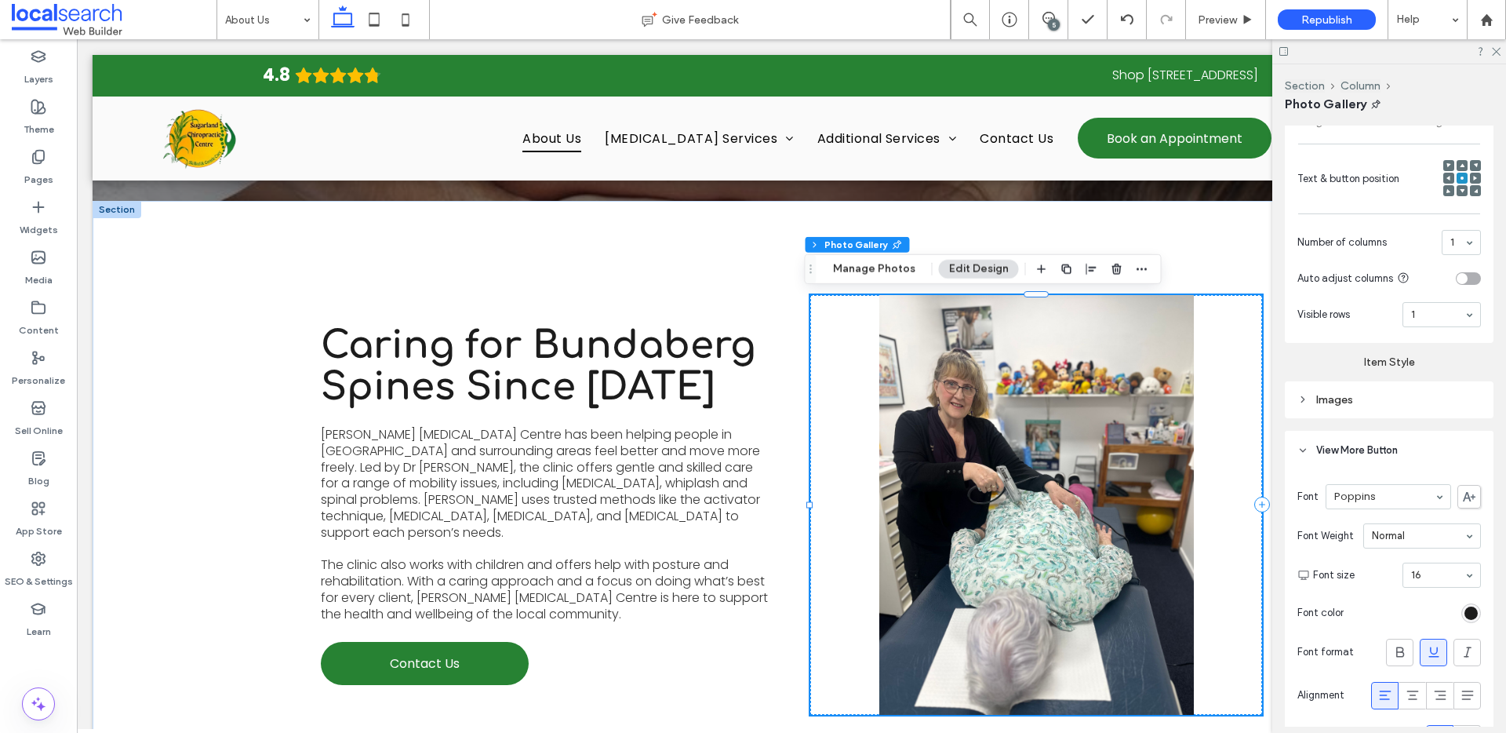
click at [1333, 389] on div "Images" at bounding box center [1389, 399] width 184 height 21
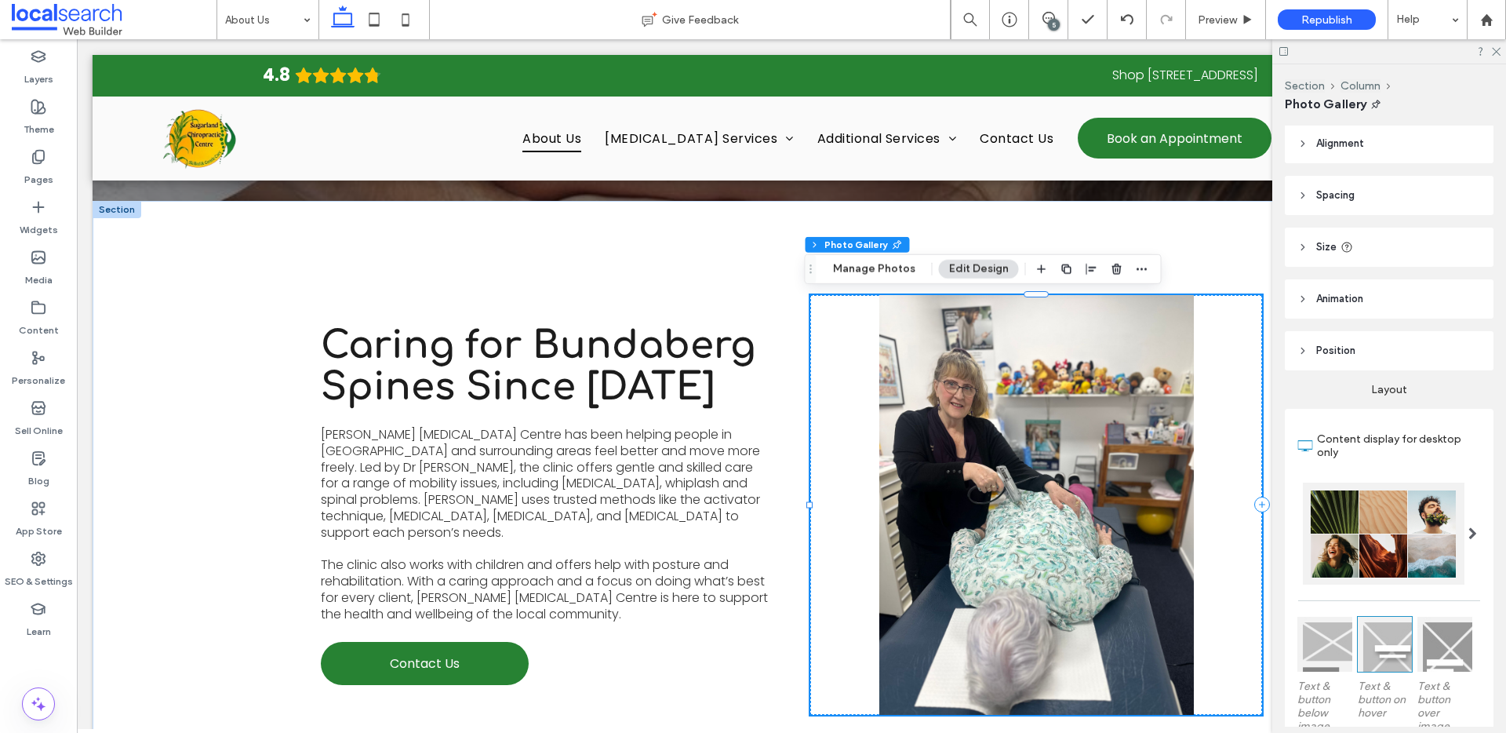
scroll to position [0, 0]
click at [1491, 52] on icon at bounding box center [1495, 50] width 10 height 10
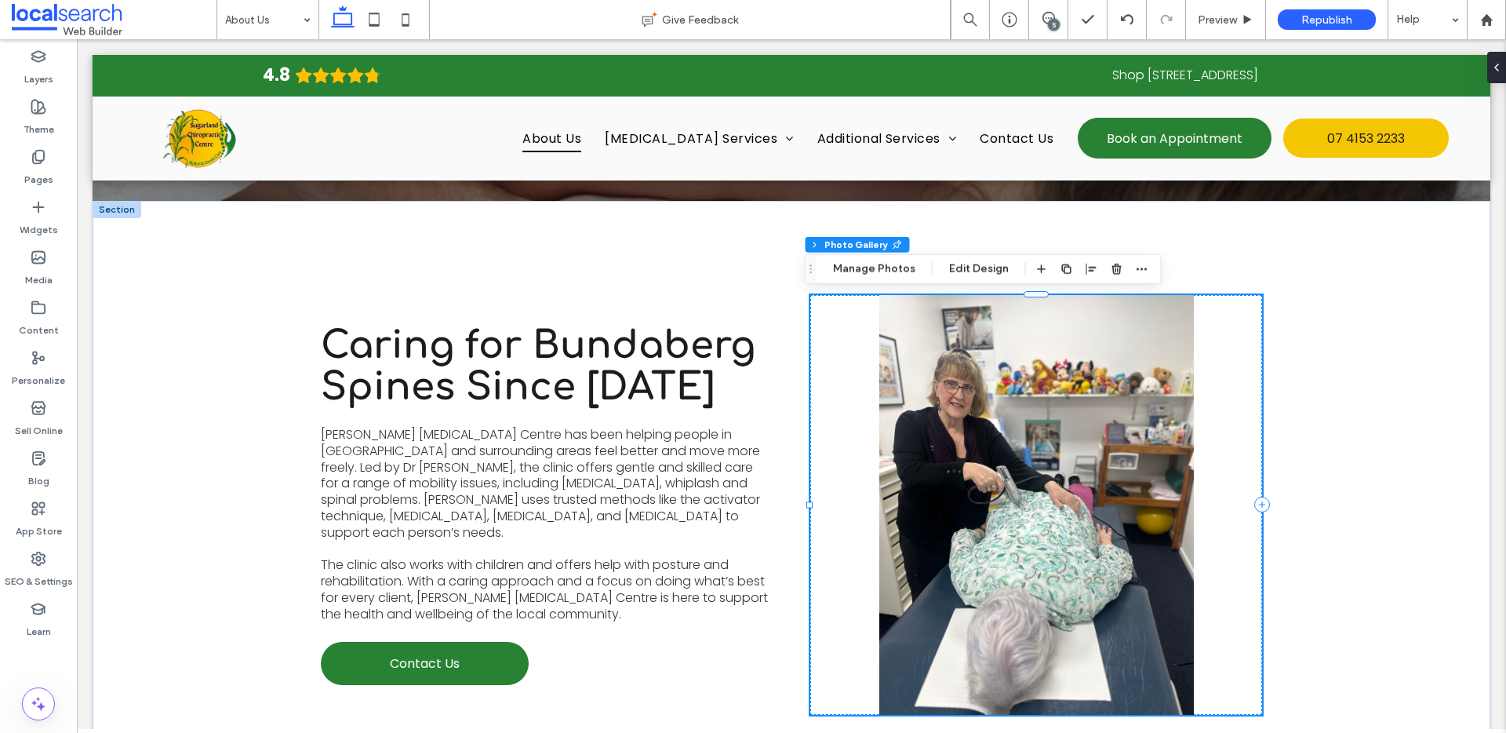
click at [1015, 520] on link at bounding box center [1036, 505] width 452 height 420
click at [989, 266] on button "Edit Design" at bounding box center [979, 269] width 80 height 19
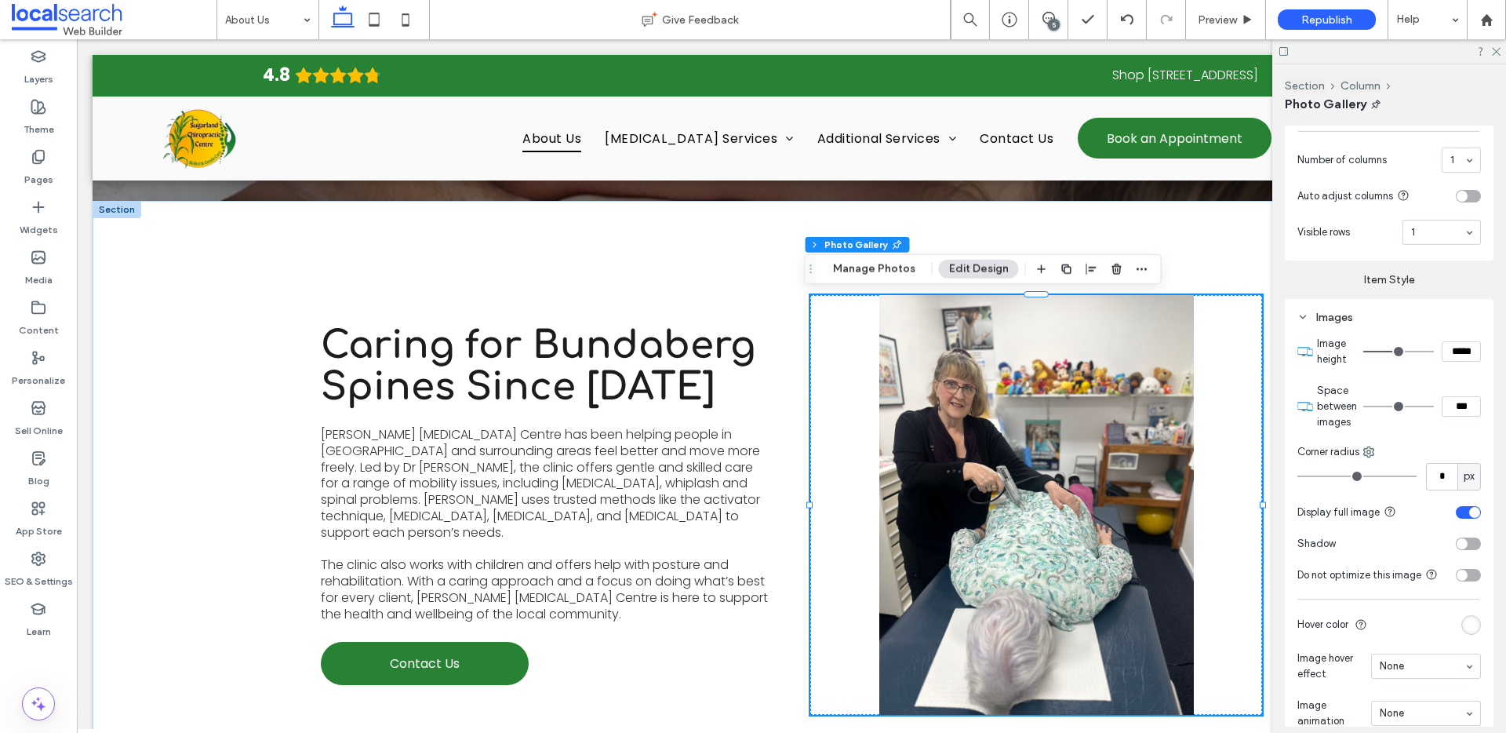
scroll to position [692, 0]
click at [1469, 509] on div "toggle" at bounding box center [1474, 509] width 11 height 11
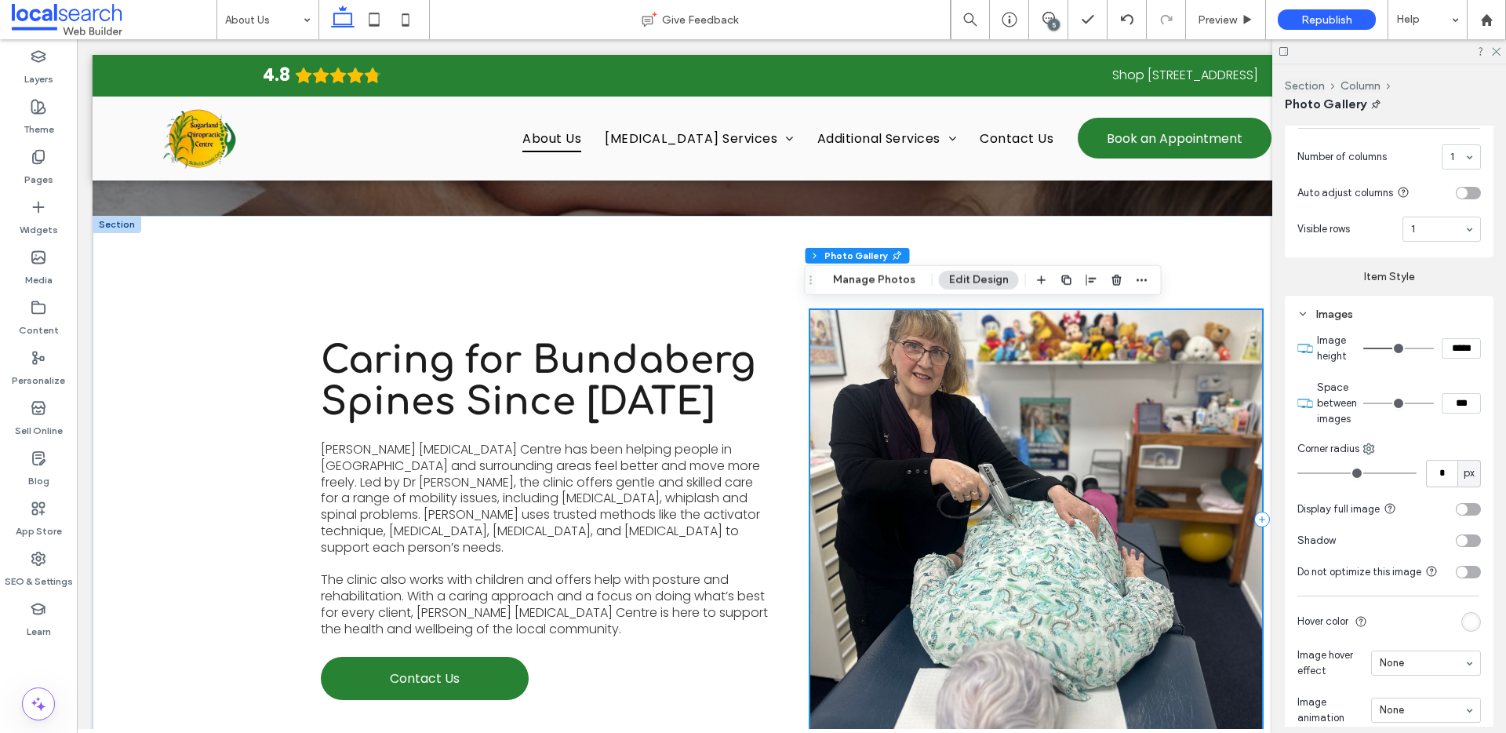
scroll to position [215, 0]
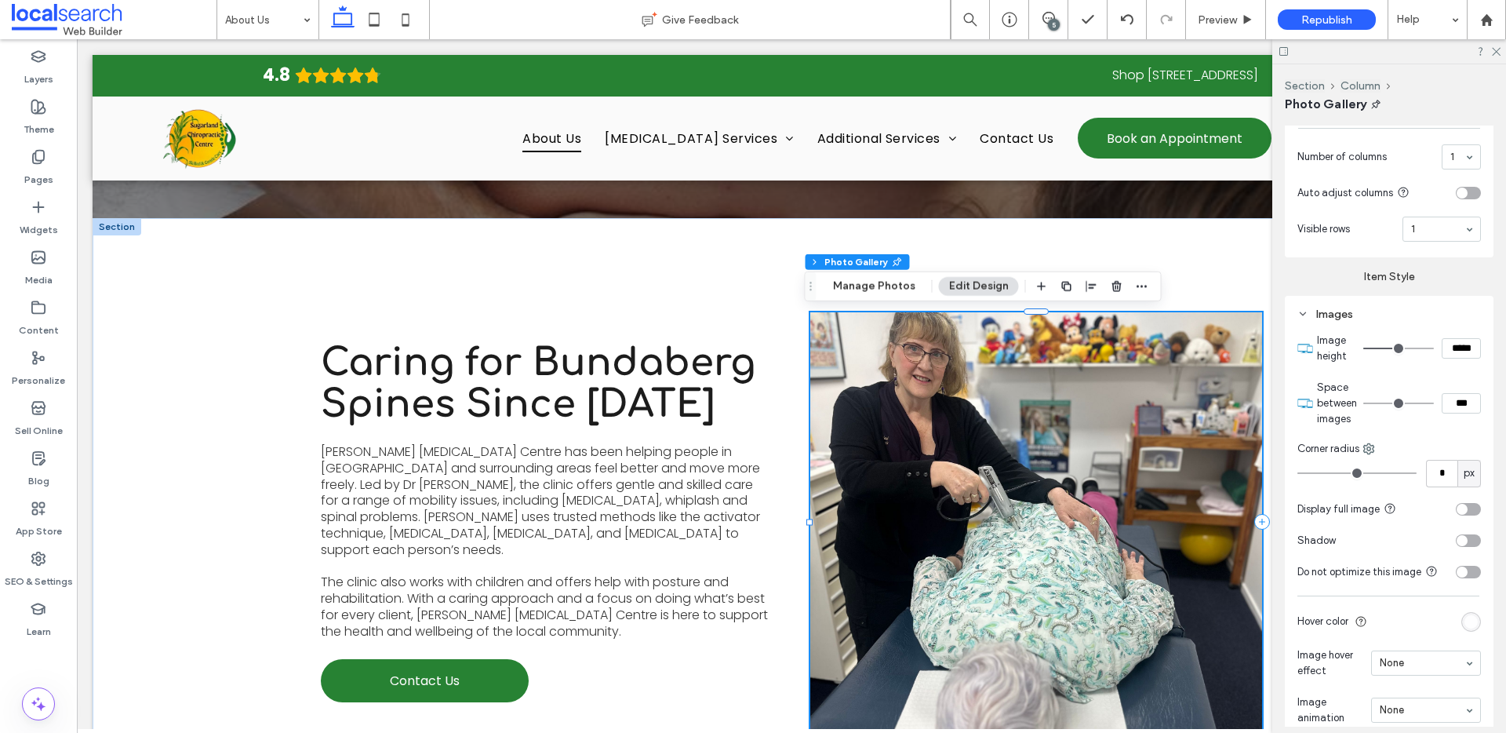
click at [1495, 56] on div at bounding box center [1389, 51] width 234 height 24
click at [1492, 54] on icon at bounding box center [1495, 50] width 10 height 10
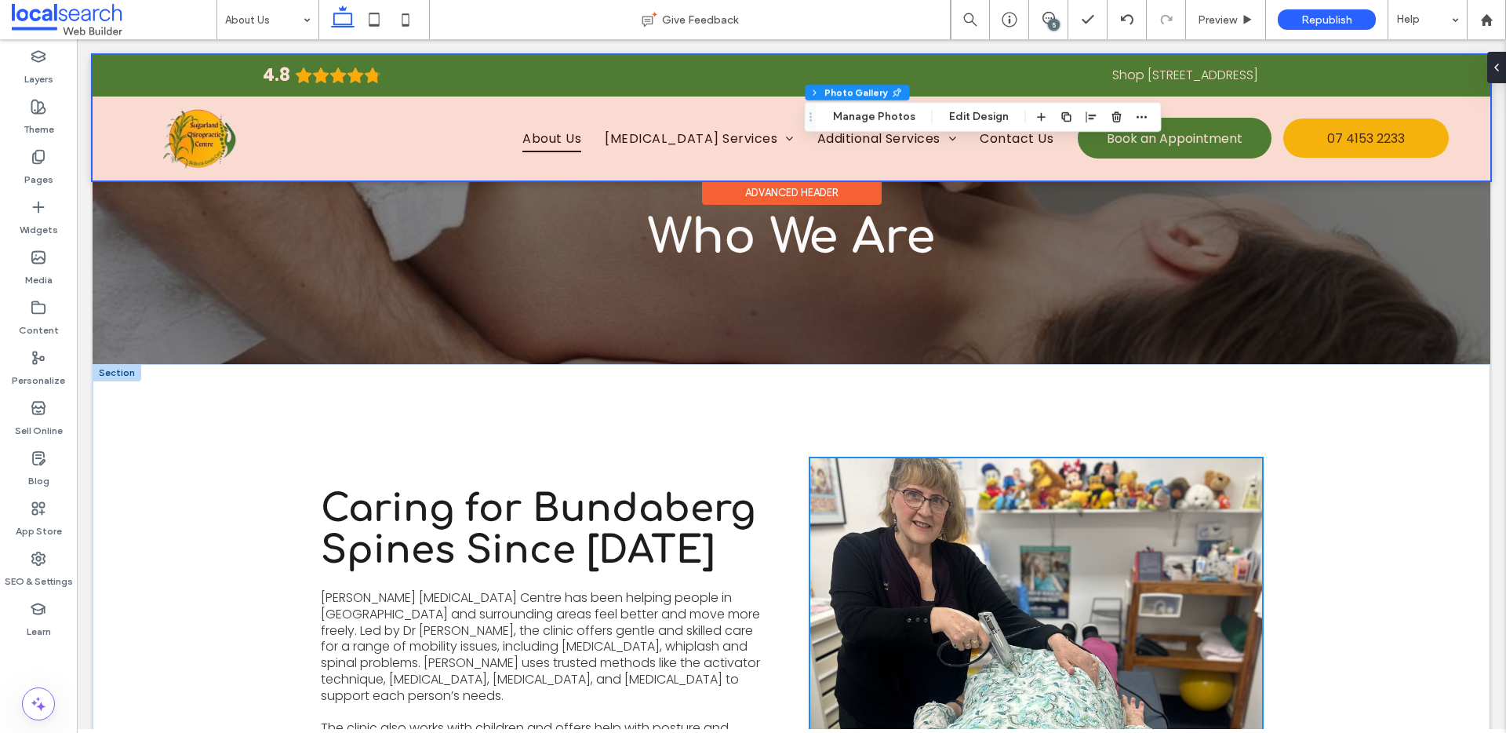
scroll to position [0, 0]
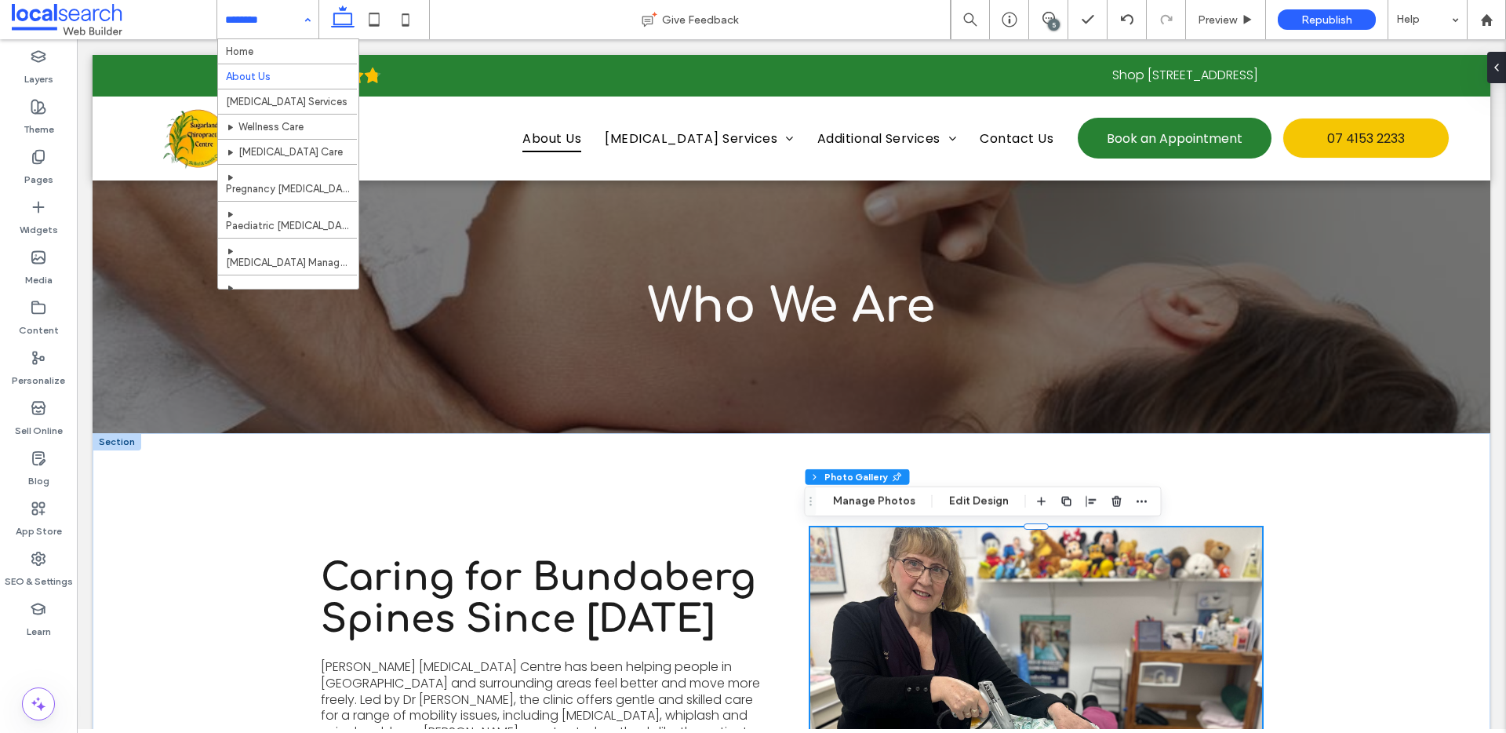
drag, startPoint x: 267, startPoint y: 20, endPoint x: 295, endPoint y: 30, distance: 29.8
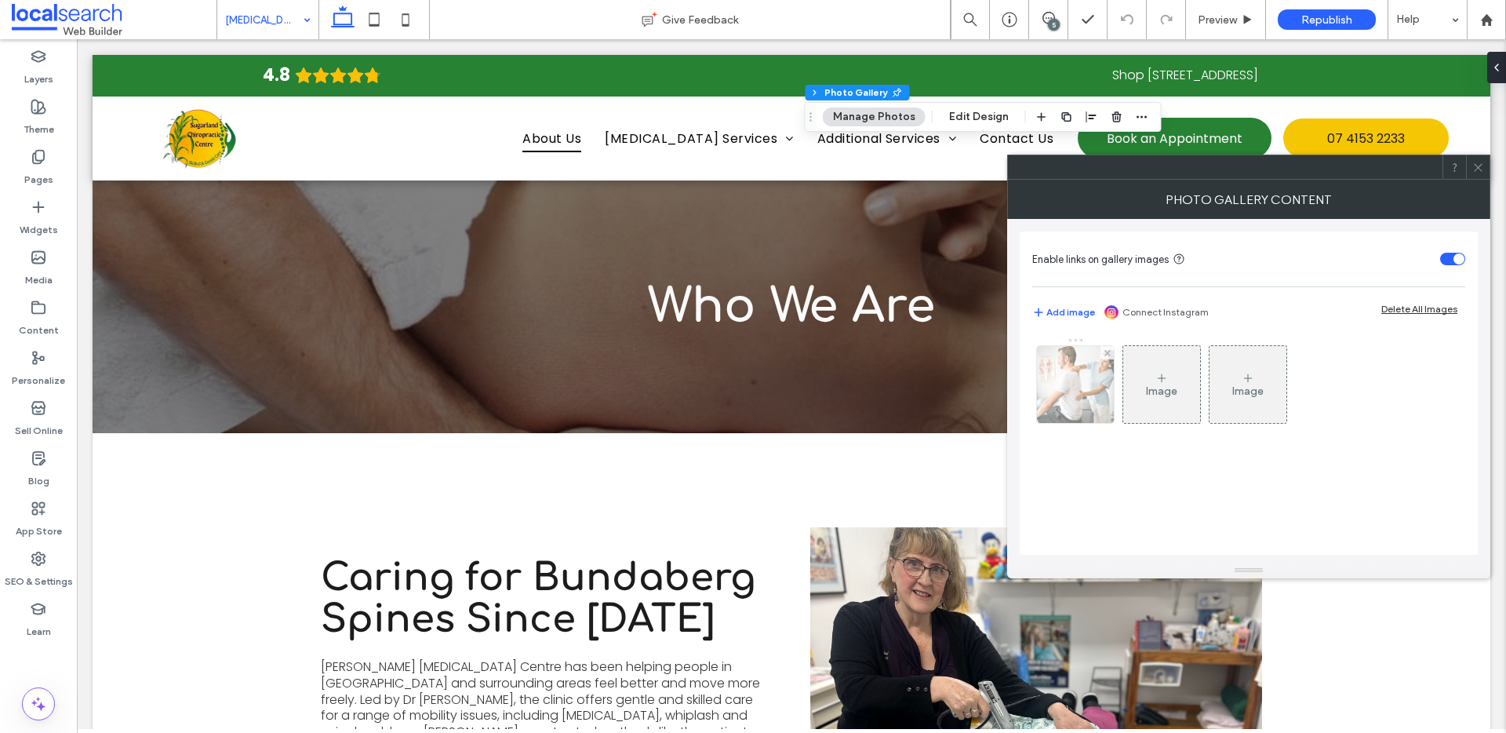
click at [1057, 392] on div at bounding box center [1075, 384] width 77 height 77
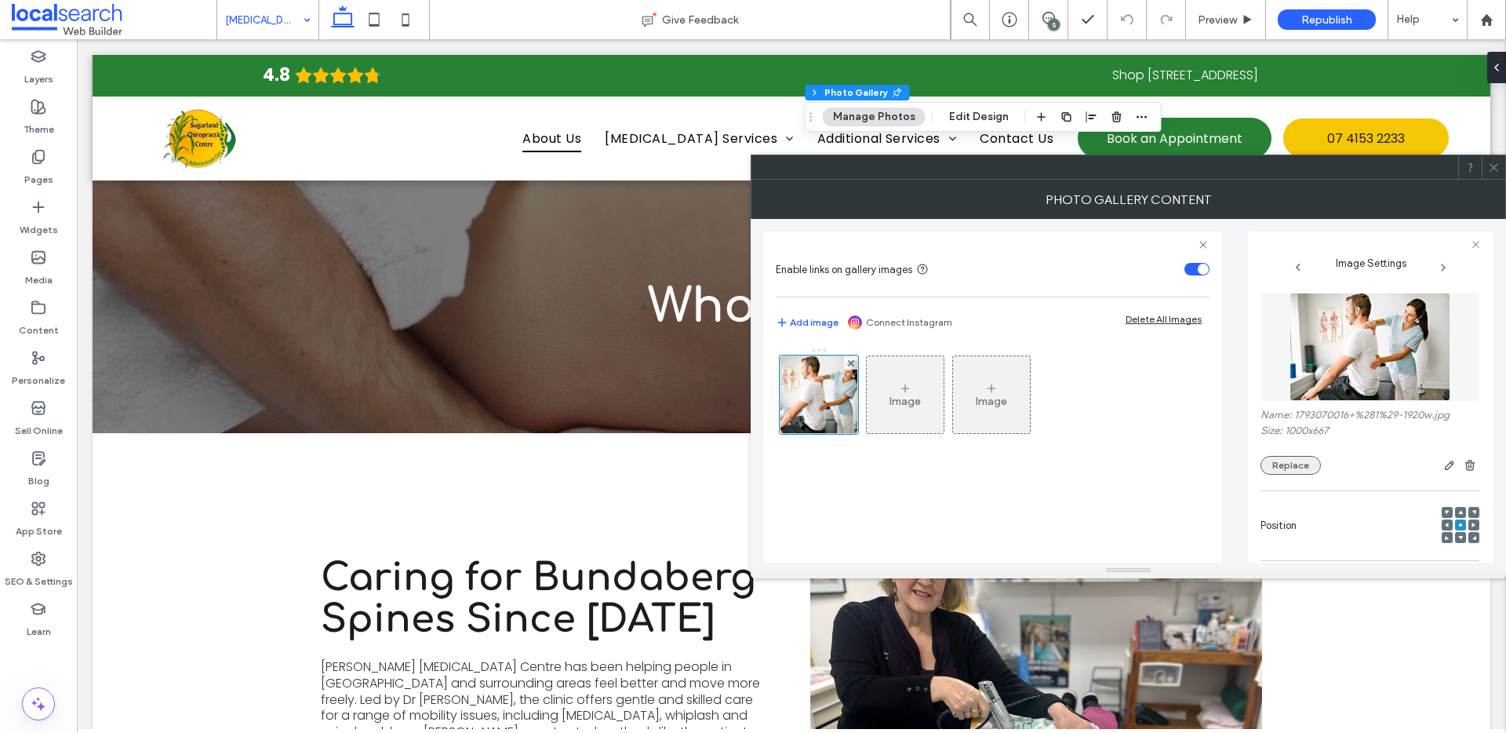
click at [1292, 469] on button "Replace" at bounding box center [1290, 465] width 60 height 19
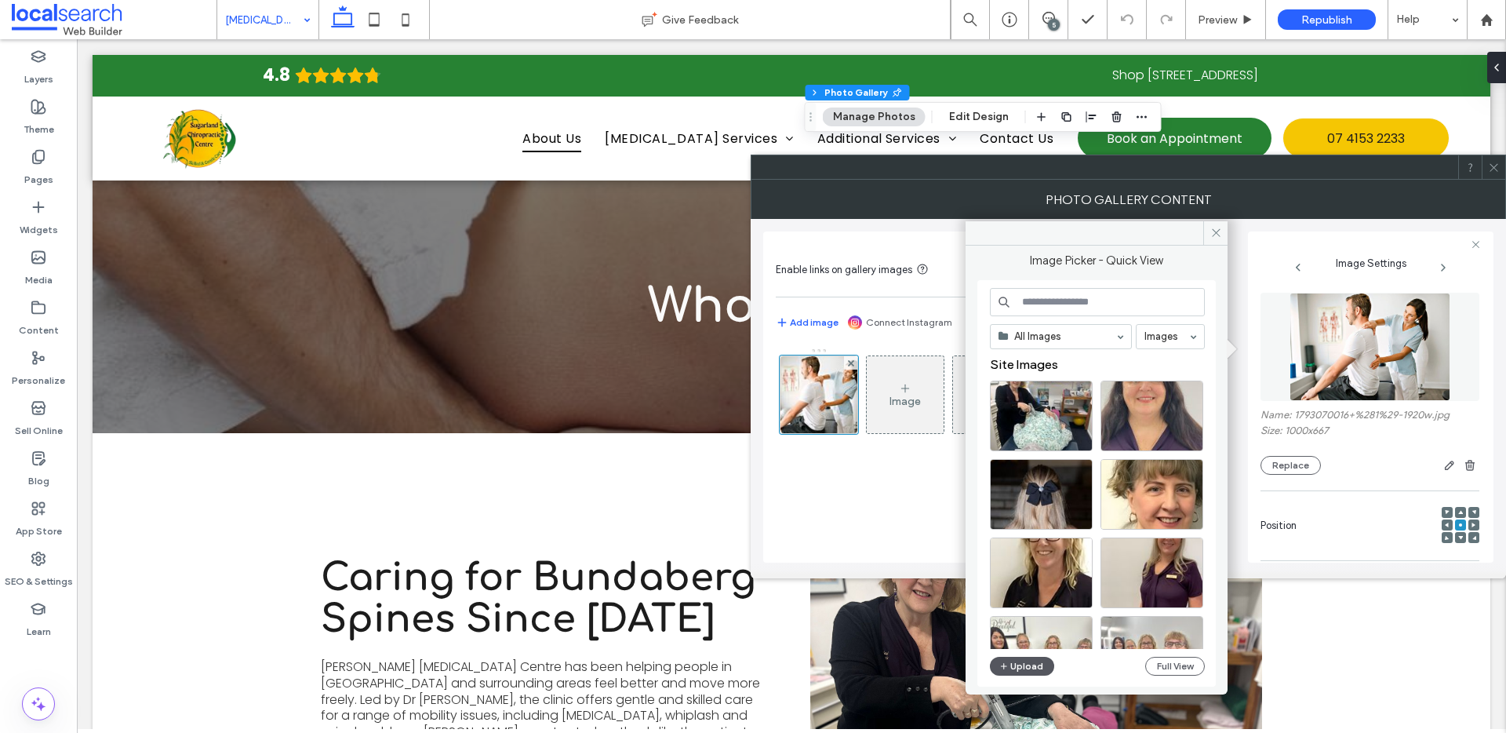
click at [1034, 671] on button "Upload" at bounding box center [1022, 666] width 64 height 19
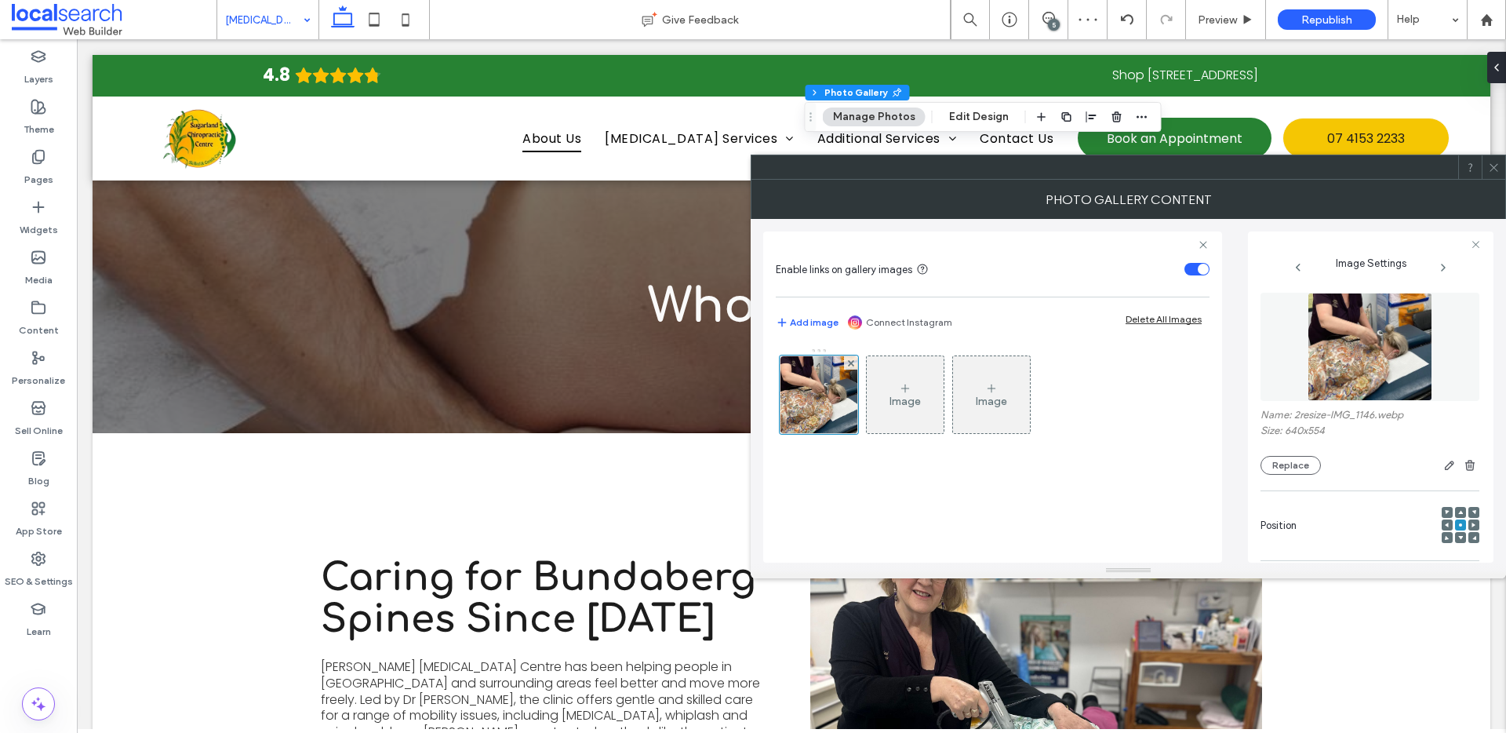
click at [1492, 169] on icon at bounding box center [1494, 168] width 12 height 12
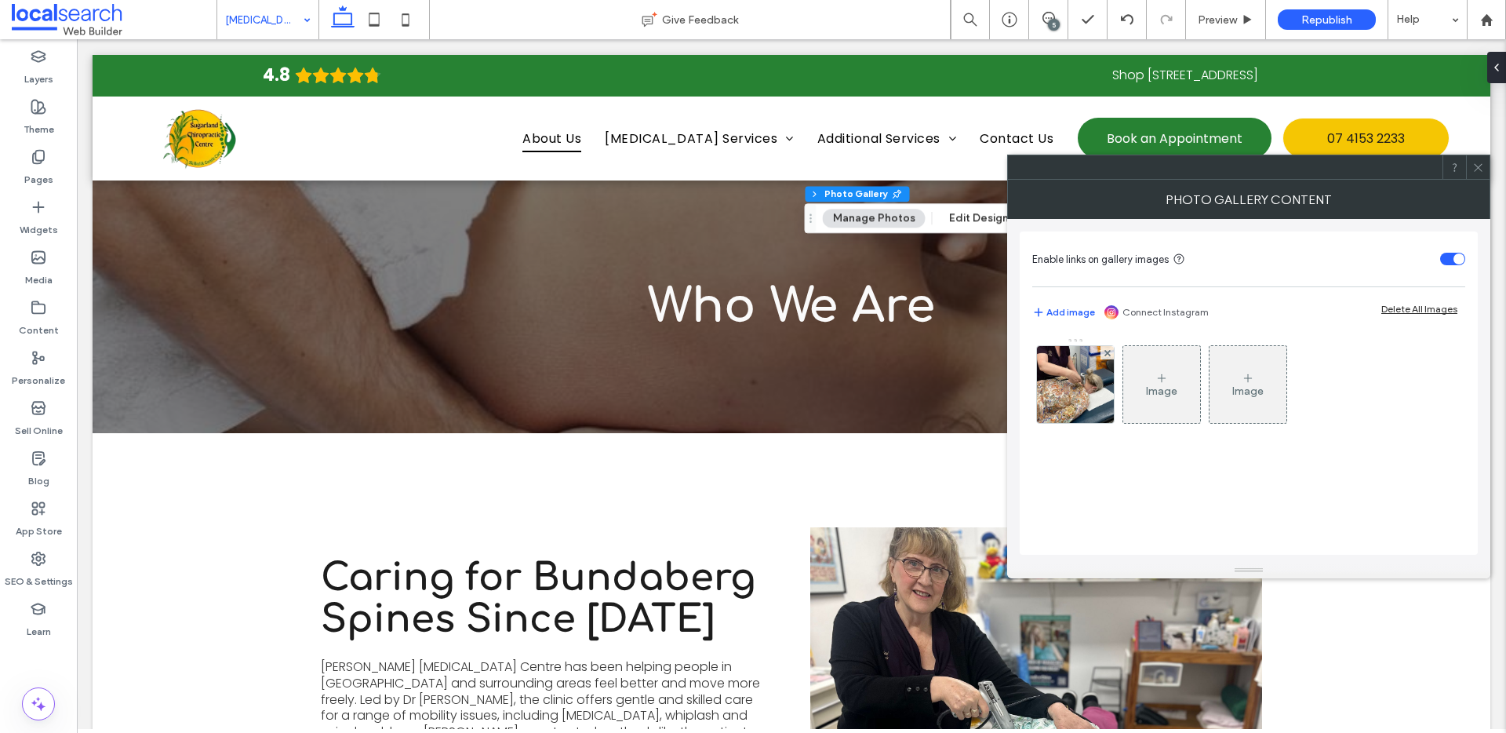
click at [1480, 166] on icon at bounding box center [1478, 168] width 12 height 12
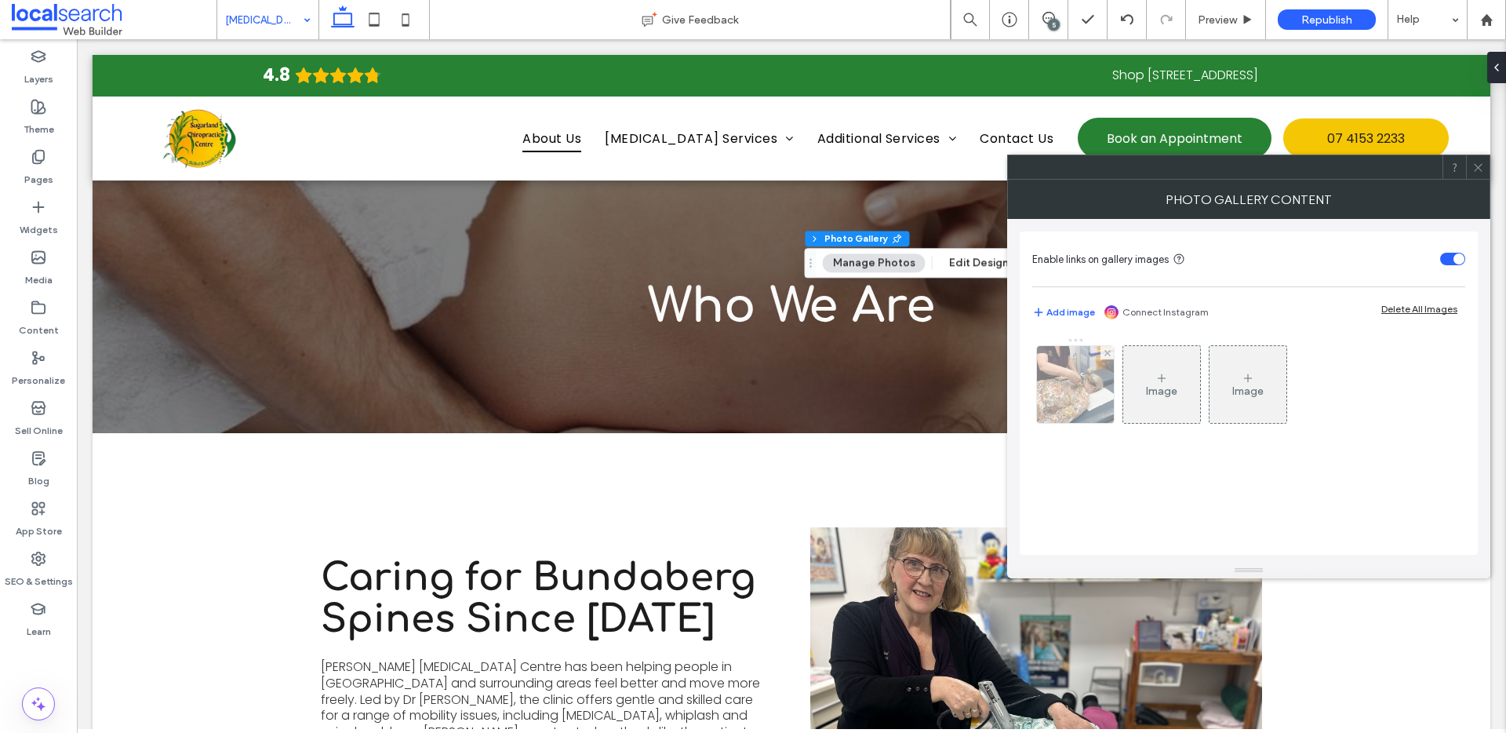
click at [1101, 384] on img at bounding box center [1075, 384] width 89 height 77
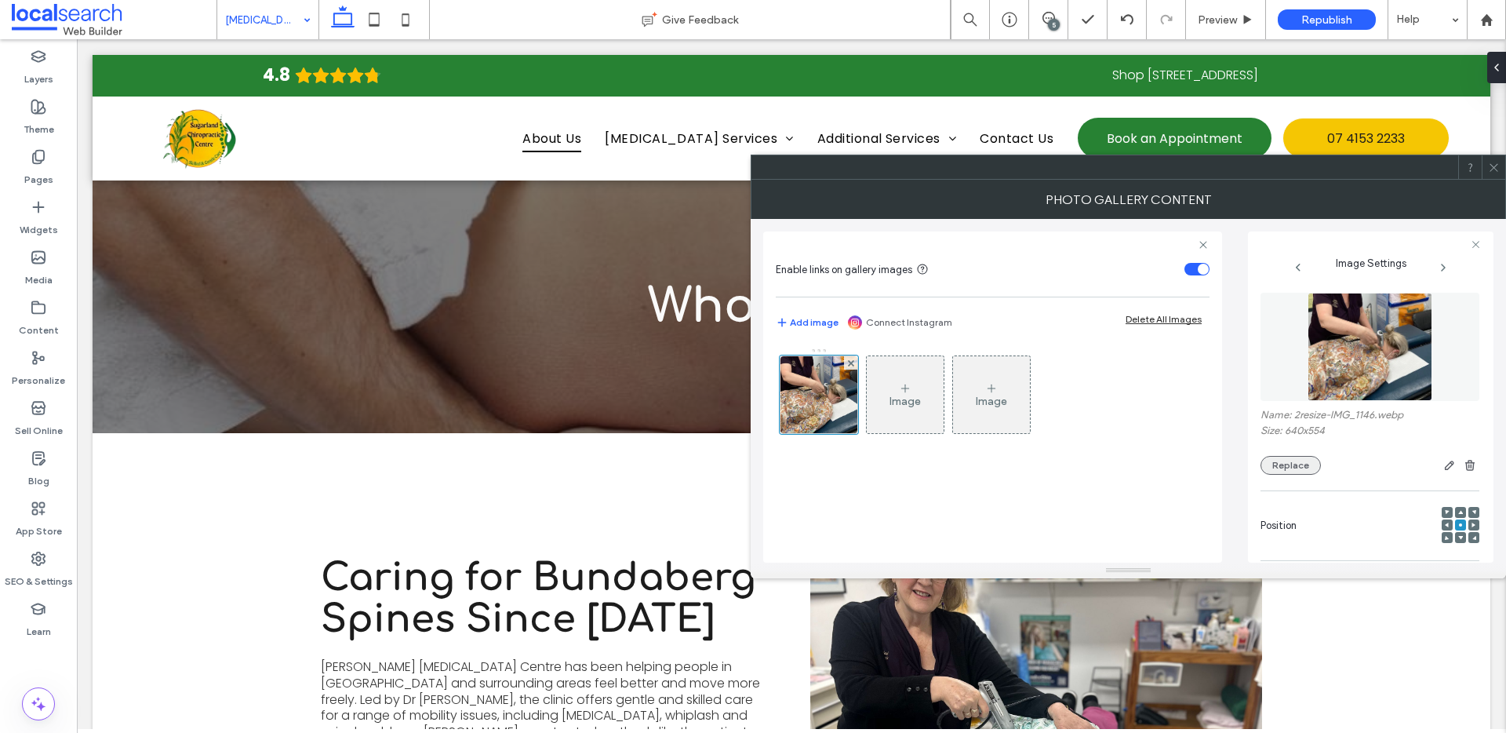
click at [1304, 474] on button "Replace" at bounding box center [1290, 465] width 60 height 19
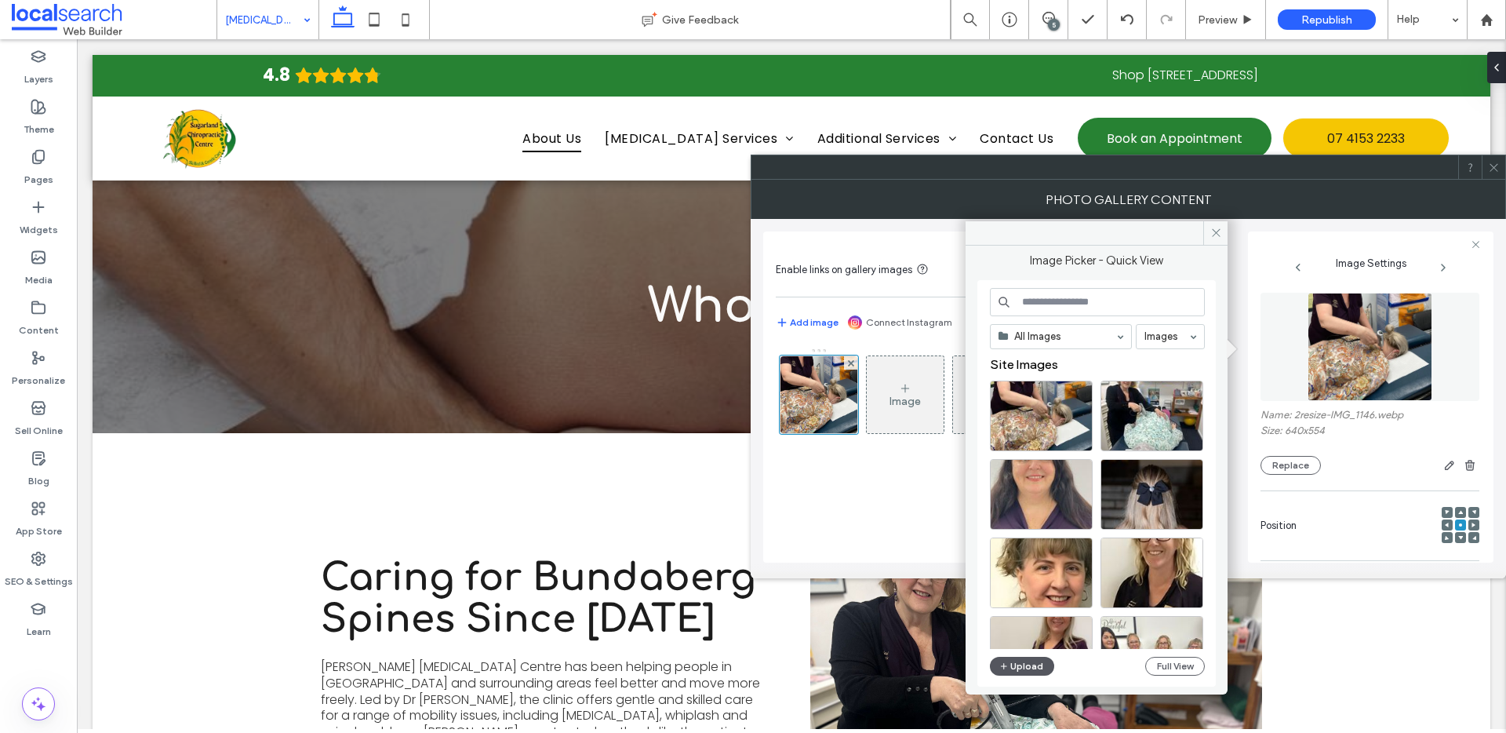
click at [1033, 664] on button "Upload" at bounding box center [1022, 666] width 64 height 19
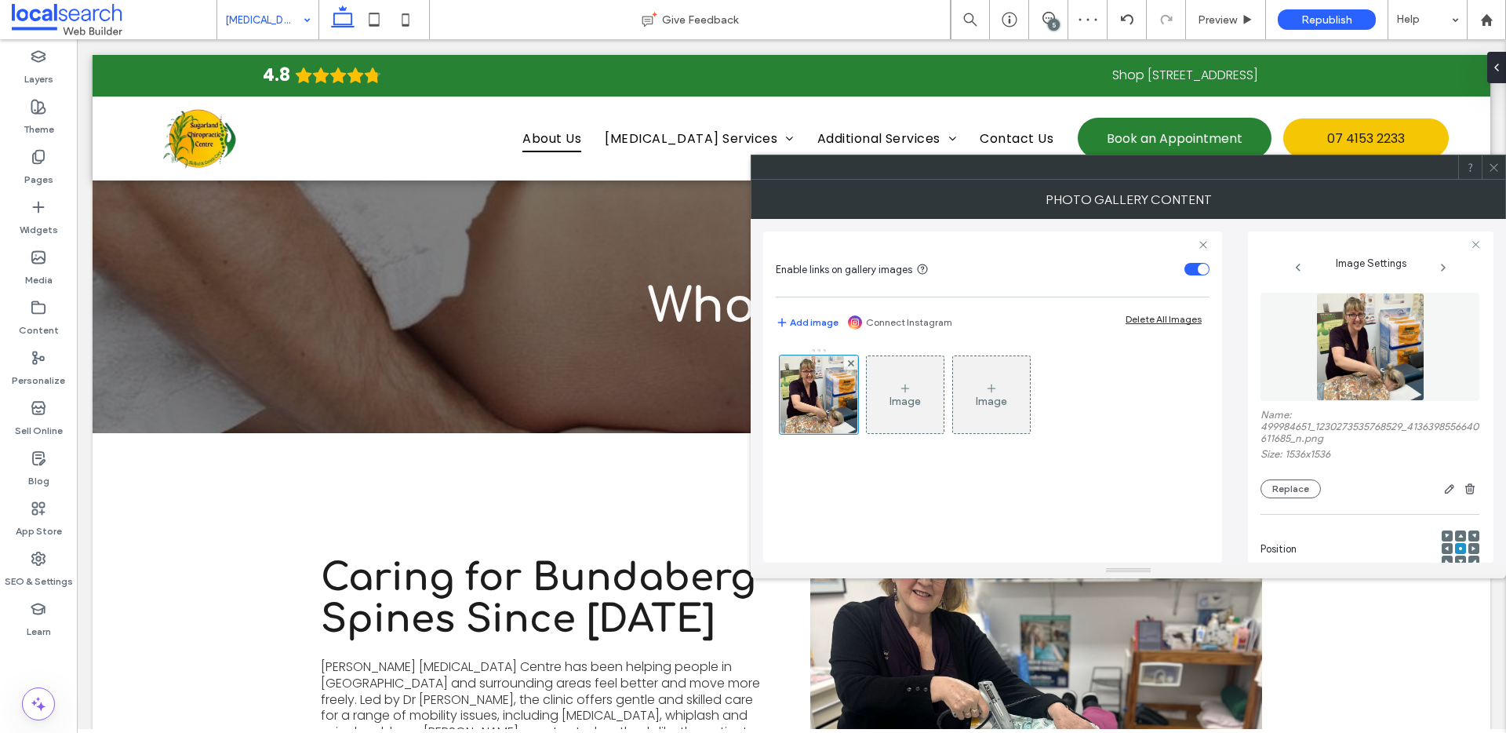
click at [1491, 167] on icon at bounding box center [1494, 168] width 12 height 12
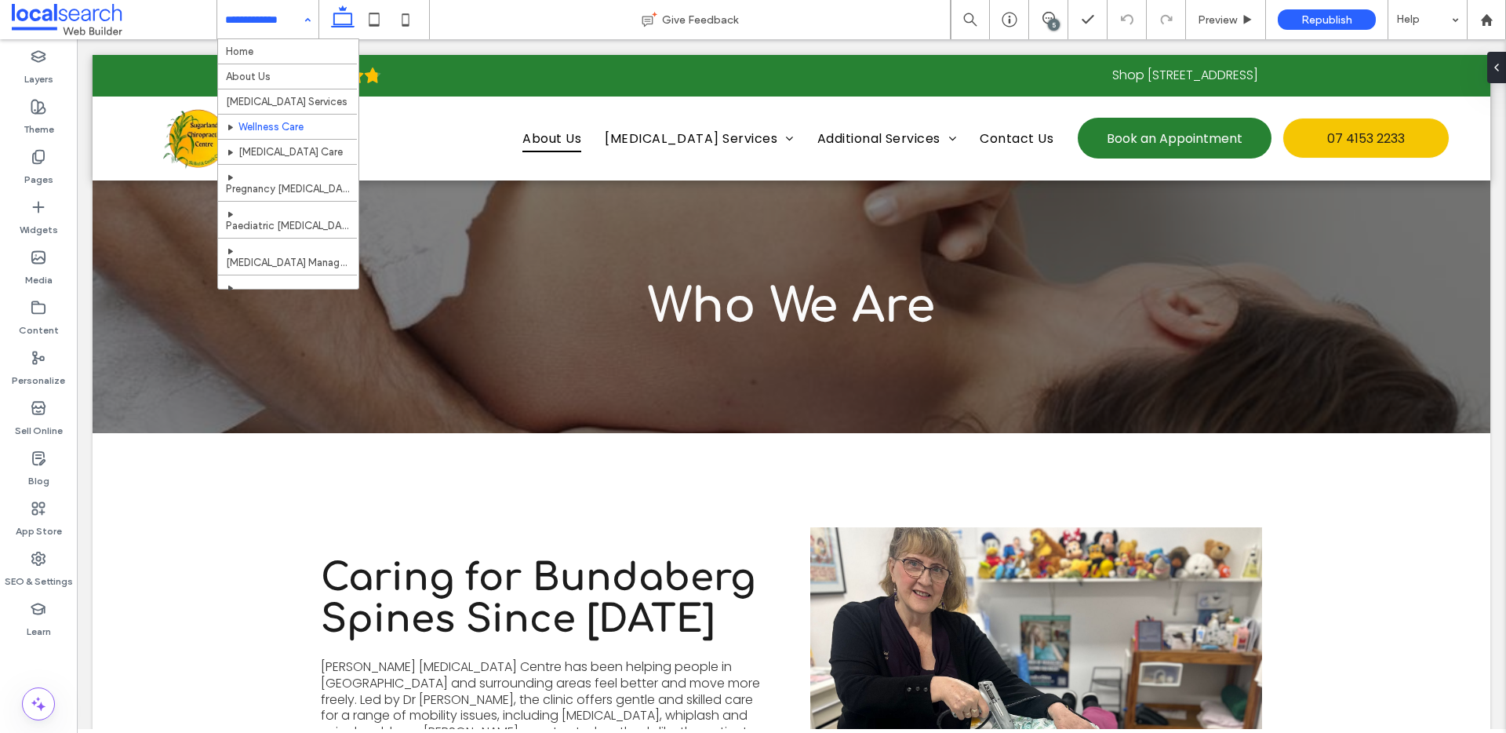
click at [267, 18] on input at bounding box center [264, 19] width 78 height 39
click at [282, 8] on input at bounding box center [264, 19] width 78 height 39
click at [291, 6] on input at bounding box center [264, 19] width 78 height 39
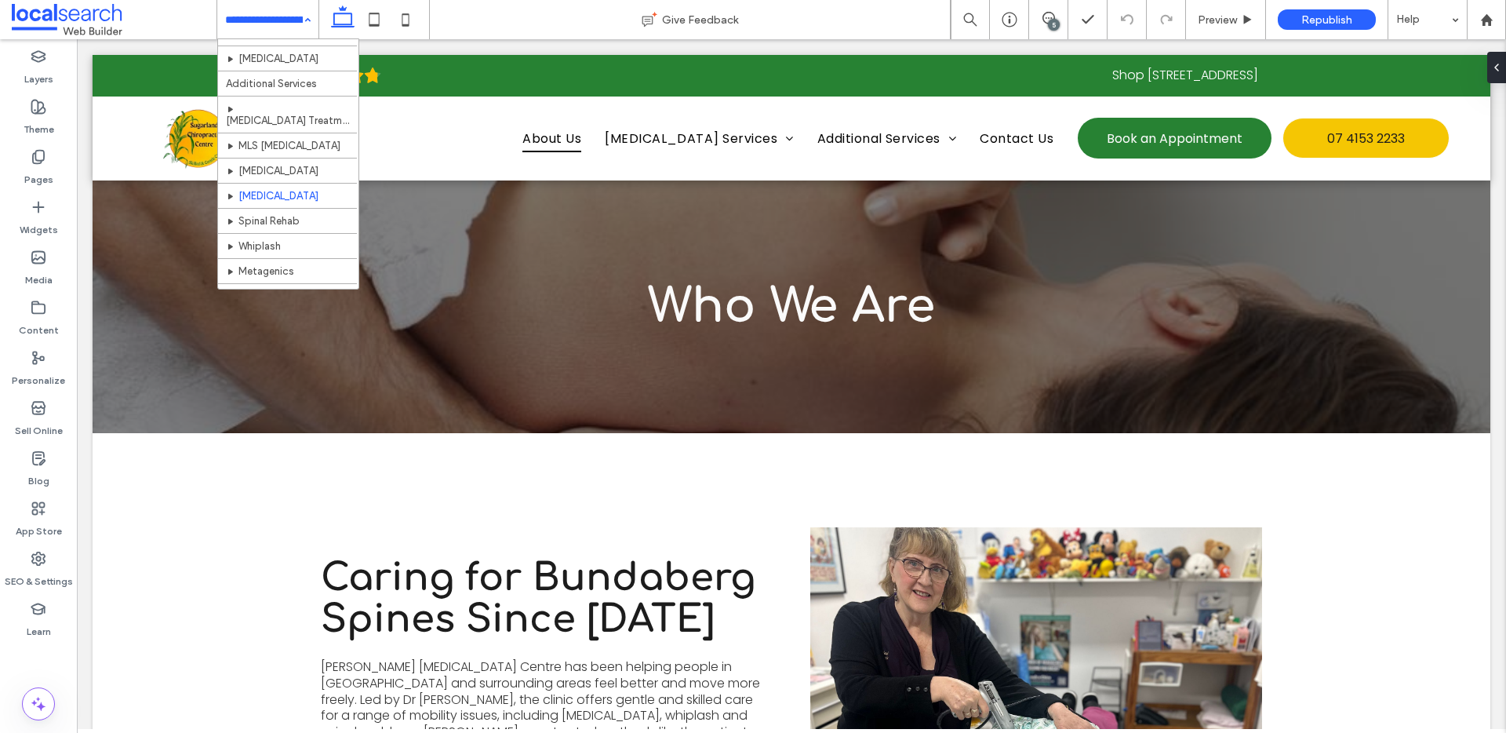
scroll to position [309, 0]
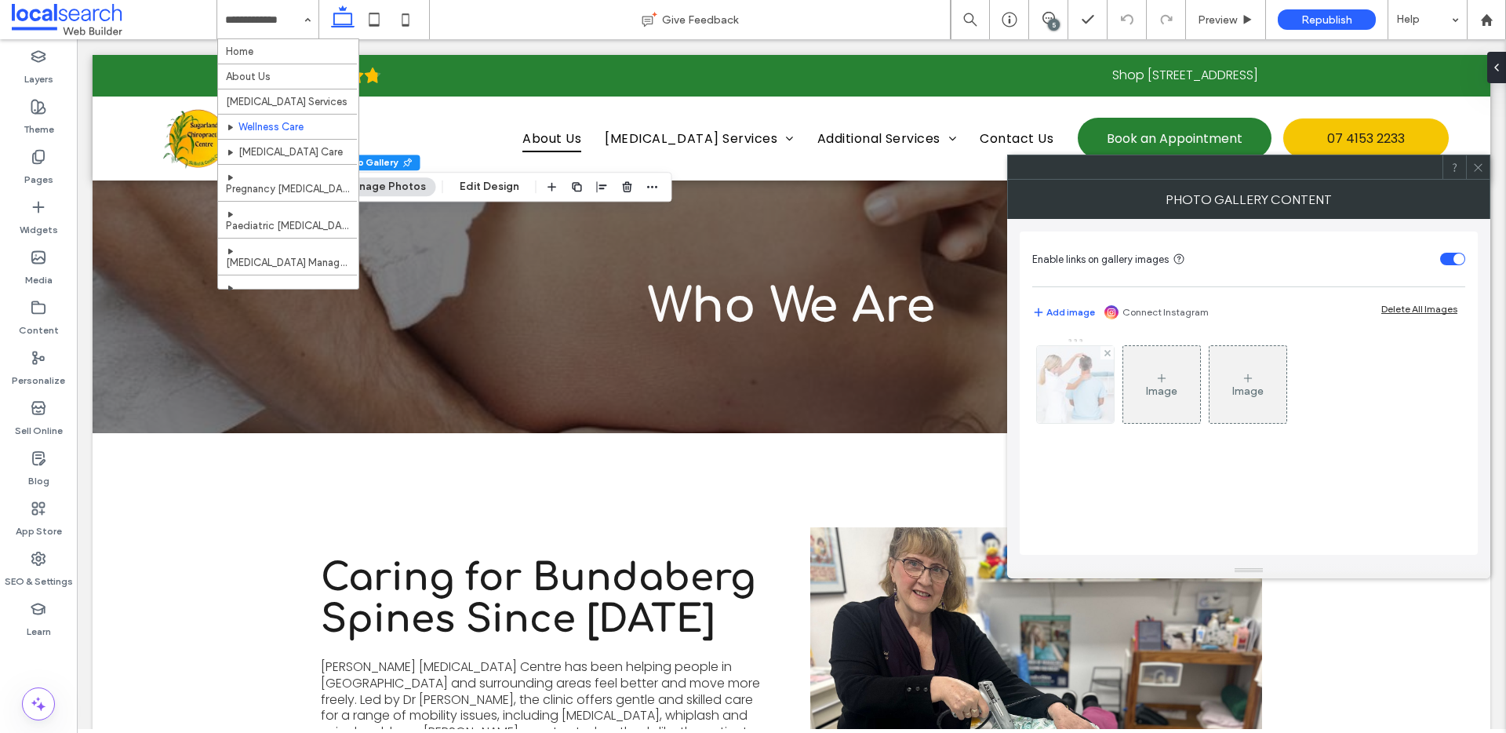
click at [1091, 407] on img at bounding box center [1075, 384] width 116 height 77
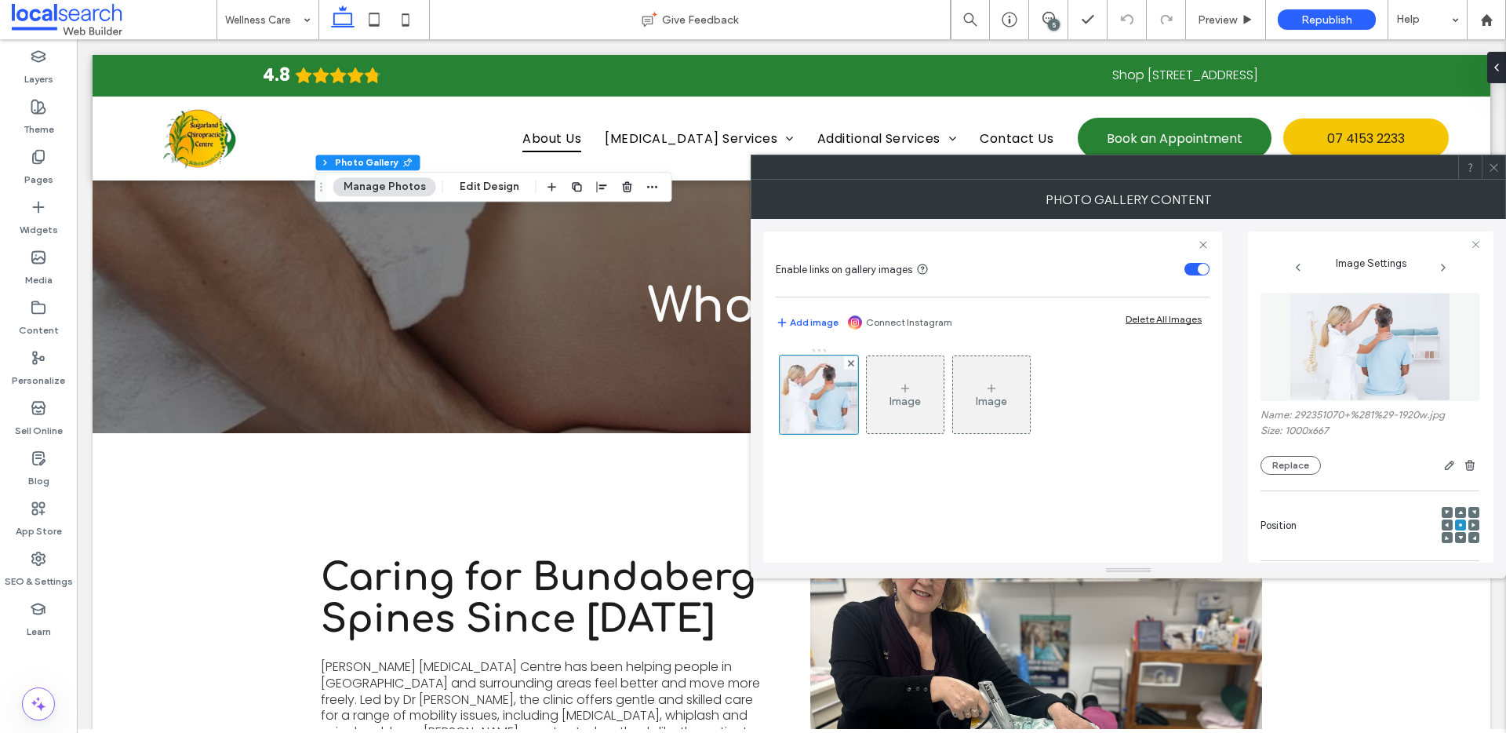
click at [1303, 476] on div "Name: 292351070+%281%29-1920w.jpg Size: 1000x667 Replace" at bounding box center [1369, 384] width 219 height 198
click at [1301, 474] on button "Replace" at bounding box center [1290, 465] width 60 height 19
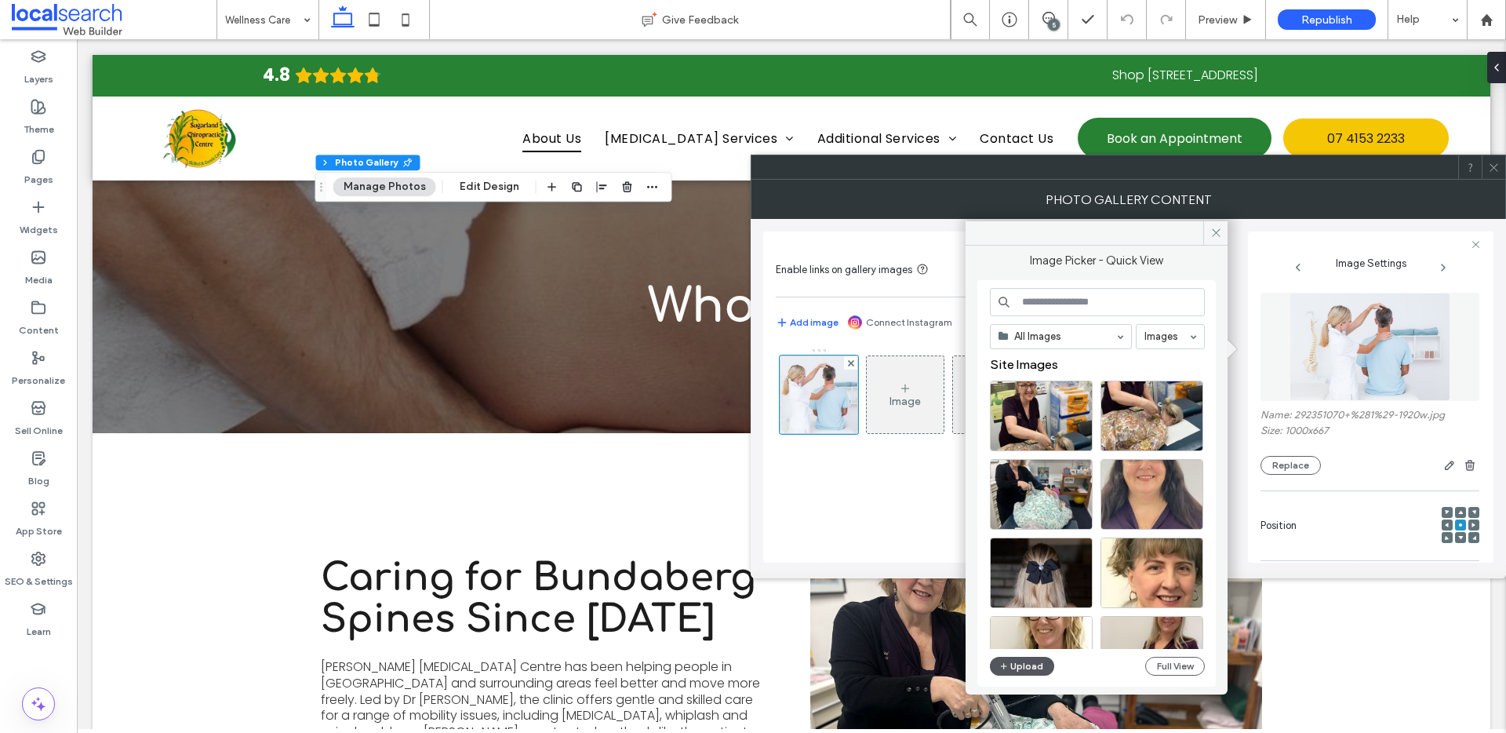
click at [1016, 664] on button "Upload" at bounding box center [1022, 666] width 64 height 19
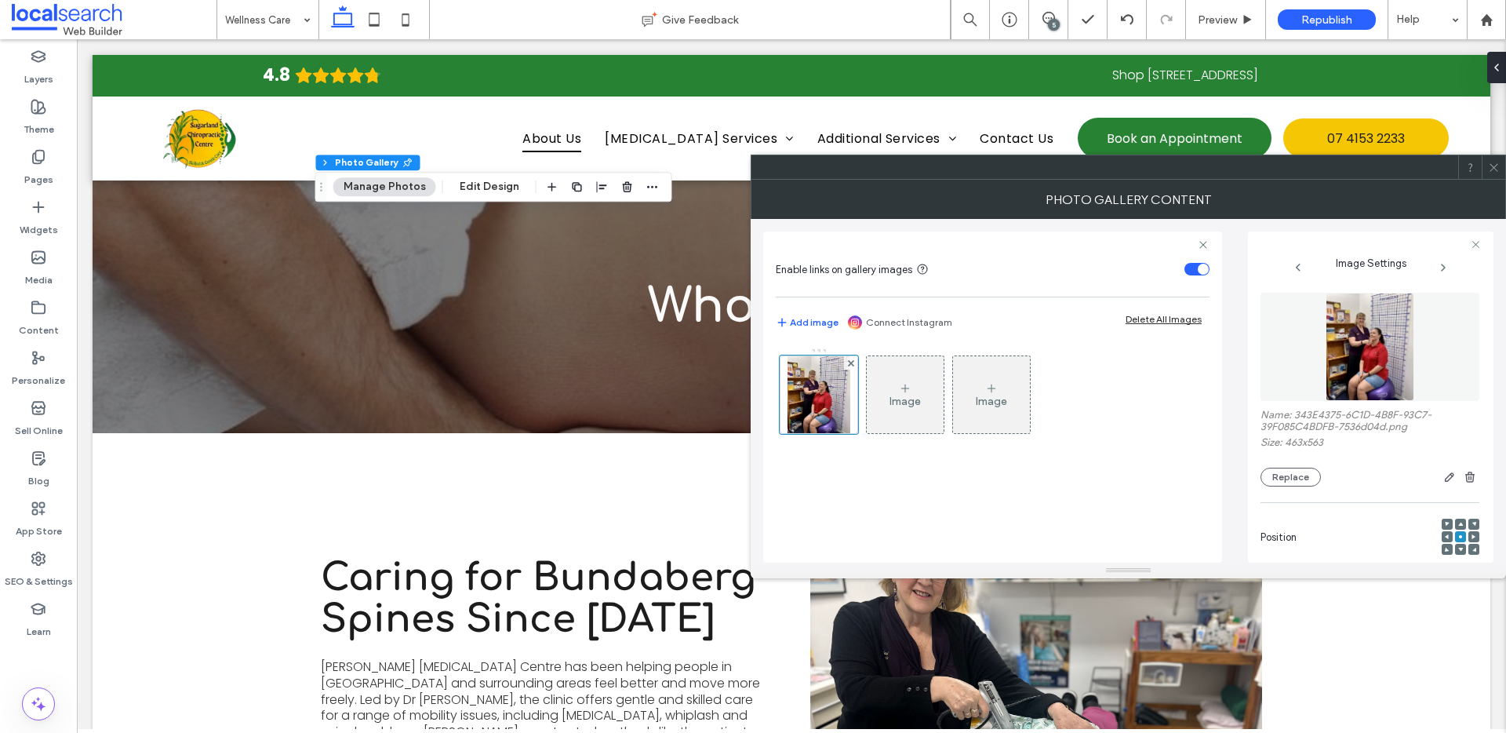
click at [1493, 159] on span at bounding box center [1494, 167] width 12 height 24
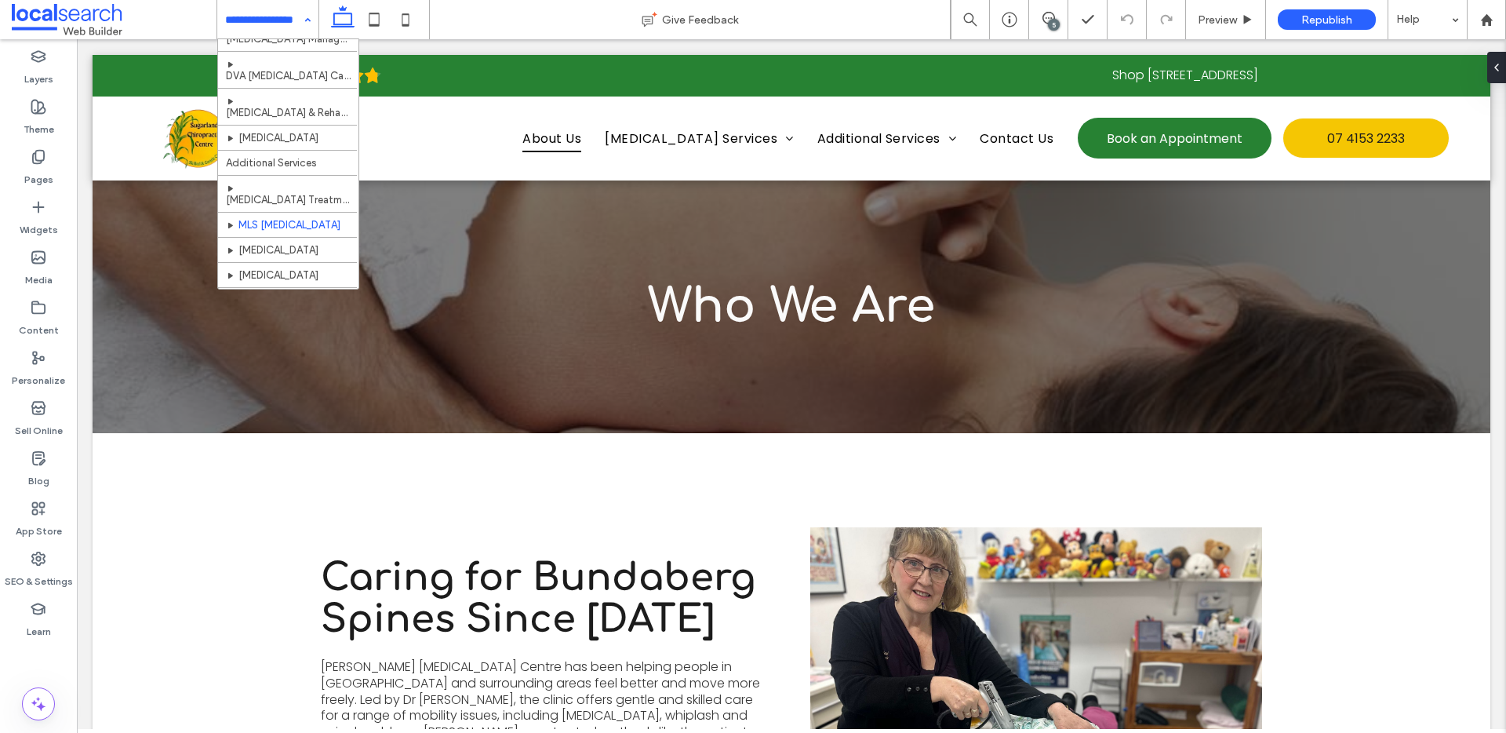
scroll to position [237, 0]
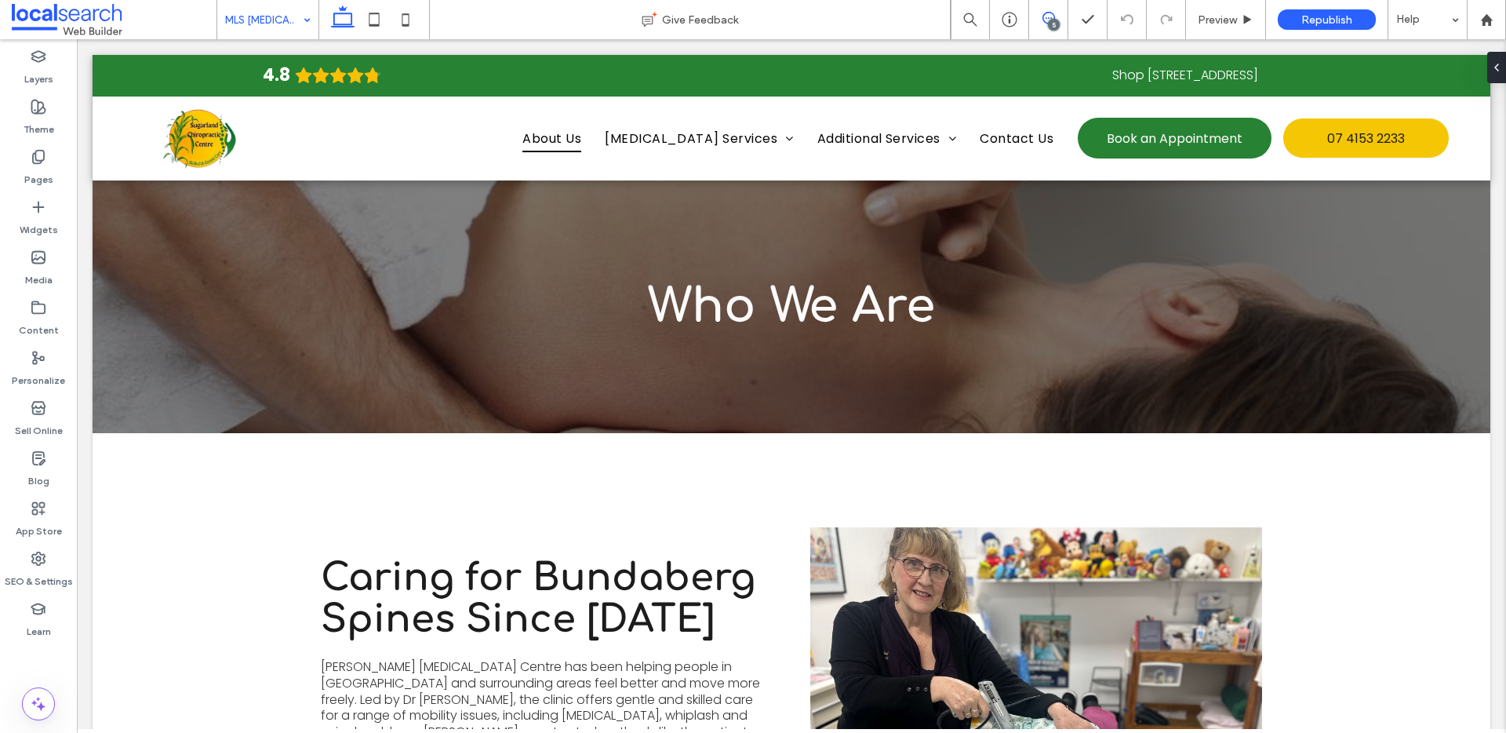
click at [1044, 24] on icon at bounding box center [1048, 18] width 13 height 13
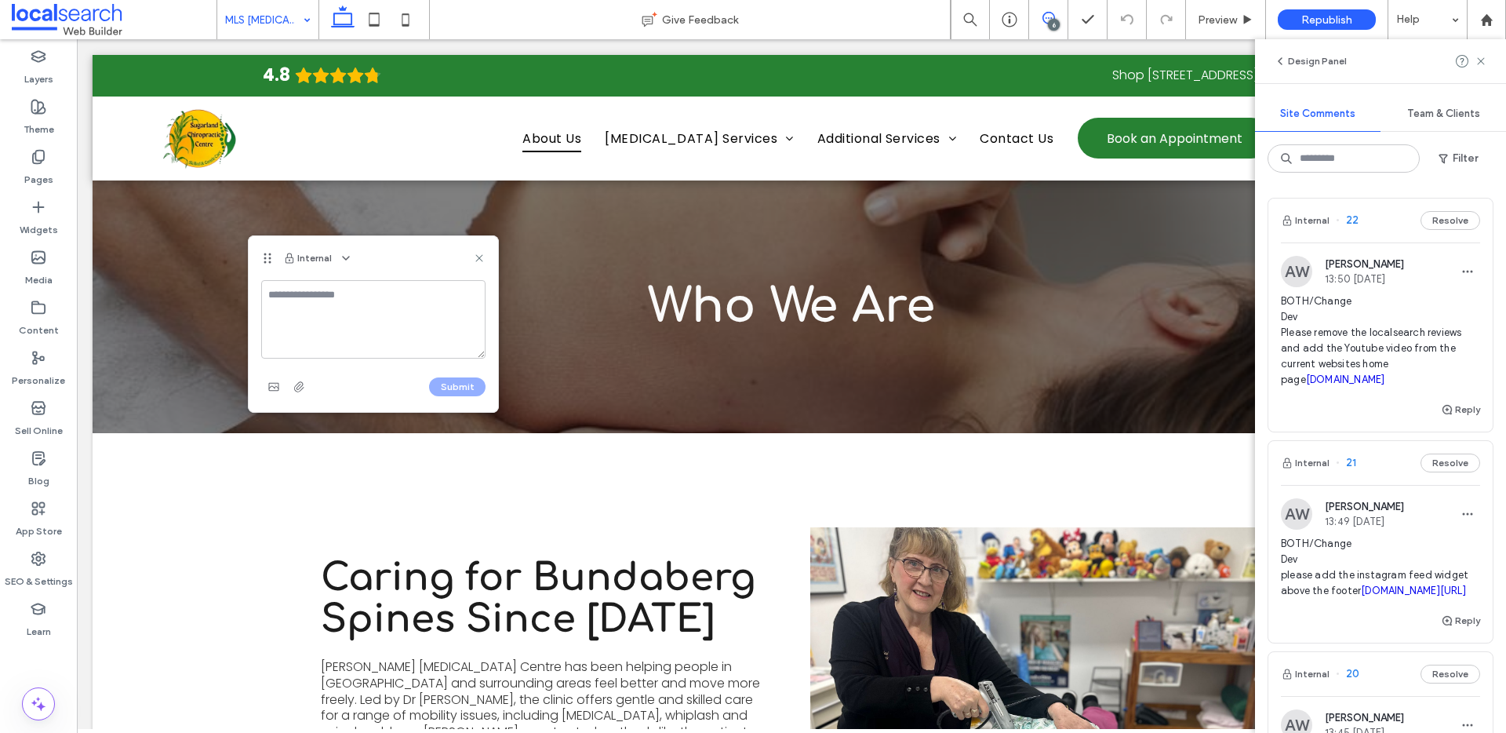
click at [337, 290] on textarea at bounding box center [373, 319] width 224 height 78
type textarea "**********"
click at [472, 391] on button "Submit" at bounding box center [457, 386] width 56 height 19
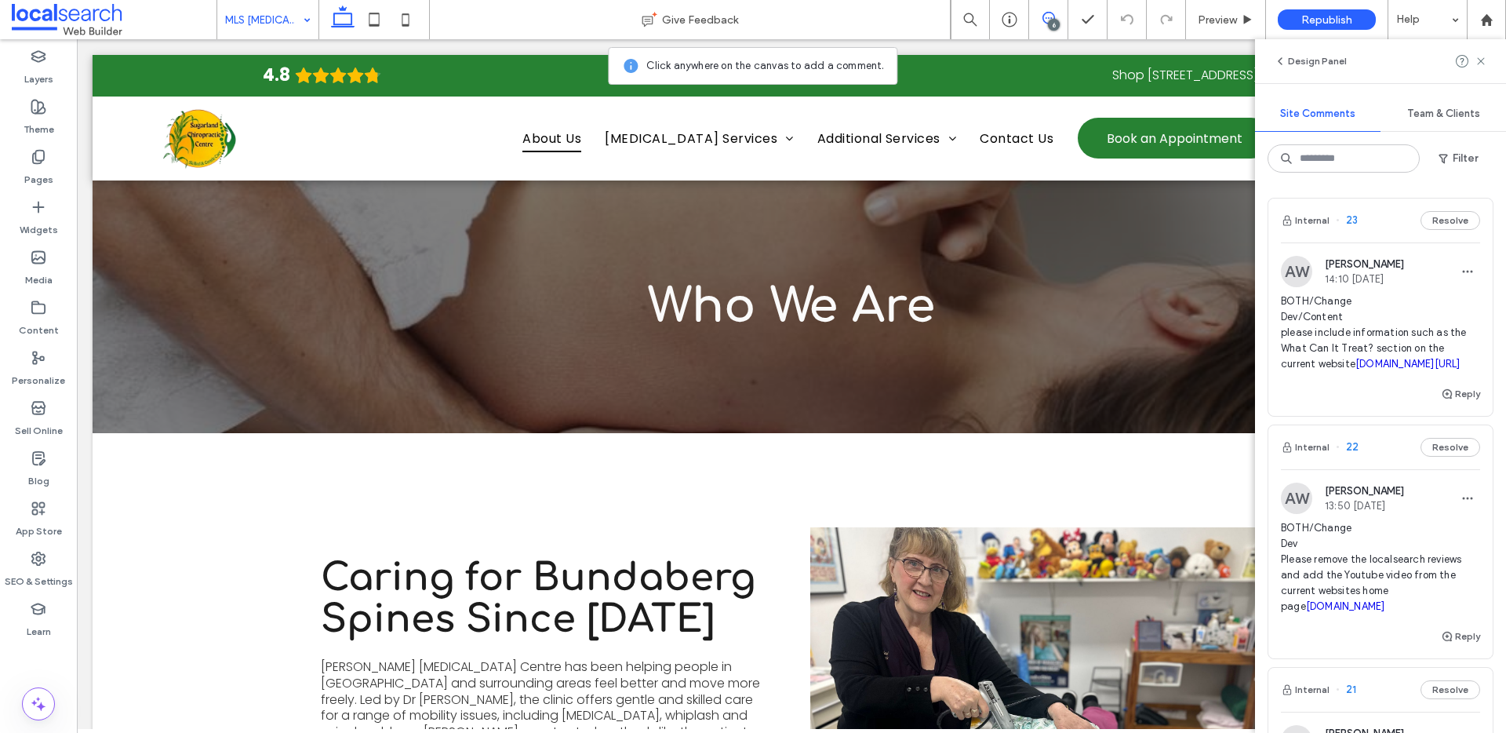
click at [298, 17] on div "MLS [MEDICAL_DATA]" at bounding box center [267, 19] width 101 height 39
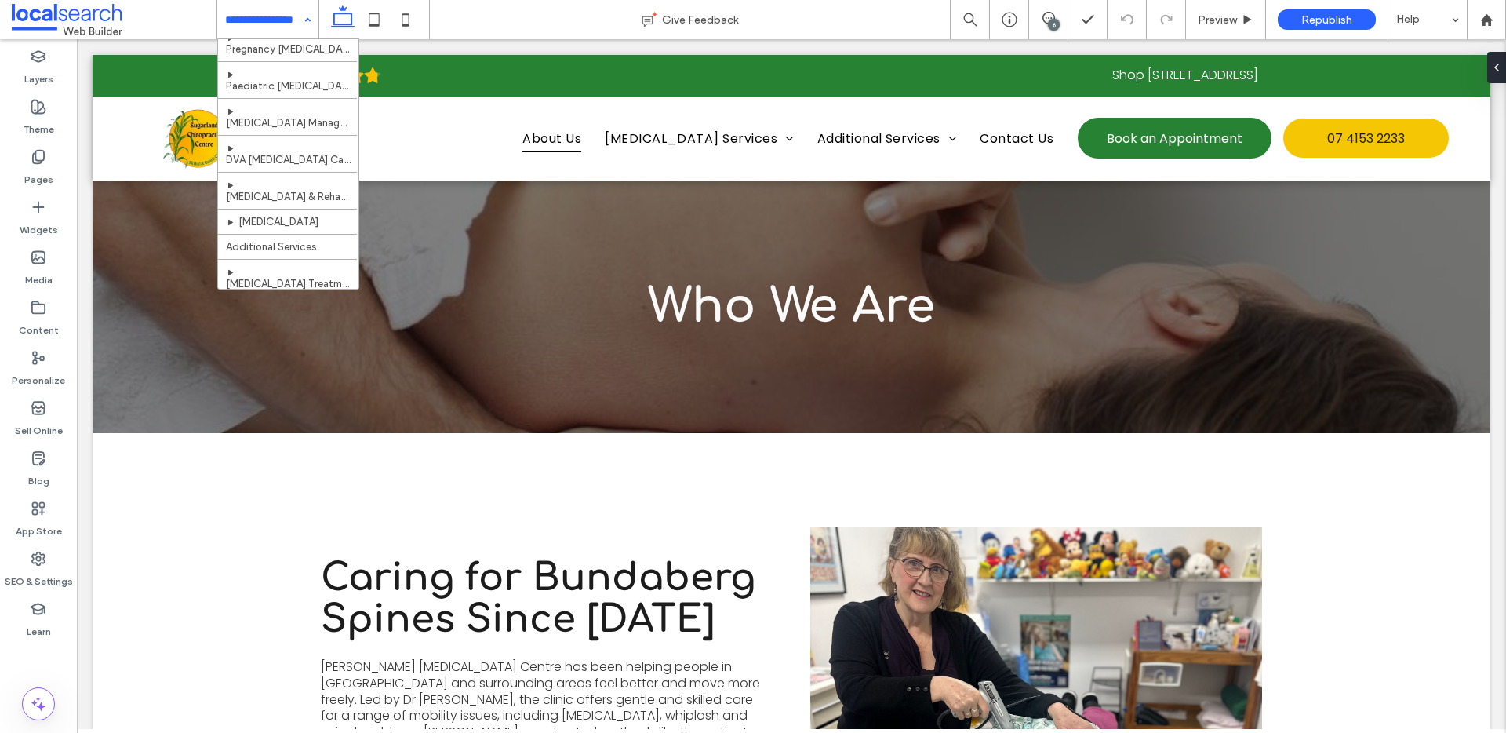
scroll to position [309, 0]
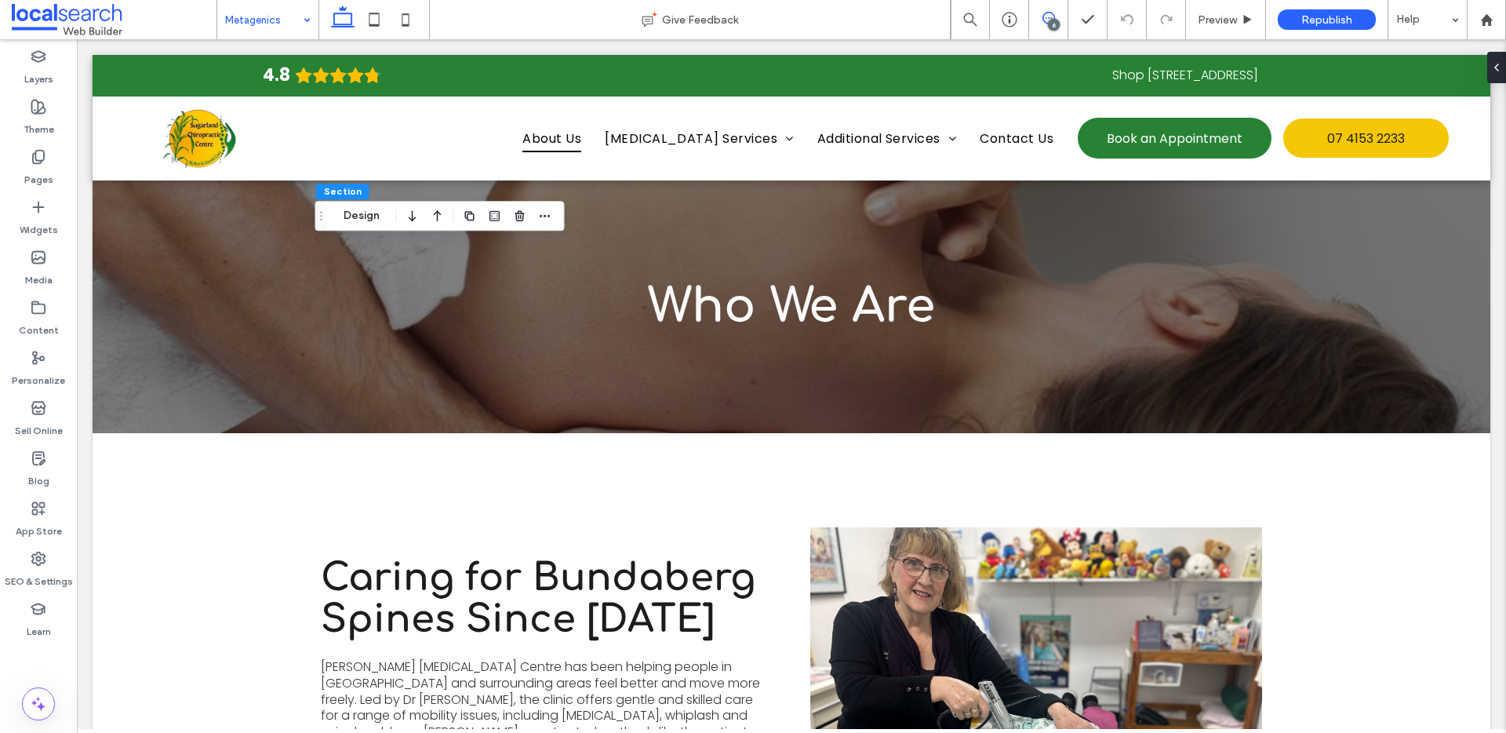
click at [1052, 16] on icon at bounding box center [1048, 18] width 13 height 13
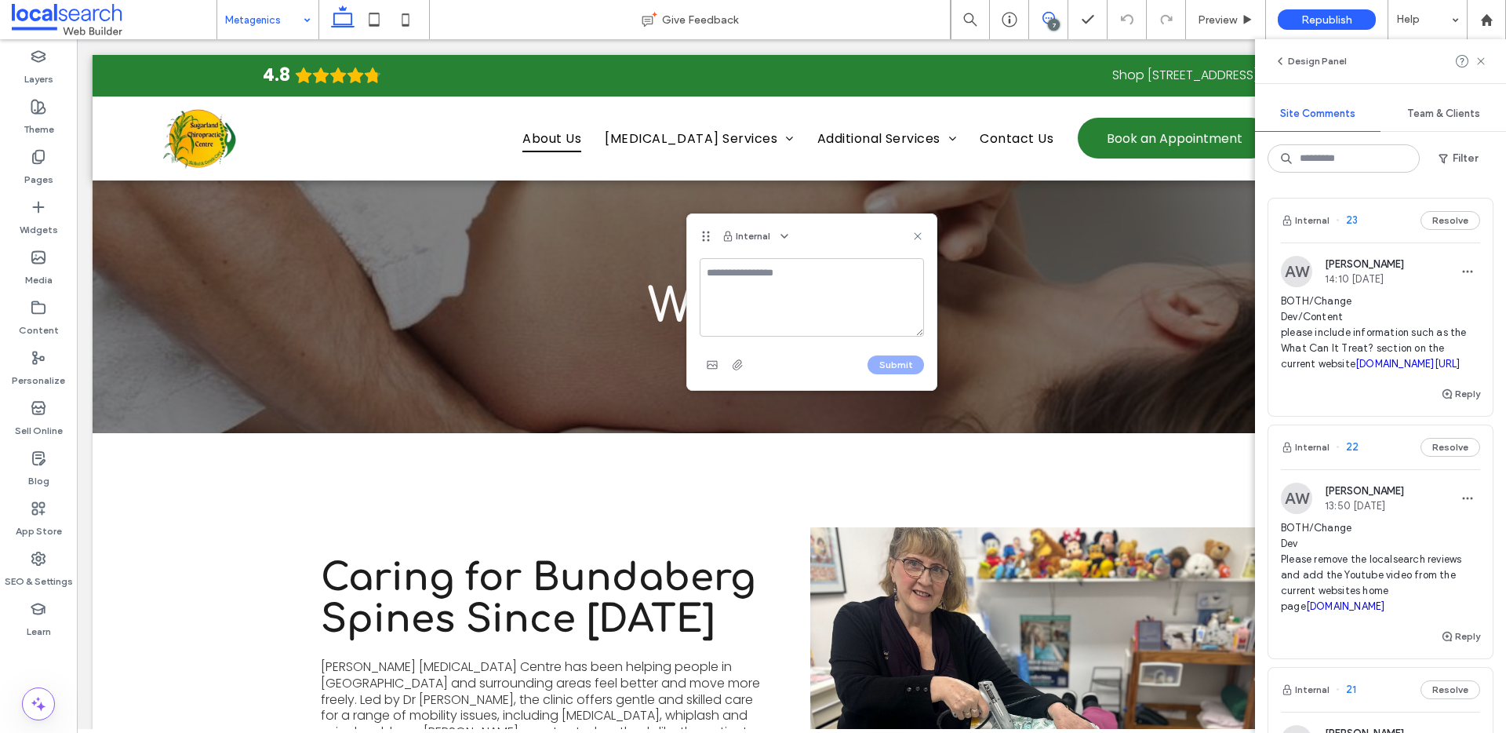
click at [768, 286] on textarea at bounding box center [812, 297] width 224 height 78
click at [824, 322] on textarea "**********" at bounding box center [812, 297] width 224 height 78
click at [900, 303] on textarea "**********" at bounding box center [812, 297] width 224 height 78
click at [826, 322] on textarea "**********" at bounding box center [812, 297] width 224 height 78
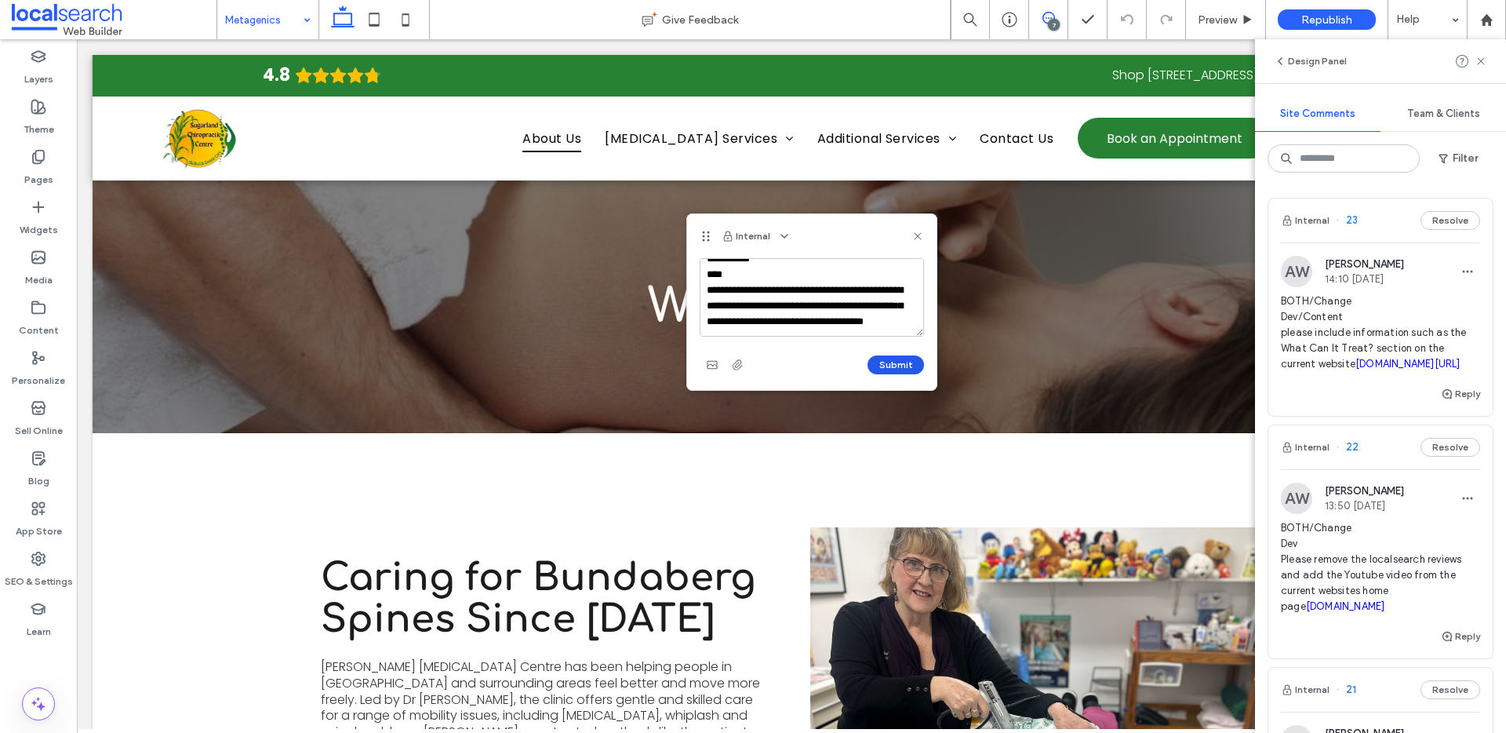
type textarea "**********"
click at [900, 365] on button "Submit" at bounding box center [896, 364] width 56 height 19
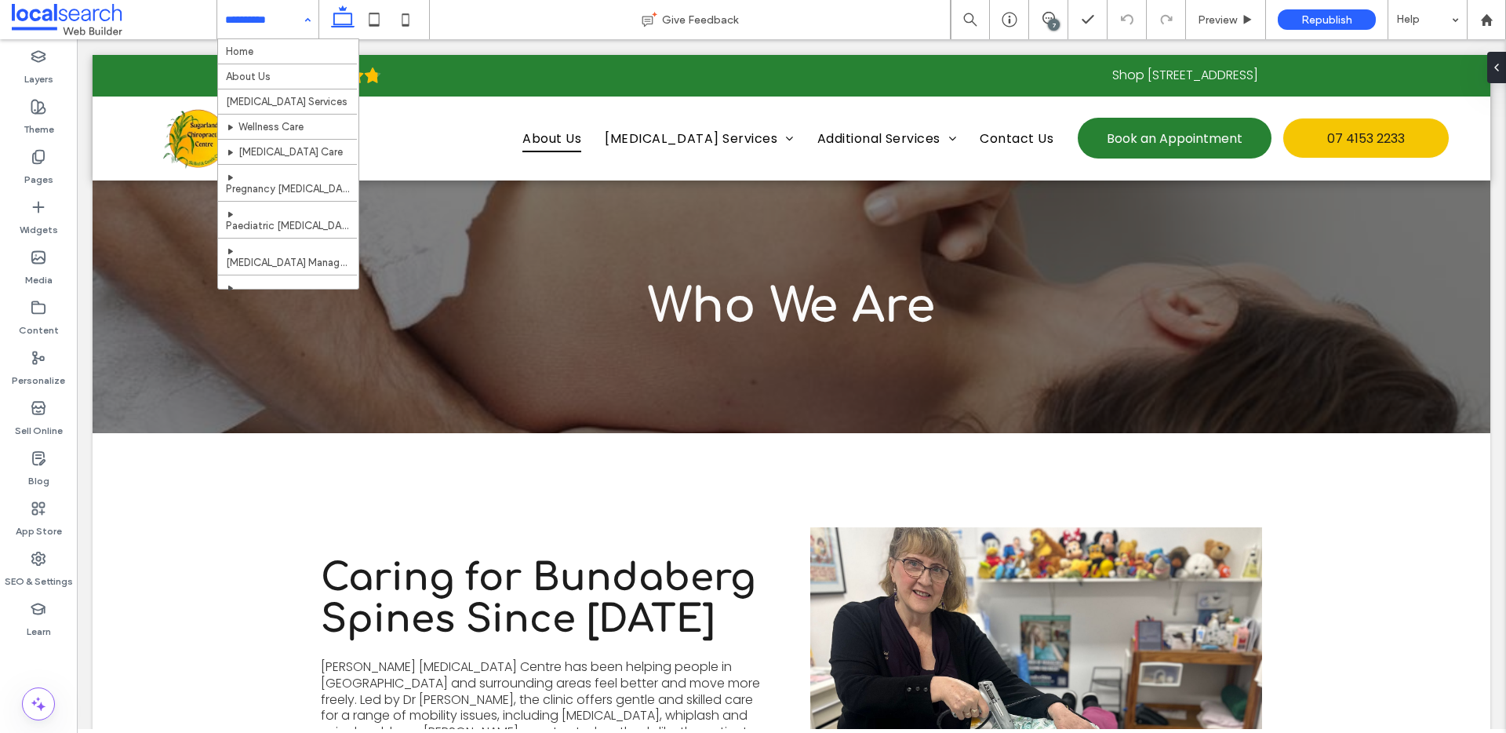
scroll to position [0, 0]
click at [1046, 23] on use at bounding box center [1048, 18] width 13 height 13
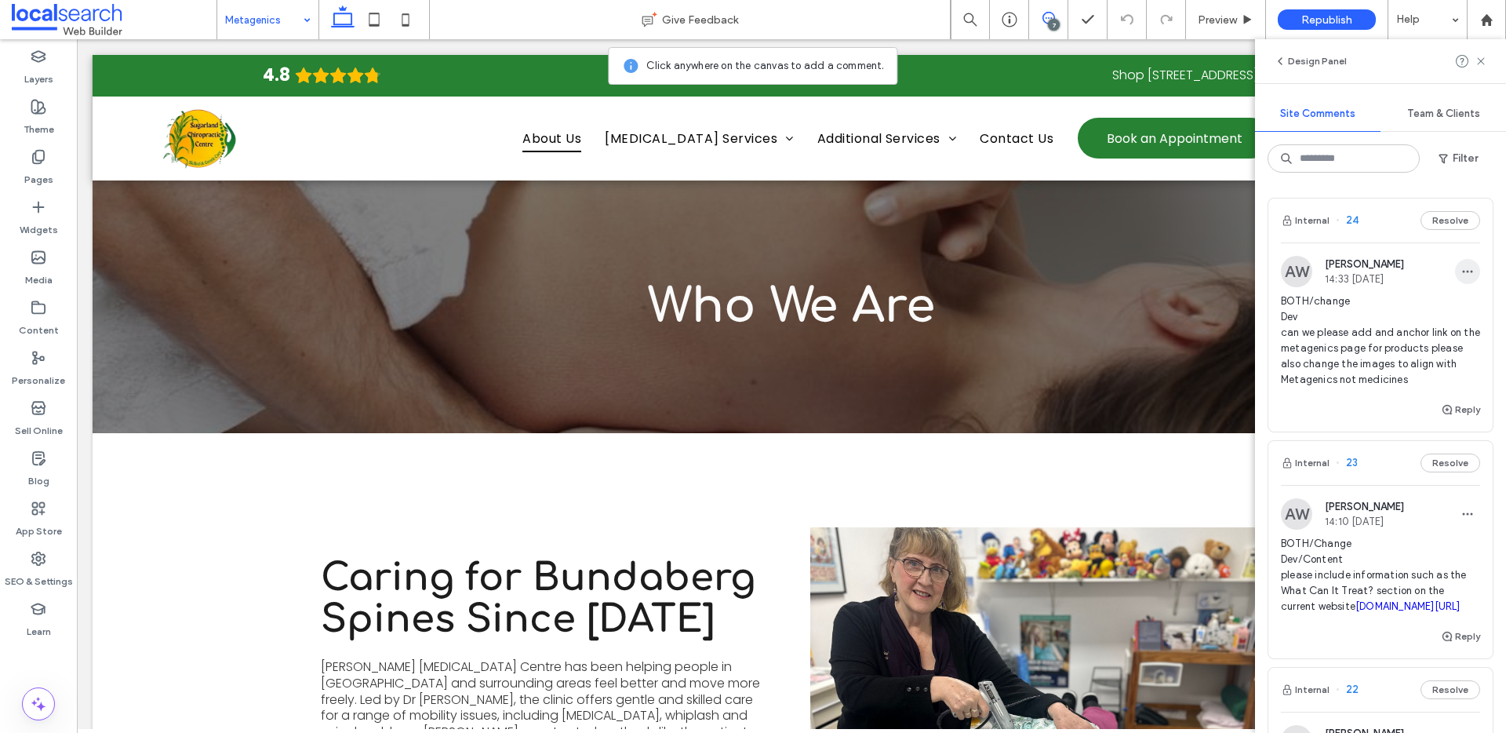
click at [1461, 267] on icon "button" at bounding box center [1467, 271] width 13 height 13
click at [1404, 302] on div "Edit" at bounding box center [1398, 312] width 140 height 30
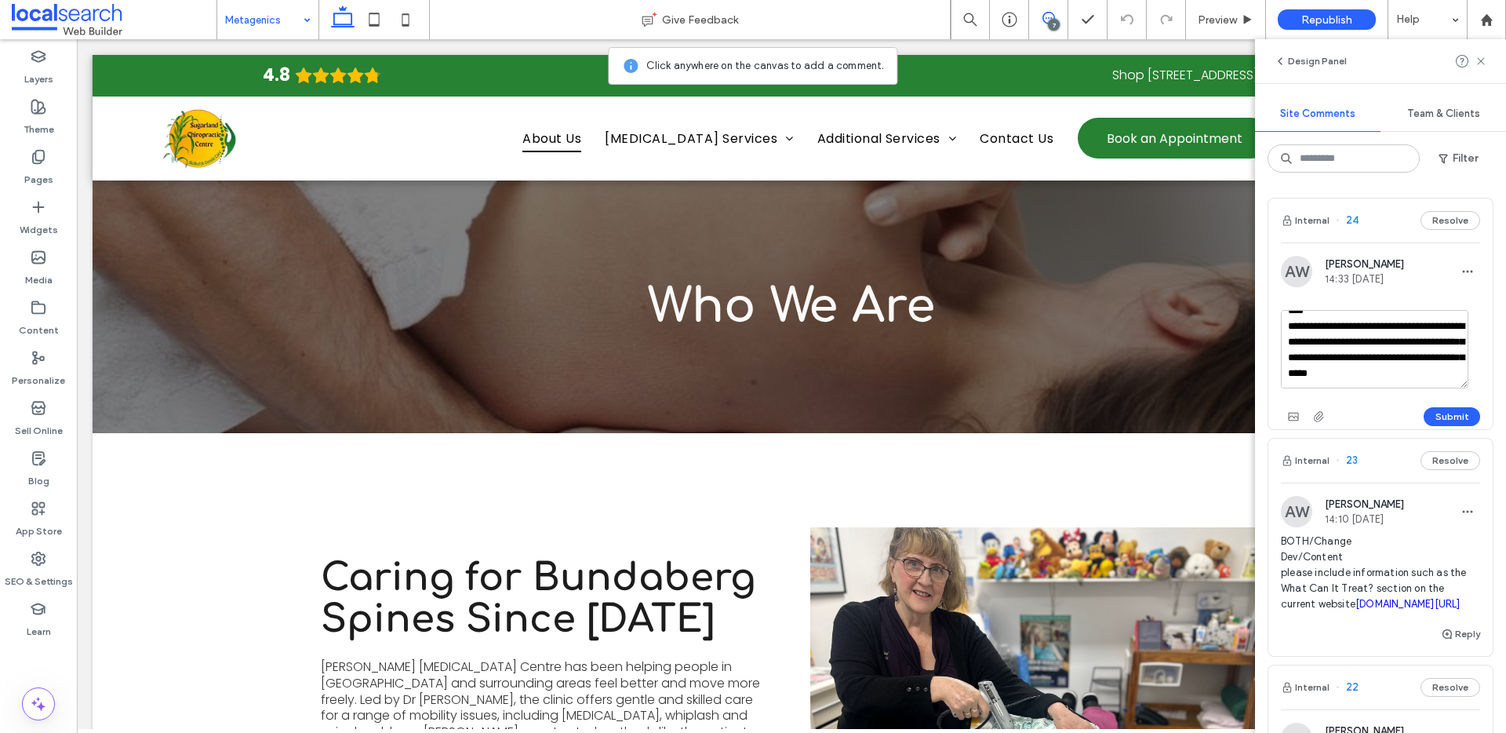
scroll to position [3, 0]
click at [1372, 372] on textarea "**********" at bounding box center [1374, 346] width 187 height 78
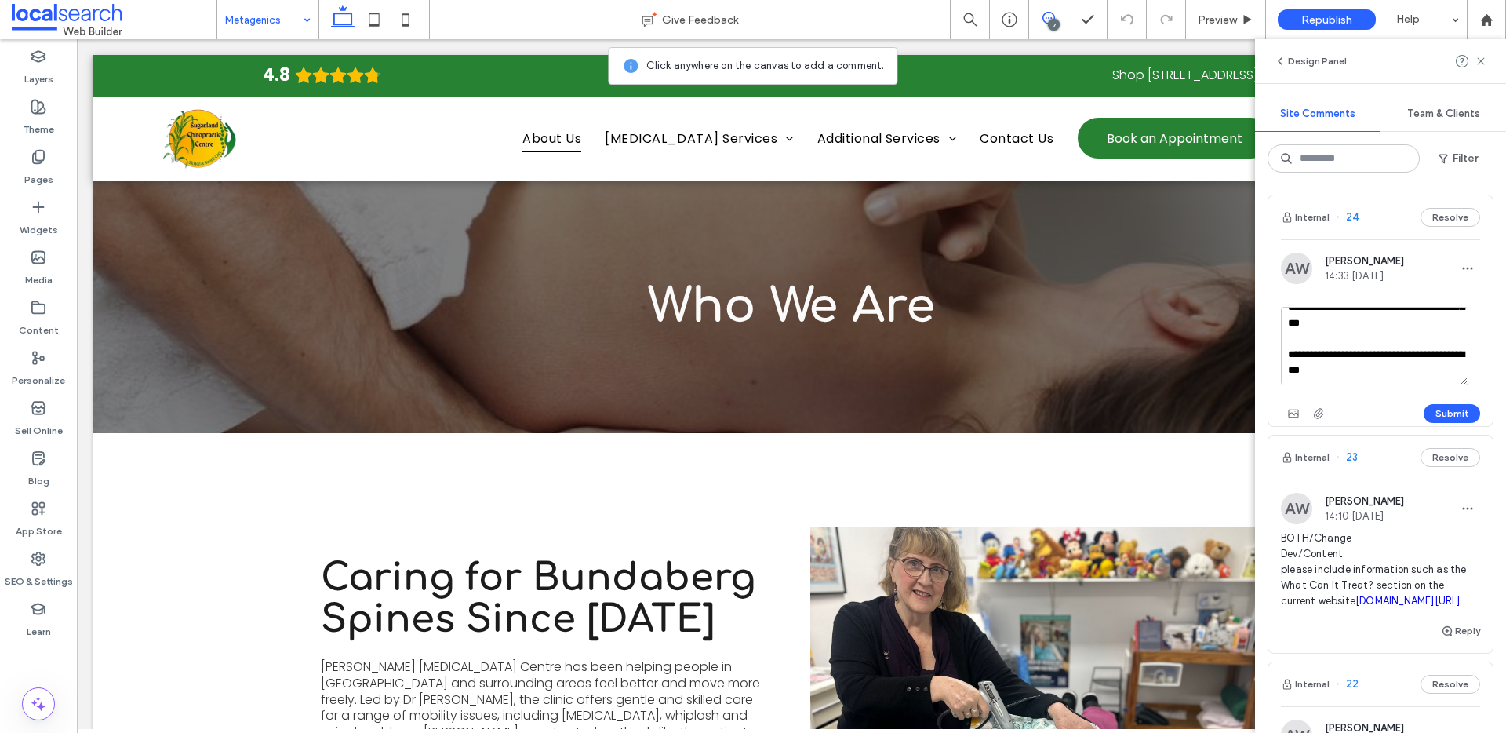
scroll to position [93, 0]
click at [1380, 374] on textarea "**********" at bounding box center [1374, 346] width 187 height 78
paste textarea "**********"
click at [1400, 329] on textarea "**********" at bounding box center [1374, 346] width 187 height 78
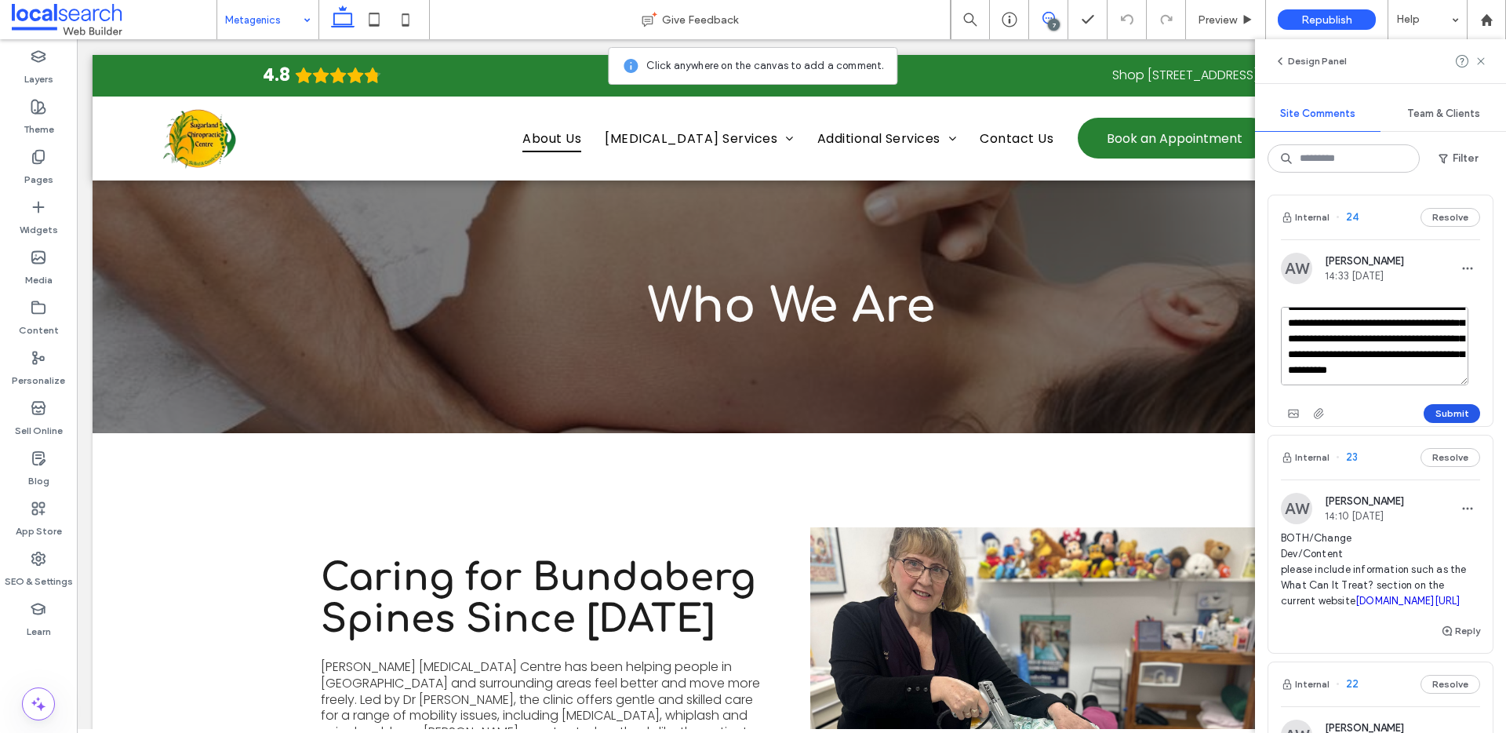
type textarea "**********"
click at [1428, 411] on button "Submit" at bounding box center [1452, 413] width 56 height 19
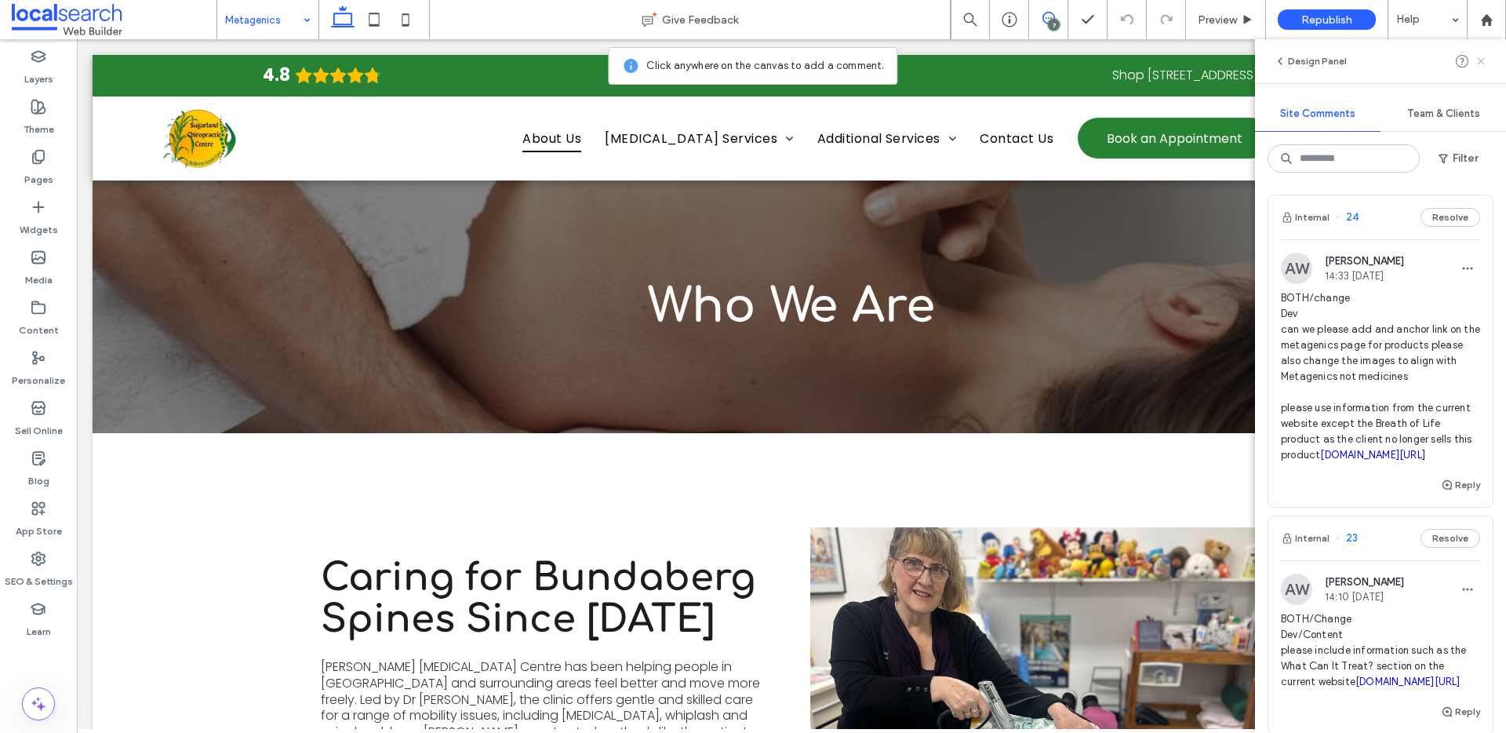
click at [1484, 60] on icon at bounding box center [1481, 61] width 13 height 13
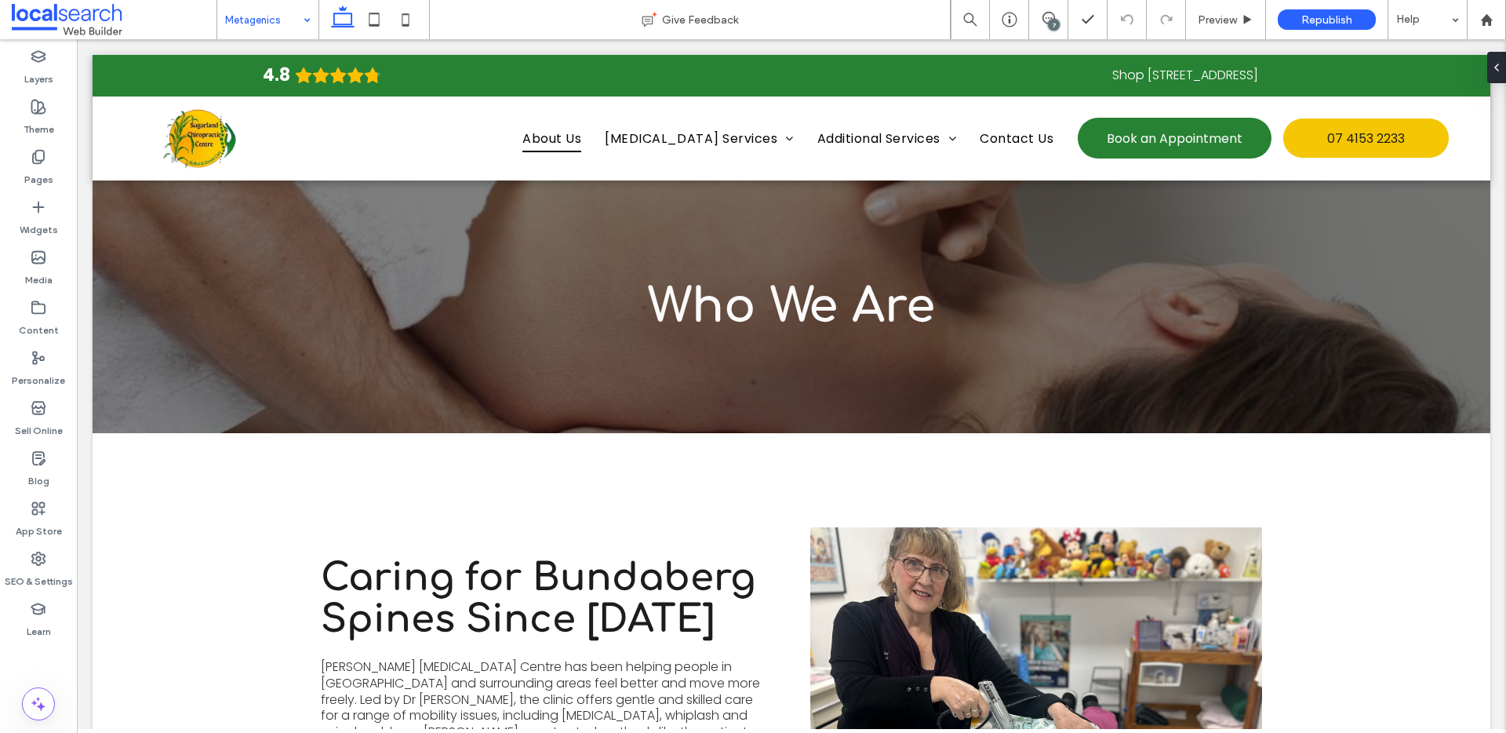
scroll to position [0, 0]
click at [1049, 13] on icon at bounding box center [1048, 18] width 13 height 13
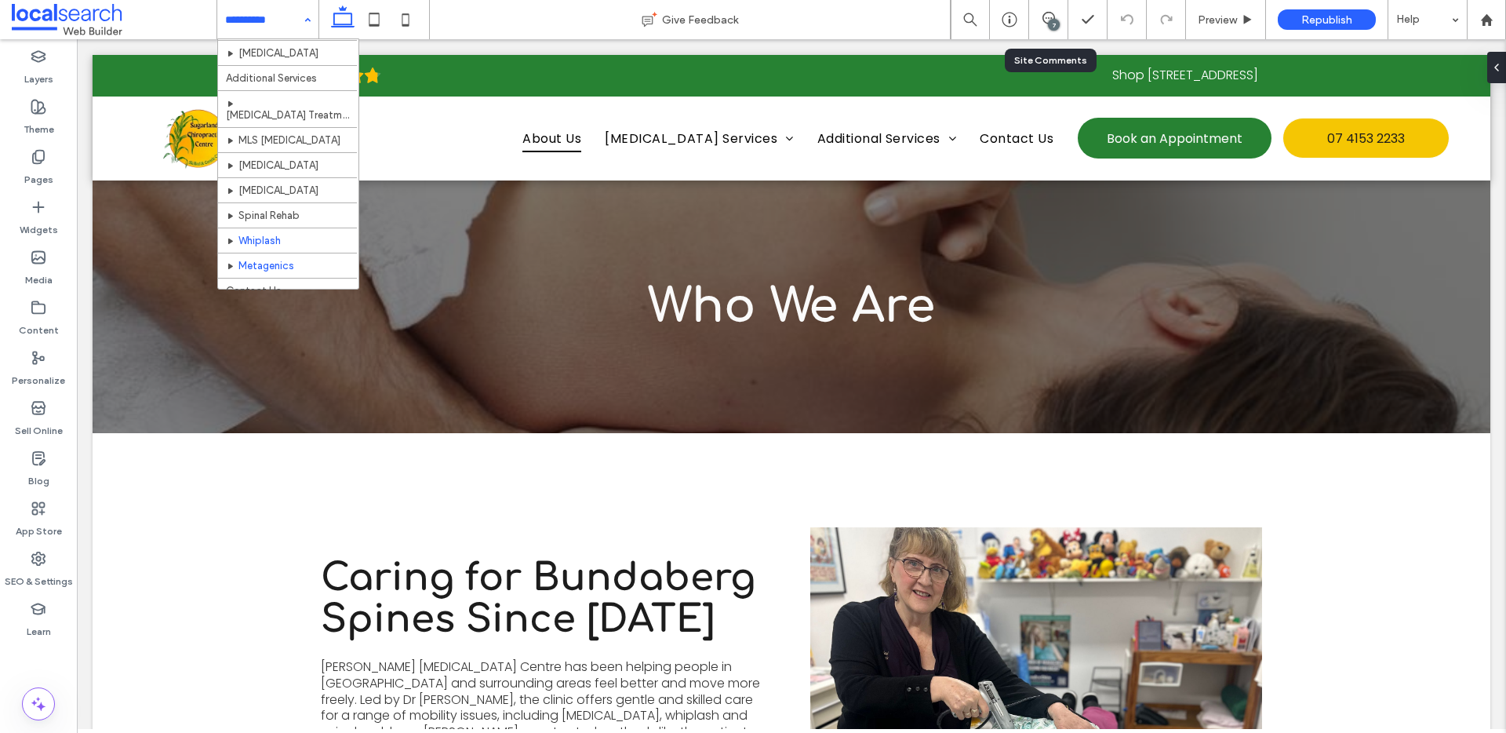
scroll to position [309, 0]
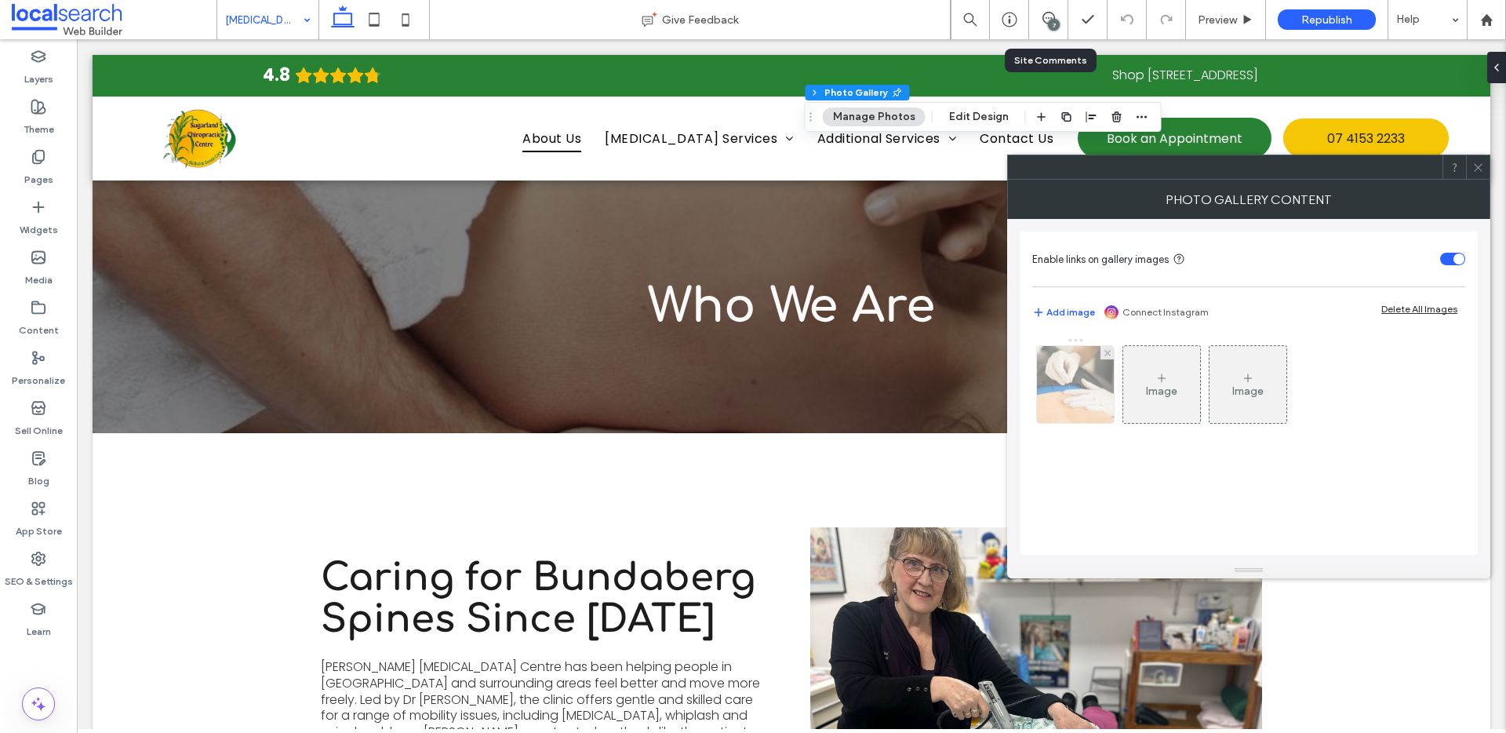
click at [1092, 391] on img at bounding box center [1075, 384] width 116 height 77
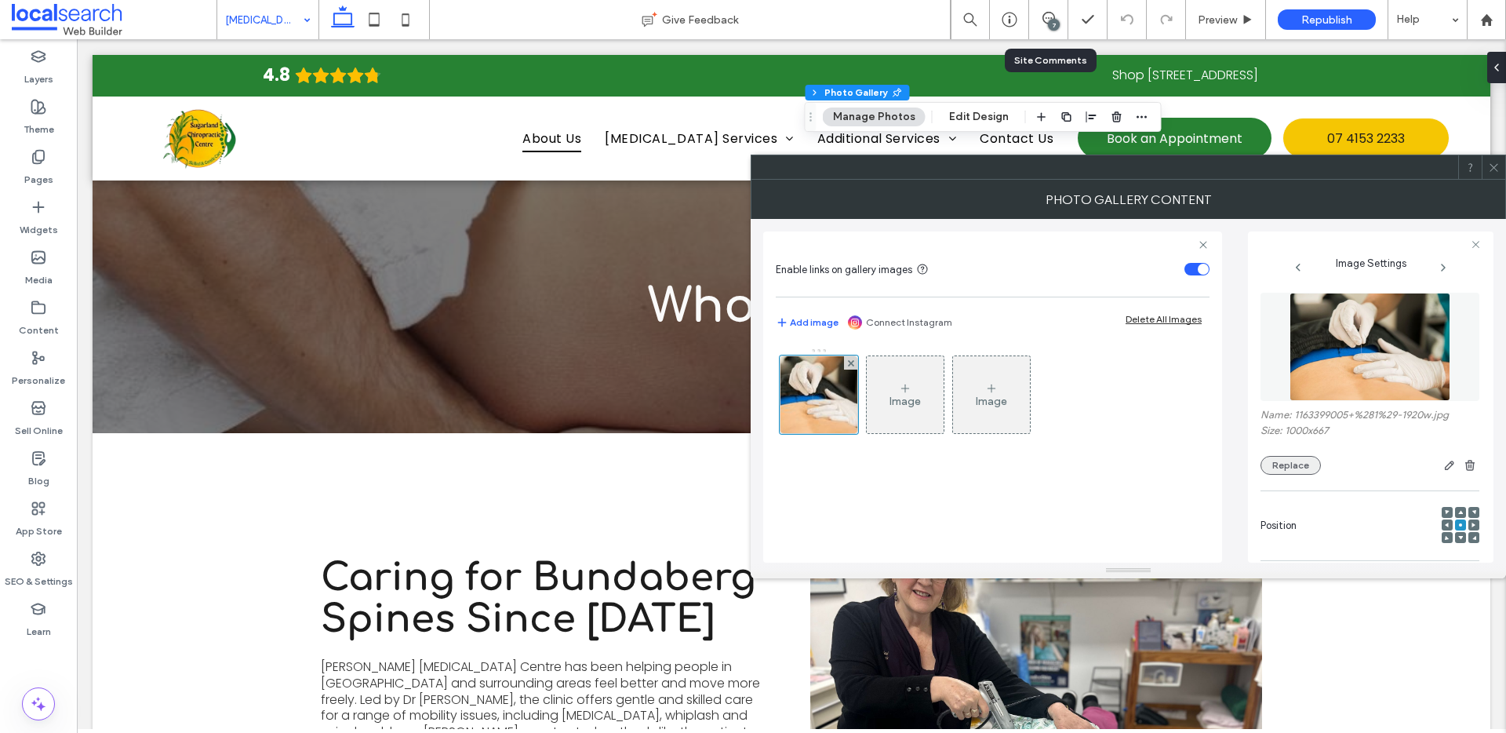
click at [1298, 467] on button "Replace" at bounding box center [1290, 465] width 60 height 19
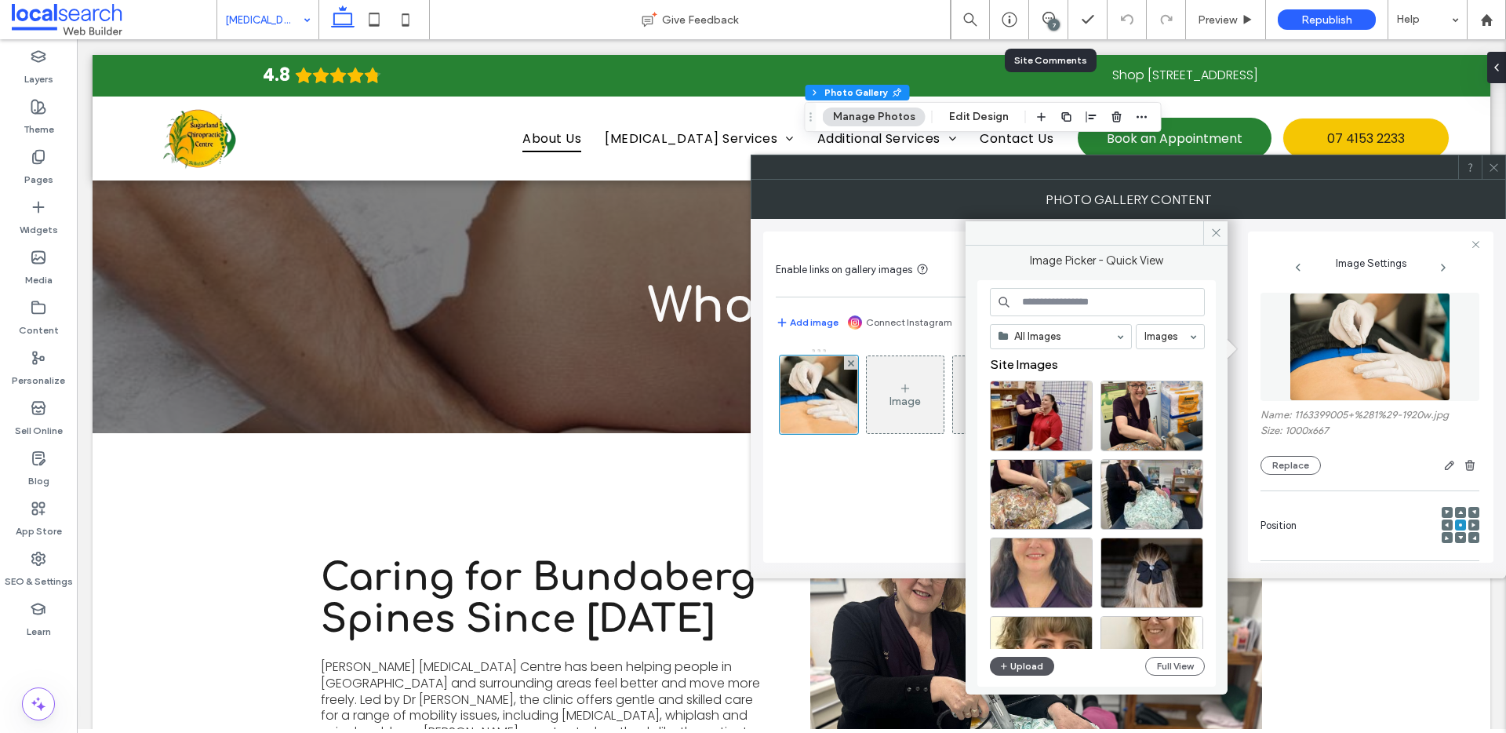
click at [1039, 666] on button "Upload" at bounding box center [1022, 666] width 64 height 19
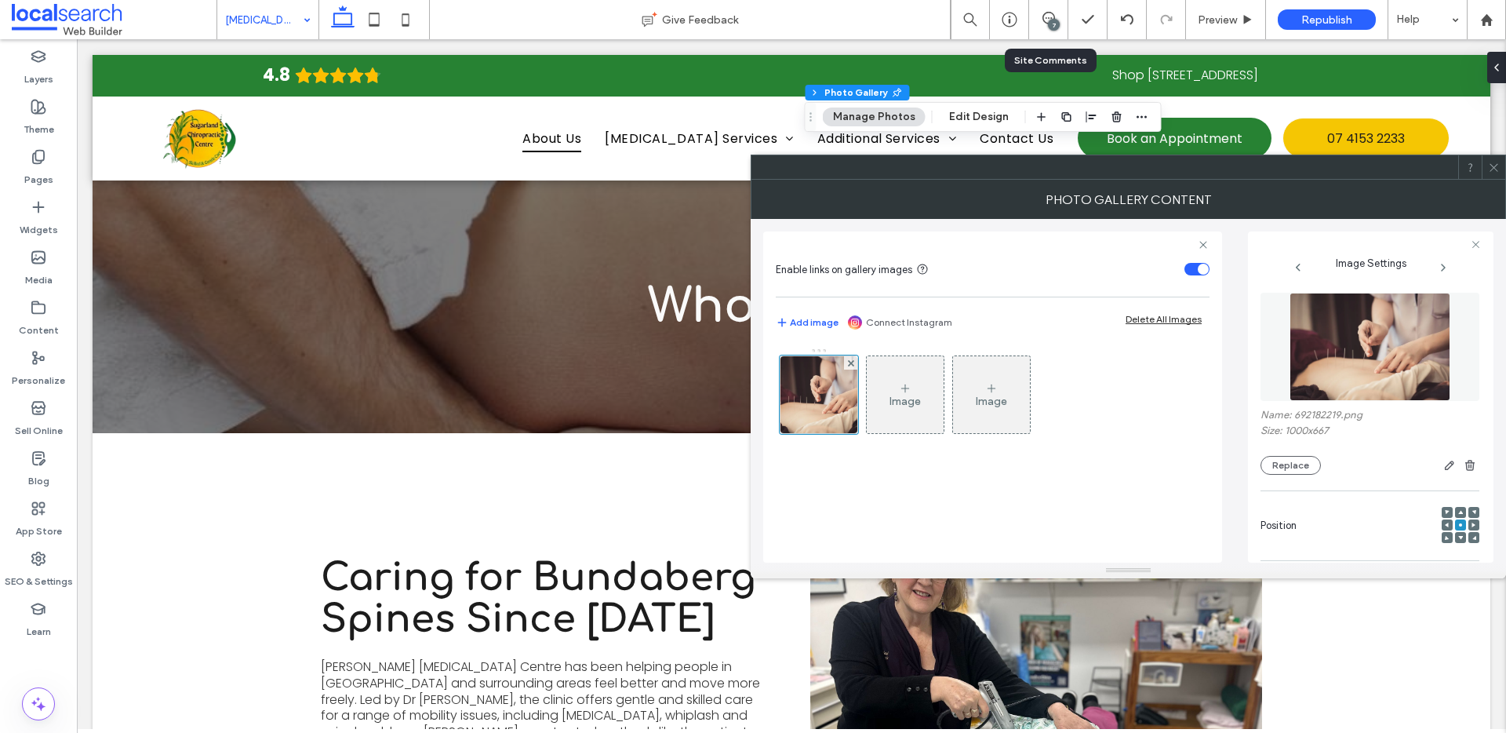
click at [1492, 167] on icon at bounding box center [1494, 168] width 12 height 12
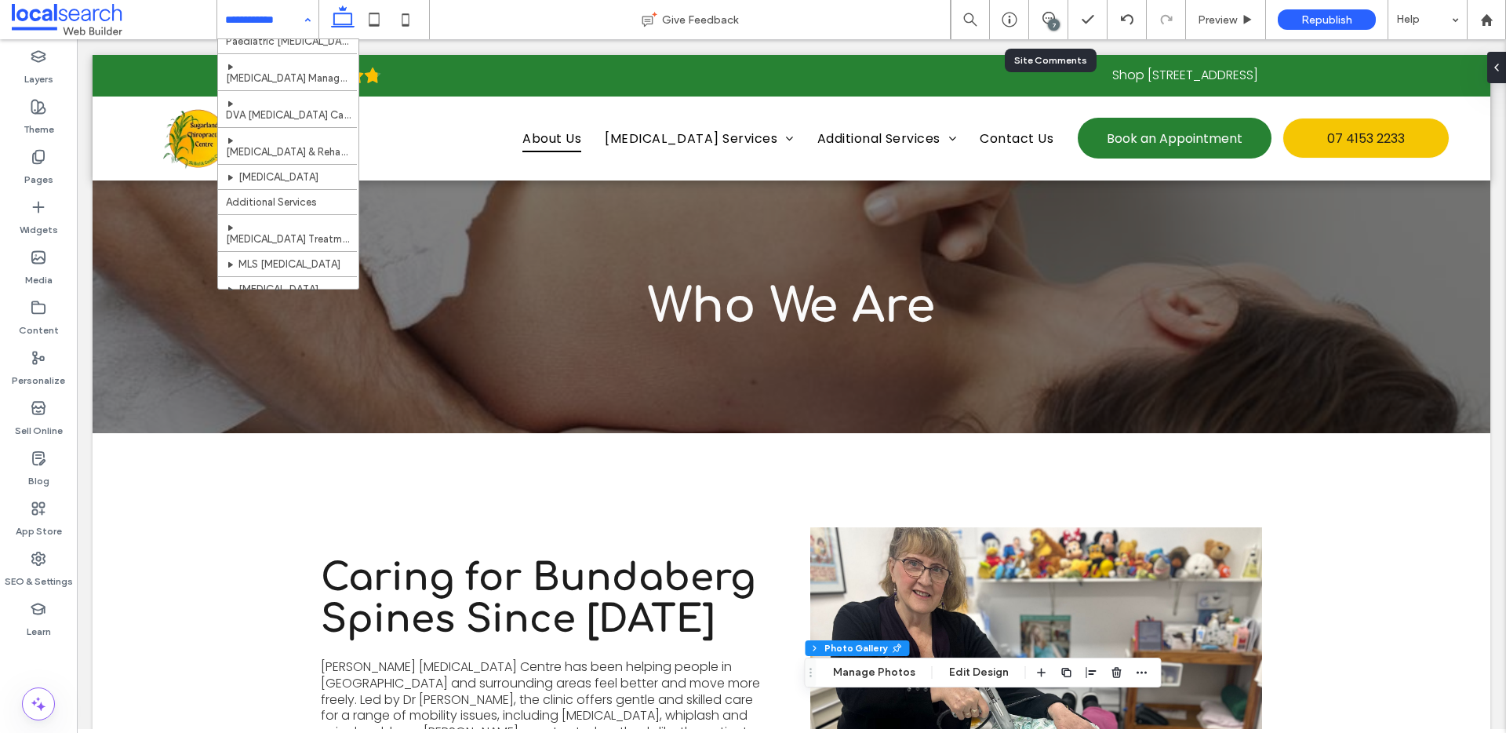
scroll to position [181, 0]
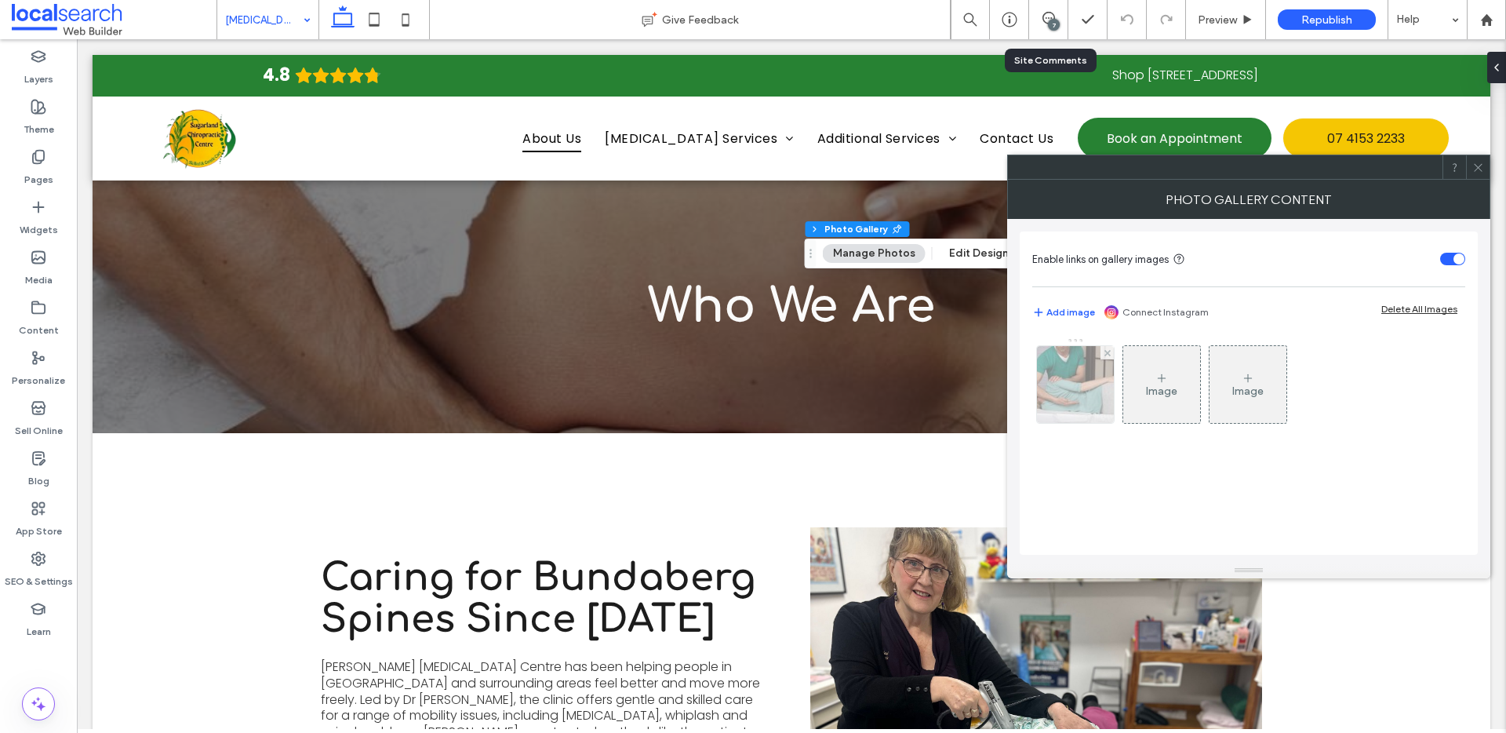
click at [1055, 400] on img at bounding box center [1075, 384] width 116 height 77
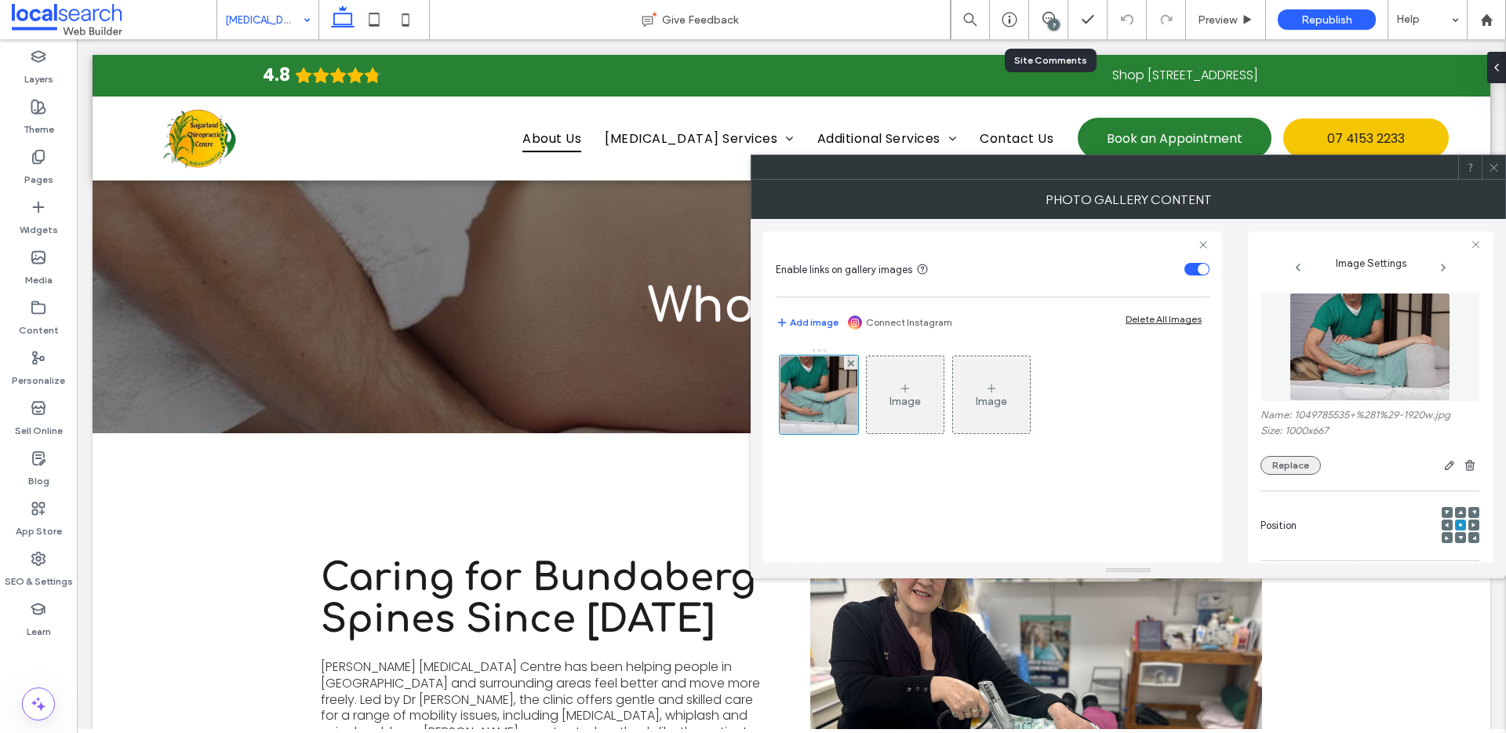
click at [1291, 468] on button "Replace" at bounding box center [1290, 465] width 60 height 19
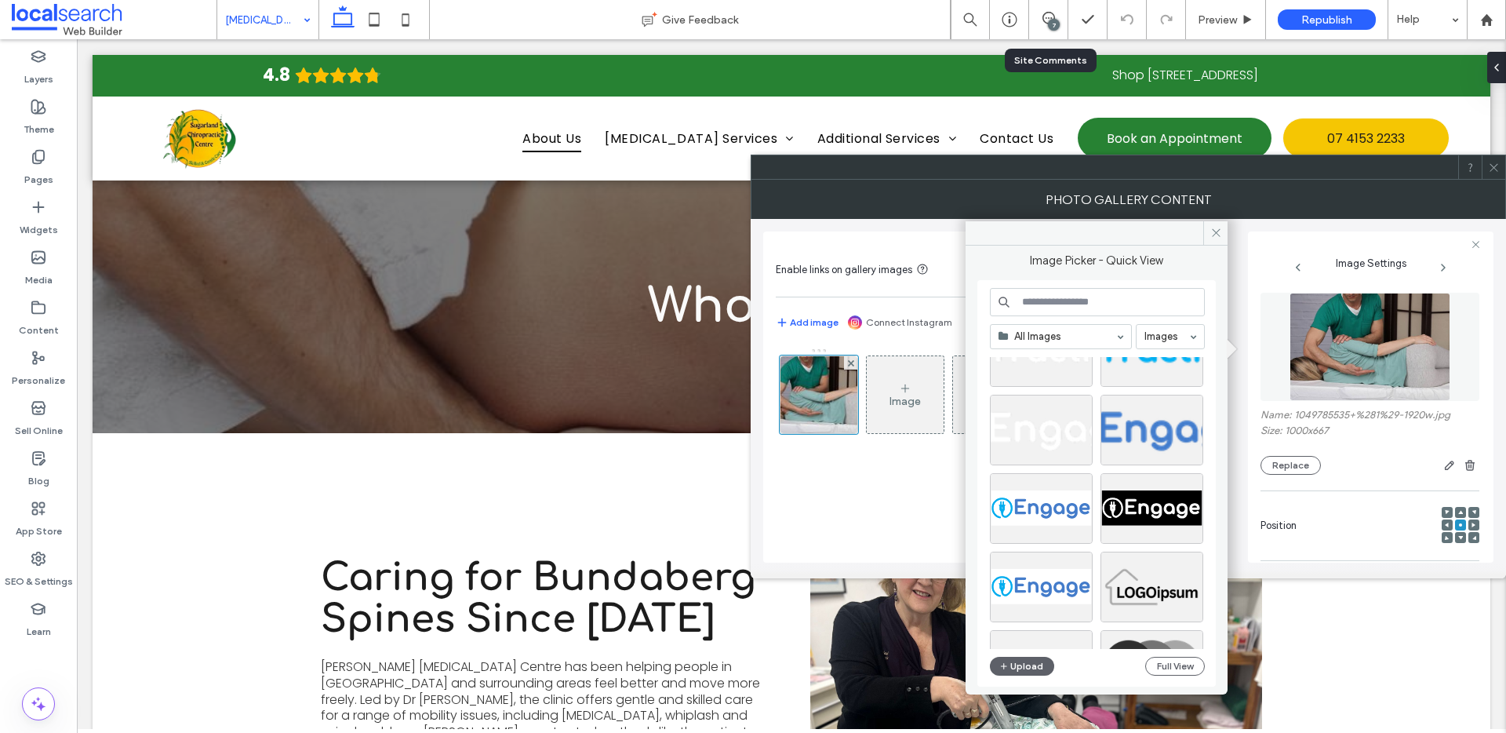
scroll to position [3362, 0]
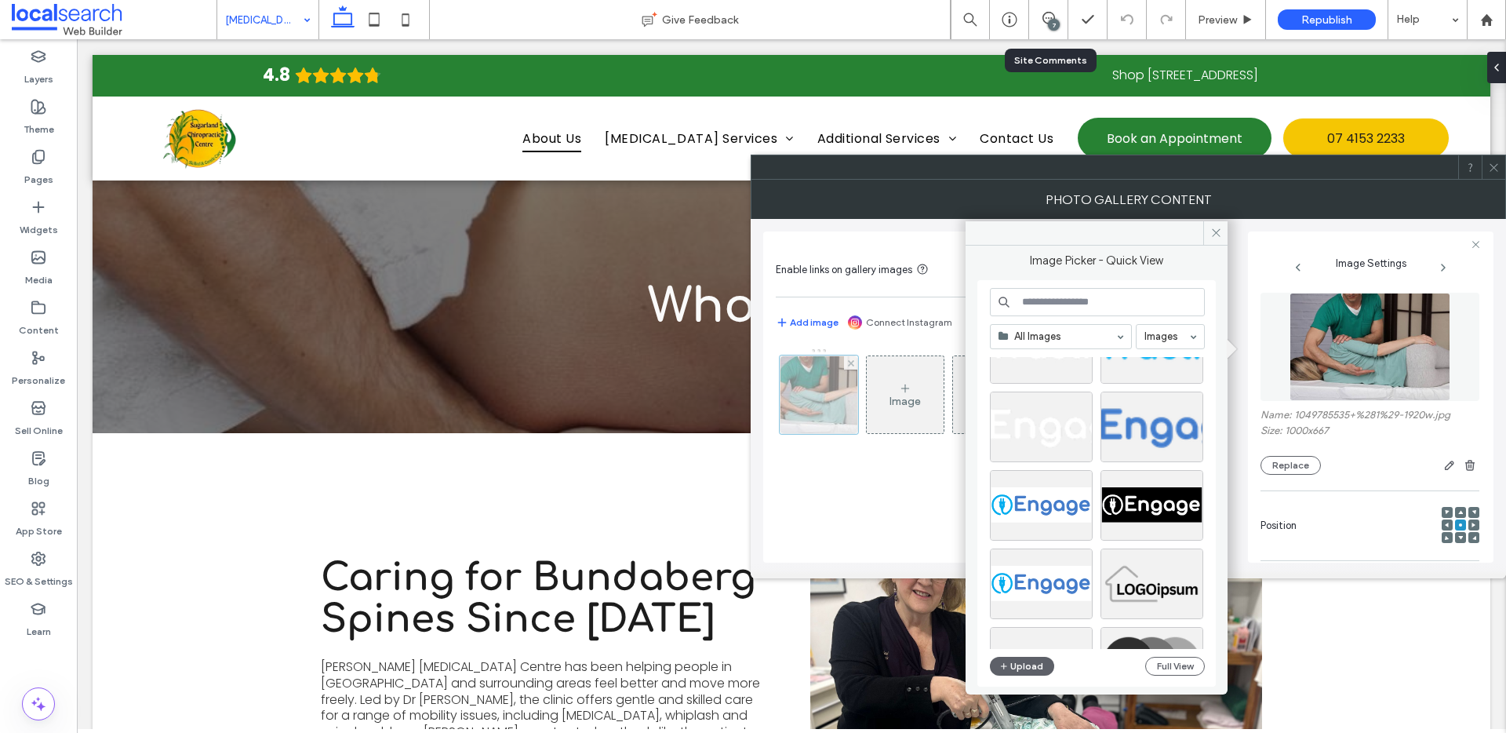
click at [835, 398] on div at bounding box center [819, 394] width 78 height 78
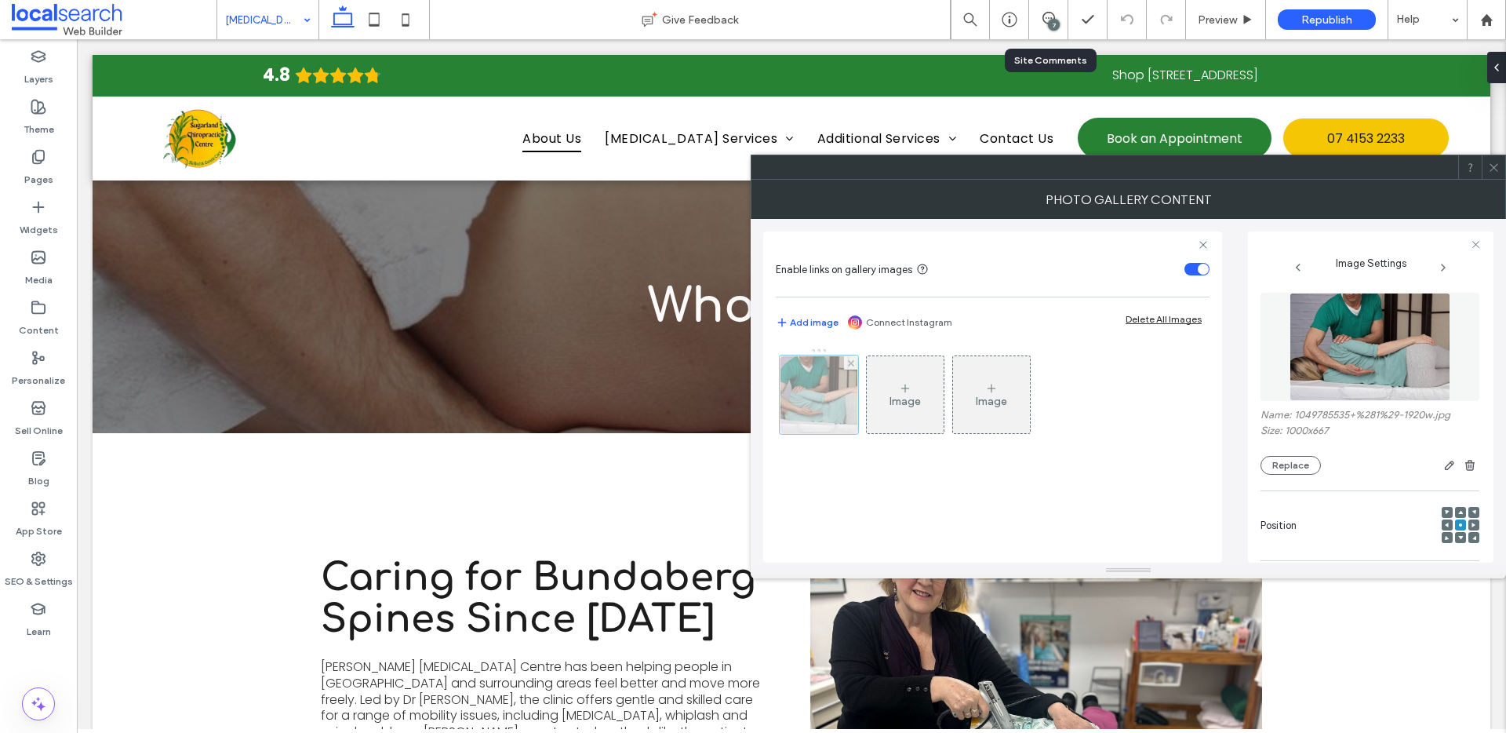
click at [834, 403] on div at bounding box center [819, 394] width 78 height 78
click at [1284, 467] on button "Replace" at bounding box center [1290, 465] width 60 height 19
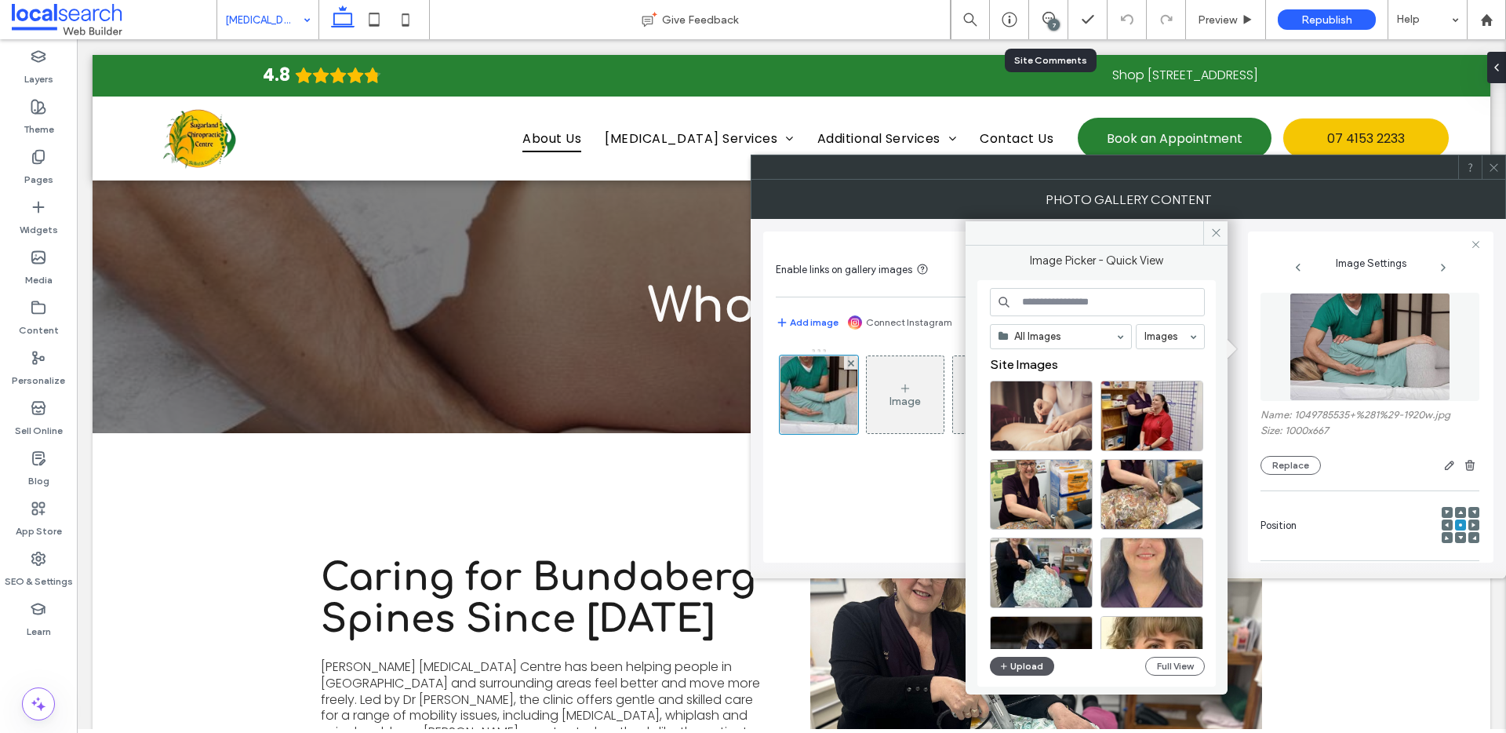
click at [1028, 670] on button "Upload" at bounding box center [1022, 666] width 64 height 19
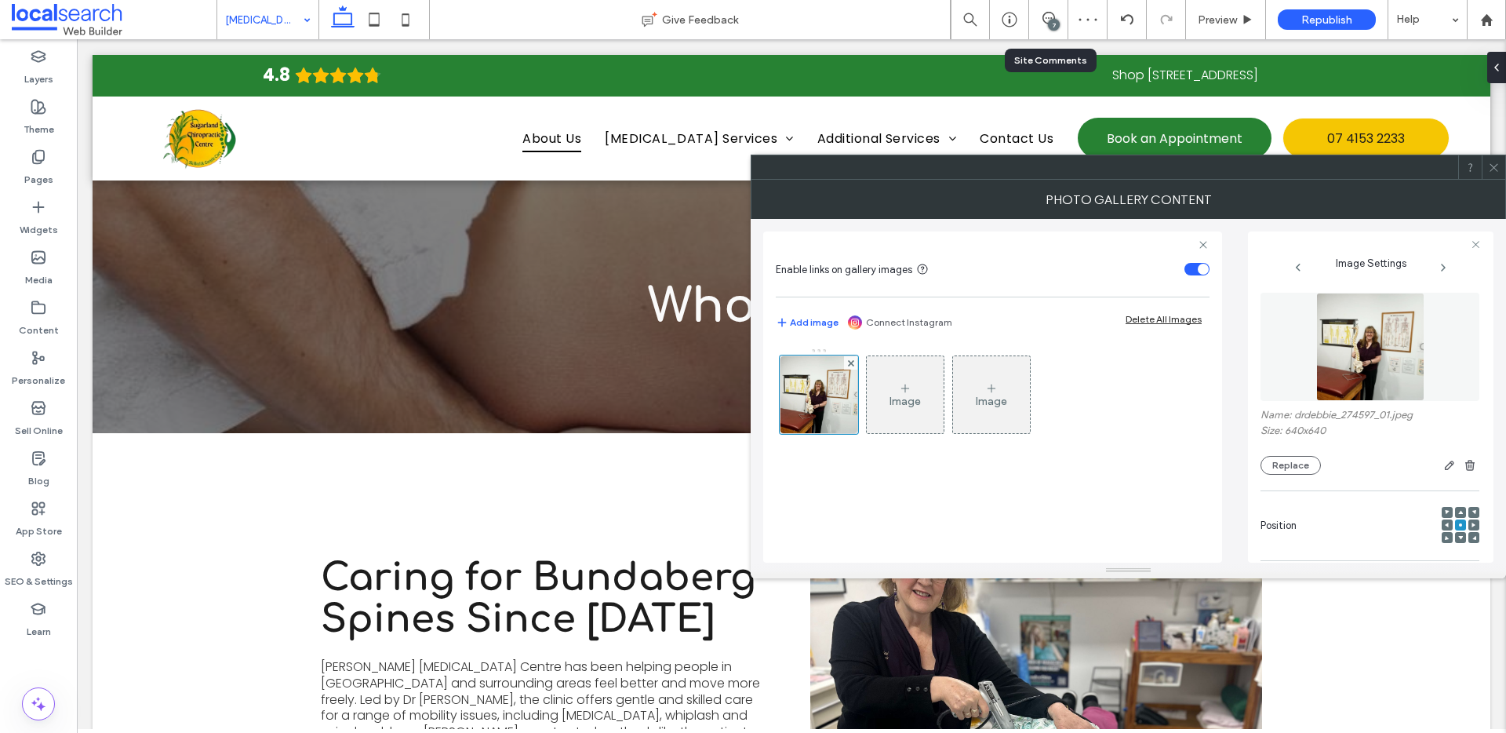
click at [1488, 166] on icon at bounding box center [1494, 168] width 12 height 12
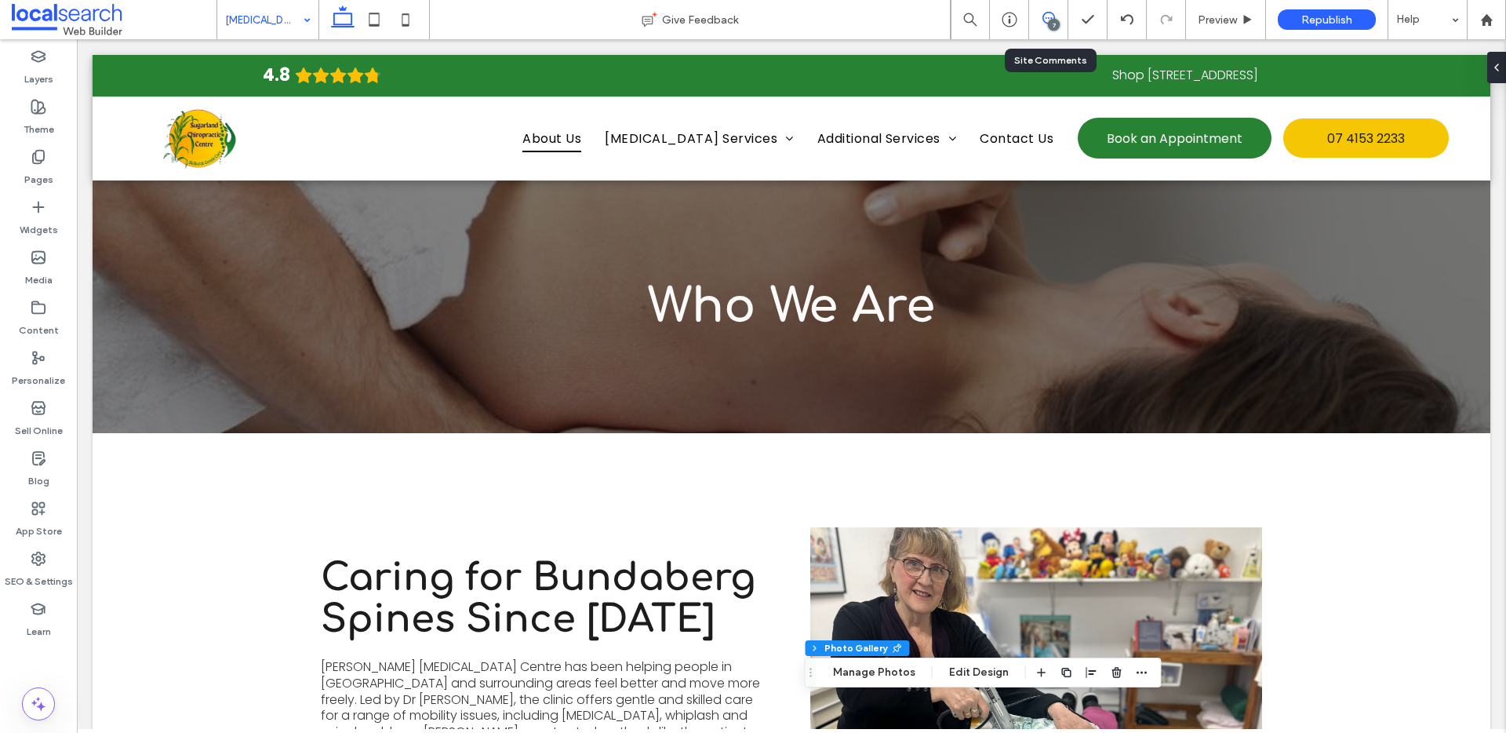
click at [1043, 16] on icon at bounding box center [1048, 18] width 13 height 13
click at [1044, 16] on icon at bounding box center [1048, 18] width 13 height 13
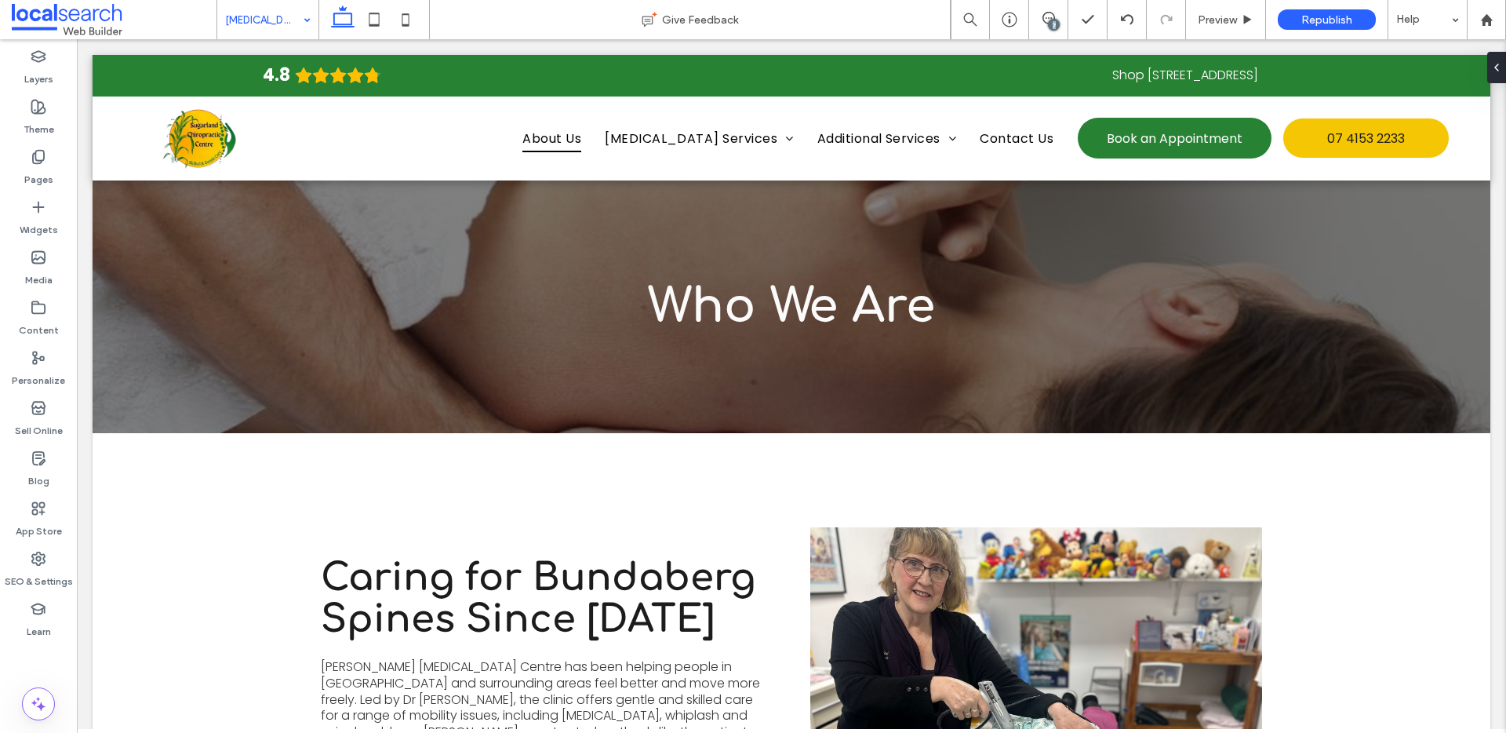
click at [1051, 19] on div "7" at bounding box center [1054, 25] width 12 height 12
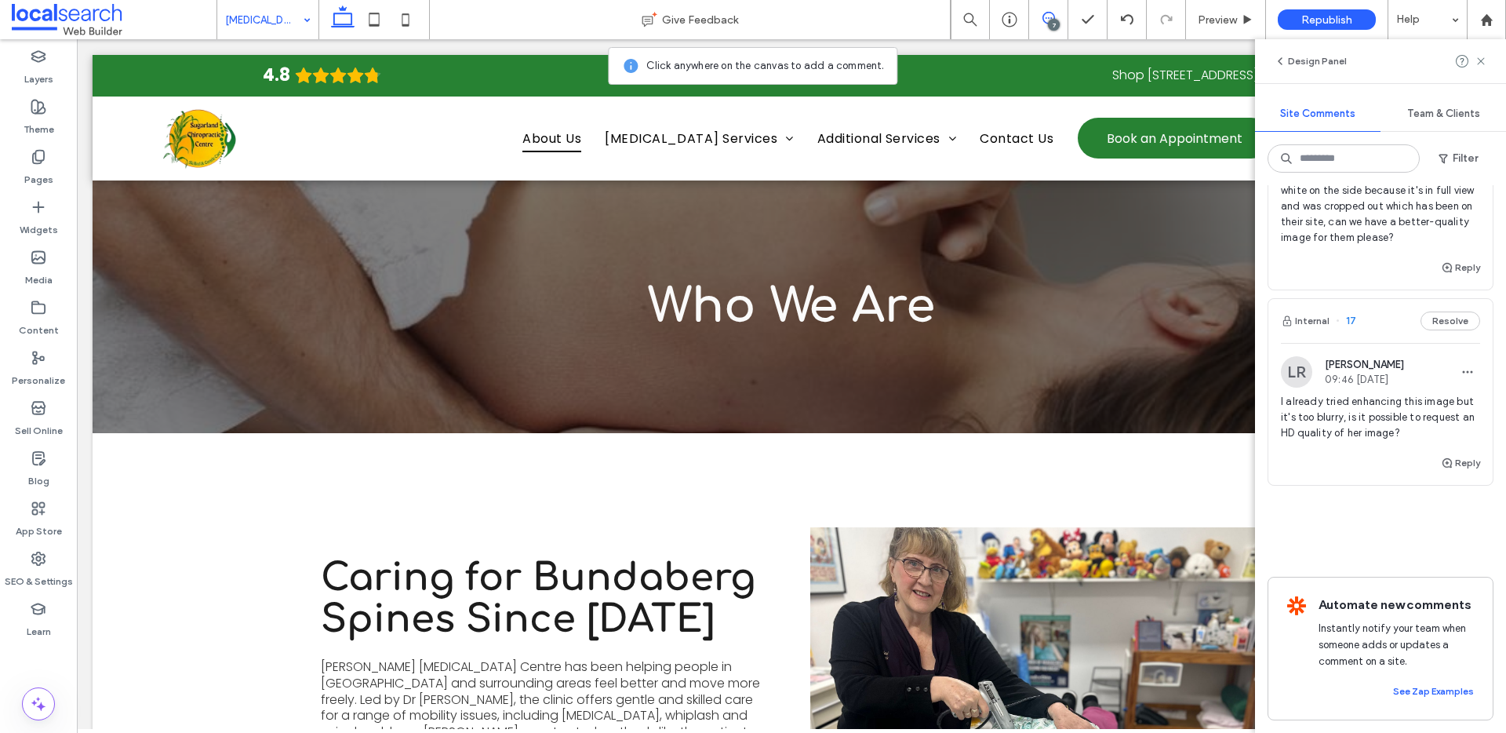
scroll to position [1462, 0]
click at [1446, 453] on button "Reply" at bounding box center [1460, 462] width 39 height 19
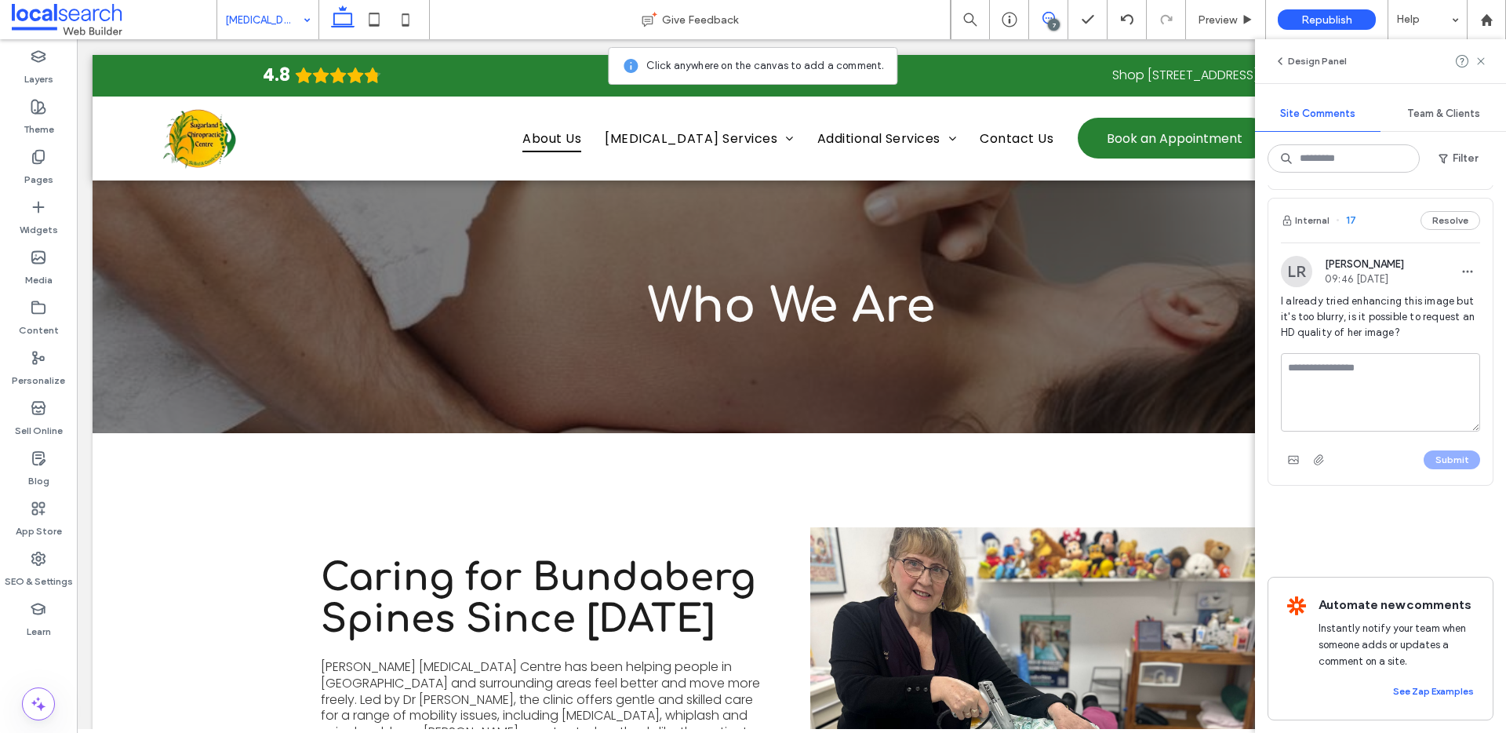
click at [1375, 431] on textarea at bounding box center [1380, 392] width 199 height 78
type textarea "**********"
click at [1448, 469] on button "Submit" at bounding box center [1452, 459] width 56 height 19
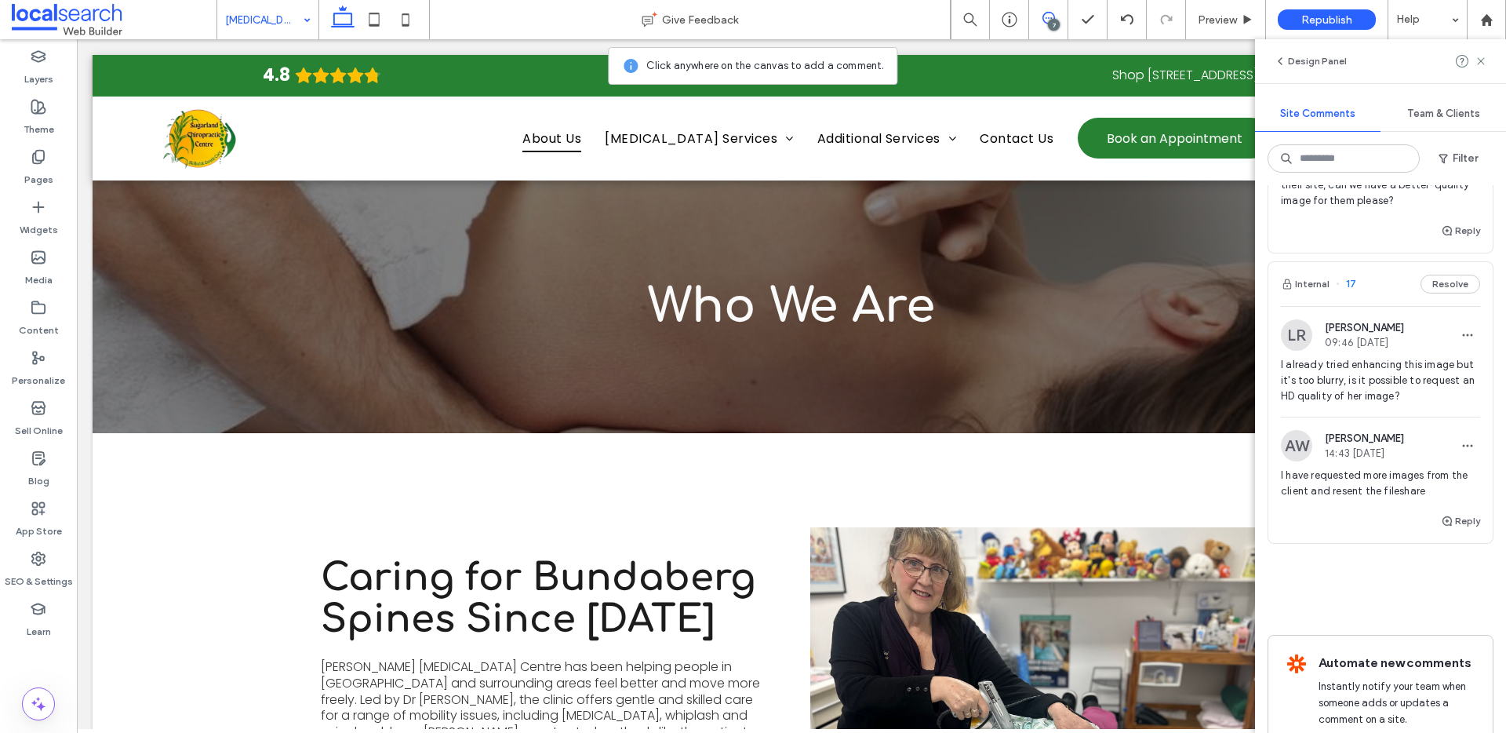
scroll to position [1354, 0]
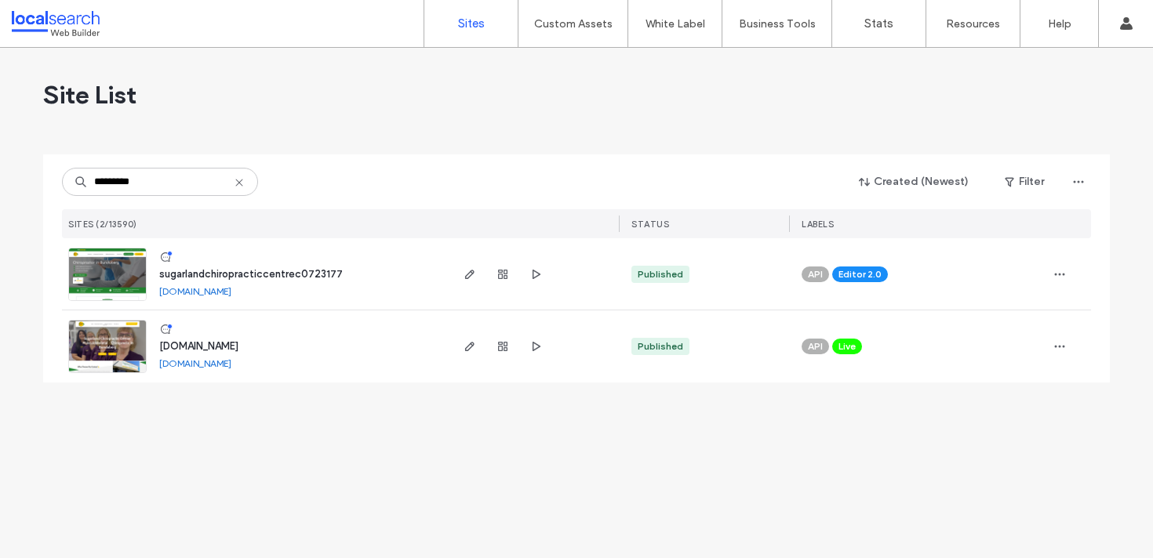
type input "*********"
click at [128, 265] on img at bounding box center [107, 302] width 77 height 107
